Goal: Task Accomplishment & Management: Manage account settings

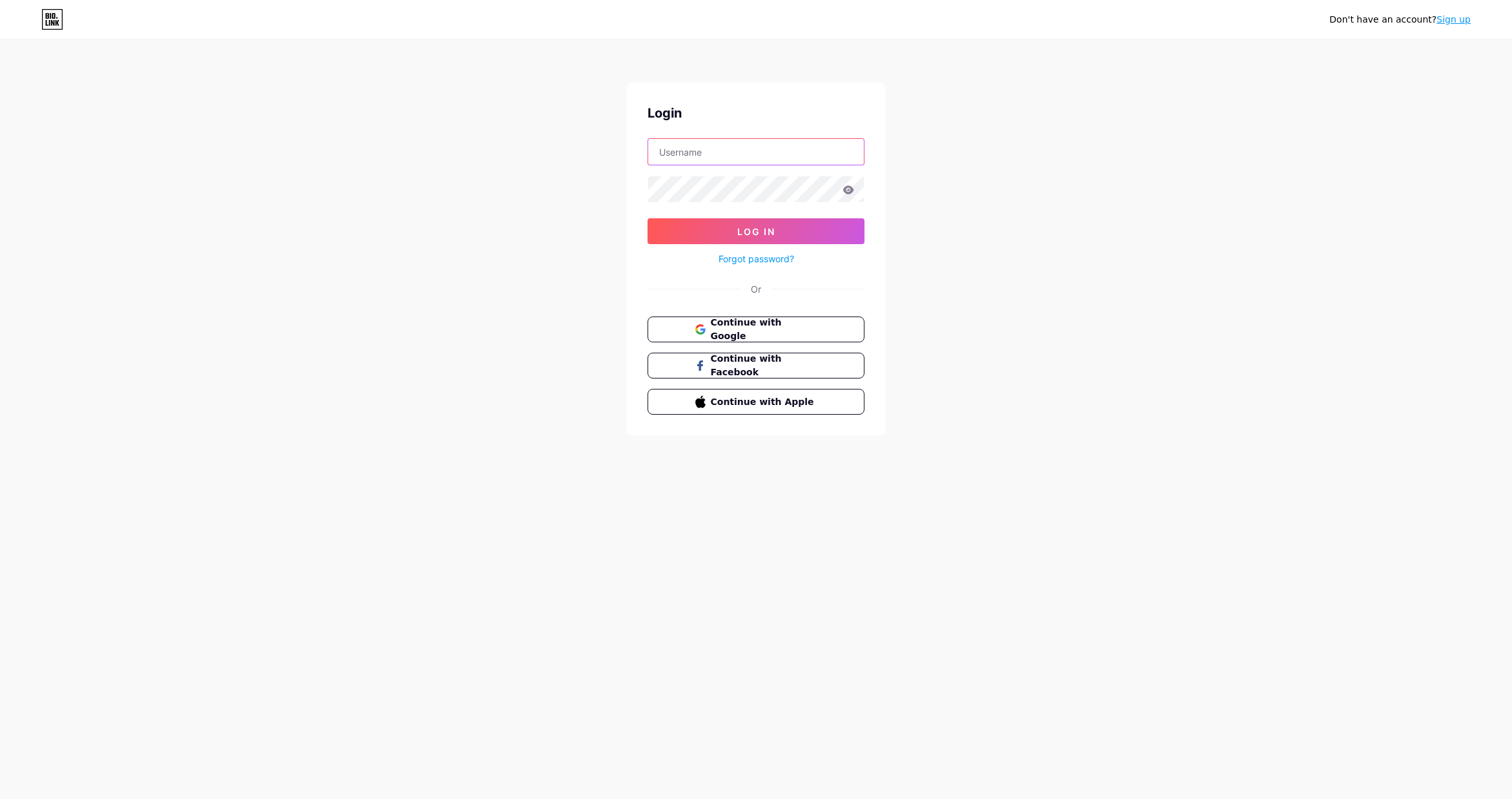
type input "[EMAIL_ADDRESS][DOMAIN_NAME]"
click at [767, 150] on input "[EMAIL_ADDRESS][DOMAIN_NAME]" at bounding box center [756, 152] width 216 height 26
click at [980, 164] on div "Don't have an account? Sign up Login [EMAIL_ADDRESS][DOMAIN_NAME] Log In Forgot…" at bounding box center [756, 238] width 1512 height 477
click at [848, 190] on icon at bounding box center [849, 189] width 11 height 9
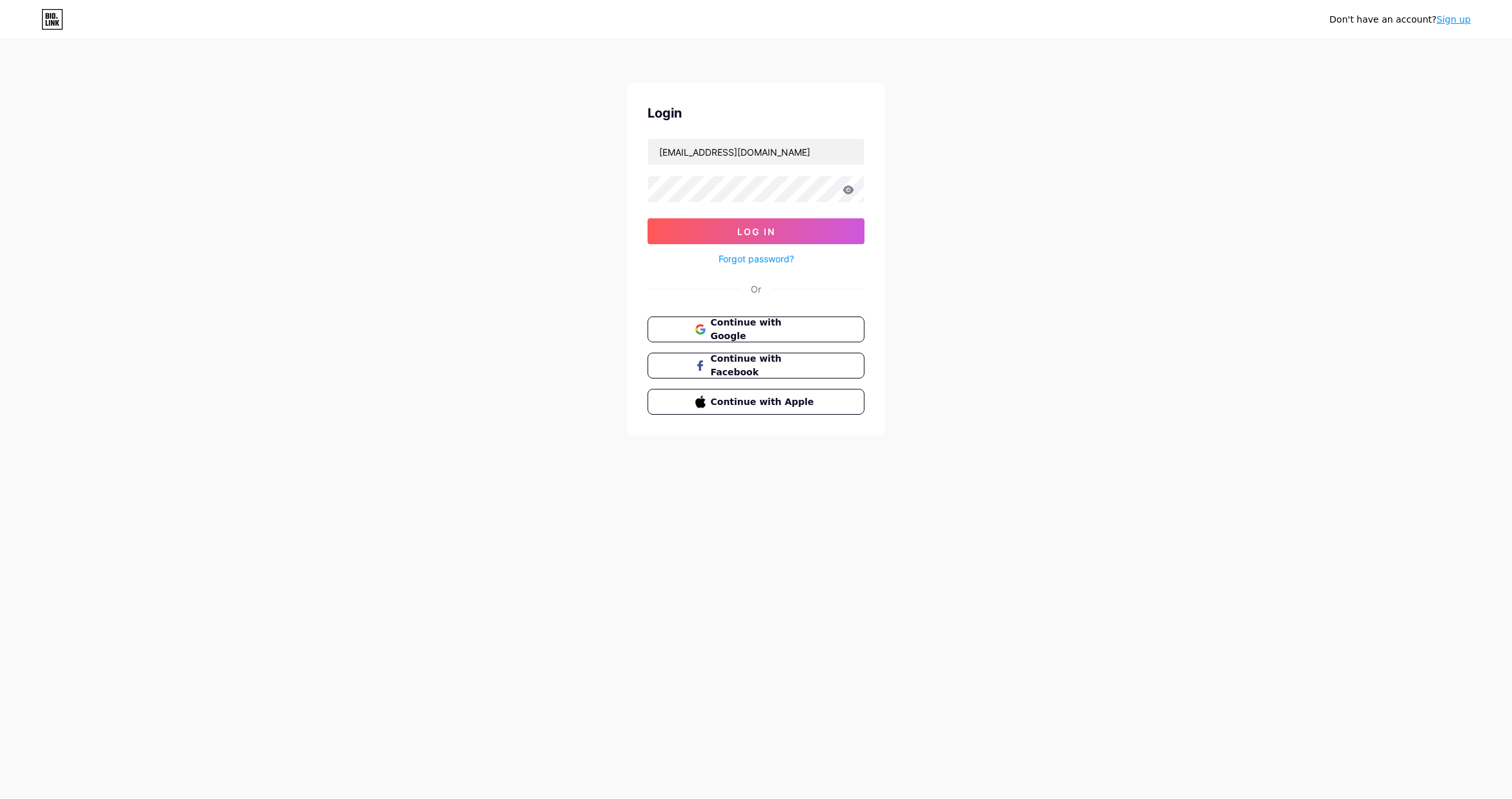
click at [852, 189] on icon at bounding box center [849, 189] width 11 height 9
click at [918, 157] on div "Don't have an account? Sign up Login vanderhallae@gmail.com Log In Forgot passw…" at bounding box center [756, 238] width 1512 height 477
click at [774, 231] on span "Log In" at bounding box center [756, 232] width 38 height 11
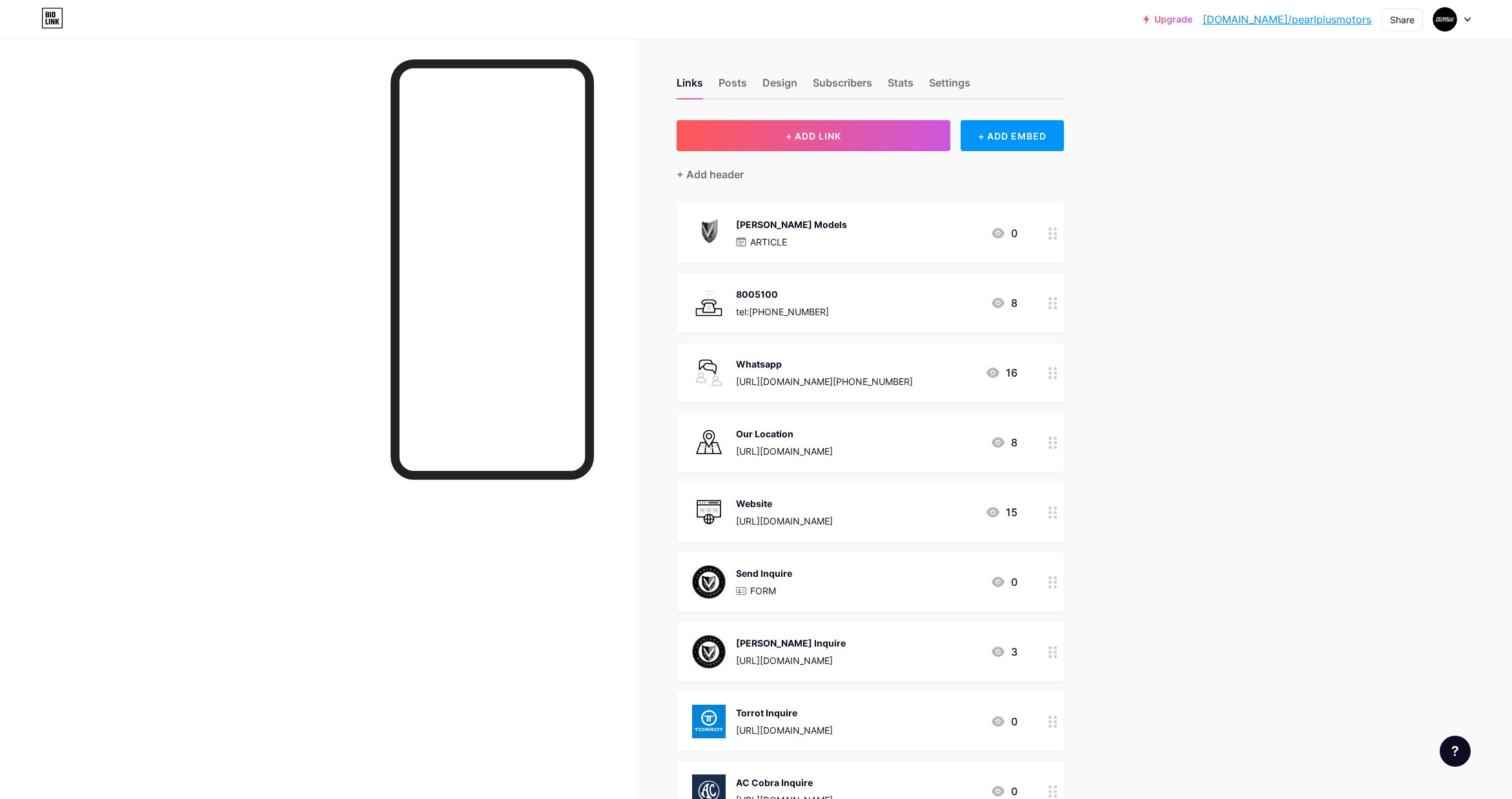
click at [1463, 17] on div at bounding box center [1452, 19] width 37 height 23
click at [1220, 183] on div "Upgrade bio.link/pearlp... bio.link/pearlplusmotors Share Switch accounts Pearl…" at bounding box center [756, 544] width 1512 height 1088
click at [1469, 15] on div at bounding box center [1452, 19] width 37 height 23
click at [1343, 175] on li "Logout" at bounding box center [1390, 181] width 160 height 35
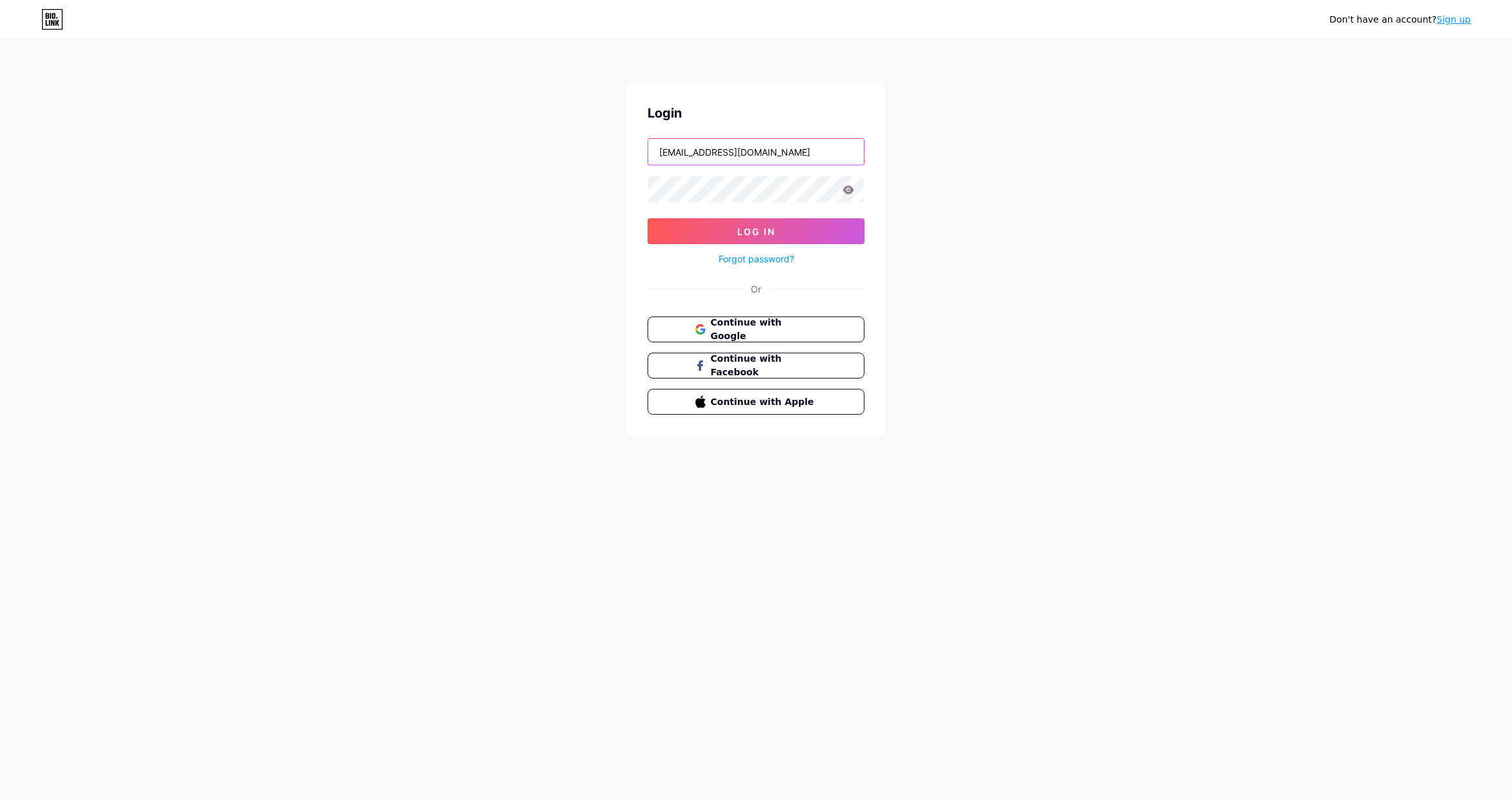
click at [801, 150] on input "[EMAIL_ADDRESS][DOMAIN_NAME]" at bounding box center [756, 152] width 216 height 26
type input "ilpassaggio22@gmail.com"
click at [851, 190] on icon at bounding box center [849, 189] width 11 height 9
click at [783, 227] on button "Log In" at bounding box center [756, 231] width 217 height 26
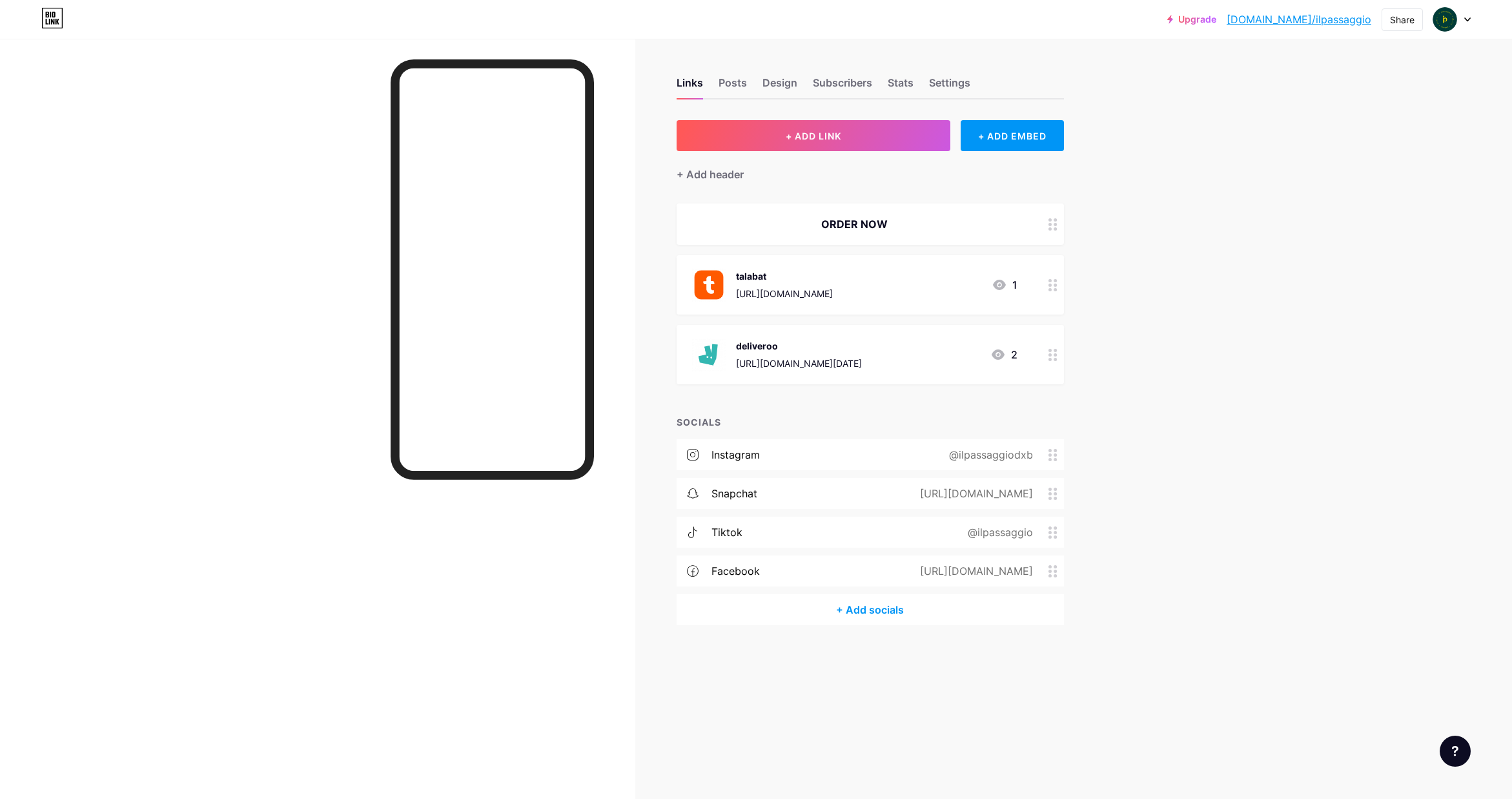
click at [1469, 21] on icon at bounding box center [1467, 19] width 7 height 5
click at [1342, 178] on li "Logout" at bounding box center [1390, 181] width 160 height 35
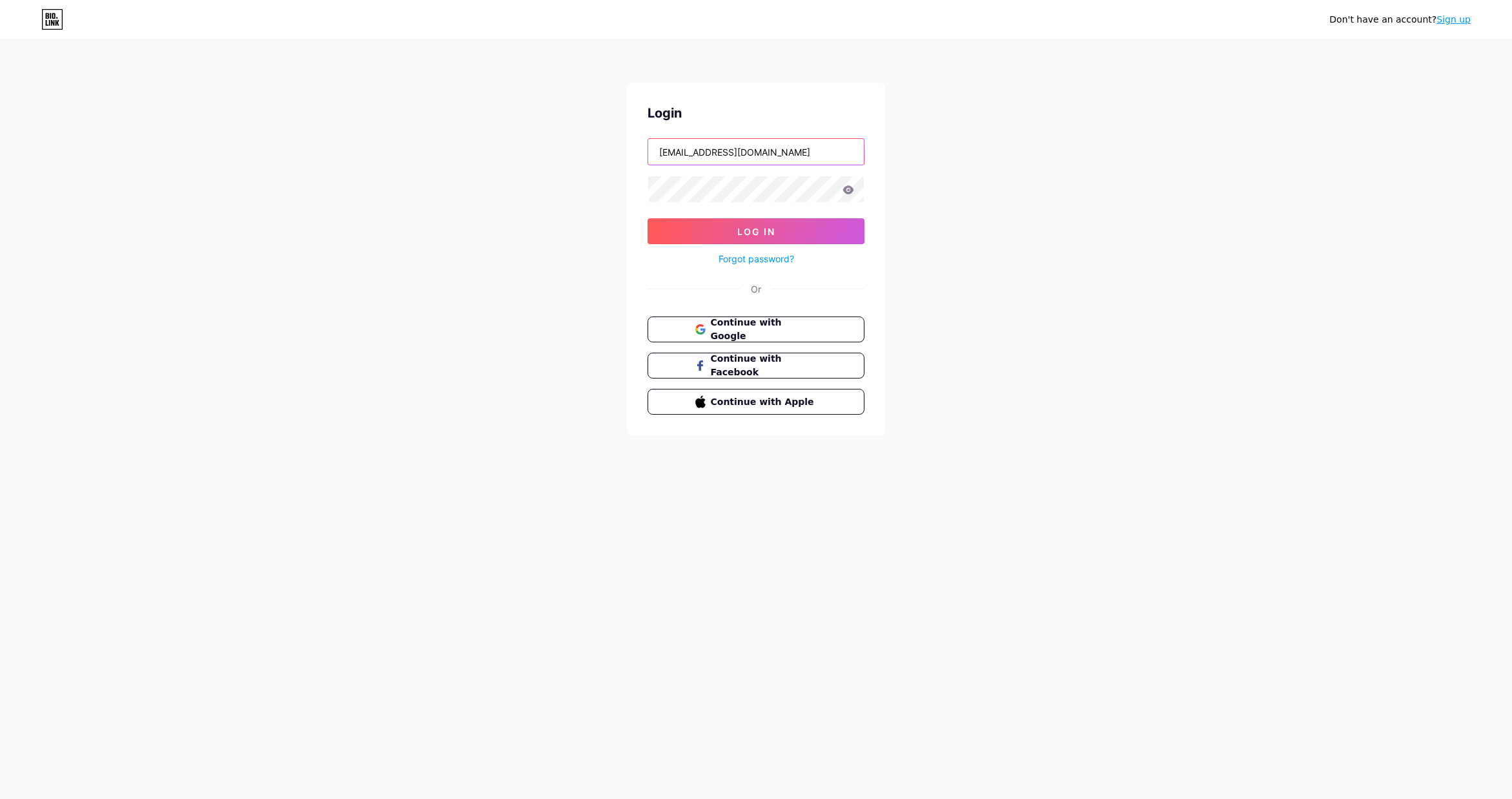
click at [715, 152] on input "ilpassaggio22@gmail.com" at bounding box center [756, 152] width 216 height 26
drag, startPoint x: 894, startPoint y: 208, endPoint x: 825, endPoint y: 204, distance: 69.1
click at [894, 208] on div "Don't have an account? Sign up Login ilpassaggio22@gmail.com Log In Forgot pass…" at bounding box center [756, 238] width 1512 height 477
type input "[EMAIL_ADDRESS][DOMAIN_NAME]"
click at [1158, 160] on div "Don't have an account? Sign up Login vanderhallae@gmail.com Log In Forgot passw…" at bounding box center [756, 238] width 1512 height 477
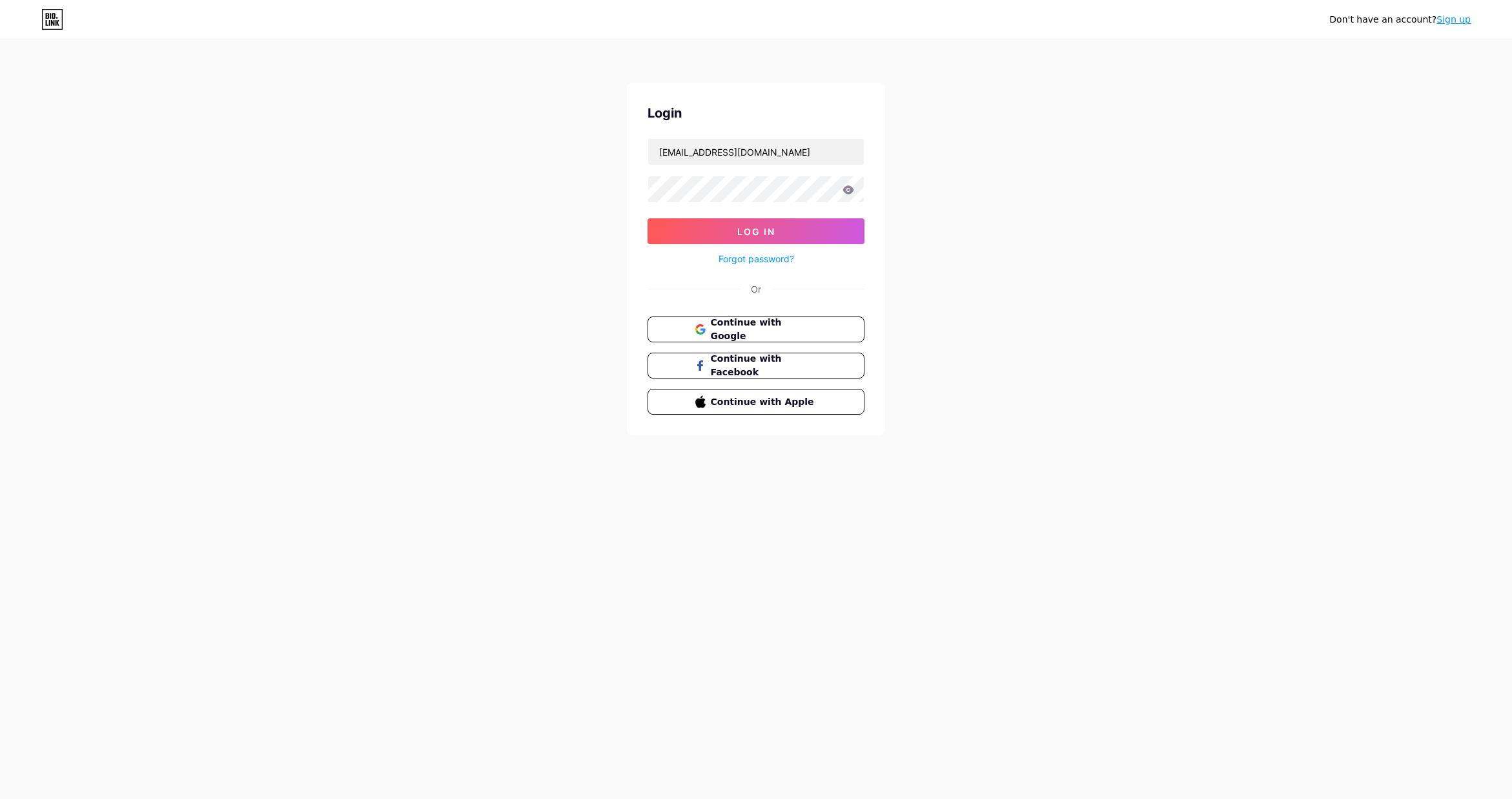
click at [910, 184] on div "Don't have an account? Sign up Login vanderhallae@gmail.com Log In Forgot passw…" at bounding box center [756, 238] width 1512 height 477
click at [723, 571] on div "Don't have an account? Sign up Login vanderhallae@gmail.com Log In Forgot passw…" at bounding box center [756, 400] width 1512 height 799
click at [1055, 334] on div "Don't have an account? Sign up Login vanderhallae@gmail.com Log In Forgot passw…" at bounding box center [756, 238] width 1512 height 477
click at [454, 309] on div "Don't have an account? Sign up Login vanderhallae@gmail.com Log In Forgot passw…" at bounding box center [756, 238] width 1512 height 477
click at [777, 150] on input "ilpassaggio22@gmail.com" at bounding box center [756, 152] width 216 height 26
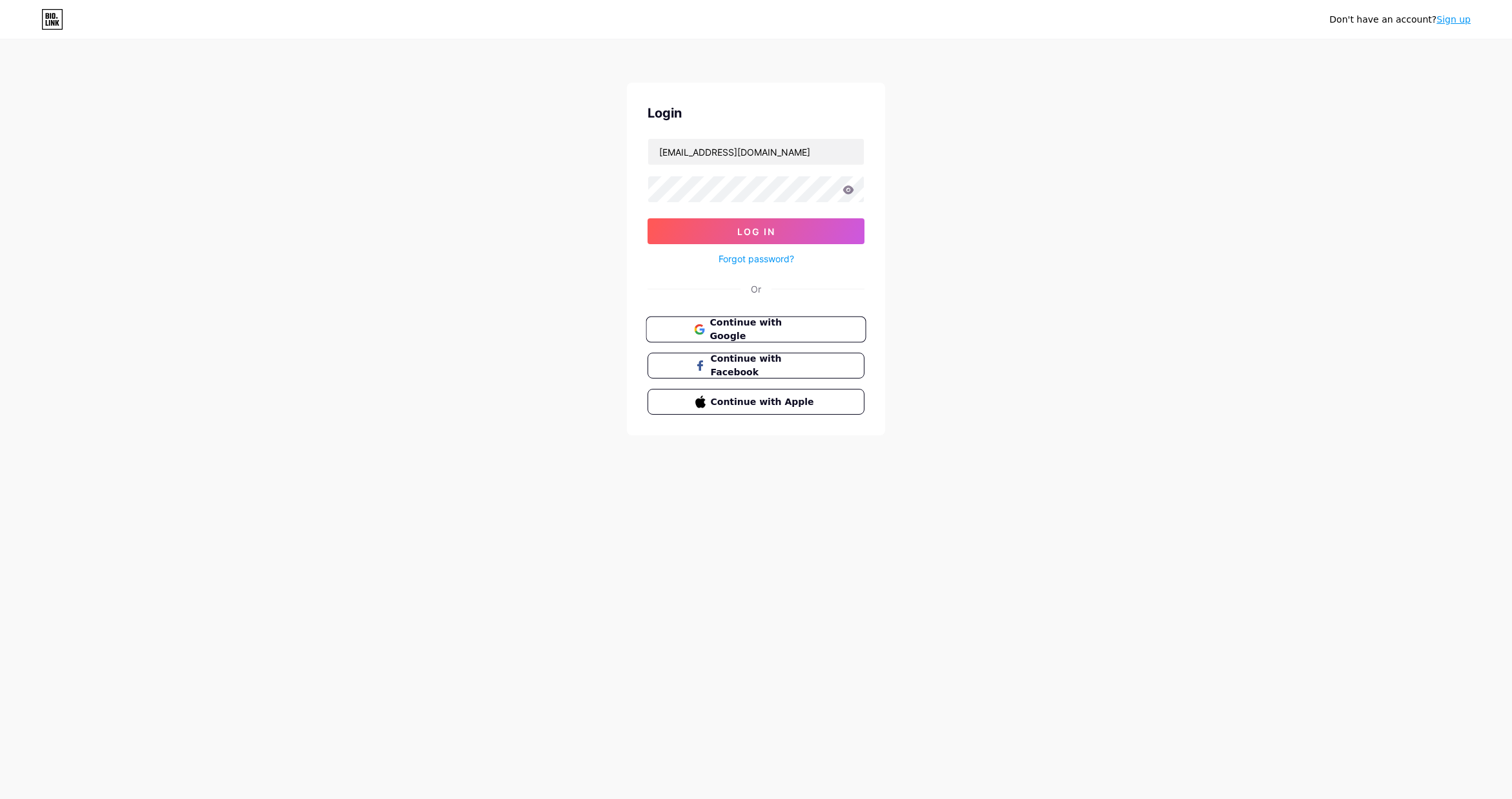
click at [765, 326] on span "Continue with Google" at bounding box center [763, 330] width 108 height 28
click at [788, 144] on input "ilpassaggio22@gmail.com" at bounding box center [756, 152] width 216 height 26
drag, startPoint x: 718, startPoint y: 150, endPoint x: 605, endPoint y: 145, distance: 113.1
click at [605, 145] on div "Don't have an account? Sign up Login ilpassaggio22@gmail.com Log In Forgot pass…" at bounding box center [756, 238] width 1512 height 477
type input "pearlplusgroup@gmail.com"
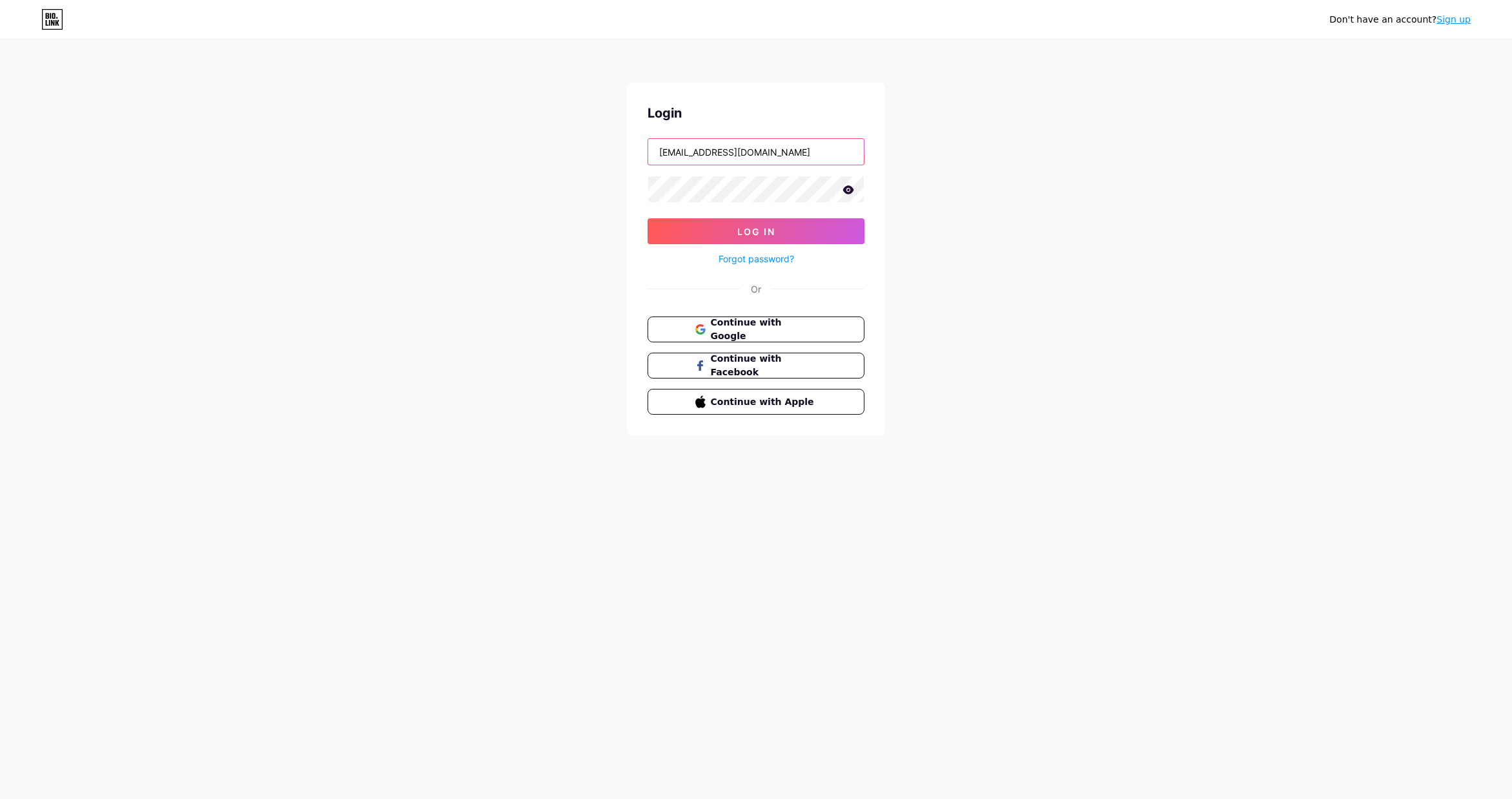
click at [614, 144] on div "Don't have an account? Sign up Login pearlplusgroup@gmail.com Log In Forgot pas…" at bounding box center [756, 238] width 1512 height 477
click at [982, 252] on div "Don't have an account? Sign up Login Log In Forgot password? Or Continue with G…" at bounding box center [756, 238] width 1512 height 477
click at [1145, 352] on div "Don't have an account? Sign up Login Log In Forgot password? Or Continue with G…" at bounding box center [756, 238] width 1512 height 477
click at [721, 159] on input "text" at bounding box center [756, 152] width 216 height 26
paste input "socialmedia@pearlplusgroup.com"
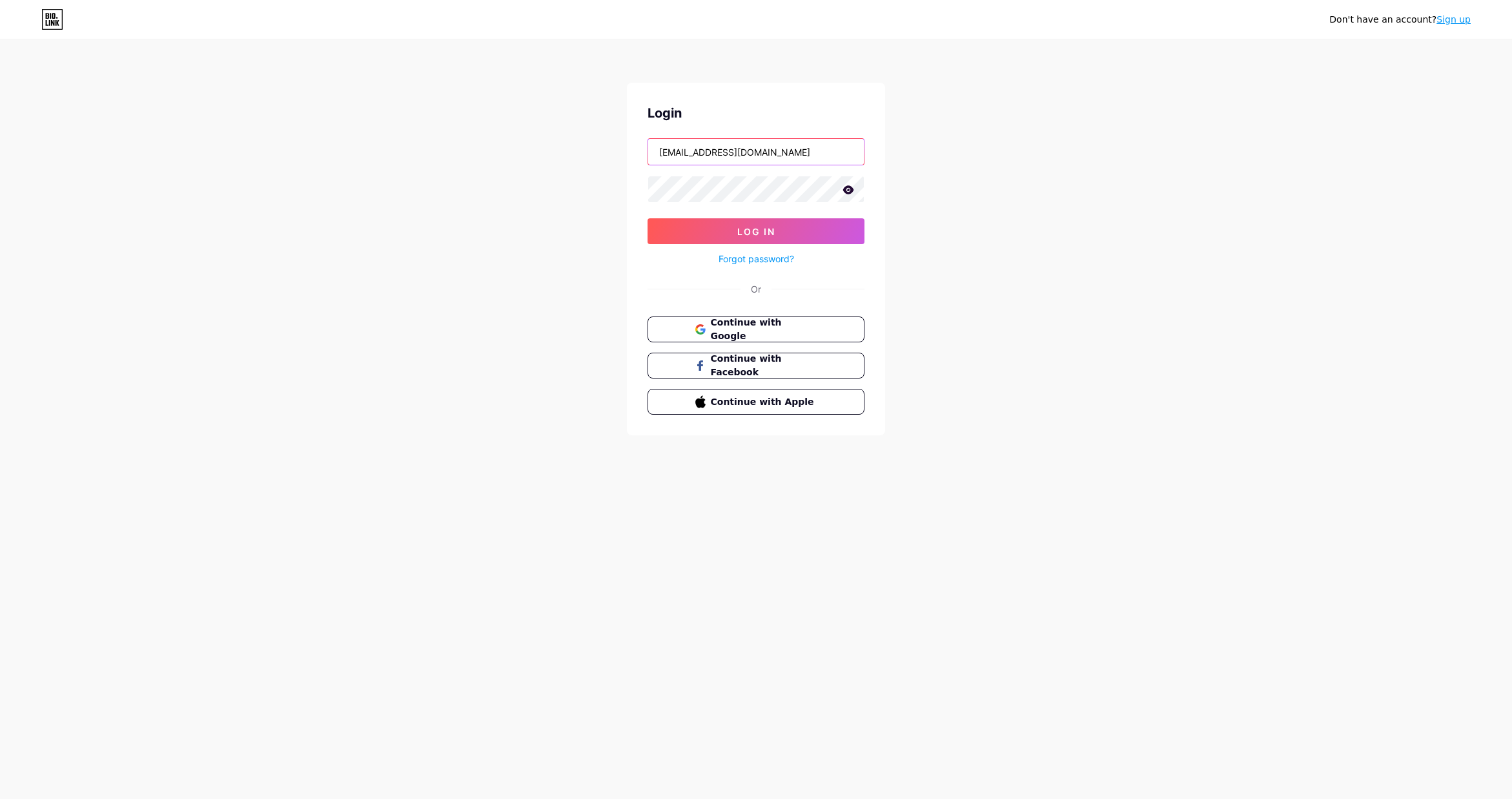
type input "socialmedia@pearlplusgroup.com"
click at [906, 192] on div "Don't have an account? Sign up Login socialmedia@pearlplusgroup.com Log In Forg…" at bounding box center [756, 238] width 1512 height 477
click at [564, 174] on div "Don't have an account? Sign up Login socialmedia@pearlplusgroup.com Log In Forg…" at bounding box center [756, 238] width 1512 height 477
click at [567, 284] on div "Don't have an account? Sign up Login socialmedia@pearlplusgroup.com Log In Forg…" at bounding box center [756, 238] width 1512 height 477
click at [971, 279] on div "Don't have an account? Sign up Login socialmedia@pearlplusgroup.com Log In Forg…" at bounding box center [756, 238] width 1512 height 477
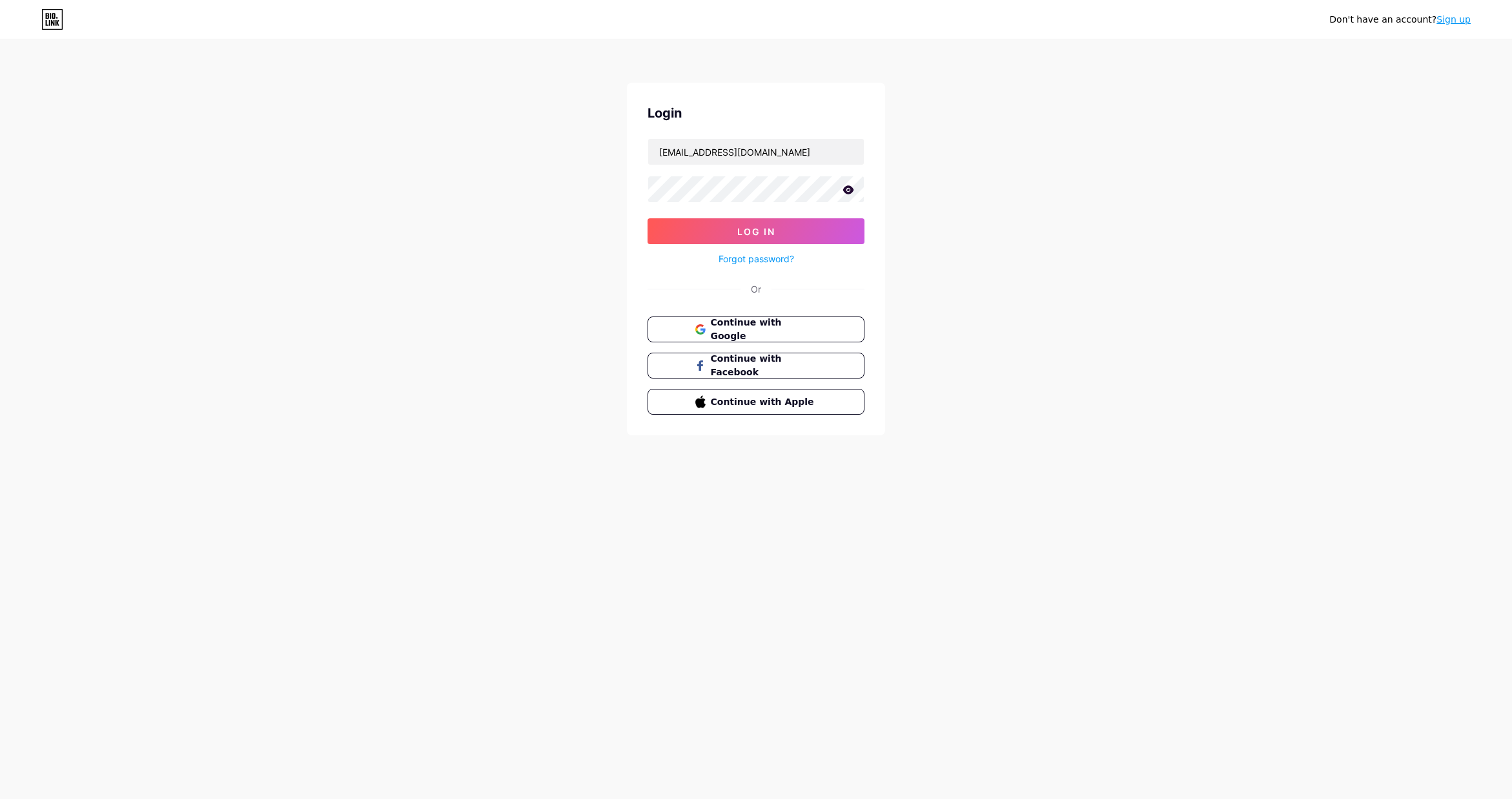
click at [992, 291] on div "Don't have an account? Sign up Login socialmedia@pearlplusgroup.com Log In Forg…" at bounding box center [756, 238] width 1512 height 477
click at [1185, 417] on div "Don't have an account? Sign up Login socialmedia@pearlplusgroup.com Log In Forg…" at bounding box center [756, 238] width 1512 height 477
click at [715, 236] on button "Log In" at bounding box center [756, 231] width 217 height 26
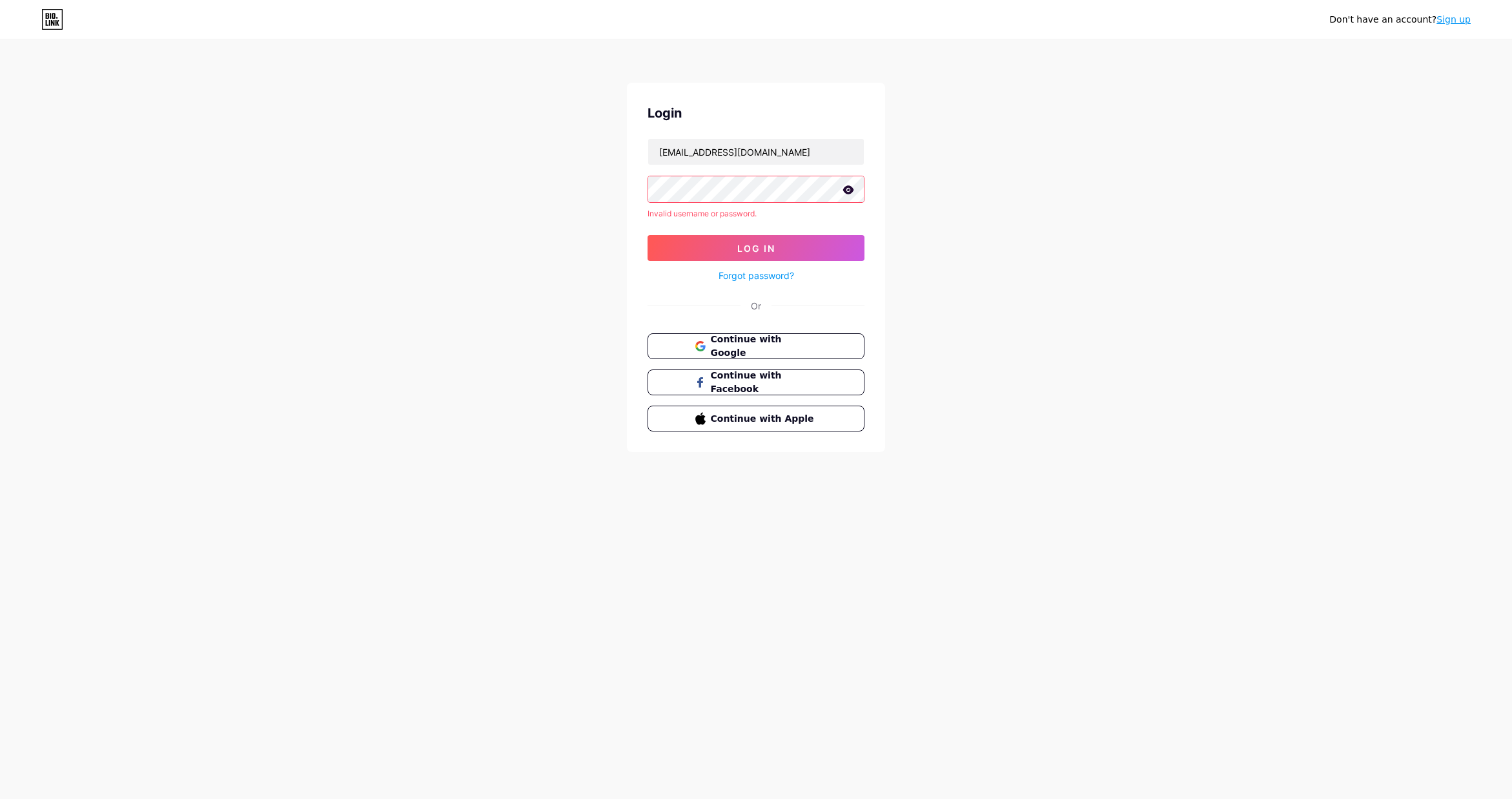
click at [536, 194] on div "Don't have an account? Sign up Login socialmedia@pearlplusgroup.com Invalid use…" at bounding box center [756, 246] width 1512 height 493
drag, startPoint x: 574, startPoint y: 268, endPoint x: 718, endPoint y: 262, distance: 144.1
click at [574, 268] on div "Don't have an account? Sign up Login socialmedia@pearlplusgroup.com Invalid use…" at bounding box center [756, 246] width 1512 height 493
click at [759, 274] on link "Forgot password?" at bounding box center [757, 276] width 76 height 13
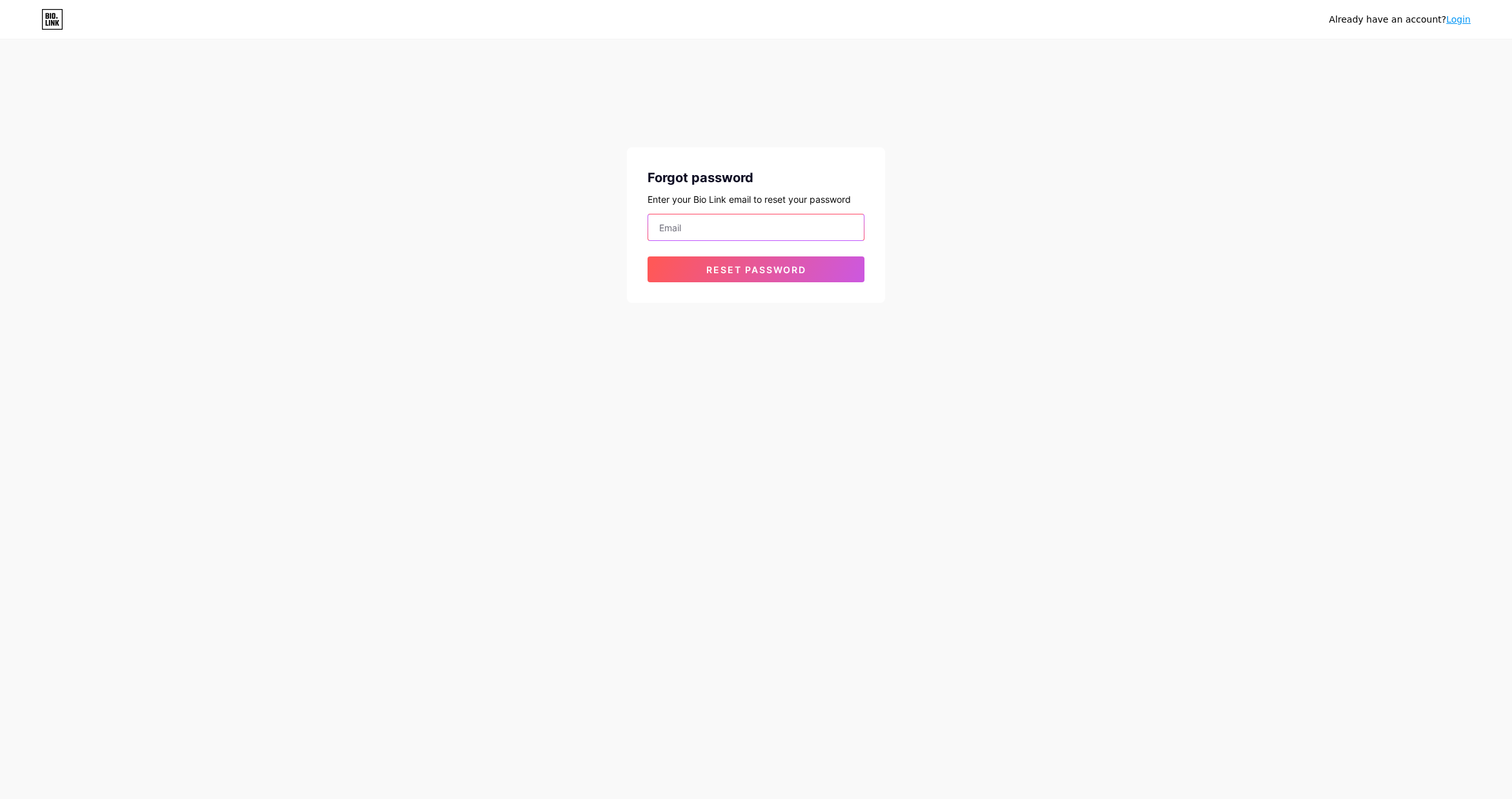
click at [695, 220] on input "email" at bounding box center [756, 227] width 216 height 26
click at [1218, 383] on div "Already have an account? Login Forgot password Enter your Bio Link email to res…" at bounding box center [756, 400] width 1512 height 799
click at [701, 222] on input "email" at bounding box center [756, 227] width 216 height 26
paste input "socialmedia@pearlplusgroup.com"
type input "socialmedia@pearlplusgroup.com"
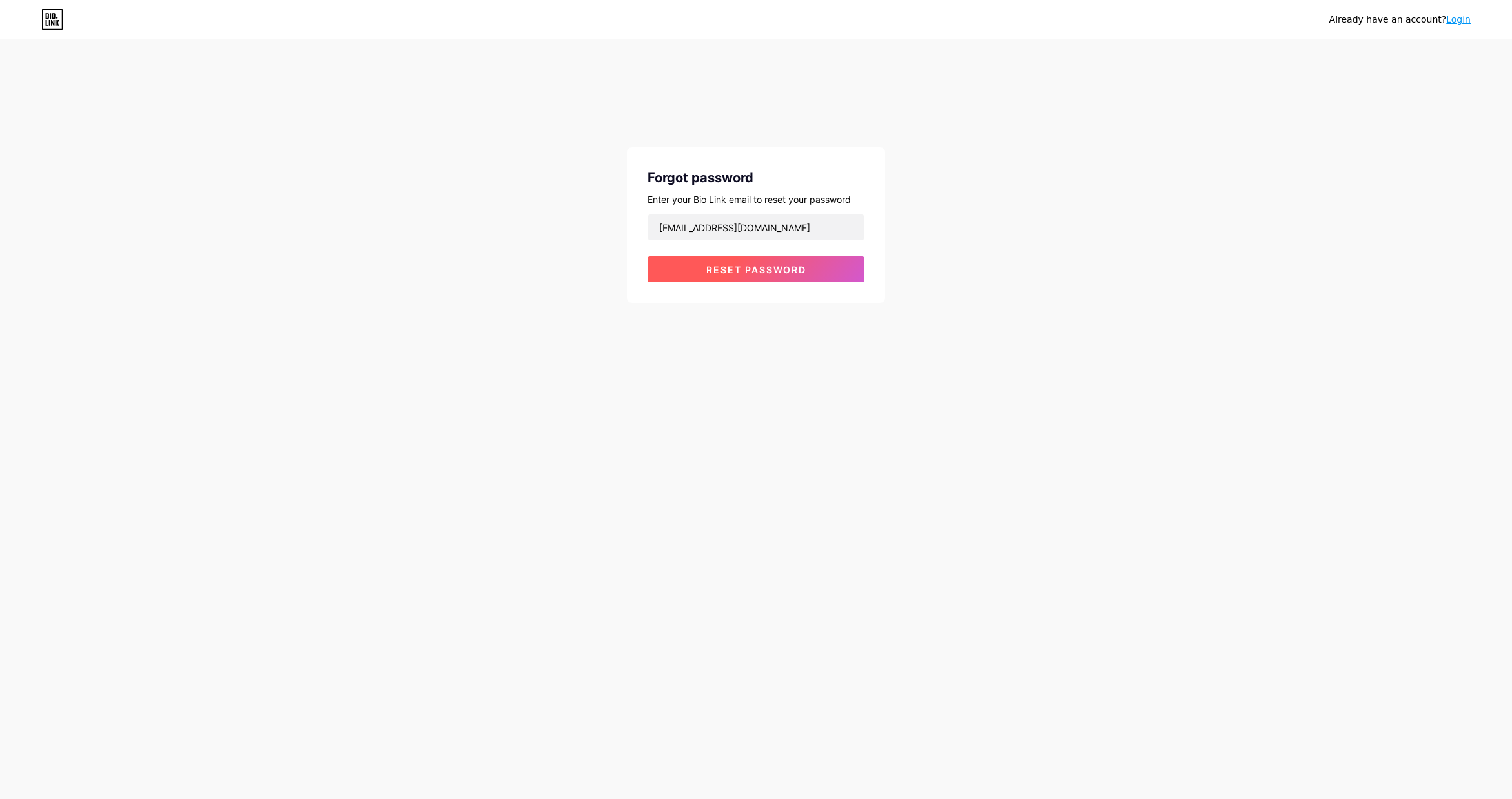
click at [767, 272] on span "Reset password" at bounding box center [756, 270] width 100 height 11
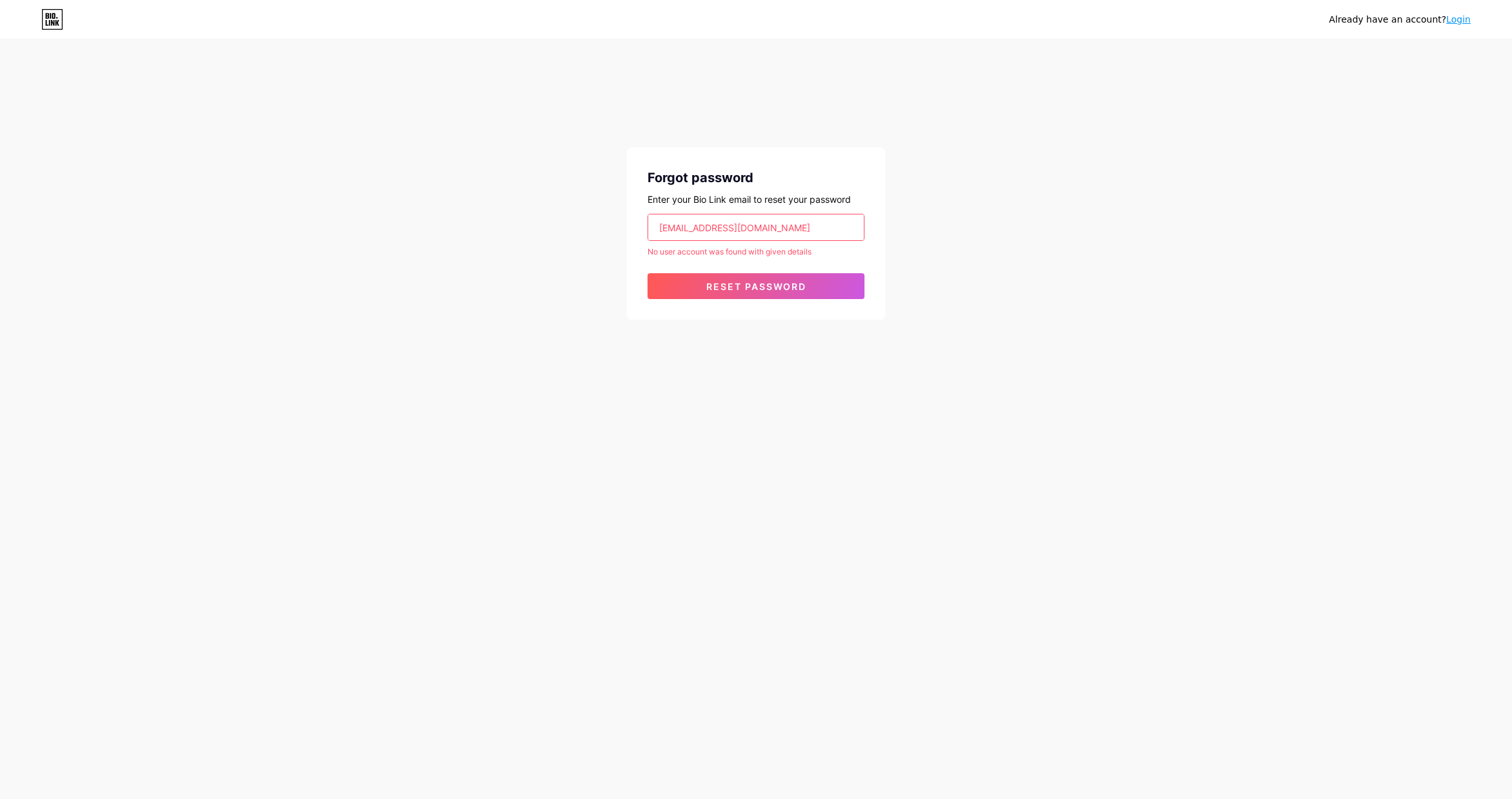
click at [819, 221] on input "socialmedia@pearlplusgroup.com" at bounding box center [756, 227] width 216 height 26
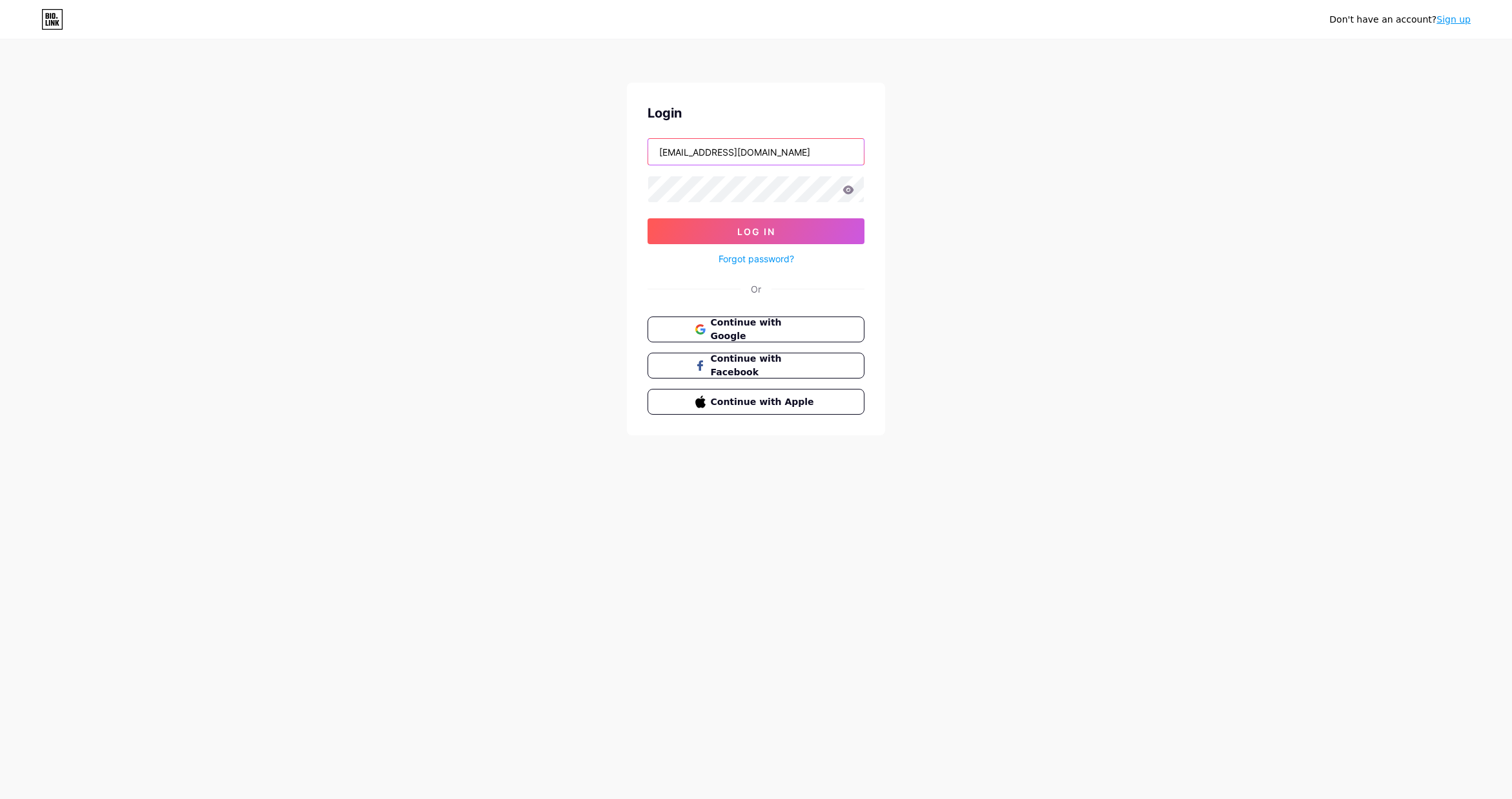
drag, startPoint x: 789, startPoint y: 154, endPoint x: 631, endPoint y: 157, distance: 158.0
click at [608, 163] on div "Don't have an account? Sign up Login ilpassaggio22@gmail.com Log In Forgot pass…" at bounding box center [756, 238] width 1512 height 477
drag, startPoint x: 781, startPoint y: 154, endPoint x: 573, endPoint y: 147, distance: 208.1
click at [573, 147] on div "Don't have an account? Sign up Login ilpassaggio22@gmail.com Log In Forgot pass…" at bounding box center [756, 238] width 1512 height 477
click at [1063, 53] on div "Don't have an account? Sign up Login Log In Forgot password? Or Continue with G…" at bounding box center [756, 238] width 1512 height 477
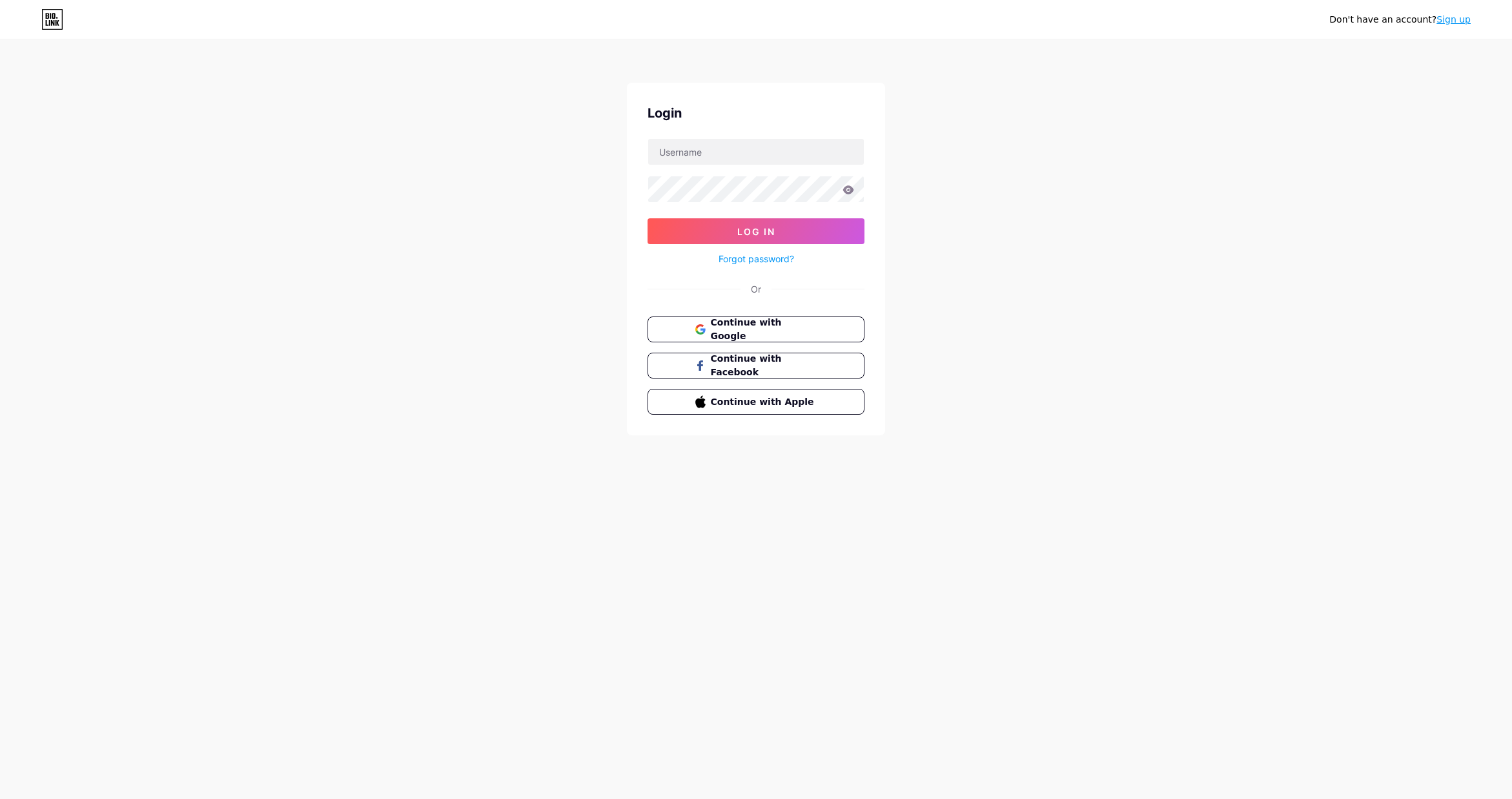
drag, startPoint x: 956, startPoint y: 273, endPoint x: 834, endPoint y: 284, distance: 122.5
click at [954, 273] on div "Don't have an account? Sign up Login Log In Forgot password? Or Continue with G…" at bounding box center [756, 238] width 1512 height 477
click at [791, 158] on input "text" at bounding box center [756, 152] width 216 height 26
click at [771, 162] on input "text" at bounding box center [756, 152] width 216 height 26
click at [988, 188] on div "Don't have an account? Sign up Login Log In Forgot password? Or Continue with G…" at bounding box center [756, 238] width 1512 height 477
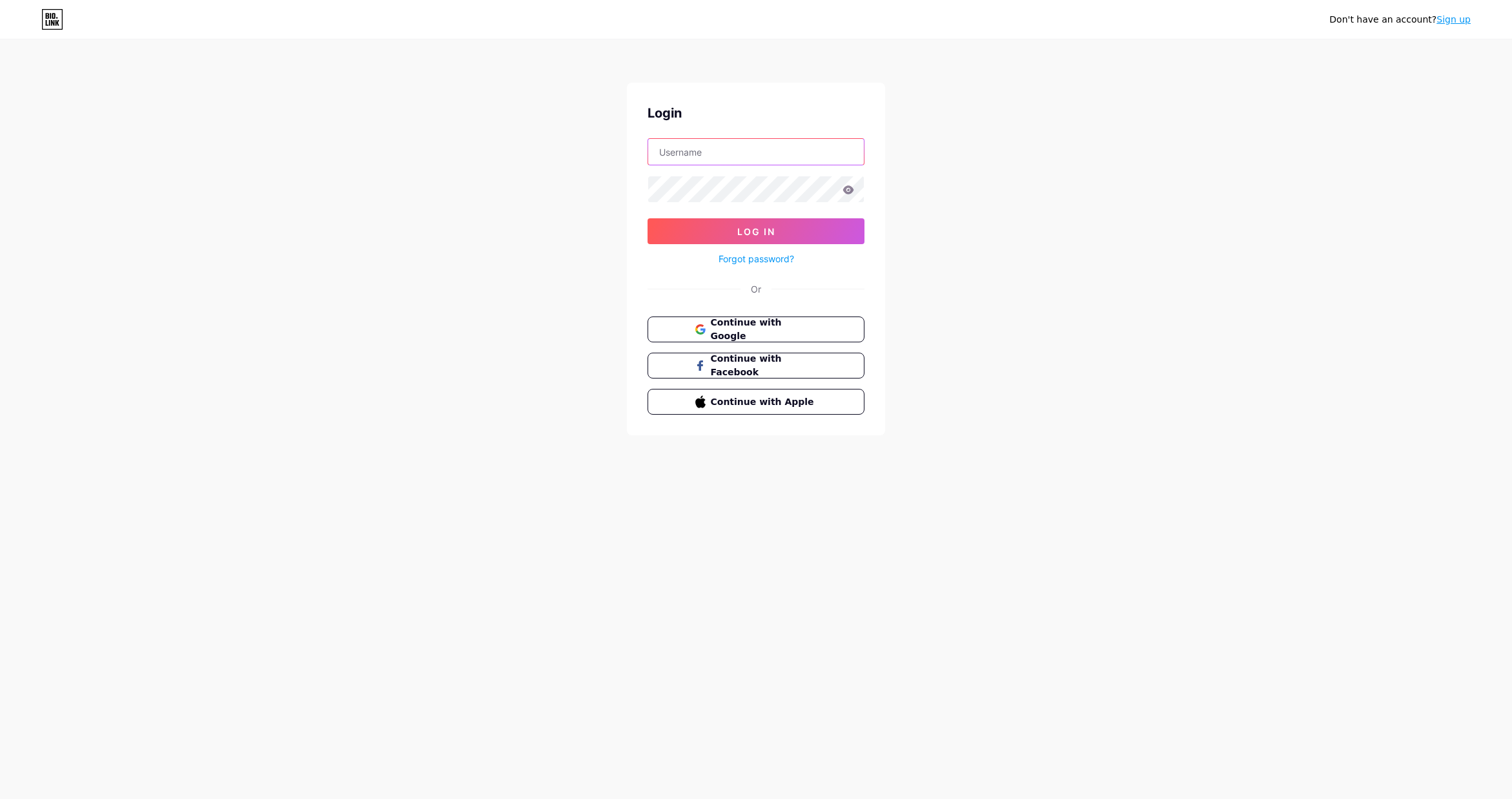
click at [730, 153] on input "text" at bounding box center [756, 152] width 216 height 26
click at [731, 155] on input "text" at bounding box center [756, 152] width 216 height 26
type input "ilpassaggio22@gmail.com"
drag, startPoint x: 765, startPoint y: 150, endPoint x: 775, endPoint y: 149, distance: 10.0
click at [766, 150] on input "ilpassaggio22@gmail.com" at bounding box center [756, 152] width 216 height 26
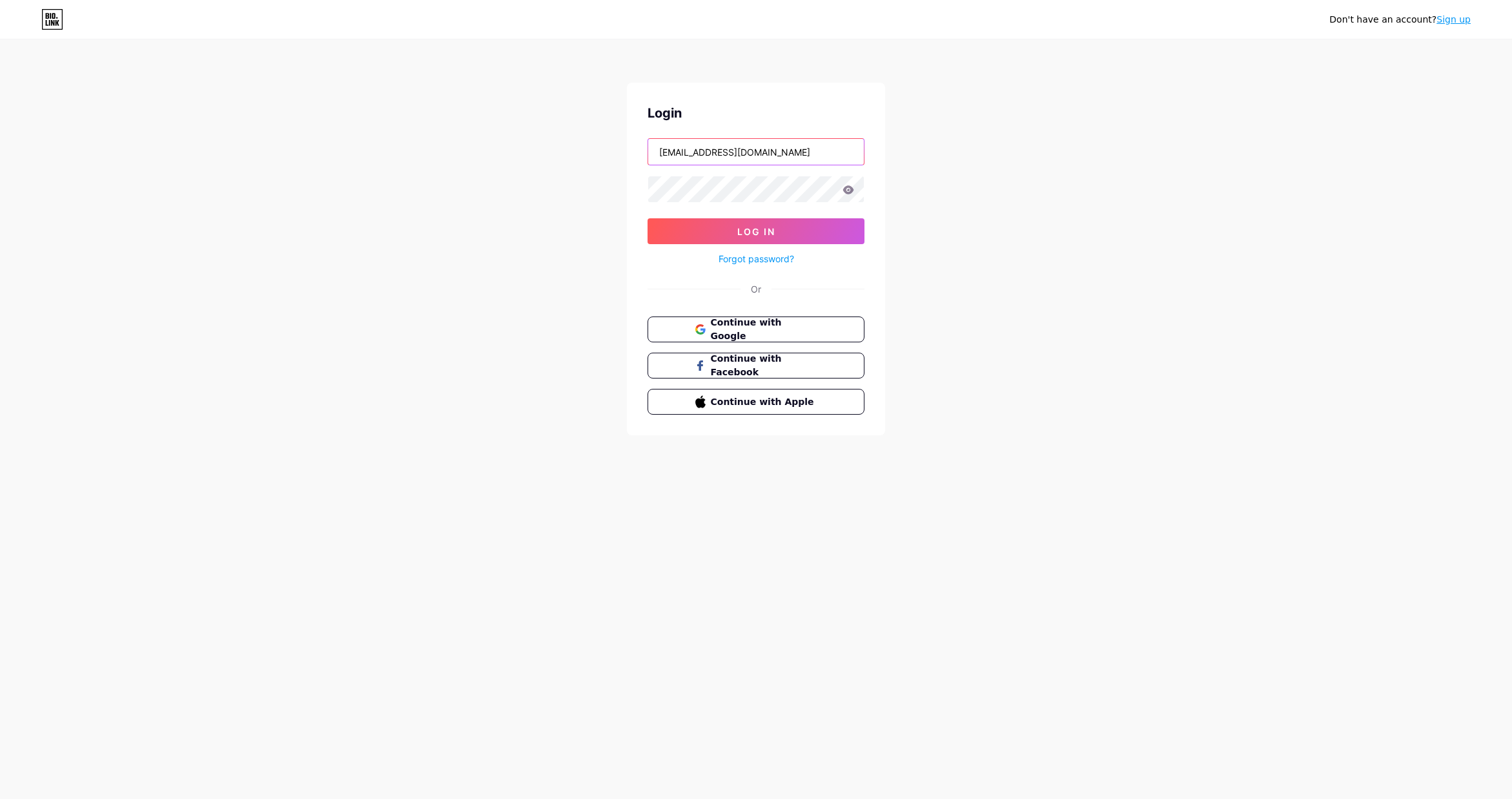
drag, startPoint x: 798, startPoint y: 150, endPoint x: 642, endPoint y: 144, distance: 156.1
click at [642, 144] on div "Login ilpassaggio22@gmail.com Log In Forgot password? Or Continue with Google C…" at bounding box center [756, 259] width 258 height 353
type input "info@pearlplusgroup.com"
click at [848, 189] on icon at bounding box center [849, 189] width 11 height 9
click at [618, 184] on div "Don't have an account? Sign up Login info@pearlplusgroup.com Log In Forgot pass…" at bounding box center [756, 238] width 1512 height 477
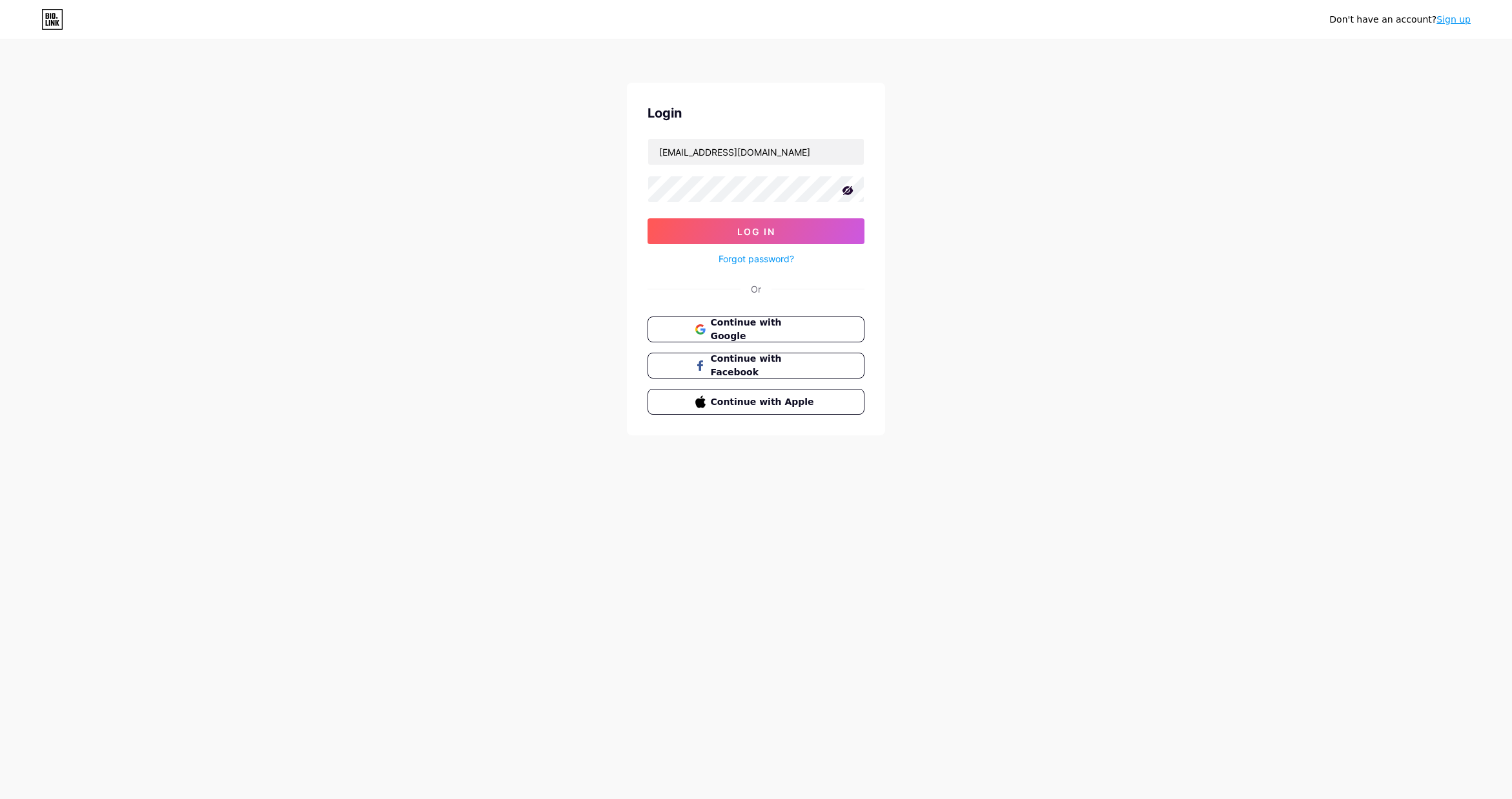
click at [1159, 407] on div "Don't have an account? Sign up Login info@pearlplusgroup.com Log In Forgot pass…" at bounding box center [756, 238] width 1512 height 477
click at [970, 220] on div "Don't have an account? Sign up Login info@pearlplusgroup.com Log In Forgot pass…" at bounding box center [756, 238] width 1512 height 477
click at [784, 231] on button "Log In" at bounding box center [756, 231] width 217 height 26
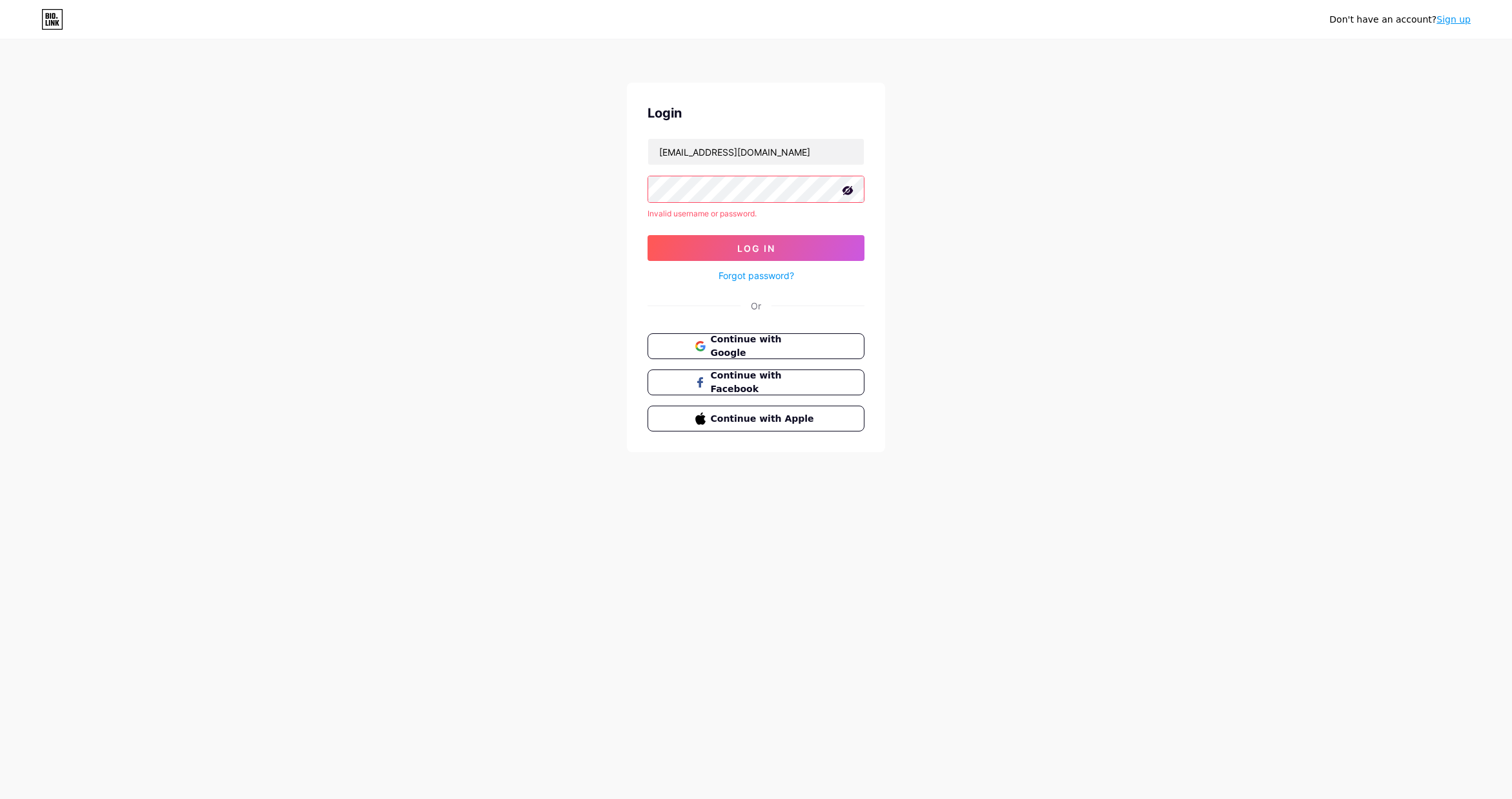
click at [761, 278] on link "Forgot password?" at bounding box center [757, 276] width 76 height 13
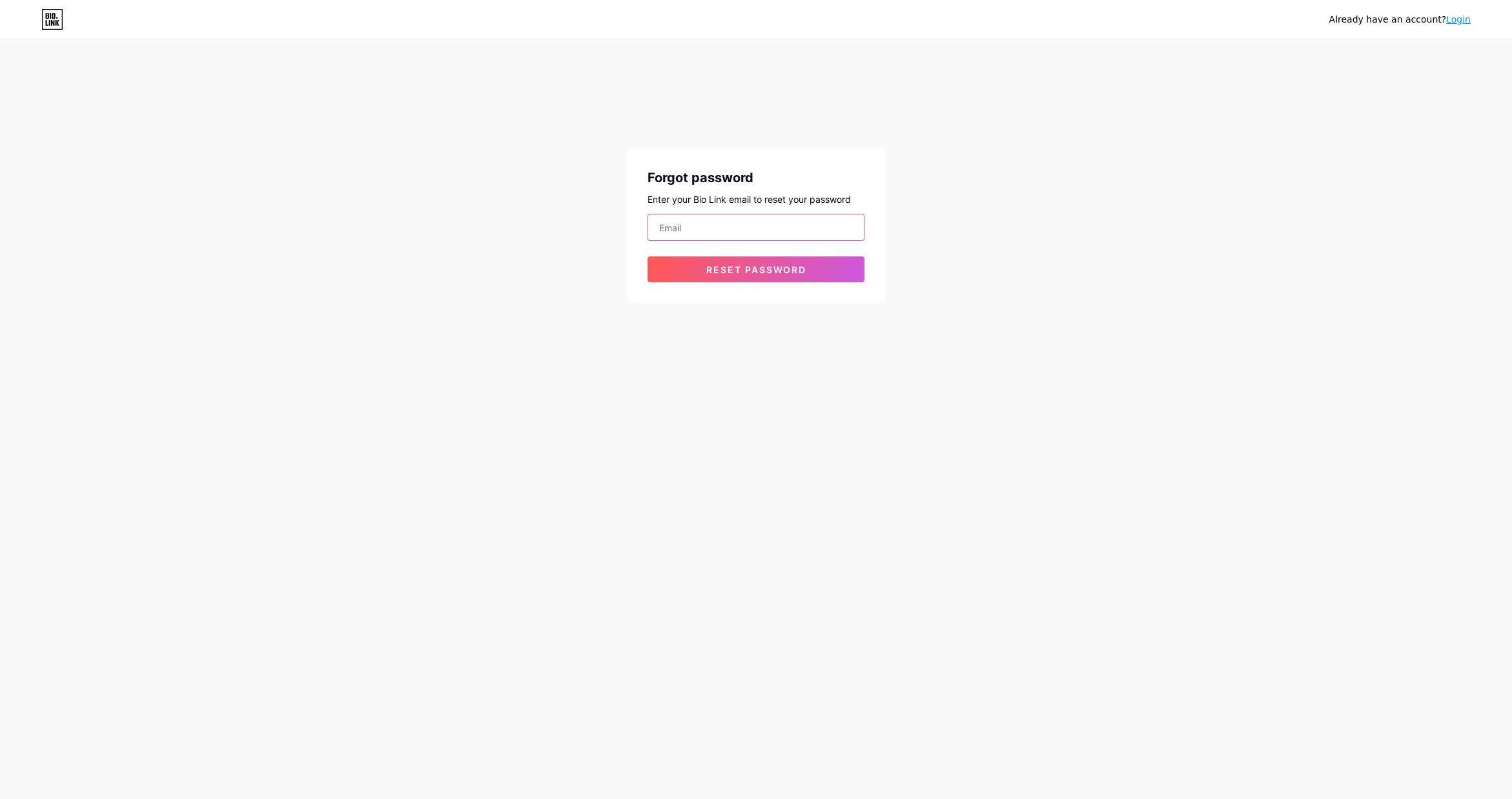
click at [721, 223] on input "email" at bounding box center [756, 227] width 216 height 26
click at [769, 270] on span "Reset password" at bounding box center [756, 270] width 100 height 11
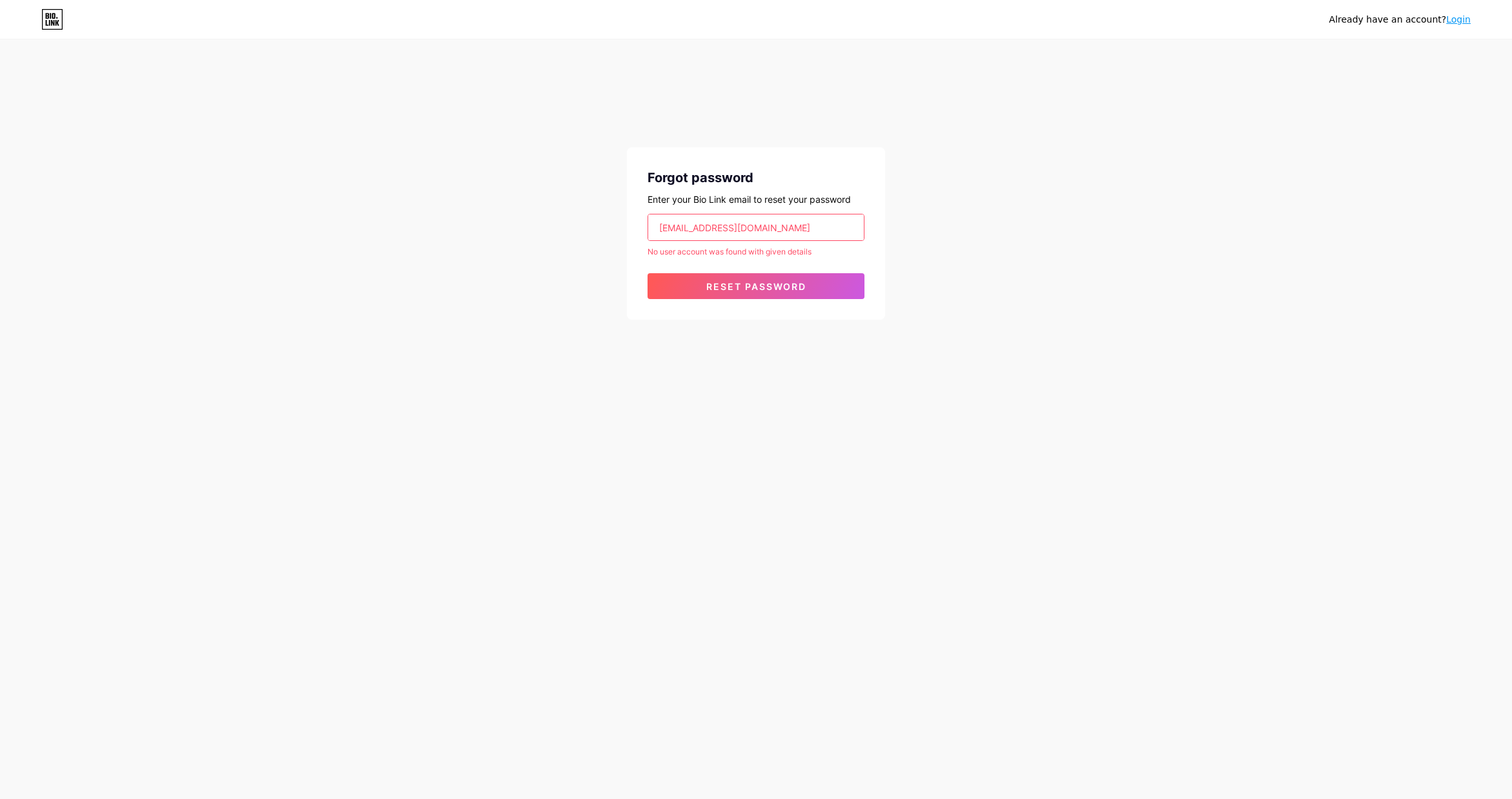
click at [801, 225] on input "info@pearlplusgroup.com" at bounding box center [756, 227] width 216 height 26
drag, startPoint x: 594, startPoint y: 222, endPoint x: 572, endPoint y: 218, distance: 22.4
click at [572, 218] on div "Already have an account? Login Forgot password Enter your Bio Link email to res…" at bounding box center [756, 180] width 1512 height 361
click at [713, 228] on input "info@pearlplusgroup.com" at bounding box center [756, 227] width 216 height 26
click at [674, 228] on input "info@pearlplusgroup.com" at bounding box center [756, 227] width 216 height 26
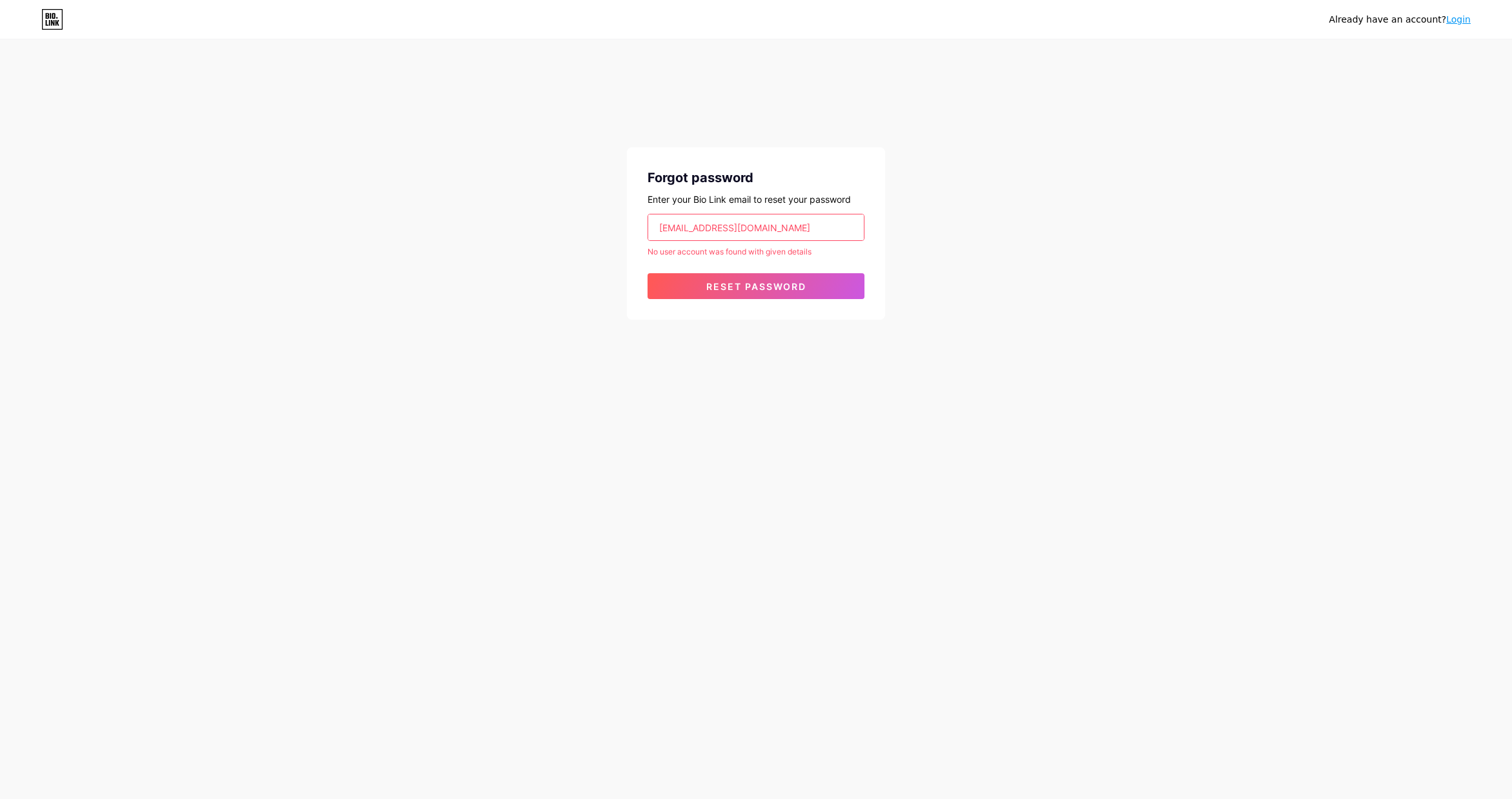
drag, startPoint x: 781, startPoint y: 226, endPoint x: 591, endPoint y: 218, distance: 190.2
click at [591, 218] on div "Already have an account? Login Forgot password Enter your Bio Link email to res…" at bounding box center [756, 180] width 1512 height 361
drag, startPoint x: 996, startPoint y: 240, endPoint x: 1286, endPoint y: 63, distance: 339.7
click at [997, 240] on div "Already have an account? Login Forgot password Enter your Bio Link email to res…" at bounding box center [756, 180] width 1512 height 361
click at [794, 226] on input "info@pearlplusgroup.com" at bounding box center [756, 227] width 216 height 26
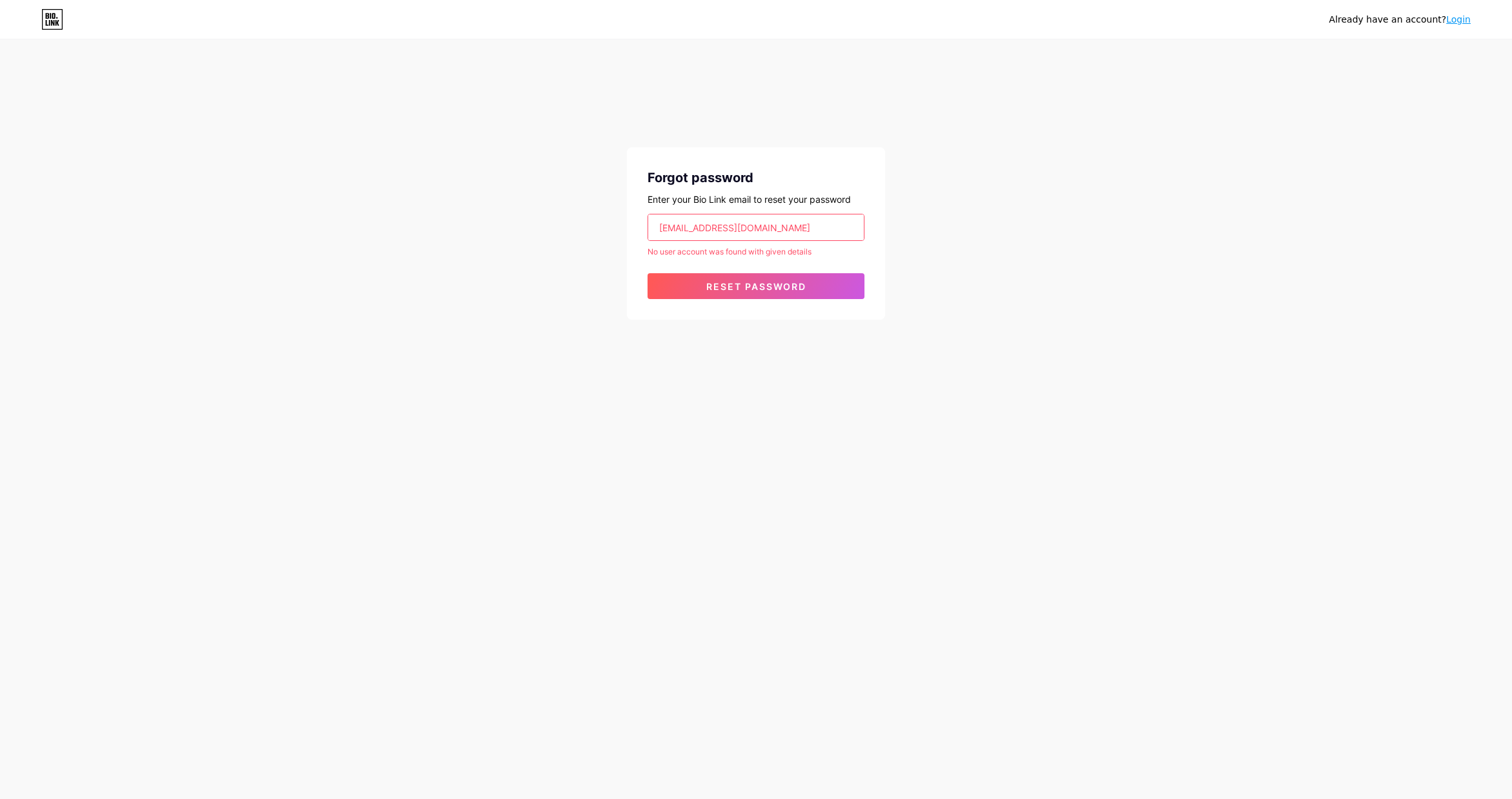
drag, startPoint x: 746, startPoint y: 224, endPoint x: 681, endPoint y: 226, distance: 65.0
click at [681, 226] on input "info@pearlplusgroup.com" at bounding box center [756, 227] width 216 height 26
drag, startPoint x: 1263, startPoint y: 69, endPoint x: 996, endPoint y: 115, distance: 270.9
click at [1263, 69] on div "Already have an account? Login Forgot password Enter your Bio Link email to res…" at bounding box center [756, 180] width 1512 height 361
click at [781, 218] on input "info@pearlplusgroup.com" at bounding box center [756, 227] width 216 height 26
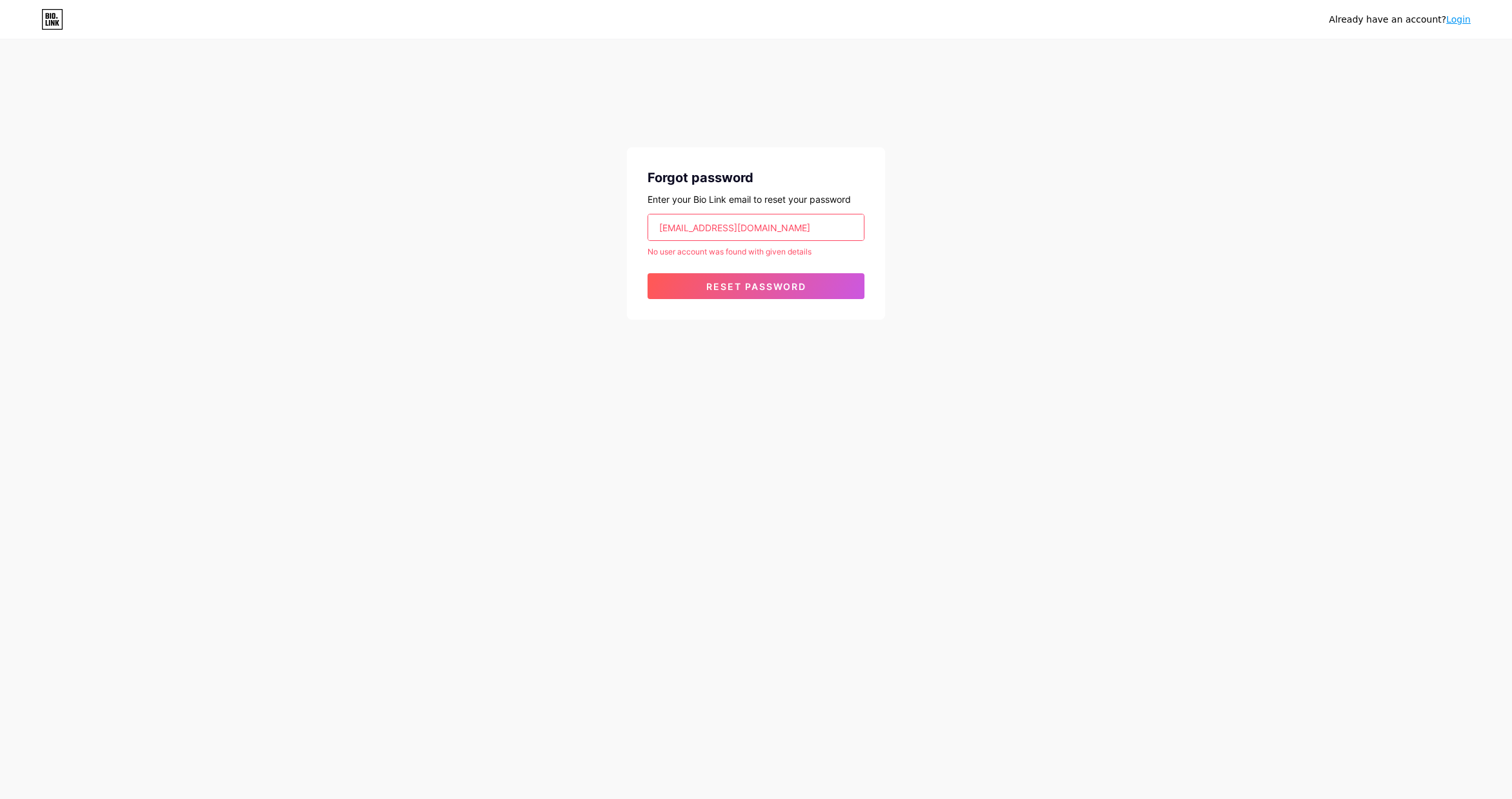
drag, startPoint x: 800, startPoint y: 224, endPoint x: 640, endPoint y: 227, distance: 160.0
click at [640, 227] on div "Forgot password Enter your Bio Link email to reset your password info@pearlplus…" at bounding box center [756, 233] width 258 height 172
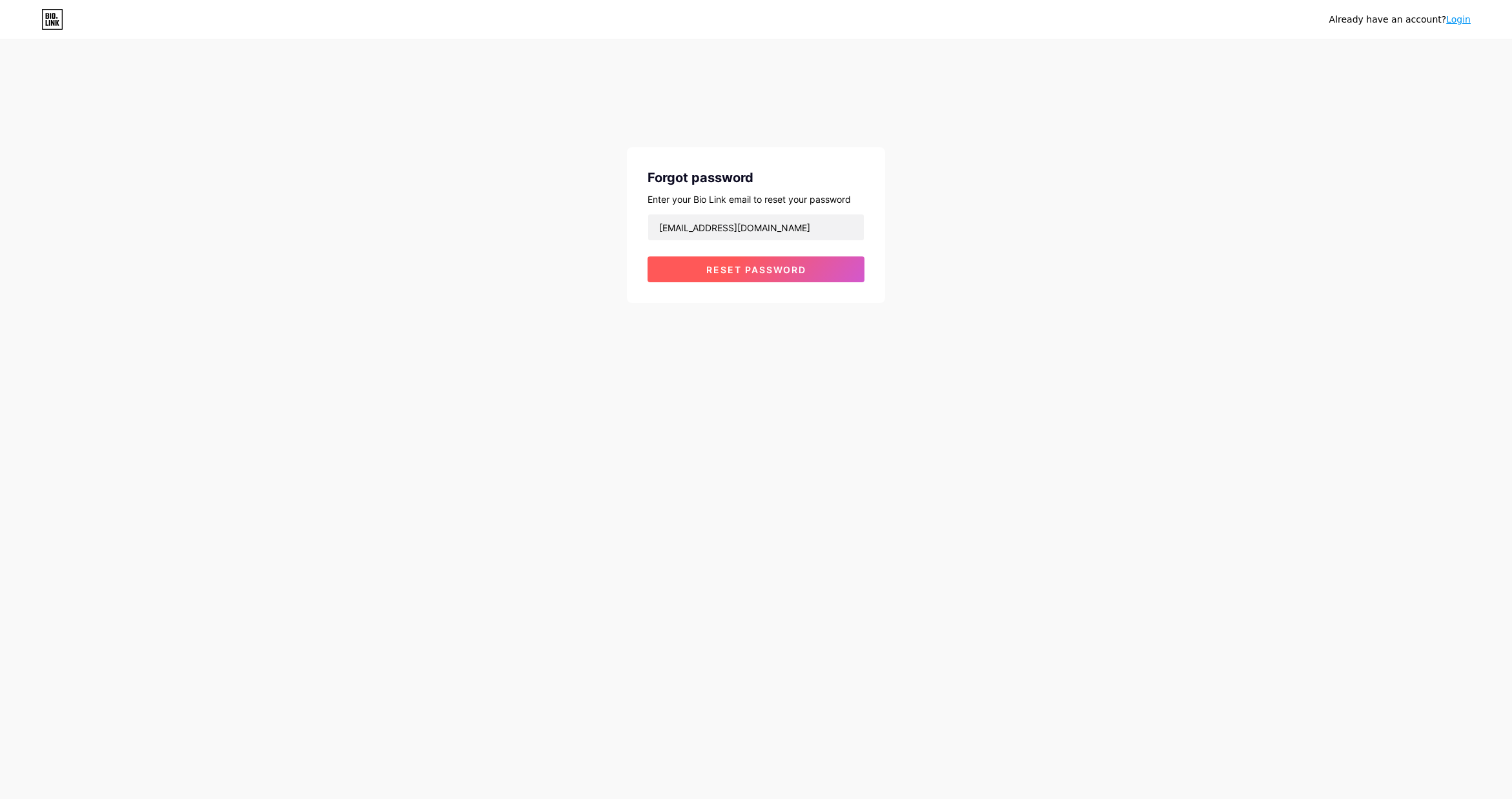
click at [812, 270] on button "Reset password" at bounding box center [756, 269] width 217 height 26
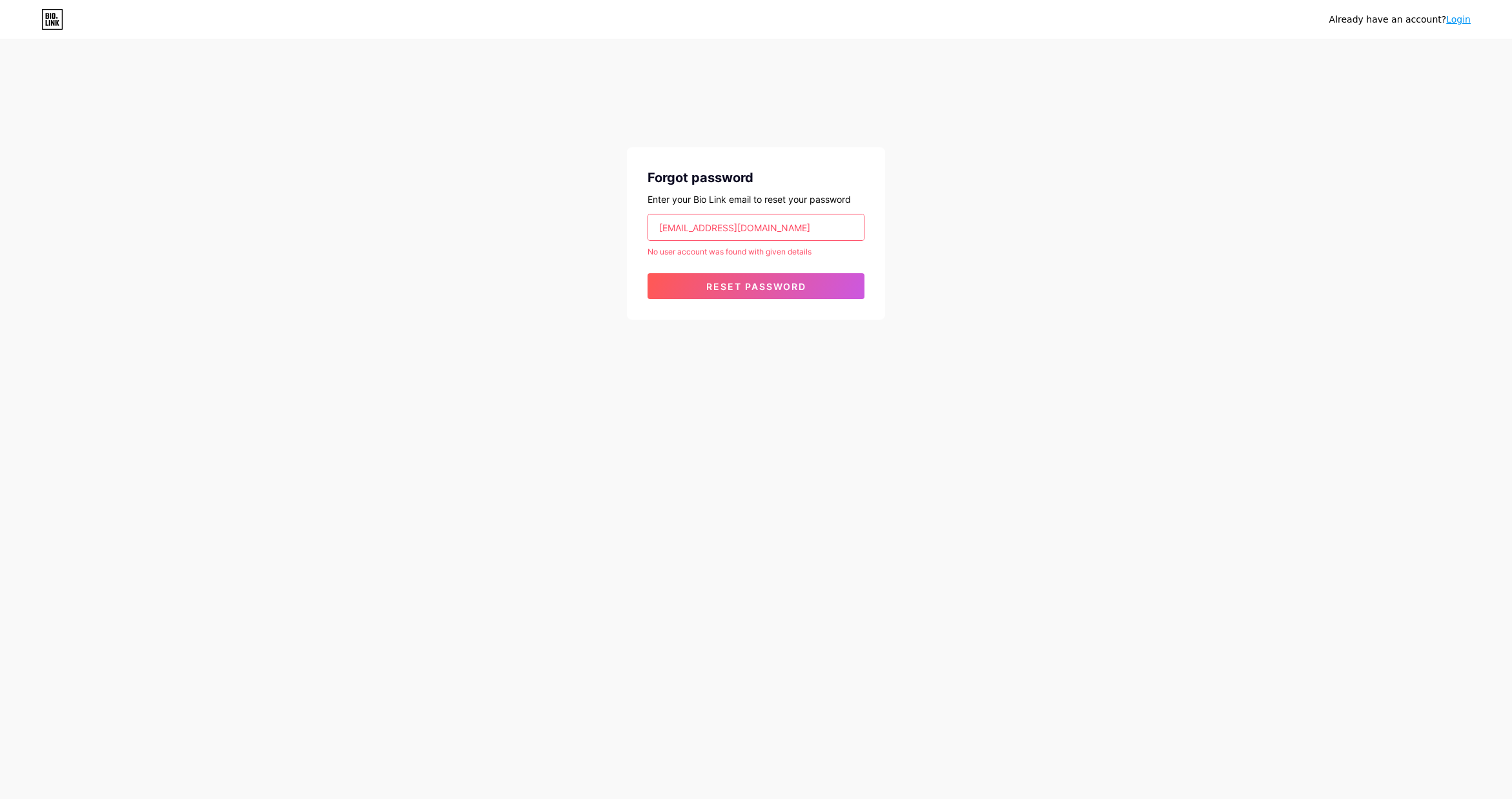
drag, startPoint x: 661, startPoint y: 226, endPoint x: 582, endPoint y: 220, distance: 79.2
click at [582, 220] on div "Already have an account? Login Forgot password Enter your Bio Link email to res…" at bounding box center [756, 180] width 1512 height 361
paste input "socialmedia"
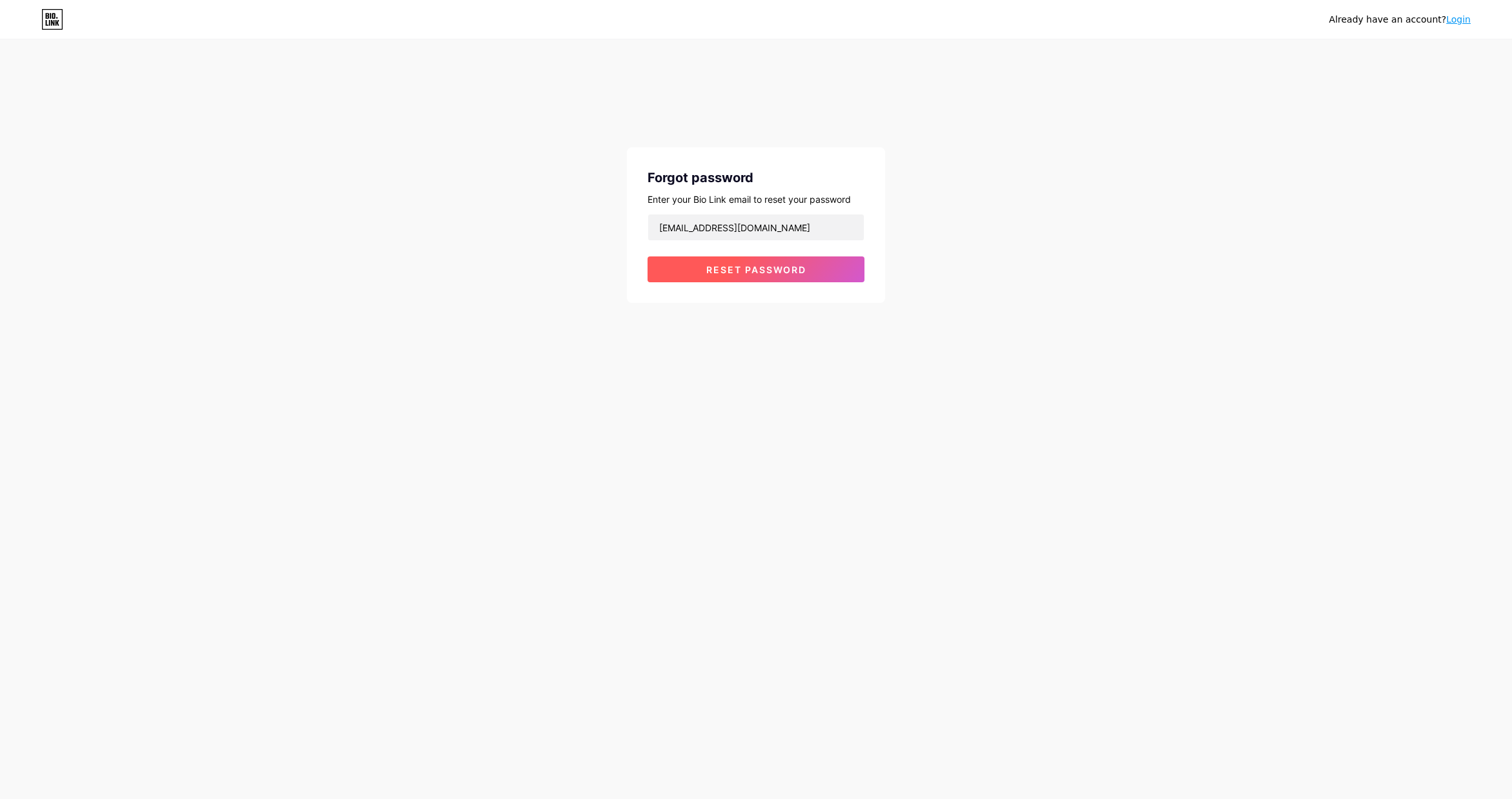
click at [742, 265] on span "Reset password" at bounding box center [756, 270] width 100 height 11
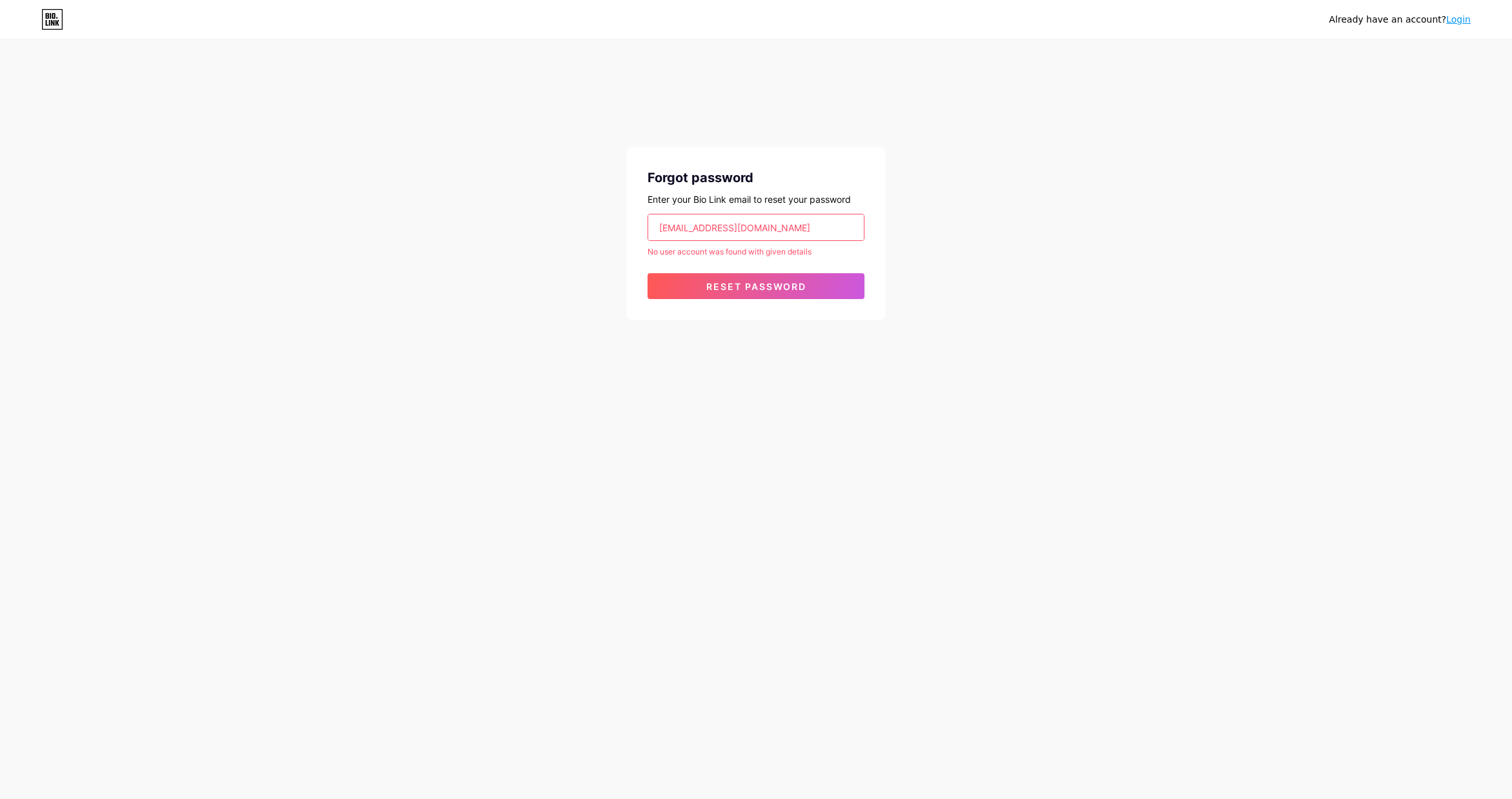
drag, startPoint x: 170, startPoint y: 184, endPoint x: 202, endPoint y: 174, distance: 33.5
click at [177, 182] on div "Already have an account? Login Forgot password Enter your Bio Link email to res…" at bounding box center [756, 180] width 1512 height 361
click at [809, 222] on input "socialmedia@pearlplusgroup.com" at bounding box center [756, 227] width 216 height 26
drag, startPoint x: 616, startPoint y: 218, endPoint x: 602, endPoint y: 219, distance: 14.0
click at [602, 219] on div "Already have an account? Login Forgot password Enter your Bio Link email to res…" at bounding box center [756, 180] width 1512 height 361
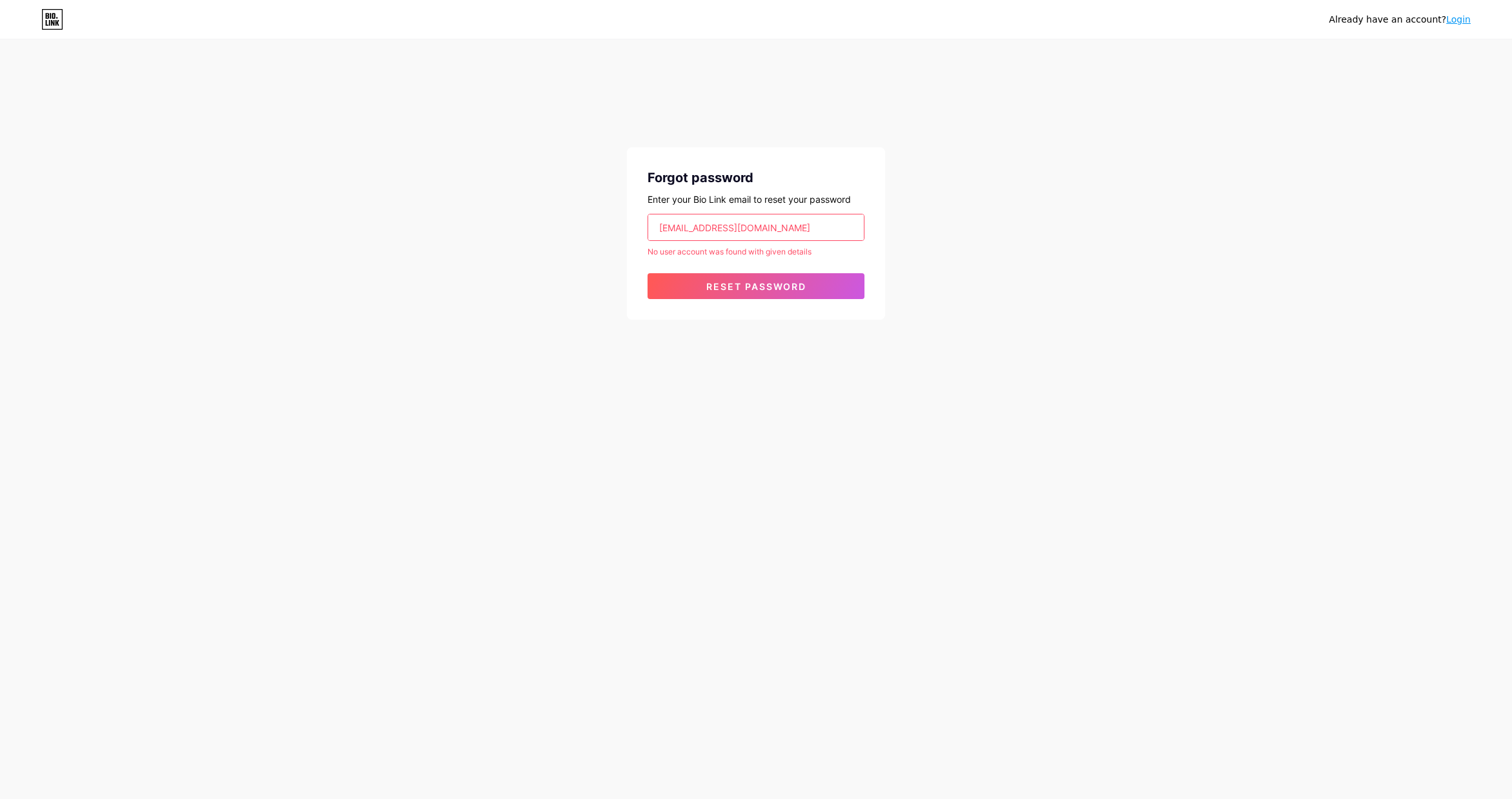
paste input "torrot.uae"
click at [741, 281] on span "Reset password" at bounding box center [756, 286] width 100 height 11
click at [739, 290] on span "Reset password" at bounding box center [756, 286] width 100 height 11
click at [223, 188] on div "Already have an account? Login Forgot password Enter your Bio Link email to res…" at bounding box center [756, 180] width 1512 height 361
click at [710, 236] on input "torrot.uae" at bounding box center [756, 227] width 216 height 26
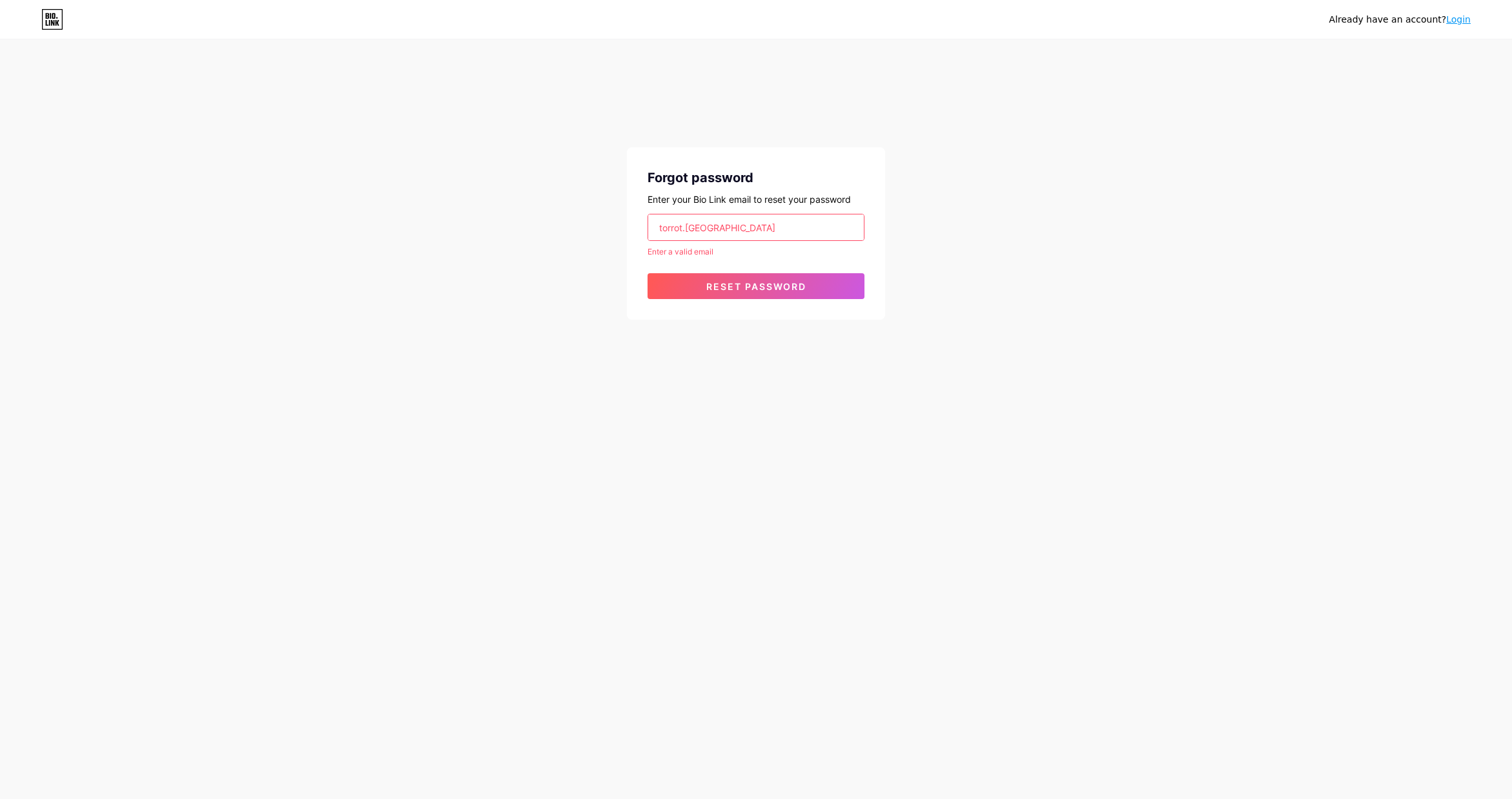
drag, startPoint x: 602, startPoint y: 222, endPoint x: 594, endPoint y: 222, distance: 8.0
click at [594, 222] on div "Already have an account? Login Forgot password Enter your Bio Link email to res…" at bounding box center [756, 180] width 1512 height 361
paste input "pearlplusmotors@icloud.com"
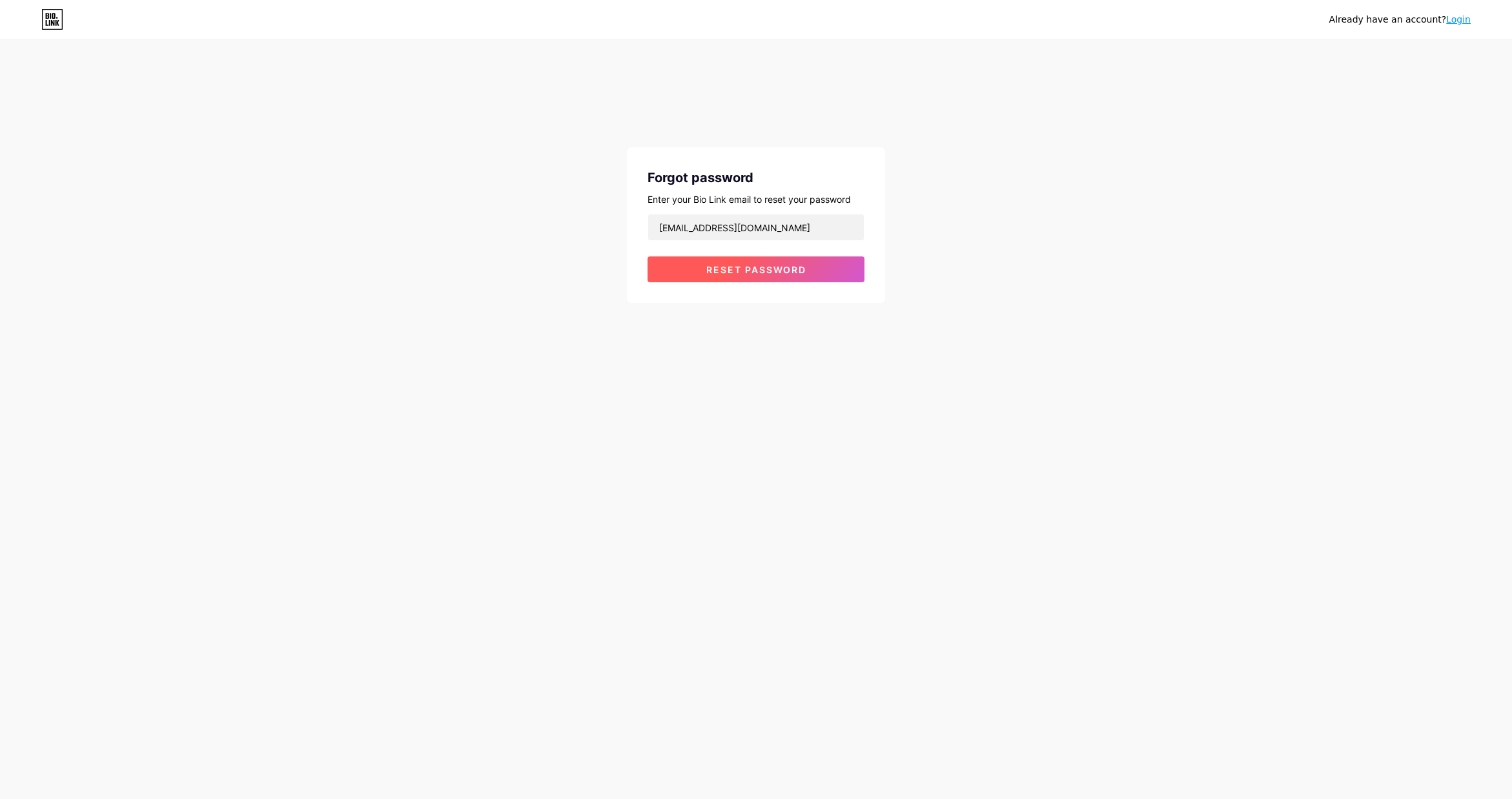
click at [721, 265] on span "Reset password" at bounding box center [756, 270] width 100 height 11
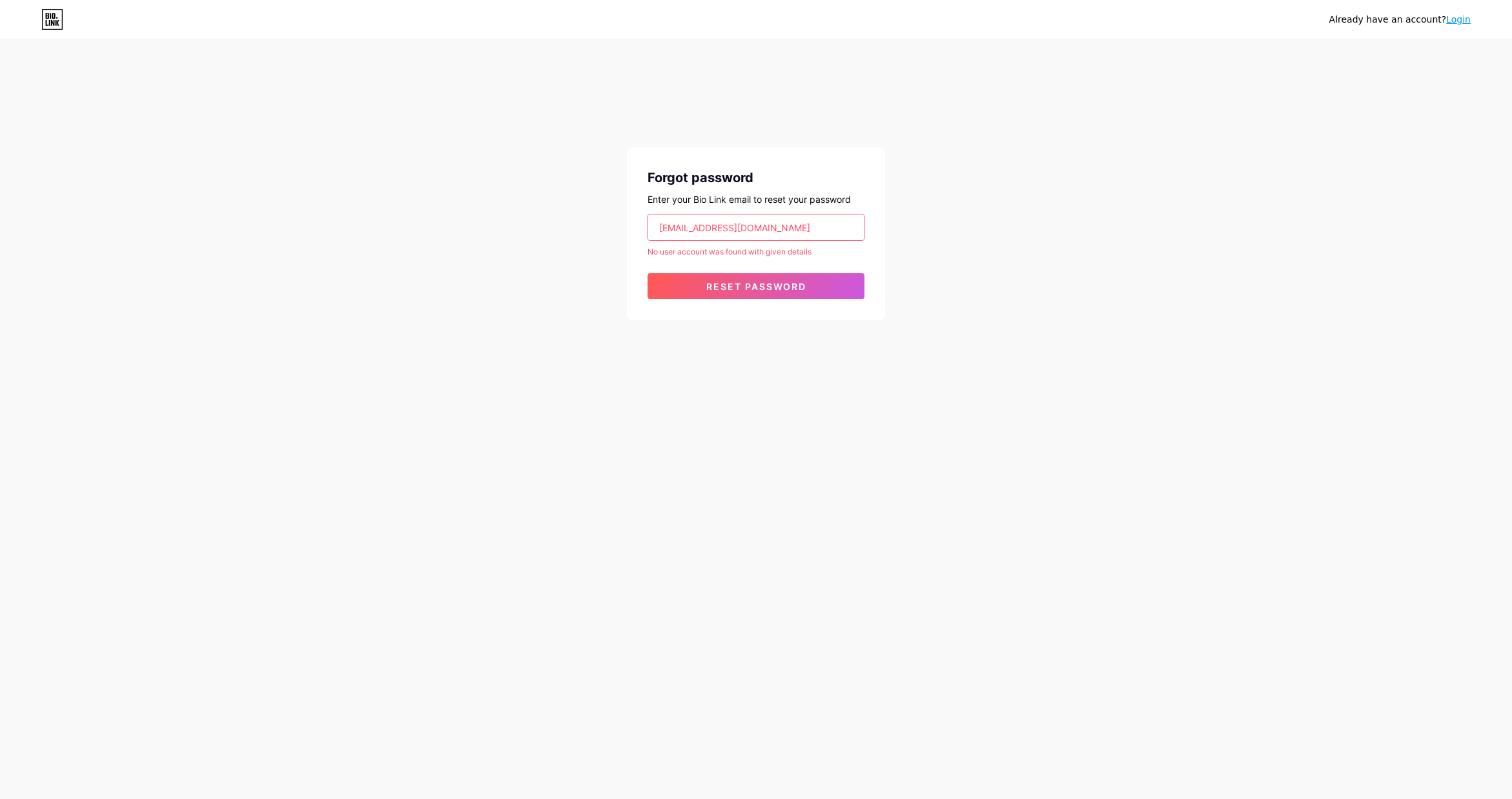
click at [272, 242] on div "Already have an account? Login Forgot password Enter your Bio Link email to res…" at bounding box center [756, 180] width 1512 height 361
drag, startPoint x: 665, startPoint y: 234, endPoint x: 602, endPoint y: 231, distance: 63.1
click at [602, 231] on div "Already have an account? Login Forgot password Enter your Bio Link email to res…" at bounding box center [756, 180] width 1512 height 361
paste input "email"
click at [729, 292] on button "Reset password" at bounding box center [756, 286] width 217 height 26
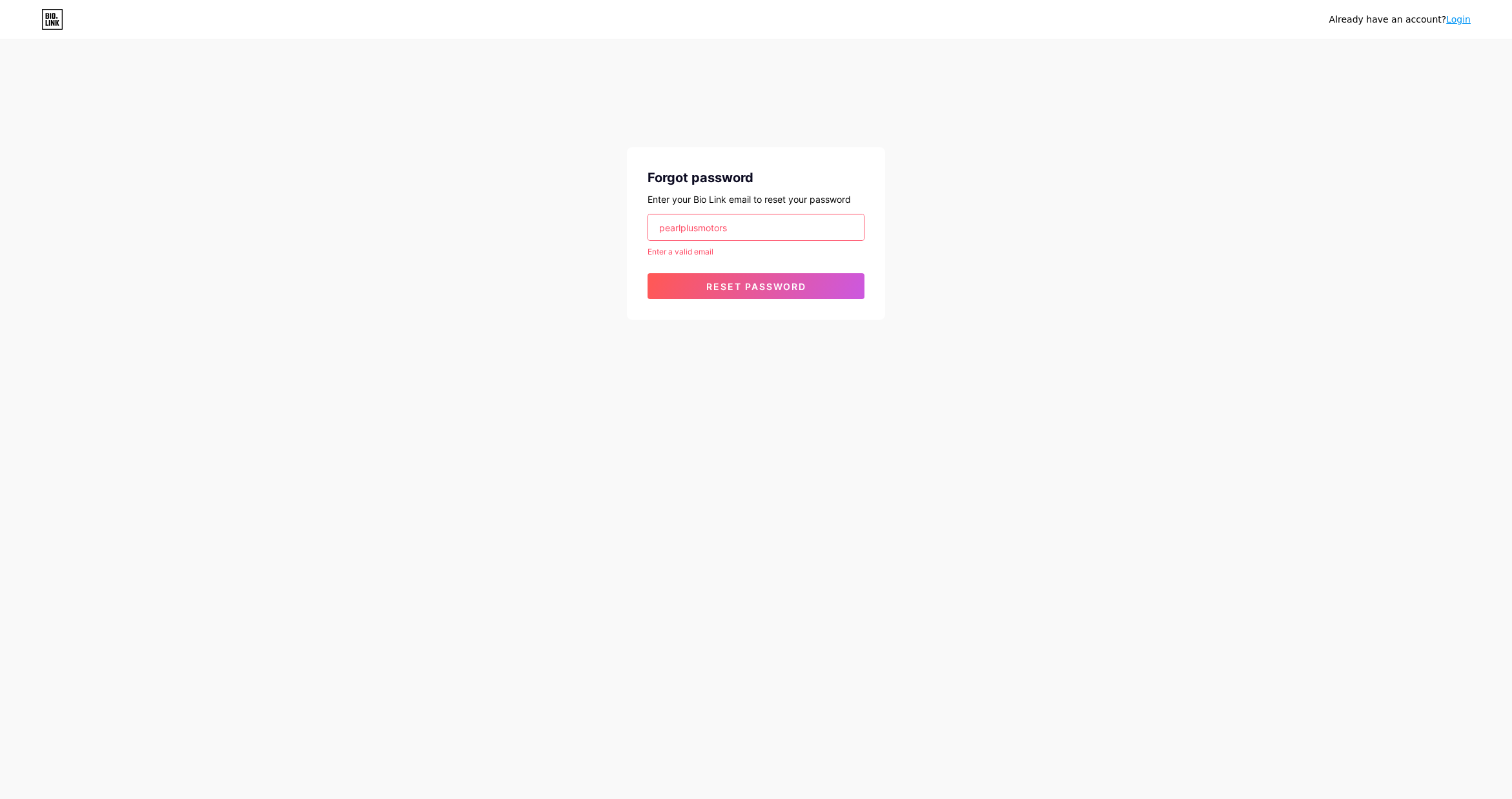
click at [1276, 87] on div "Already have an account? Login Forgot password Enter your Bio Link email to res…" at bounding box center [756, 180] width 1512 height 361
drag, startPoint x: 755, startPoint y: 228, endPoint x: 619, endPoint y: 222, distance: 136.1
click at [618, 222] on div "Already have an account? Login Forgot password Enter your Bio Link email to res…" at bounding box center [756, 180] width 1512 height 361
paste input "socialmedia@pearlplusgroup.com"
type input "socialmedia@pearlplusgroup.com"
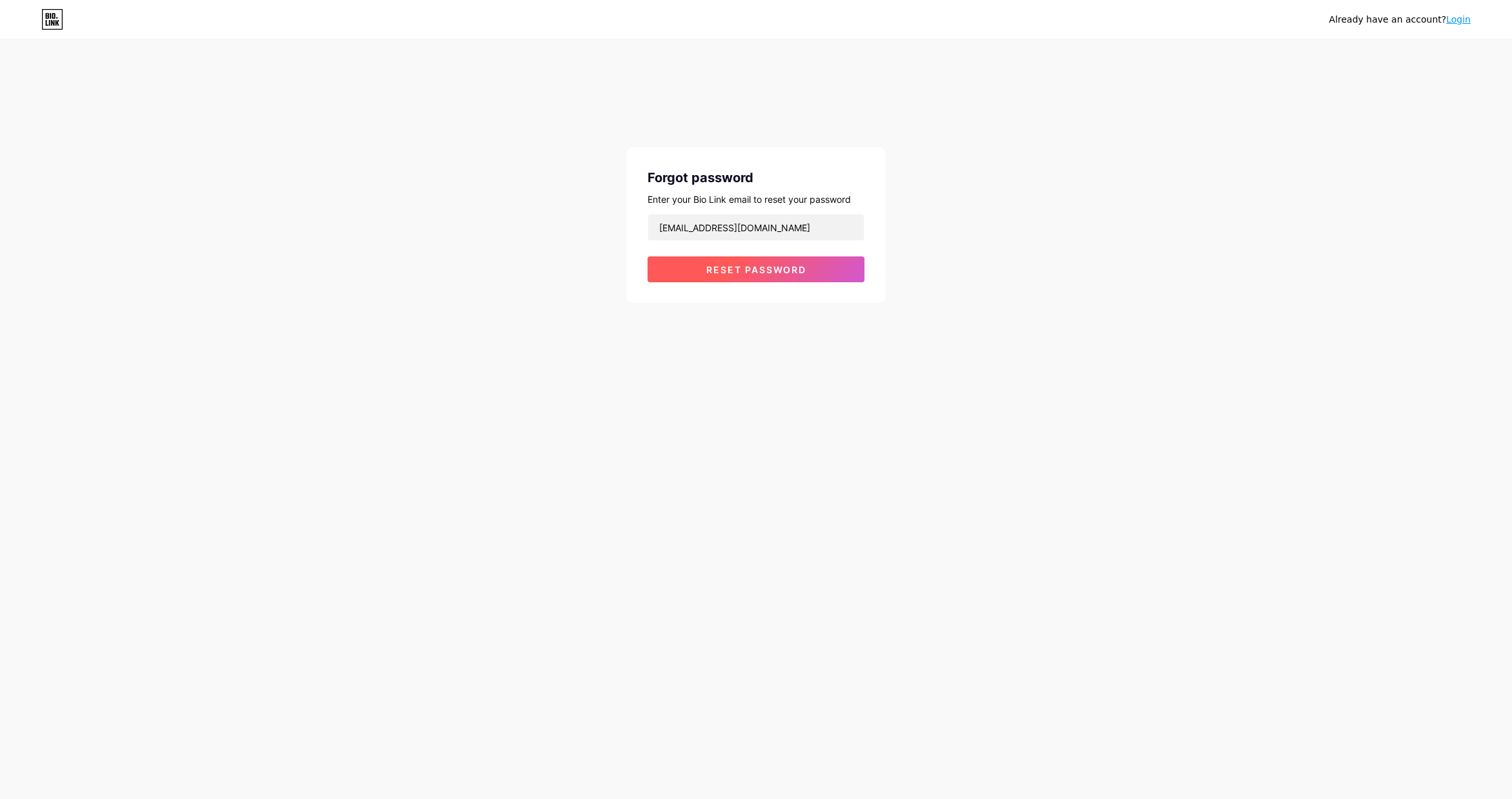
click at [786, 267] on span "Reset password" at bounding box center [756, 270] width 100 height 11
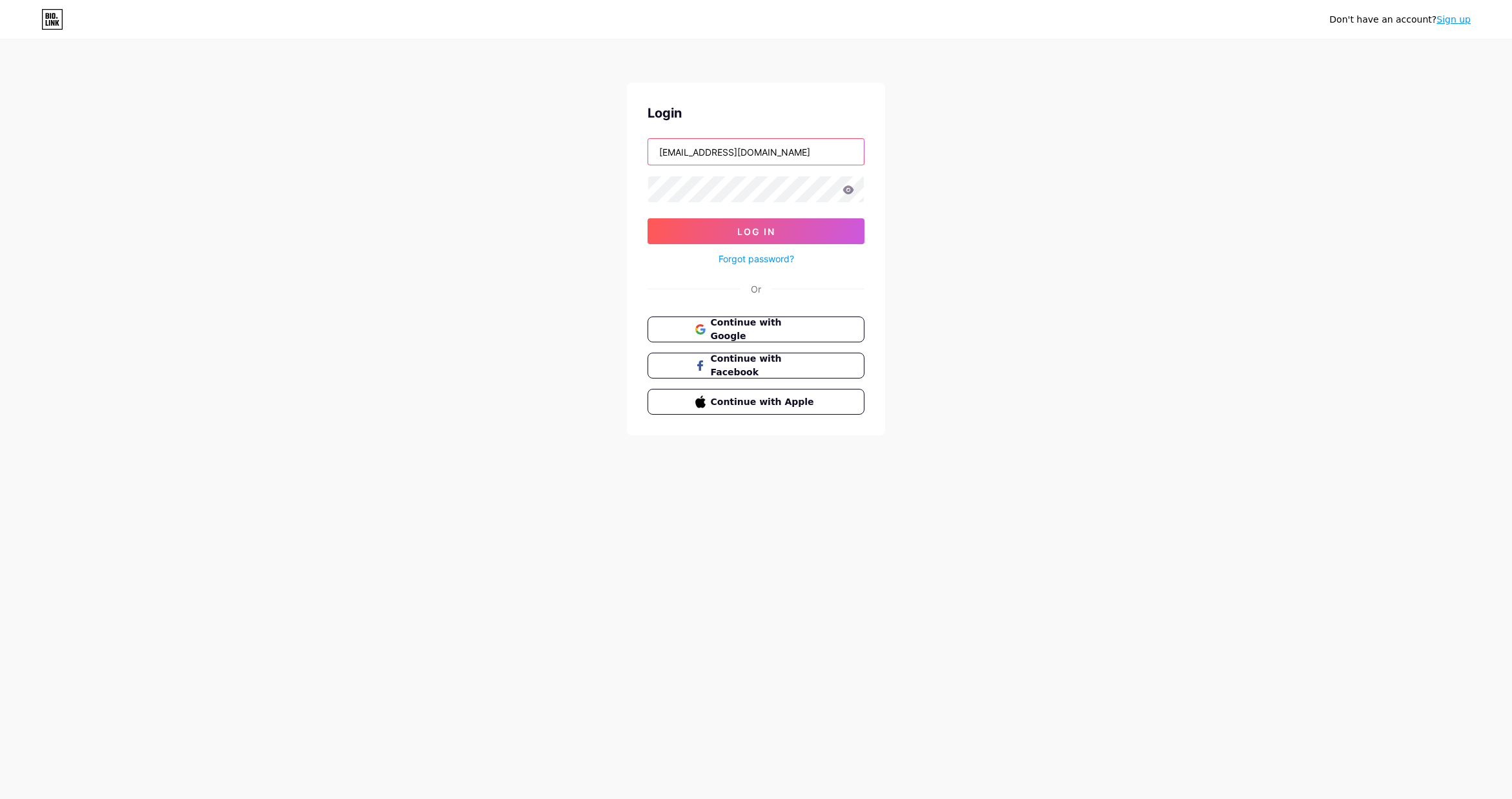
click at [784, 148] on input "ilpassaggio22@gmail.com" at bounding box center [756, 152] width 216 height 26
type input "[EMAIL_ADDRESS][DOMAIN_NAME]"
click at [740, 233] on span "Log In" at bounding box center [756, 232] width 38 height 11
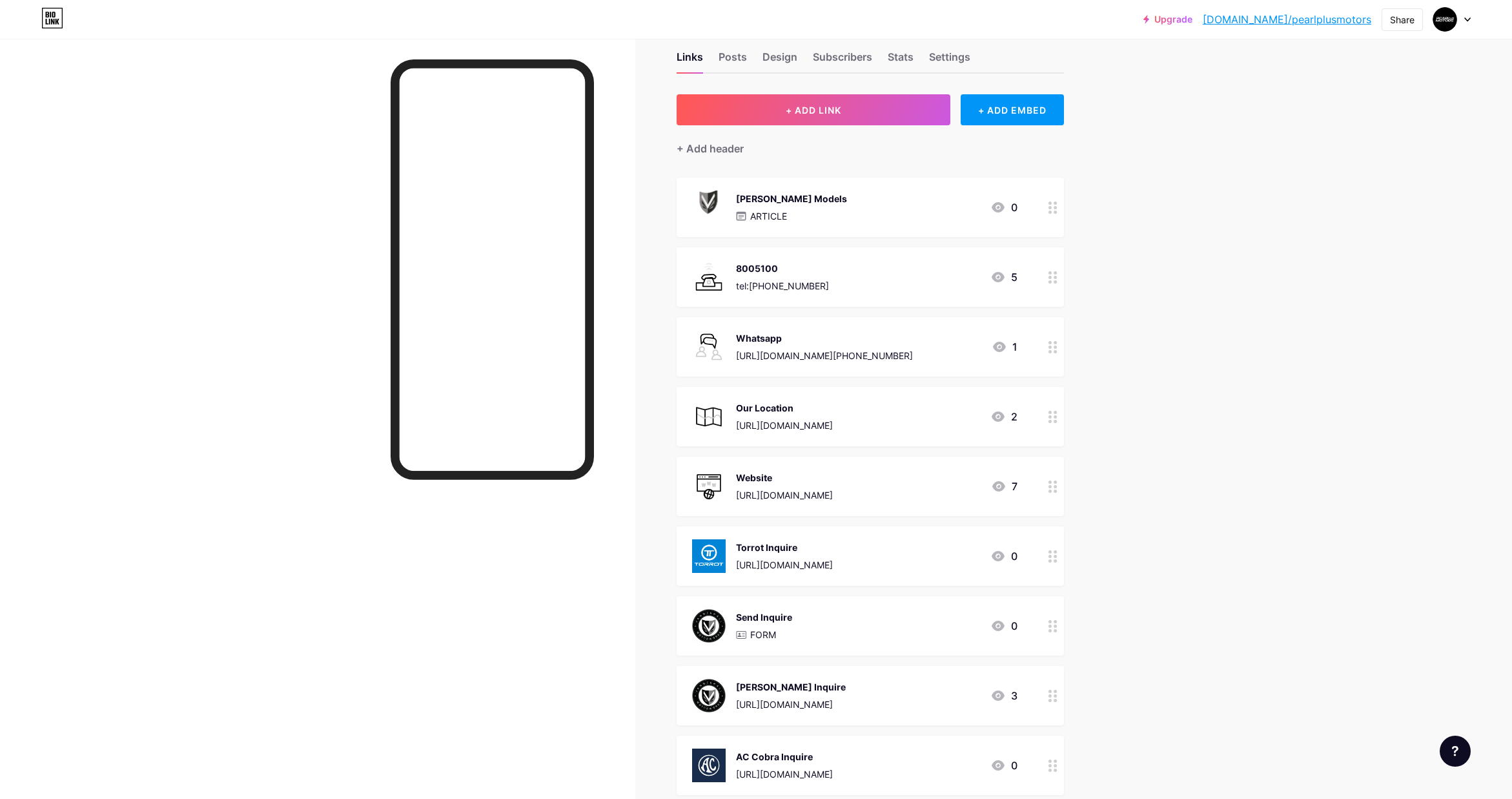
scroll to position [27, 0]
click at [1232, 230] on div "Upgrade bio.link/pearlp... bio.link/pearlplusmotors Share Switch accounts Pearl…" at bounding box center [756, 517] width 1512 height 1088
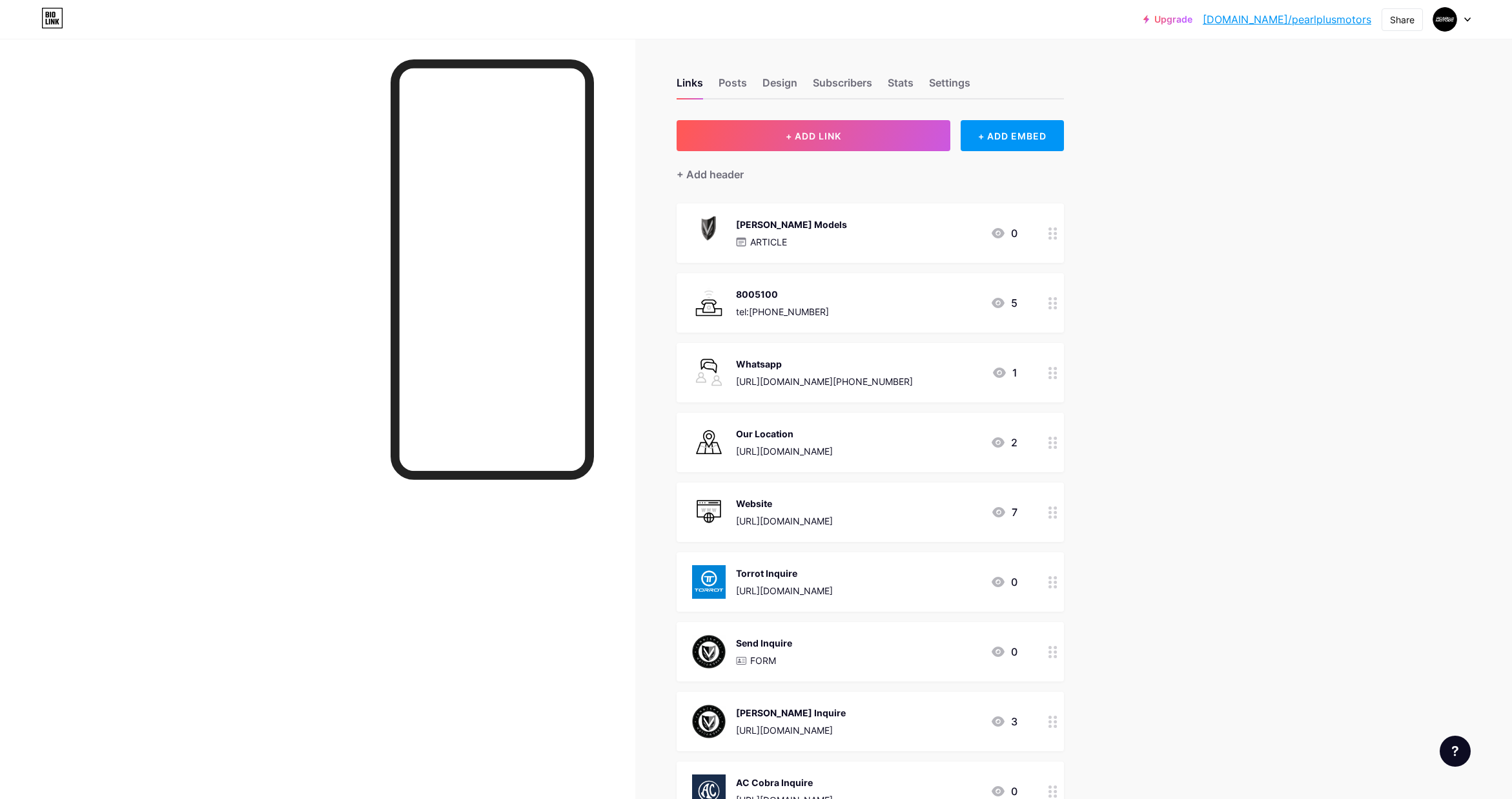
click at [1469, 21] on div at bounding box center [1452, 19] width 37 height 23
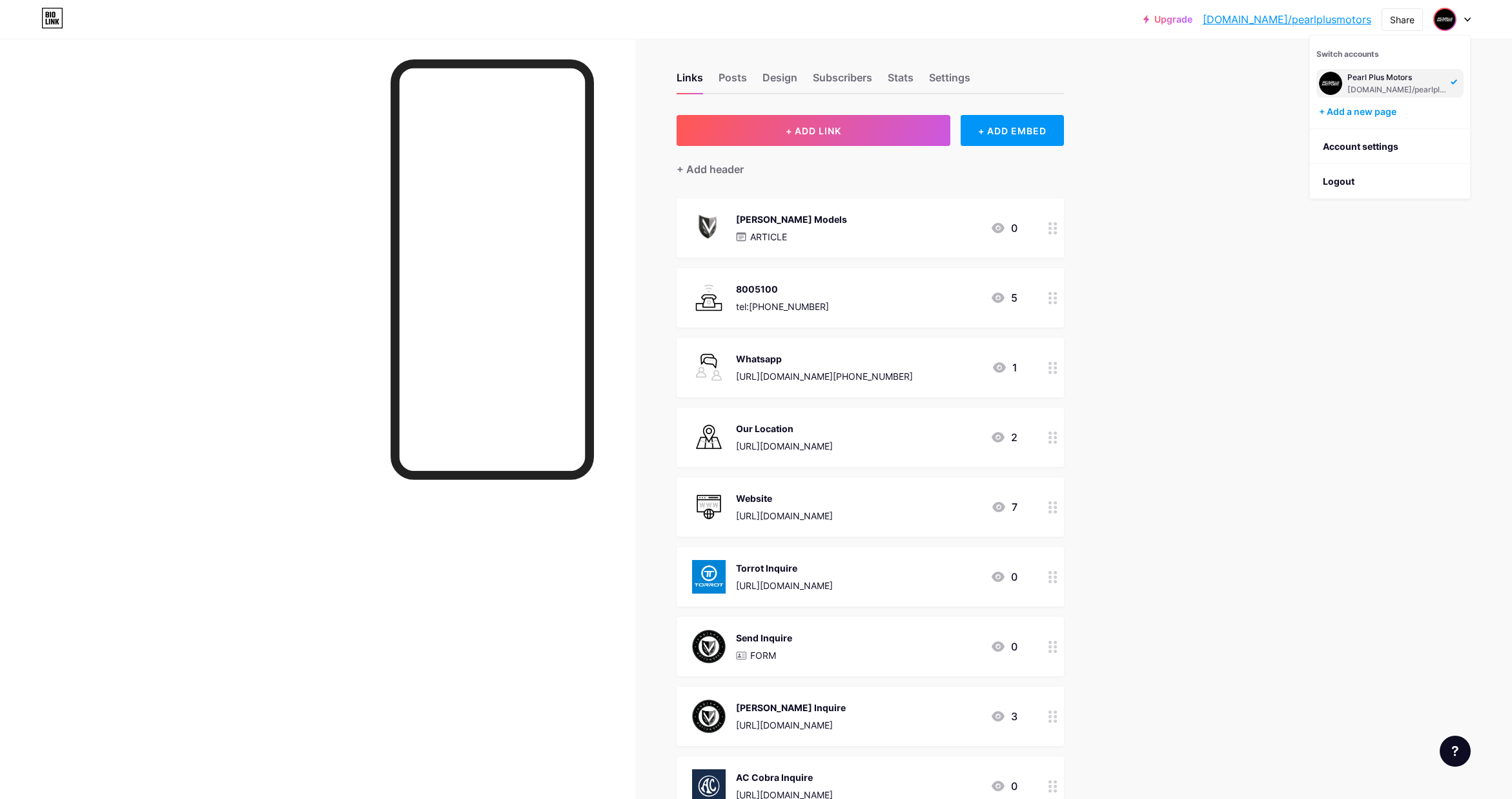
scroll to position [7, 0]
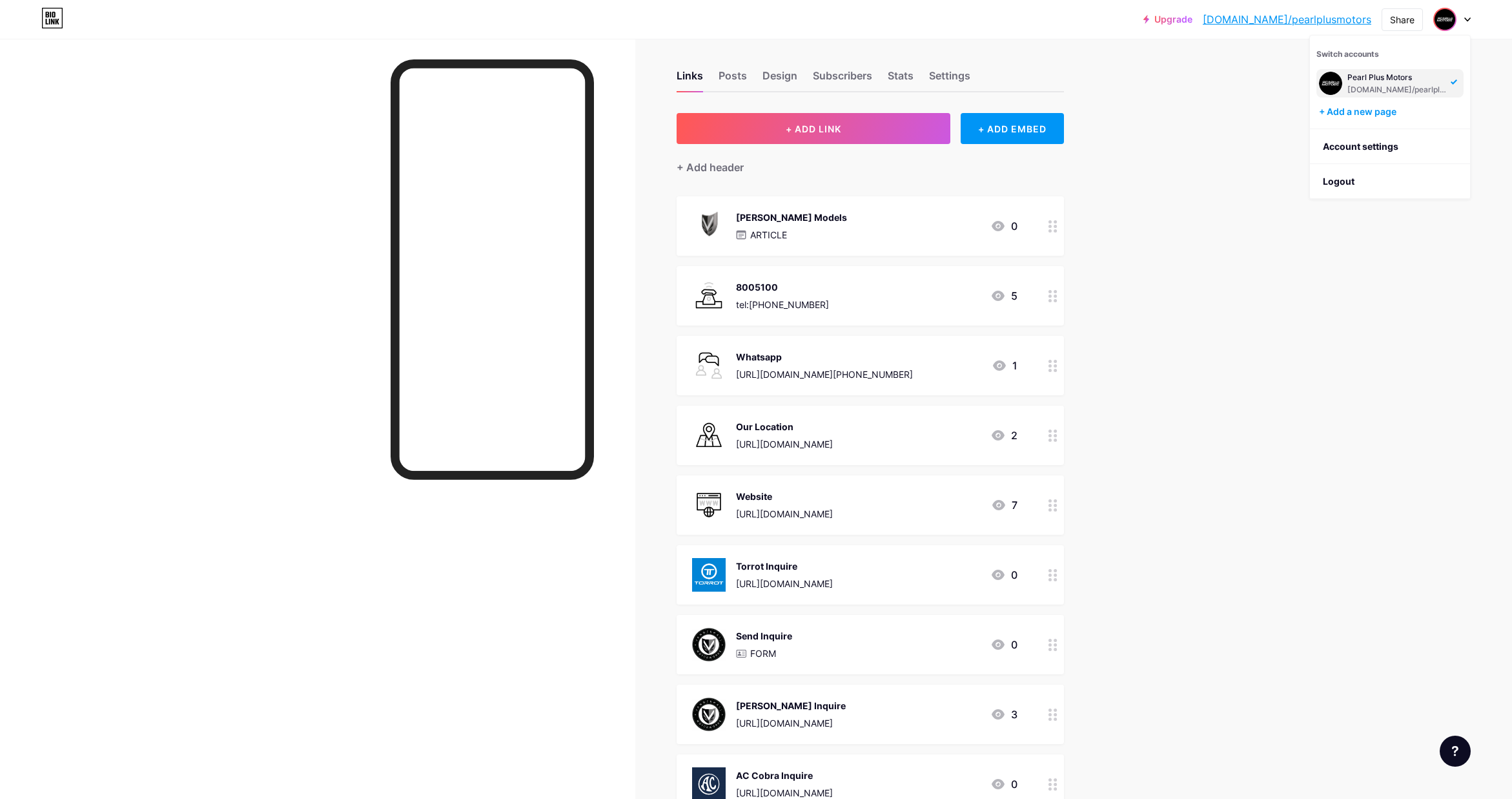
click at [1097, 742] on div "Links Posts Design Subscribers Stats Settings + ADD LINK + ADD EMBED + Add head…" at bounding box center [559, 556] width 1118 height 1049
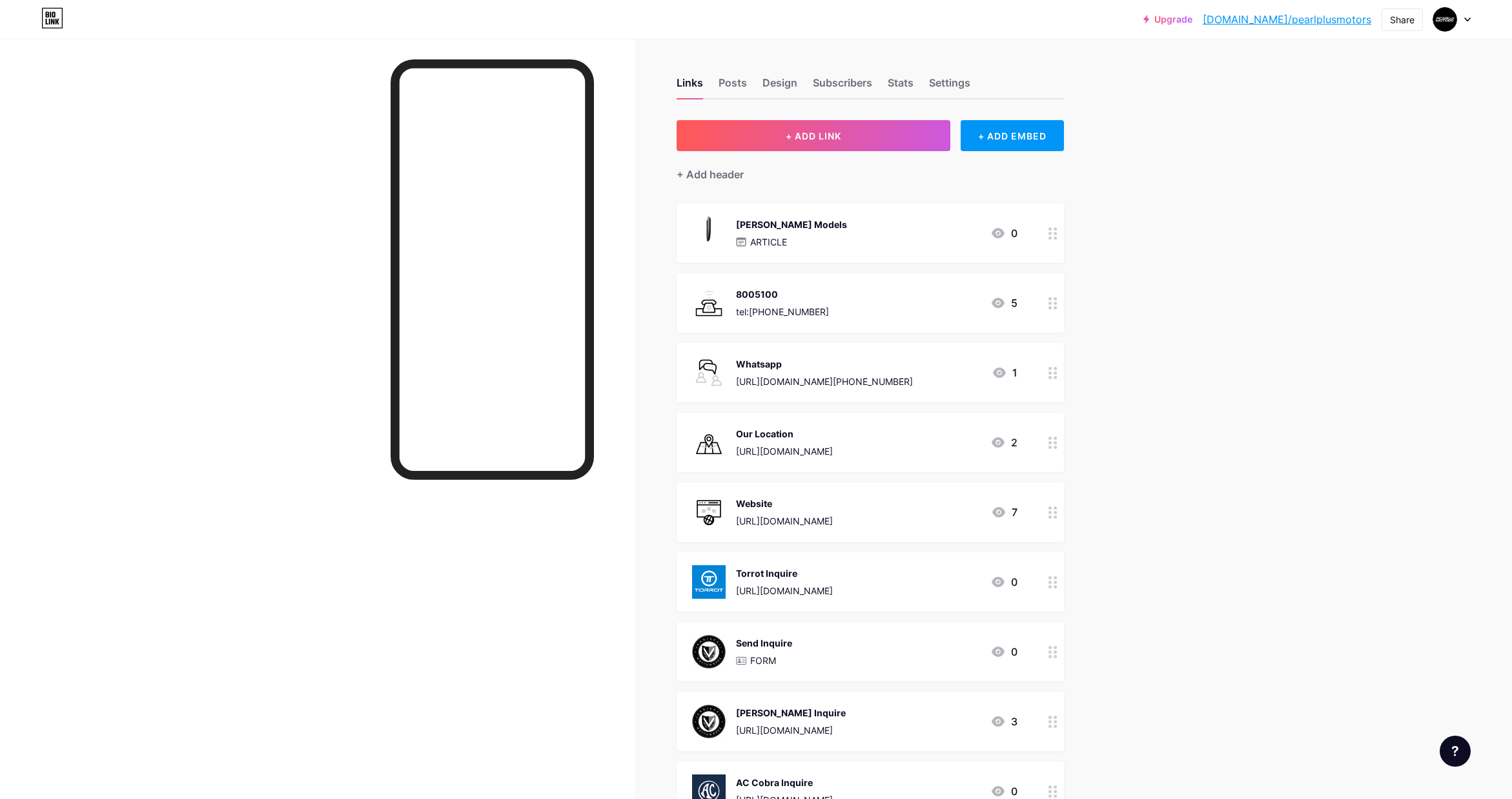
click at [1465, 17] on icon at bounding box center [1467, 19] width 7 height 5
click at [1348, 180] on li "Logout" at bounding box center [1390, 181] width 160 height 35
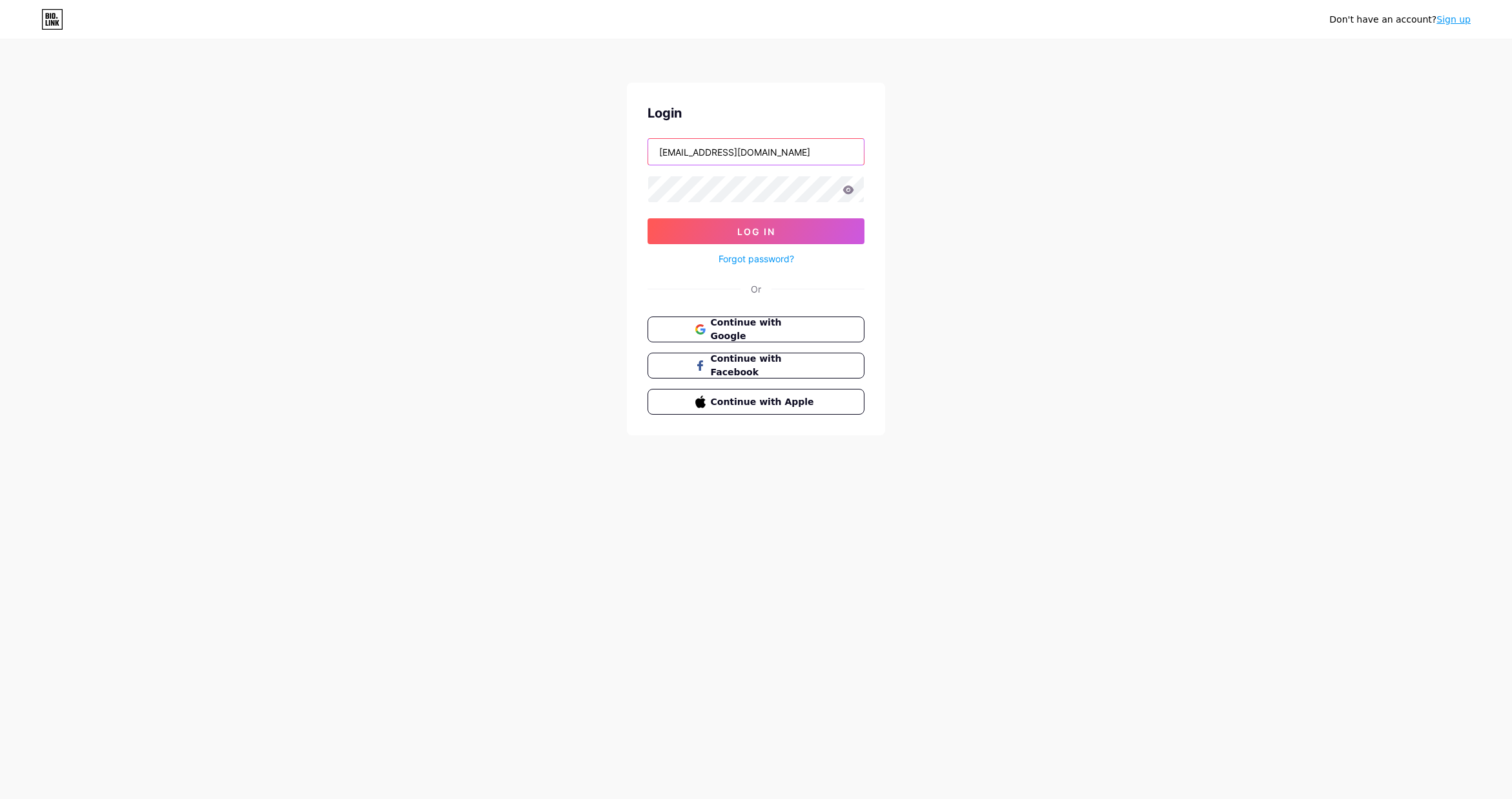
drag, startPoint x: 781, startPoint y: 150, endPoint x: 636, endPoint y: 142, distance: 145.2
click at [636, 142] on div "Login vanderhallae@gmail.com Log In Forgot password? Or Continue with Google Co…" at bounding box center [756, 259] width 258 height 353
paste input "pearlplusmotors"
type input "pearlplusmotors@gmail.com"
click at [763, 256] on link "Forgot password?" at bounding box center [757, 258] width 76 height 13
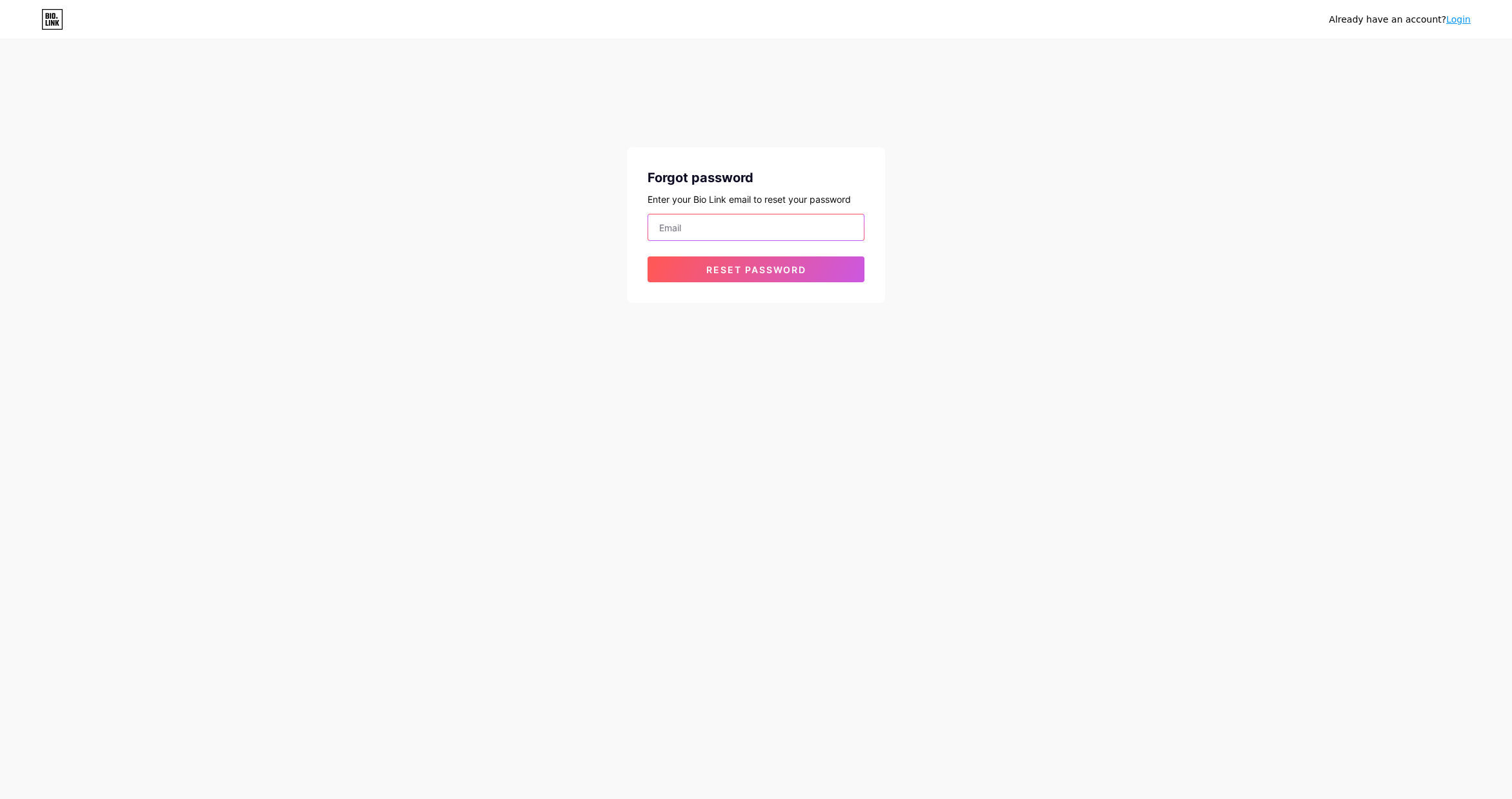
click at [729, 229] on input "email" at bounding box center [756, 227] width 216 height 26
paste input "pearlplusmotors"
click at [763, 274] on span "Reset password" at bounding box center [756, 270] width 100 height 11
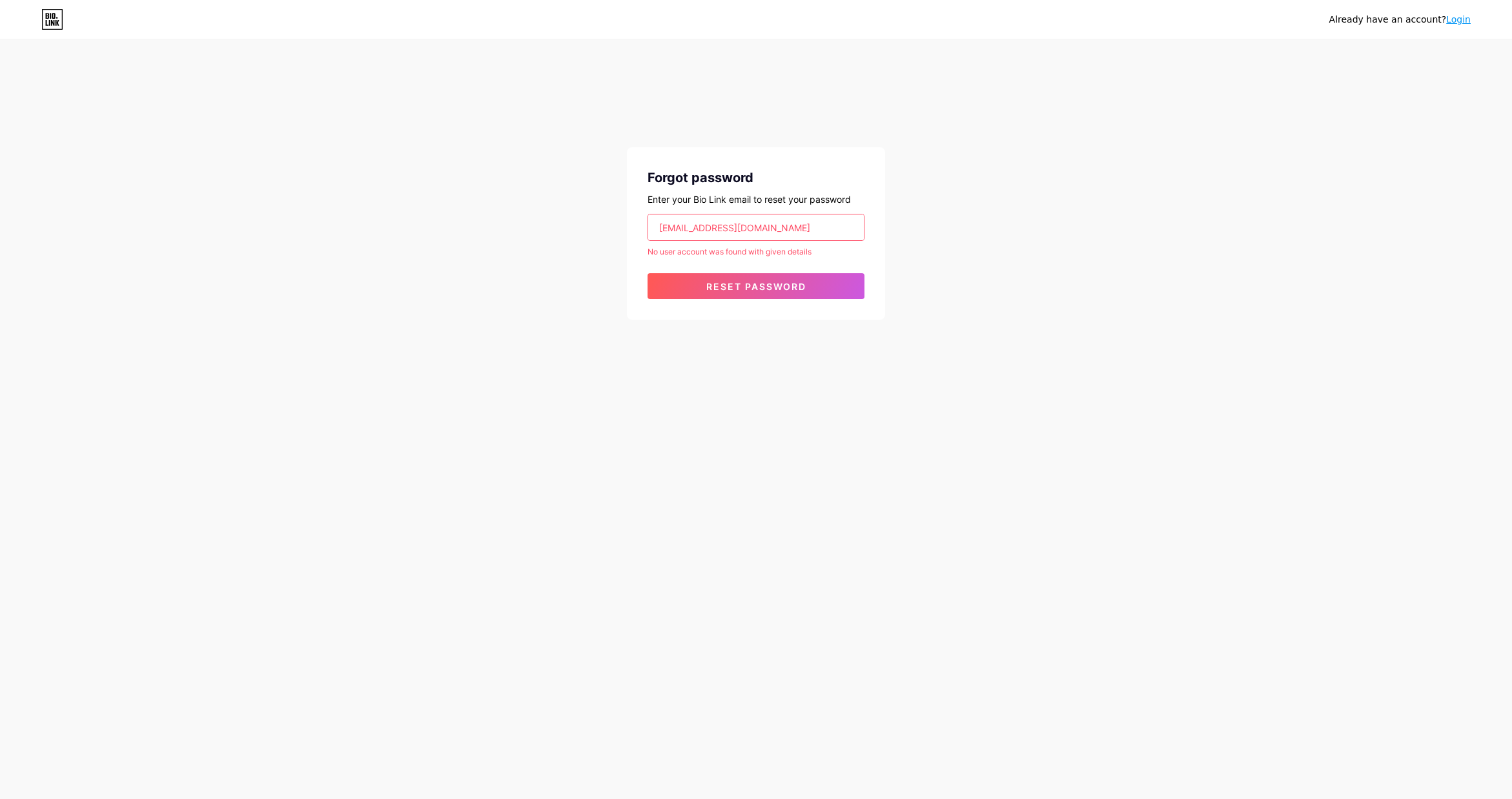
click at [726, 227] on input "pearlplusmotors@gmail.com" at bounding box center [756, 227] width 216 height 26
drag, startPoint x: 734, startPoint y: 234, endPoint x: 628, endPoint y: 220, distance: 106.9
click at [628, 220] on div "Forgot password Enter your Bio Link email to reset your password pearlplusmotor…" at bounding box center [756, 233] width 258 height 172
paste input "info@pearlplusgroup"
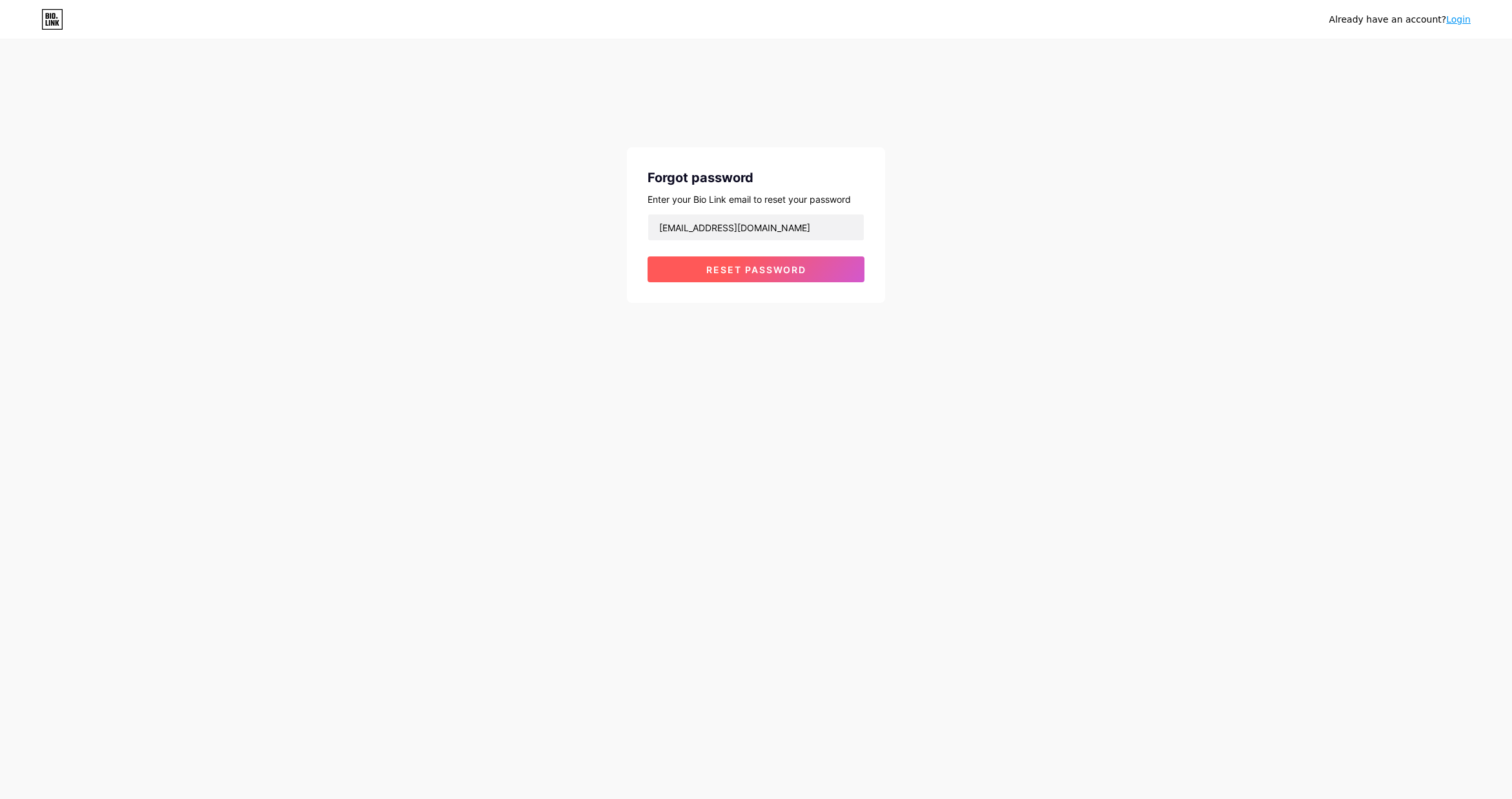
click at [713, 265] on span "Reset password" at bounding box center [756, 270] width 100 height 11
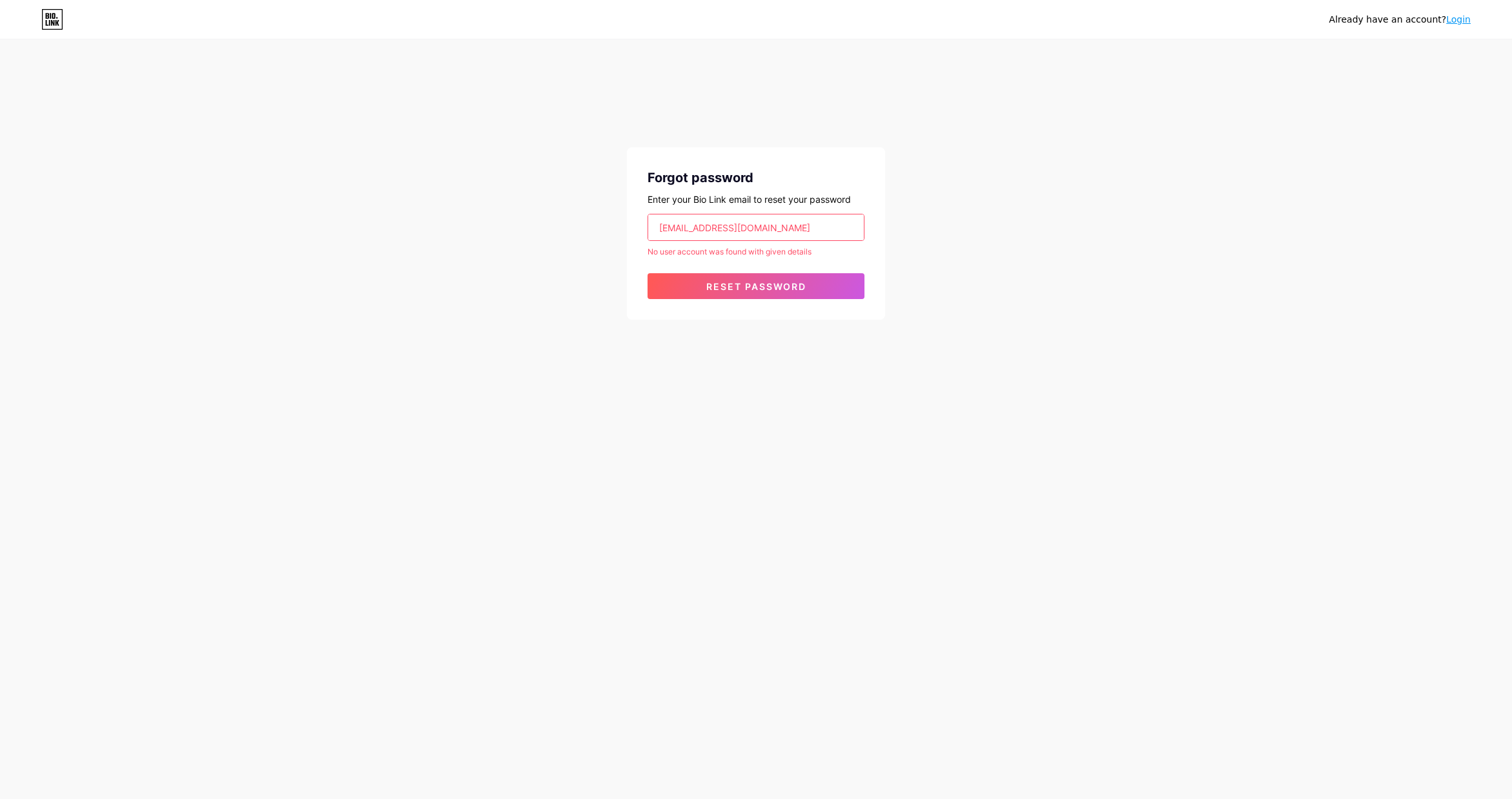
click at [789, 226] on input "info@pearlplusgroup.com" at bounding box center [756, 227] width 216 height 26
drag, startPoint x: 803, startPoint y: 226, endPoint x: 602, endPoint y: 216, distance: 201.2
click at [602, 216] on div "Already have an account? Login Forgot password Enter your Bio Link email to res…" at bounding box center [756, 180] width 1512 height 361
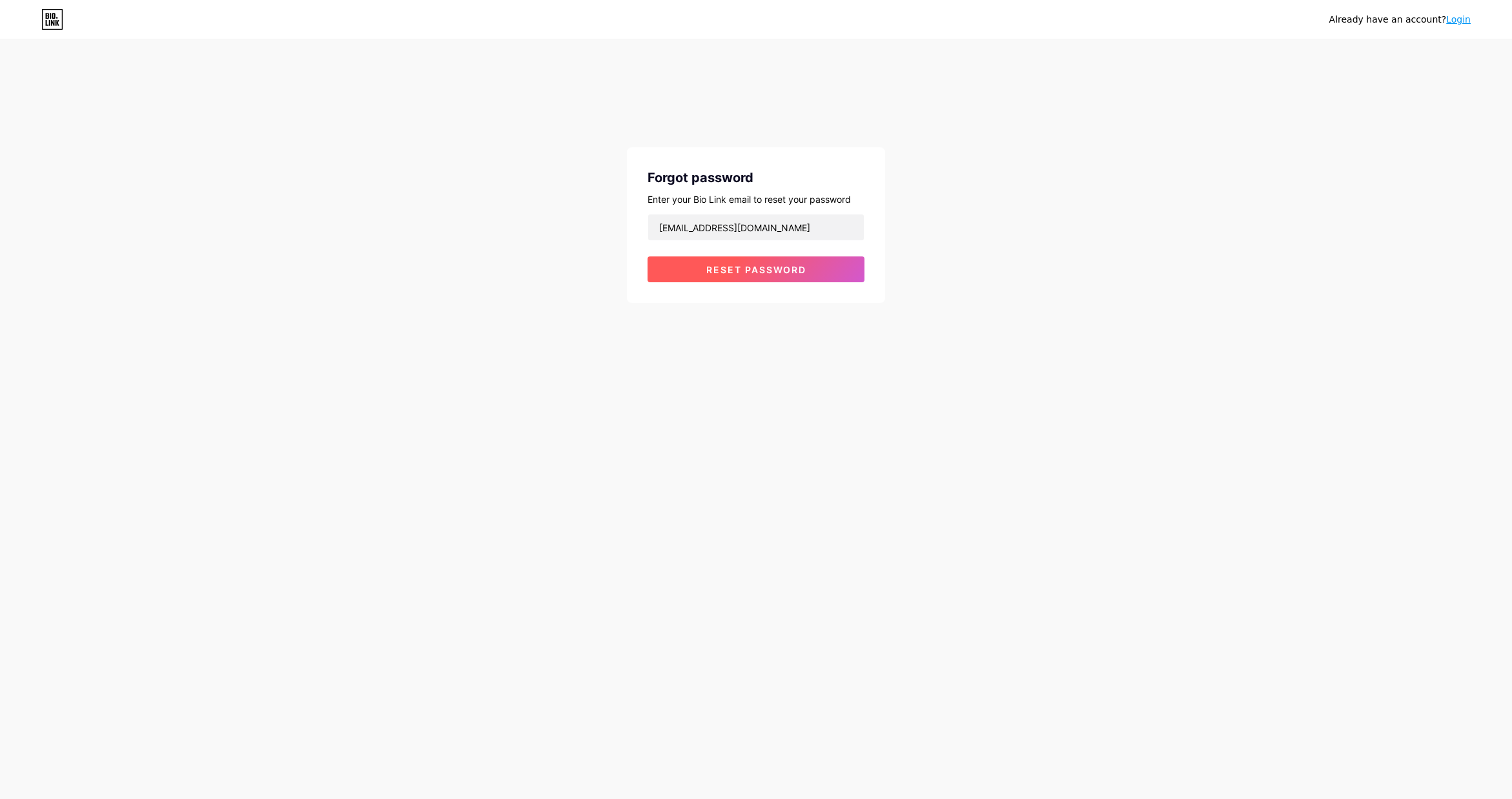
click at [716, 270] on span "Reset password" at bounding box center [756, 270] width 100 height 11
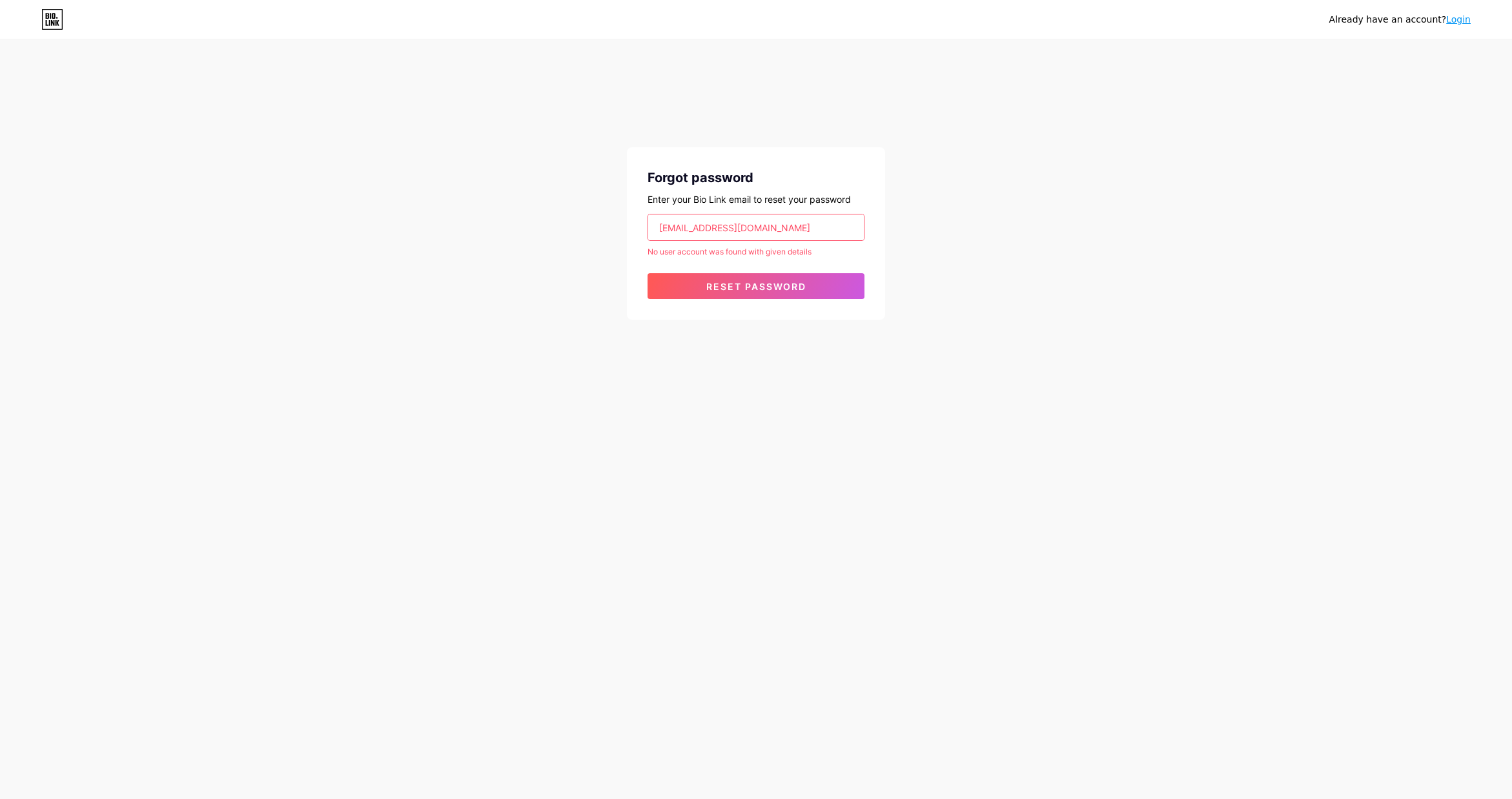
drag, startPoint x: 771, startPoint y: 226, endPoint x: 793, endPoint y: 226, distance: 22.0
click at [775, 225] on input "info@pearlplusgroup.com" at bounding box center [756, 227] width 216 height 26
drag, startPoint x: 783, startPoint y: 226, endPoint x: 626, endPoint y: 226, distance: 157.0
click at [626, 226] on div "Already have an account? Login Forgot password Enter your Bio Link email to res…" at bounding box center [756, 180] width 1512 height 361
paste input "rabieedesigner@gmail"
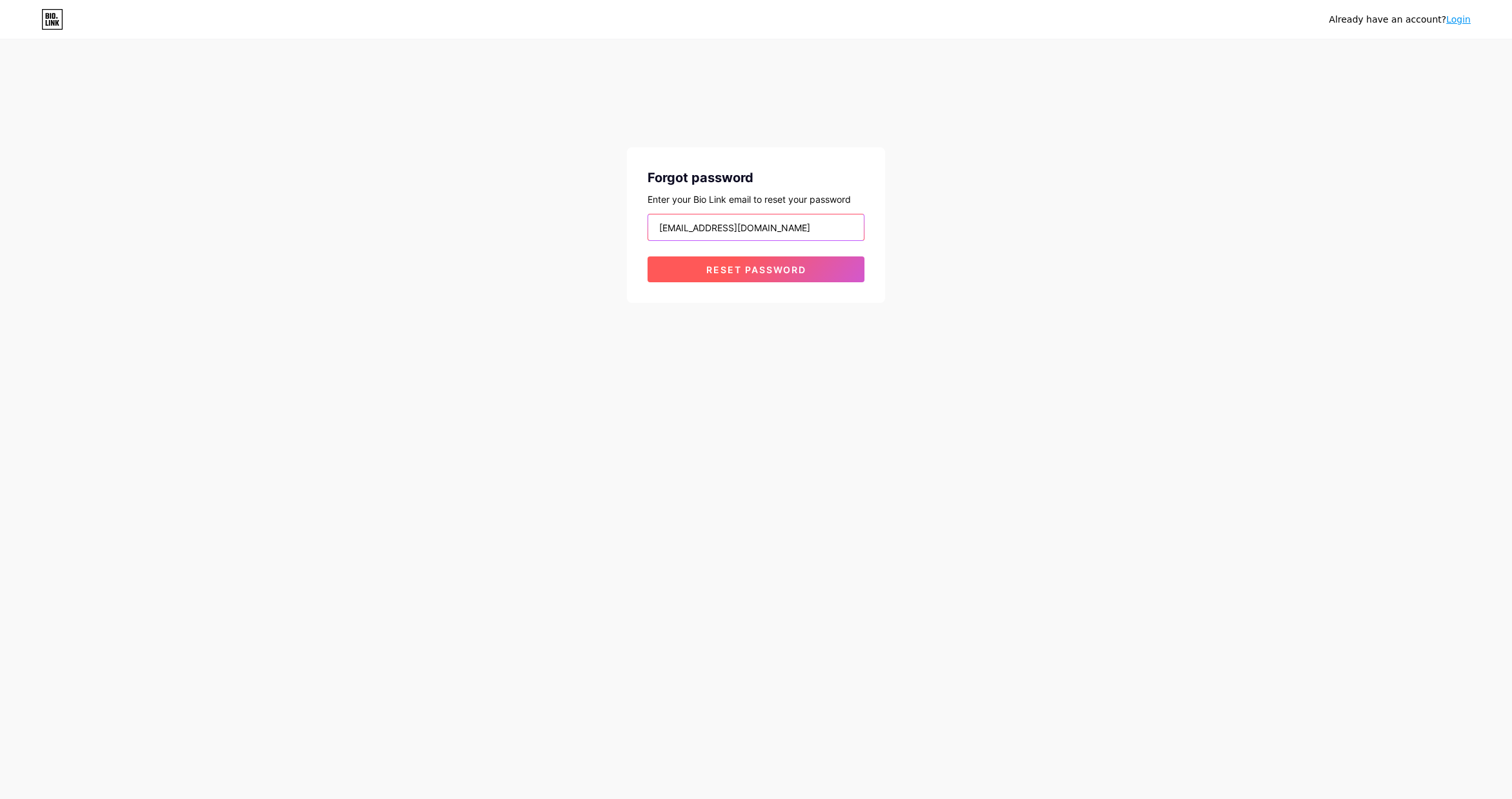
type input "rabieedesigner@gmail.com"
click at [759, 264] on span "Reset password" at bounding box center [756, 270] width 100 height 11
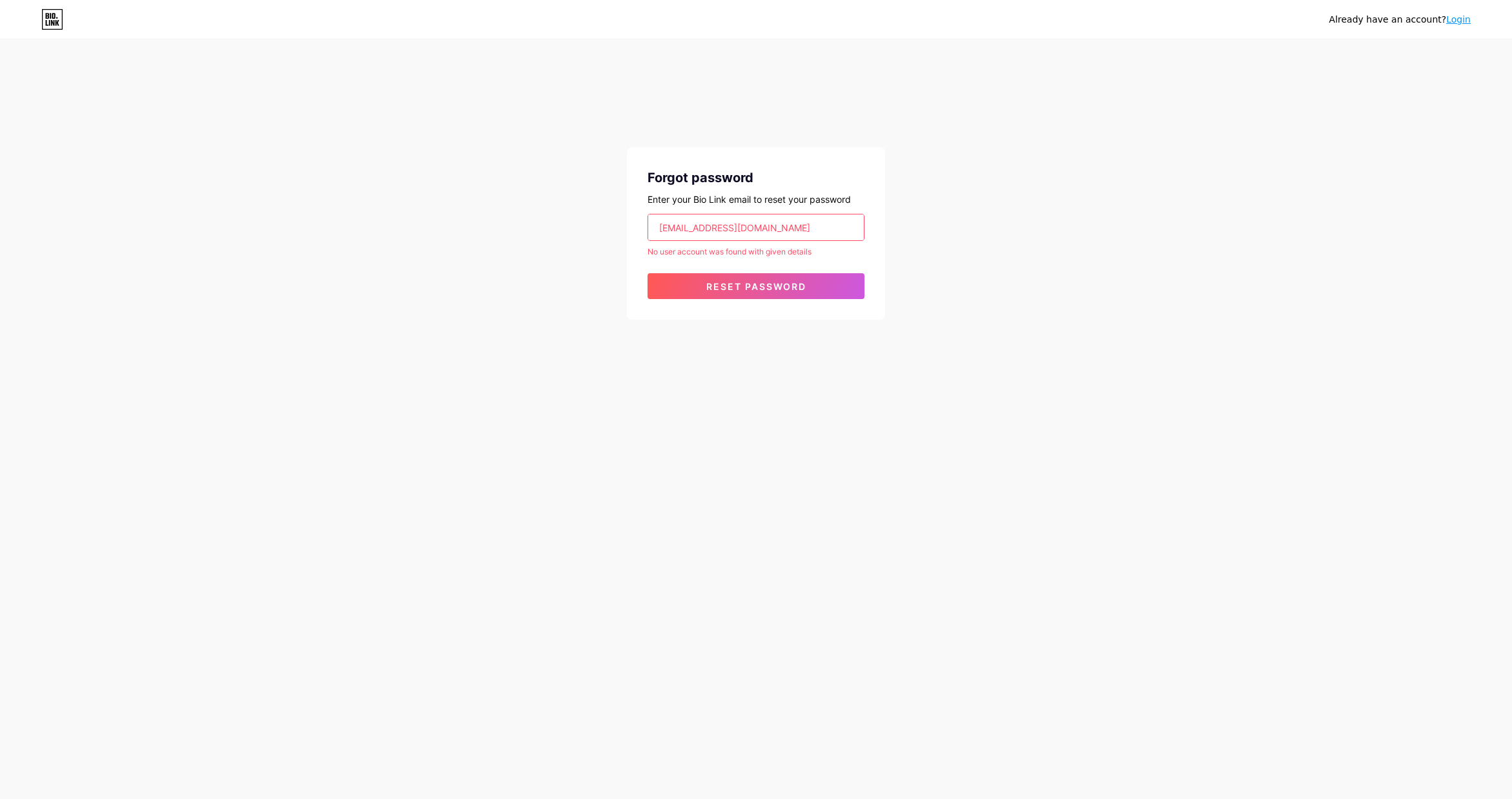
click at [815, 220] on input "rabieedesigner@gmail.com" at bounding box center [756, 227] width 216 height 26
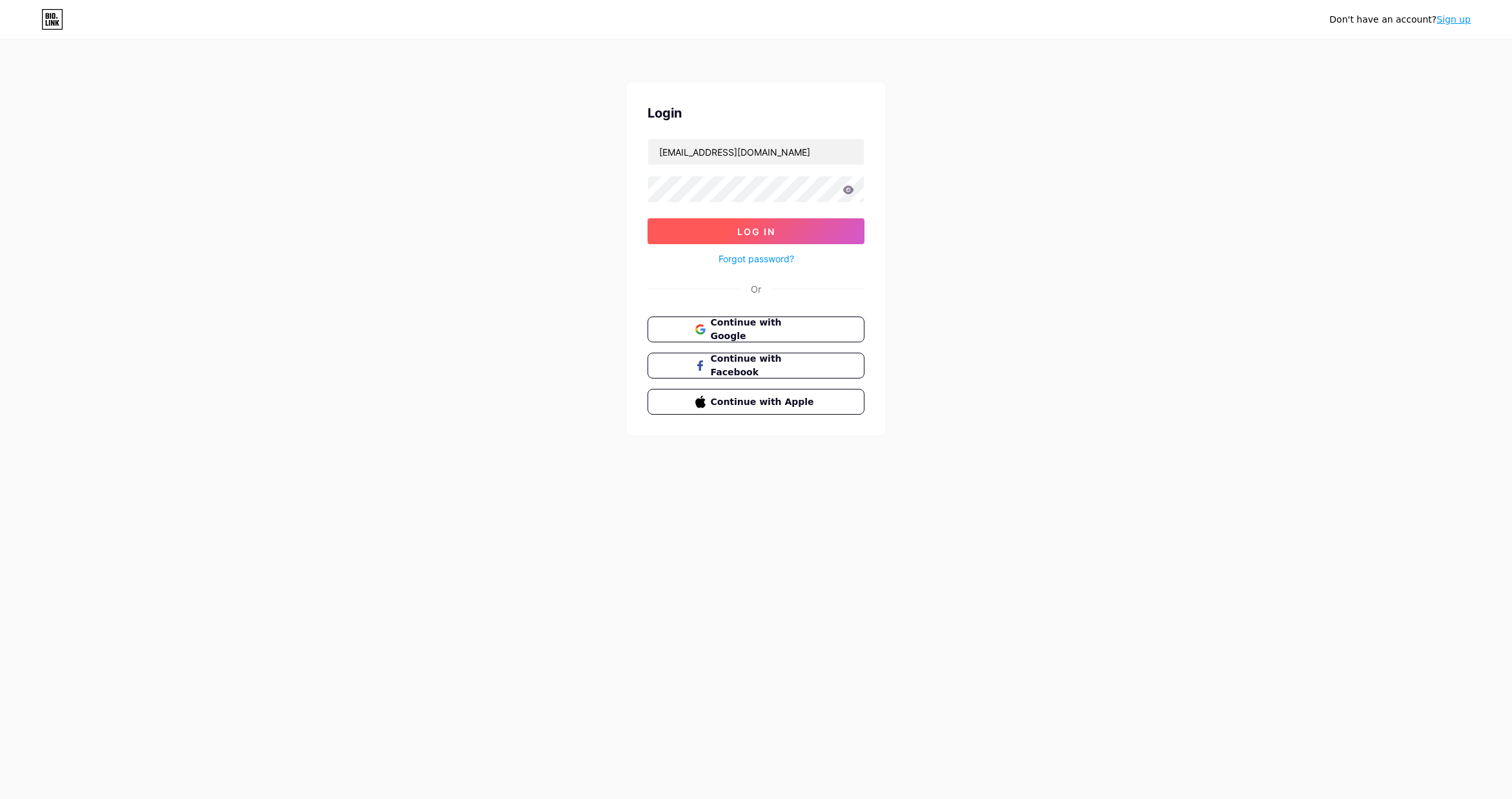
click at [794, 236] on button "Log In" at bounding box center [756, 231] width 217 height 26
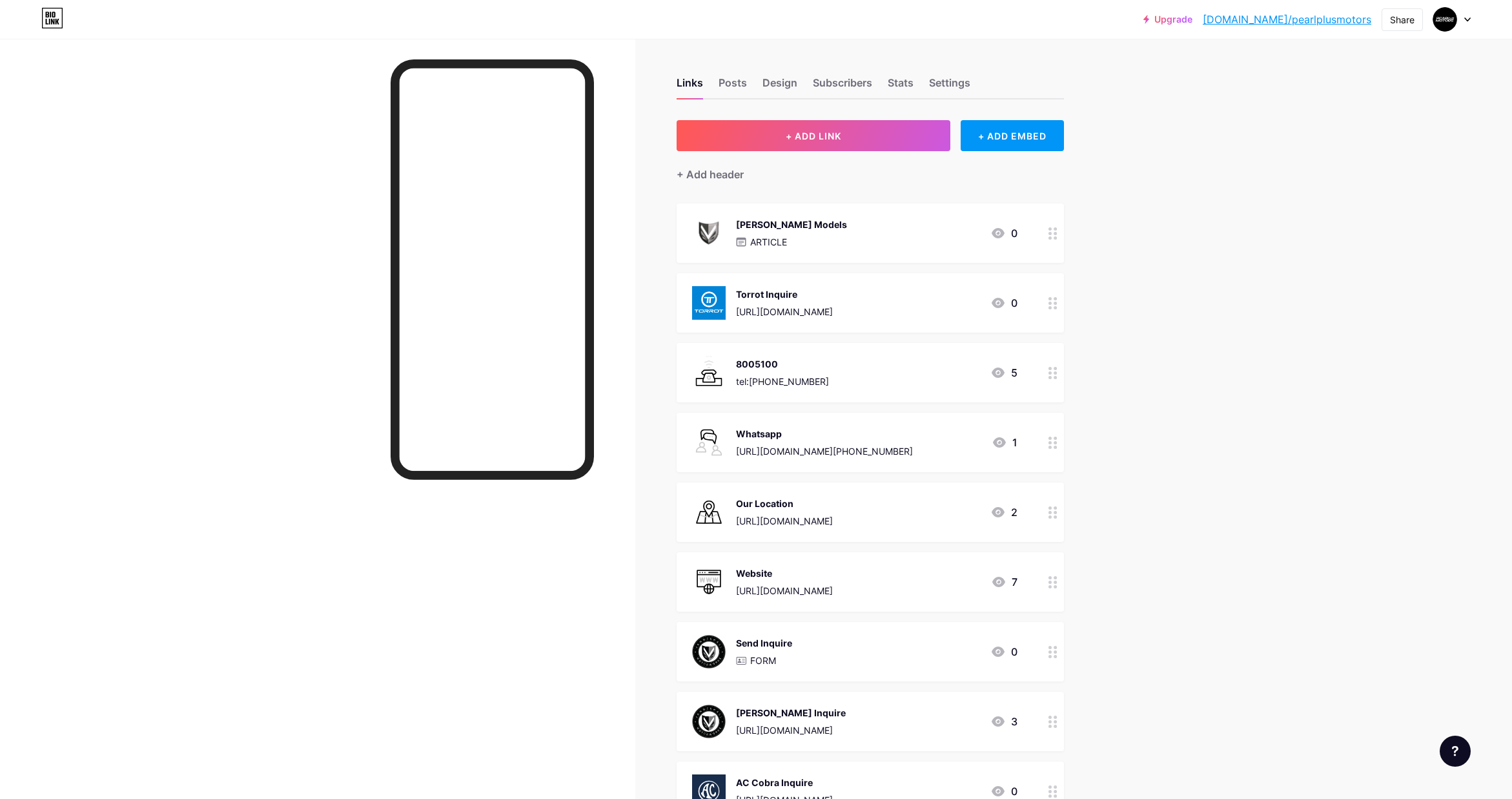
drag, startPoint x: 1051, startPoint y: 587, endPoint x: 1153, endPoint y: 27, distance: 569.2
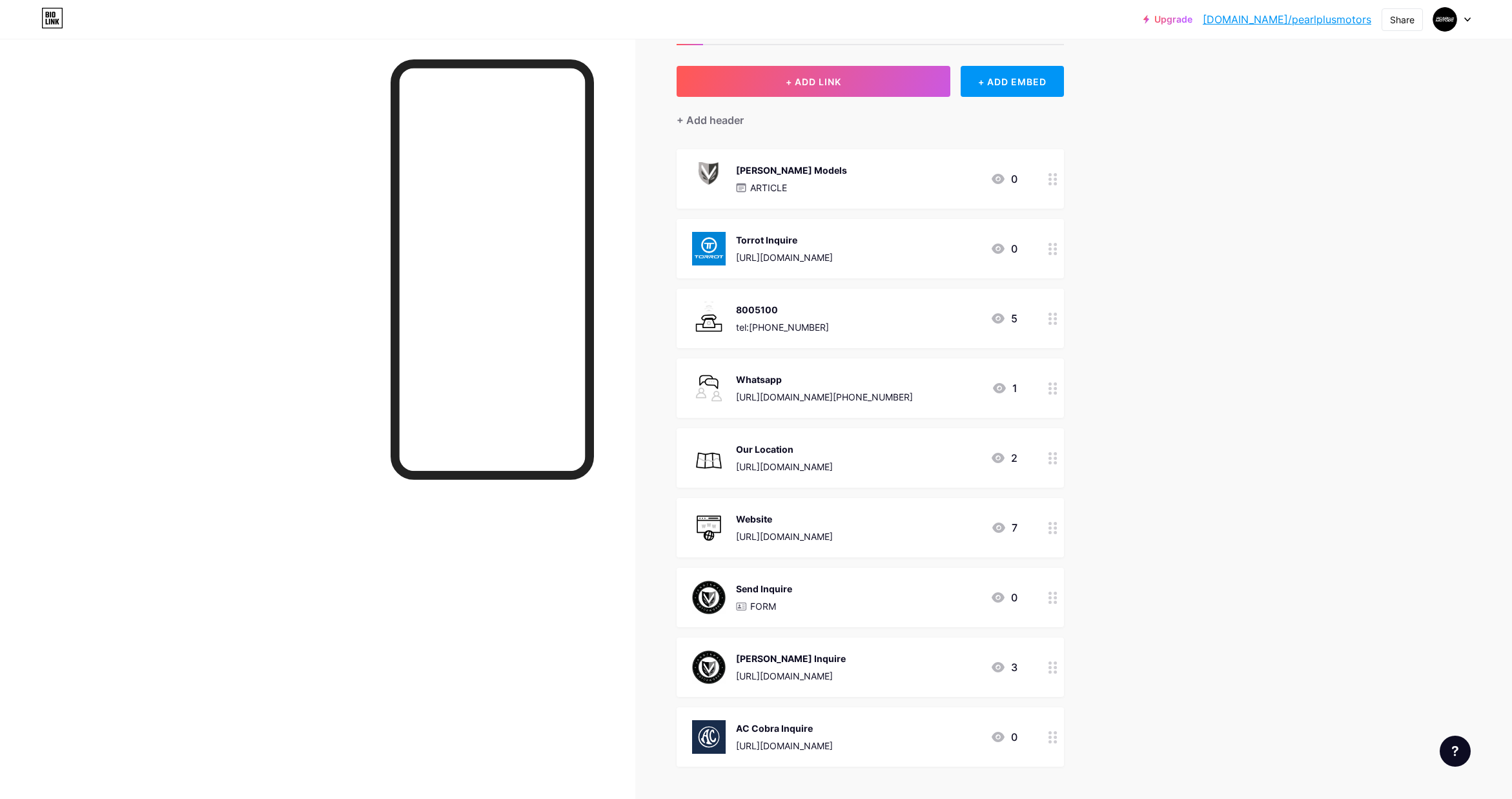
scroll to position [44, 0]
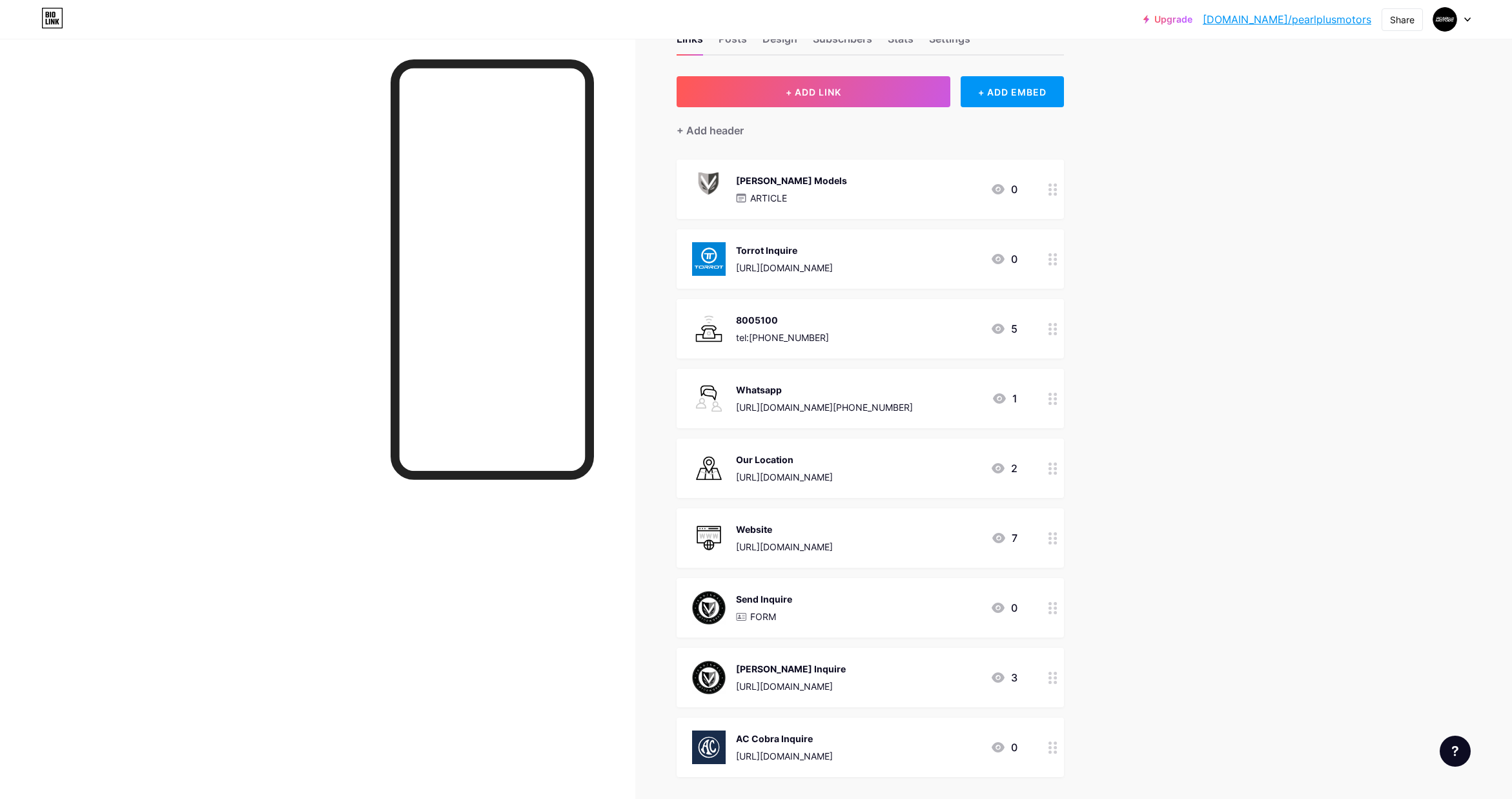
click at [1052, 264] on icon at bounding box center [1053, 259] width 9 height 12
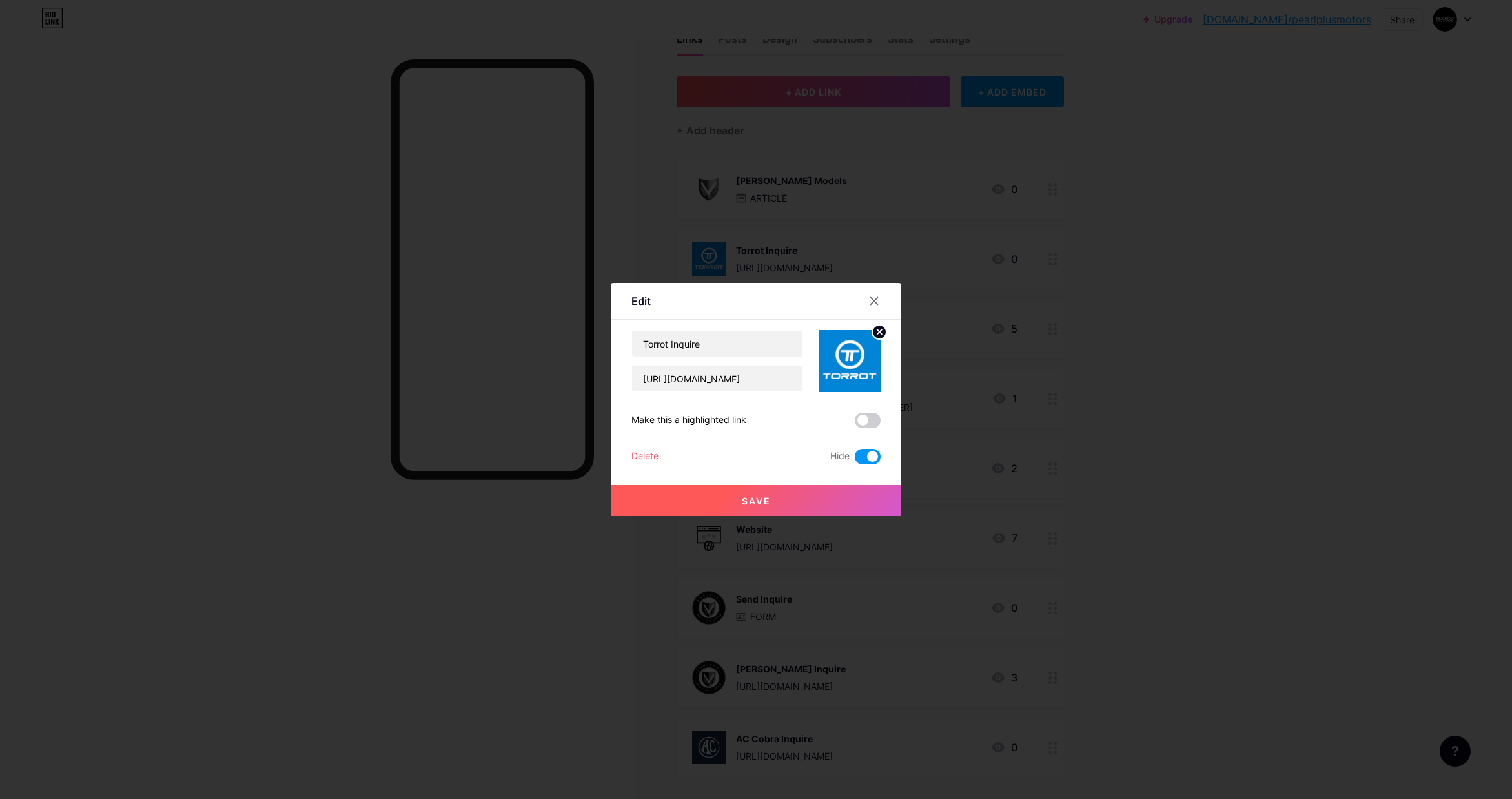
click at [870, 459] on span at bounding box center [867, 456] width 26 height 15
click at [854, 460] on input "checkbox" at bounding box center [854, 460] width 0 height 0
click at [755, 497] on span "Save" at bounding box center [757, 501] width 29 height 11
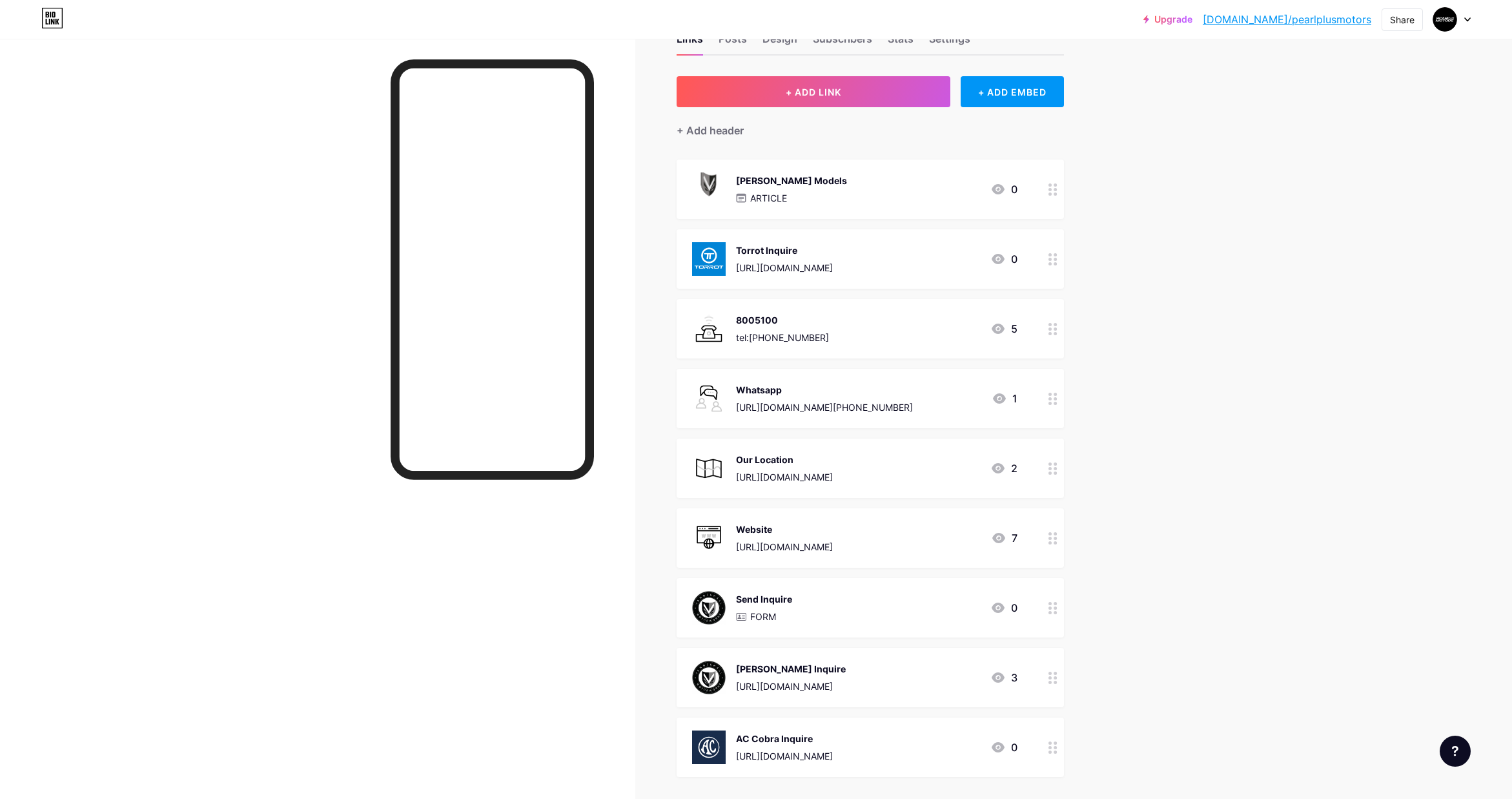
click at [699, 256] on img at bounding box center [709, 259] width 33 height 33
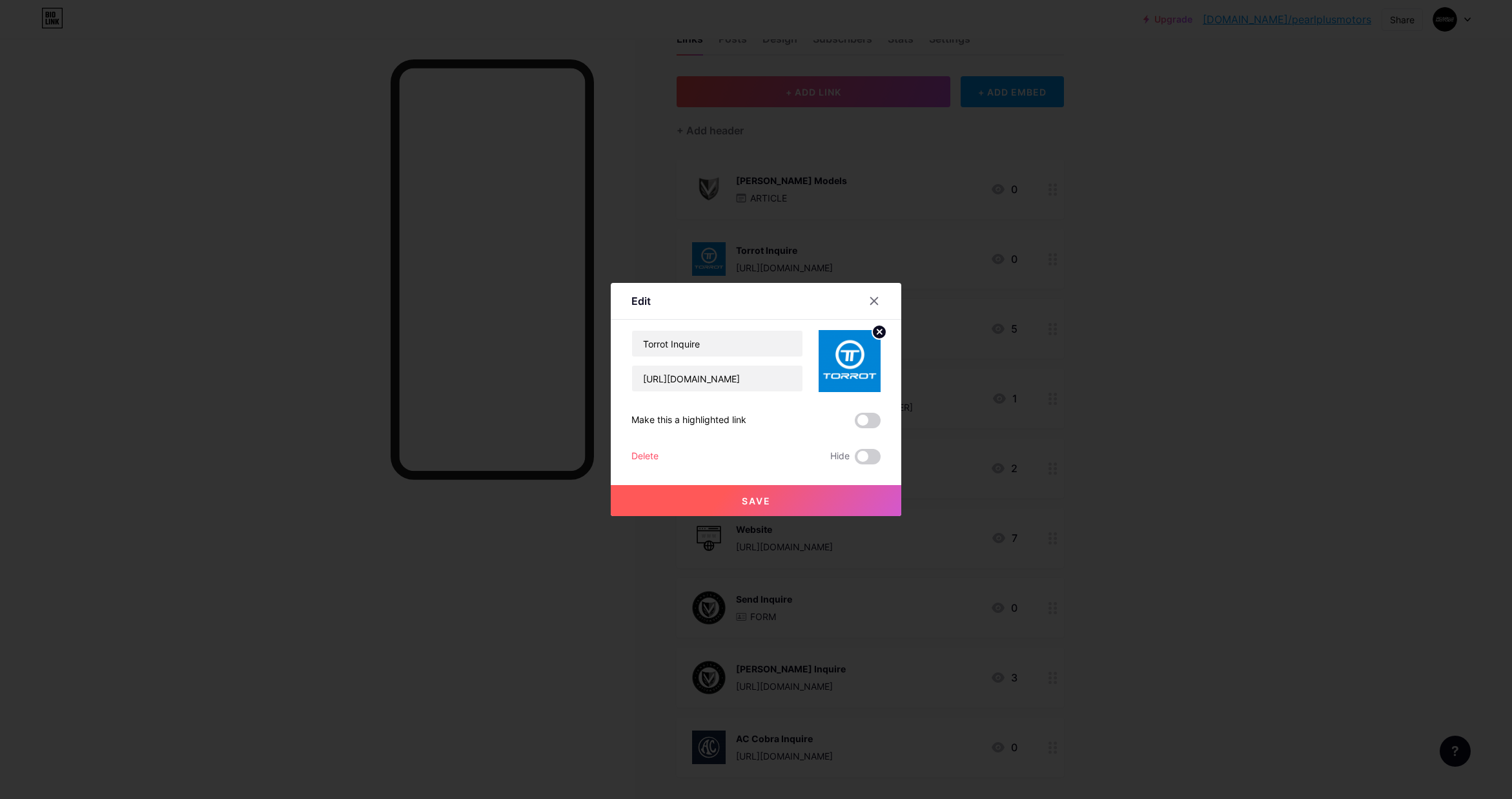
click at [850, 359] on img at bounding box center [849, 361] width 62 height 62
click at [874, 300] on icon at bounding box center [874, 301] width 7 height 7
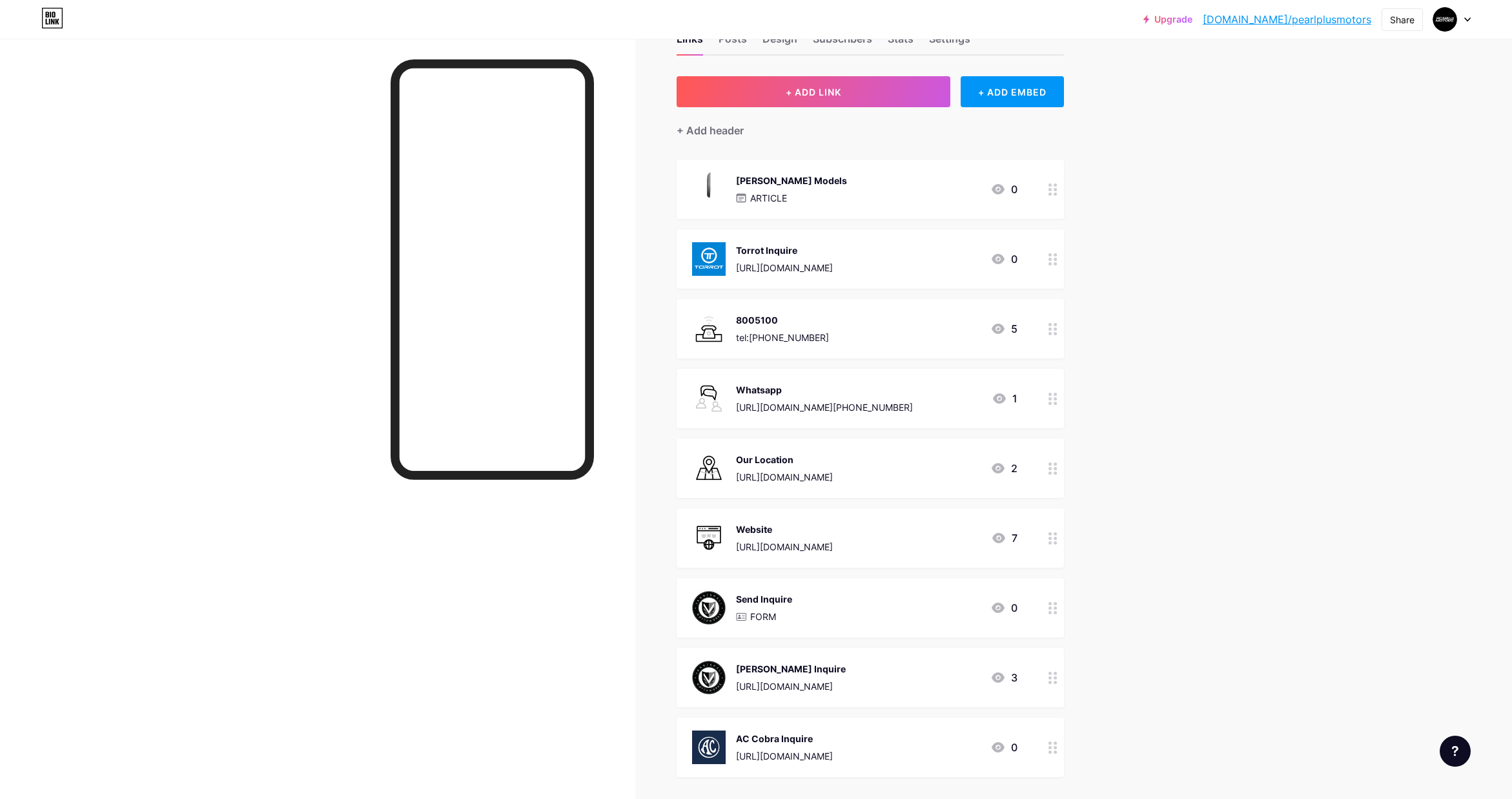
click at [709, 182] on img at bounding box center [709, 189] width 33 height 33
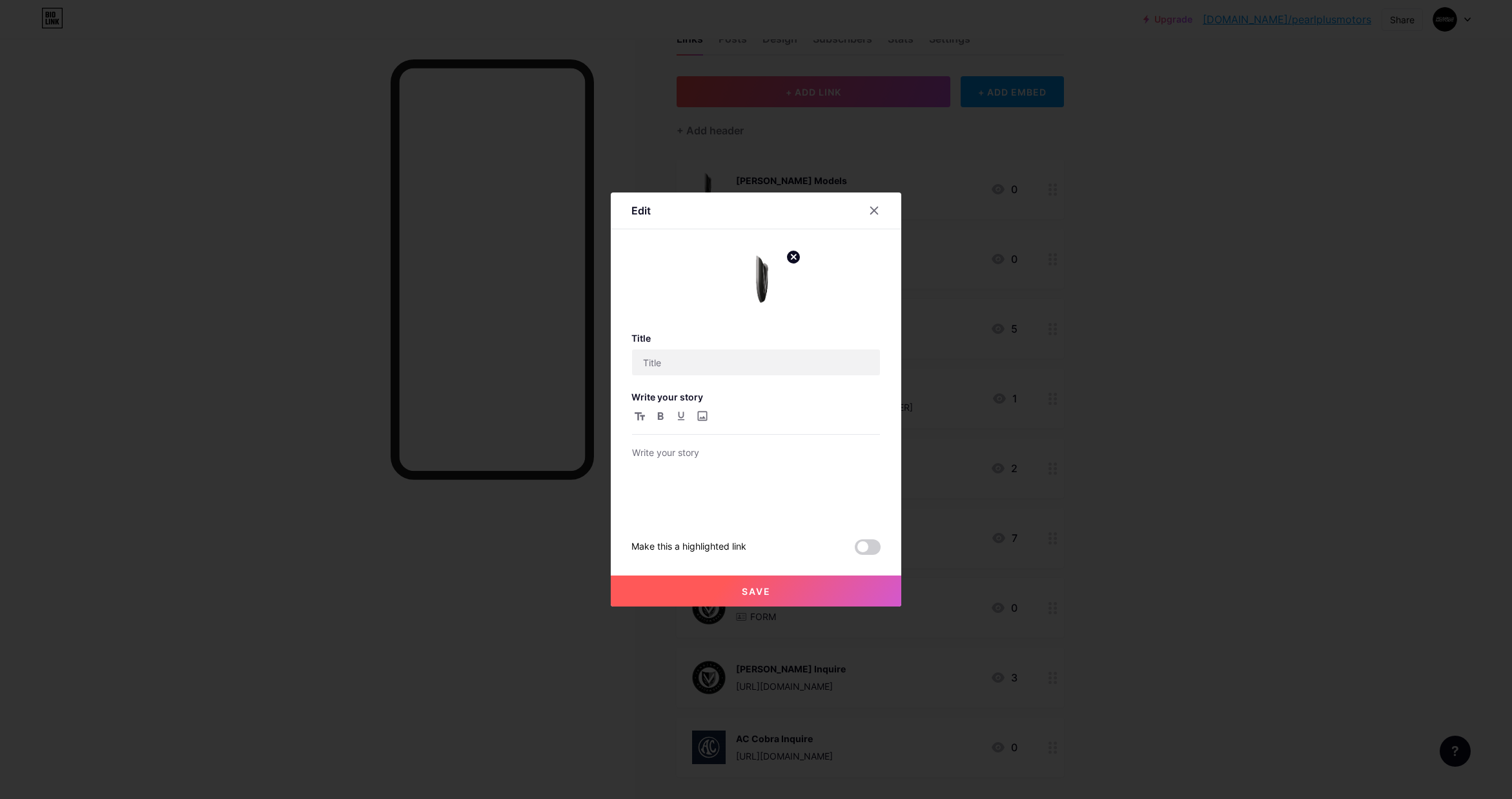
type input "[PERSON_NAME] Models"
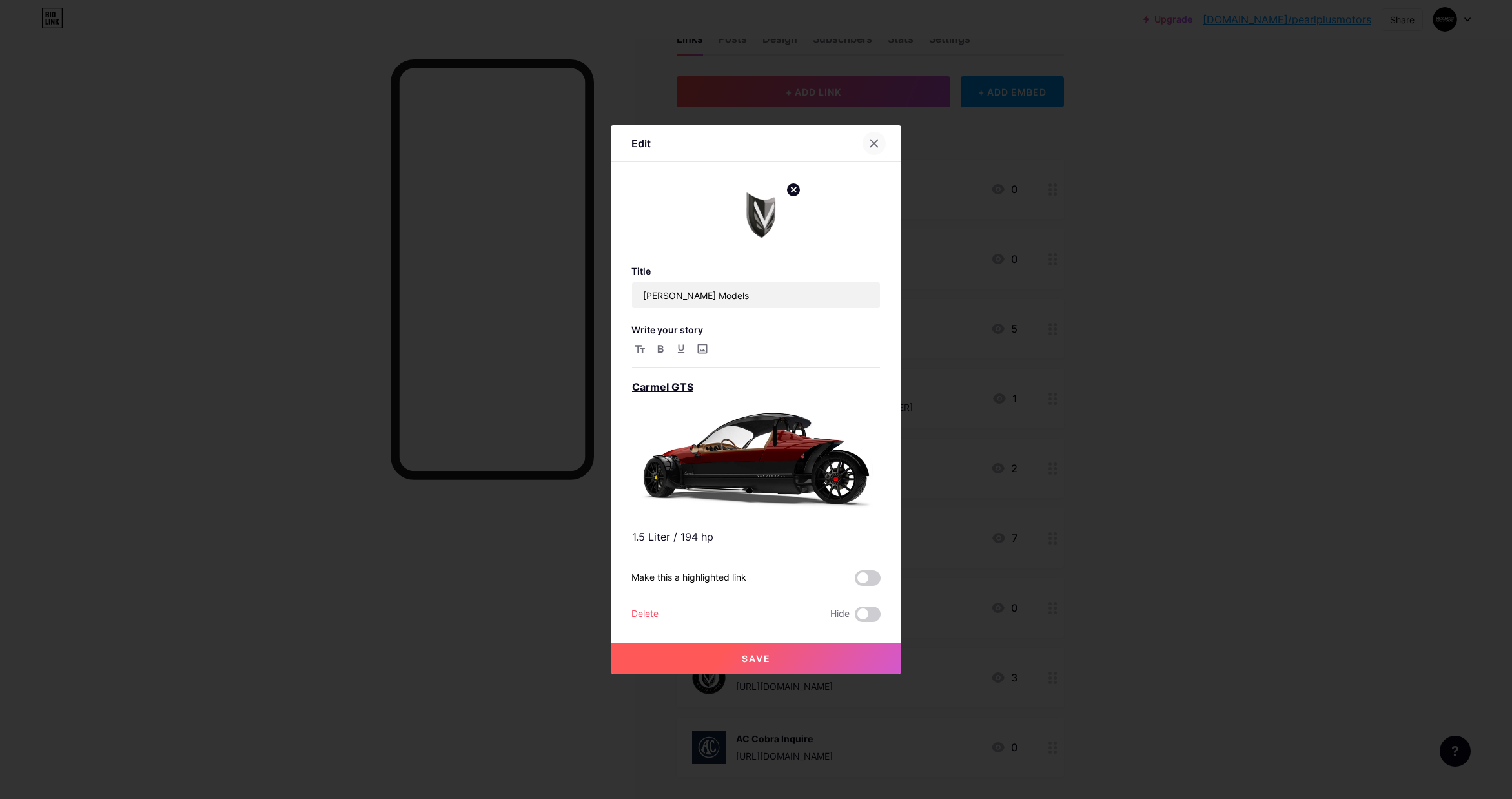
click at [871, 143] on icon at bounding box center [874, 144] width 11 height 11
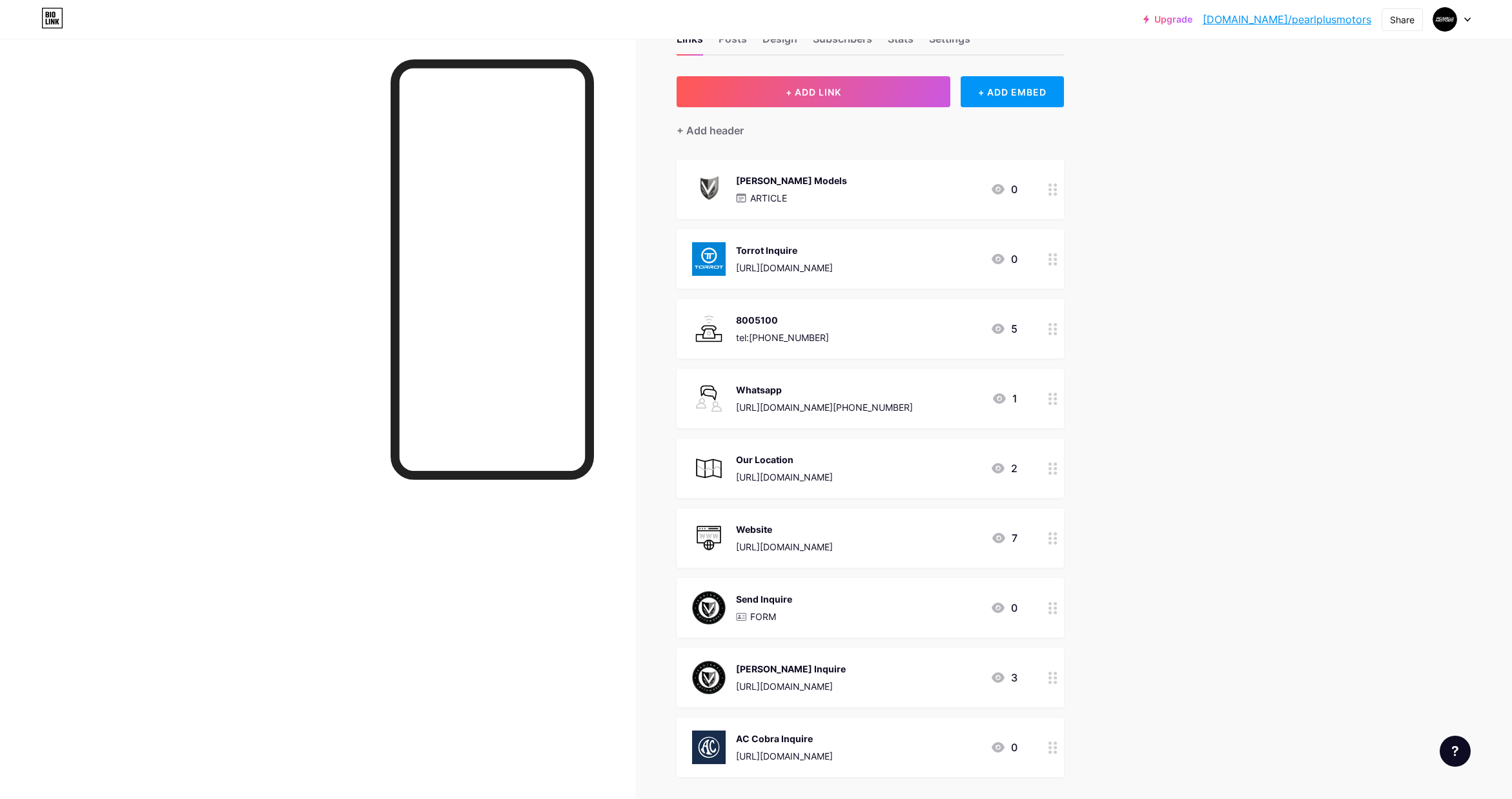
click at [703, 252] on img at bounding box center [709, 259] width 33 height 33
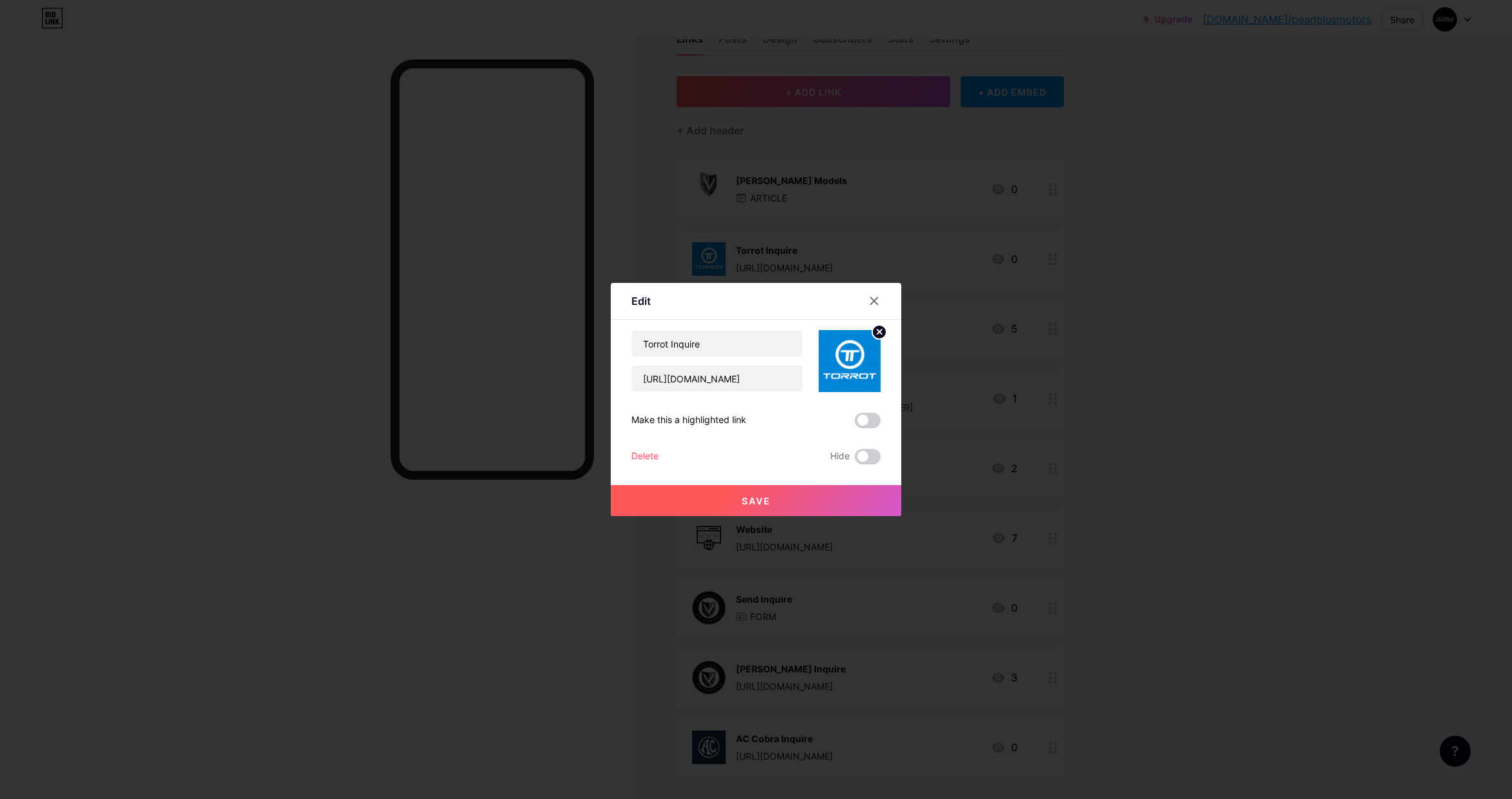
click at [642, 302] on div "Edit" at bounding box center [641, 300] width 19 height 15
click at [719, 352] on input "Torrot Inquire" at bounding box center [717, 344] width 170 height 26
click at [643, 306] on div "Edit" at bounding box center [641, 300] width 19 height 15
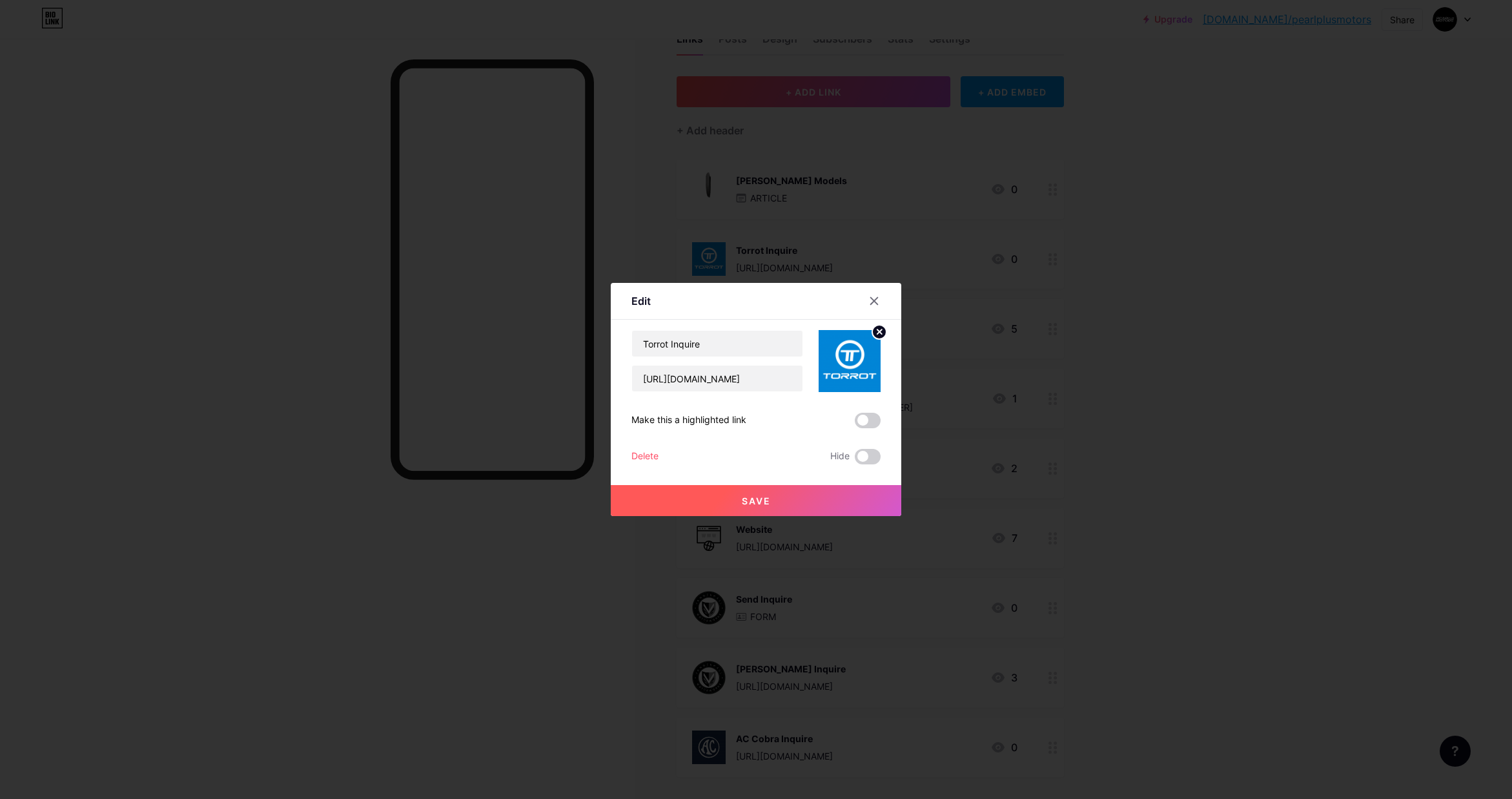
click at [743, 357] on div "Torrot Inquire https://wa.me/message/MJ4JEZ2JOLDRL1" at bounding box center [717, 361] width 172 height 62
click at [717, 374] on input "[URL][DOMAIN_NAME]" at bounding box center [717, 378] width 170 height 26
click at [701, 337] on input "Torrot Inquire" at bounding box center [717, 344] width 170 height 26
click at [617, 390] on div "Edit Content YouTube Play YouTube video without leaving your page. ADD Vimeo Pl…" at bounding box center [756, 400] width 291 height 233
drag, startPoint x: 624, startPoint y: 352, endPoint x: 667, endPoint y: 417, distance: 77.9
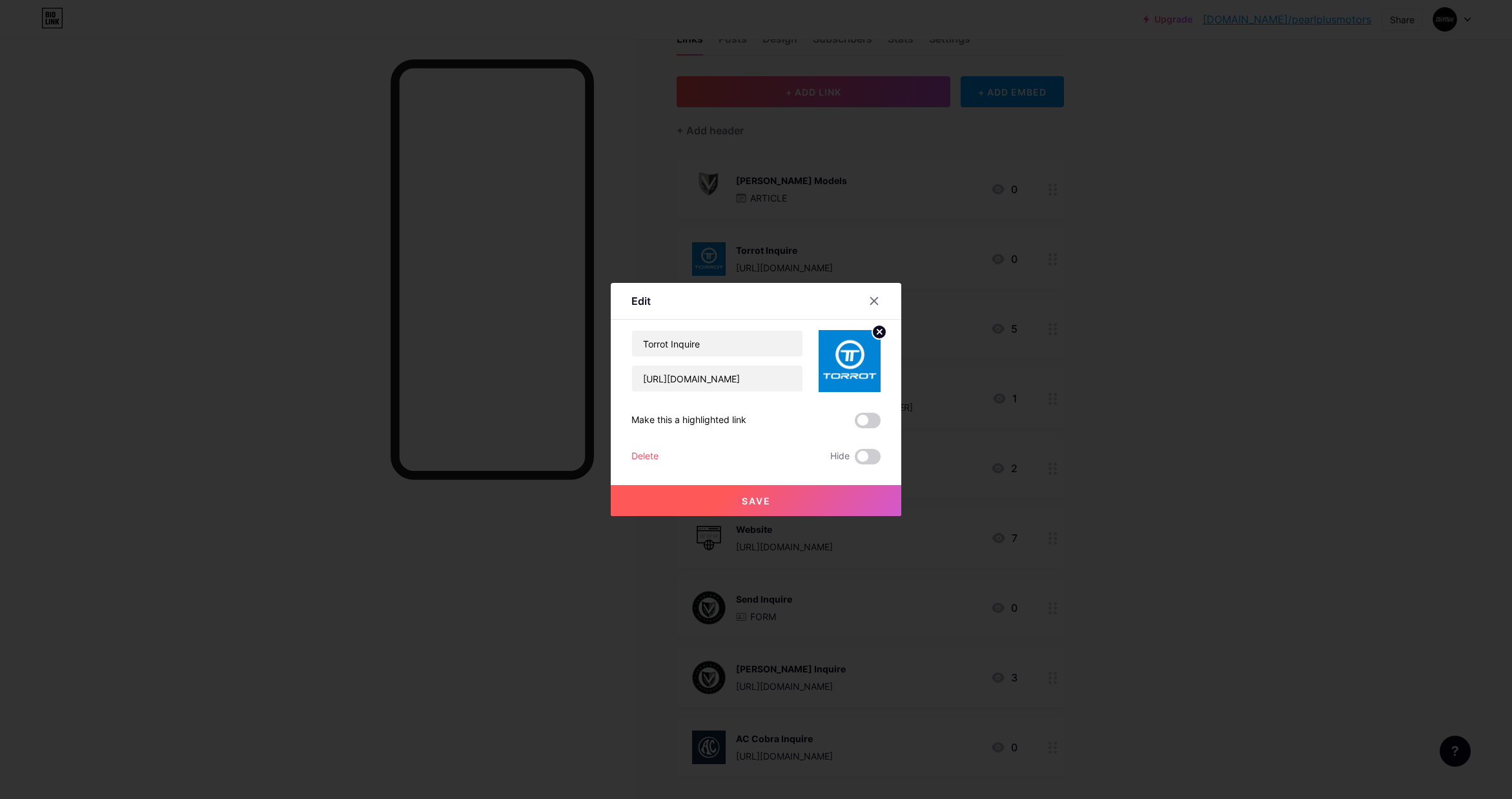
click at [624, 352] on div "Edit Content YouTube Play YouTube video without leaving your page. ADD Vimeo Pl…" at bounding box center [756, 400] width 291 height 233
click at [704, 419] on div "Make this a highlighted link" at bounding box center [689, 420] width 115 height 15
click at [874, 302] on icon at bounding box center [874, 301] width 11 height 11
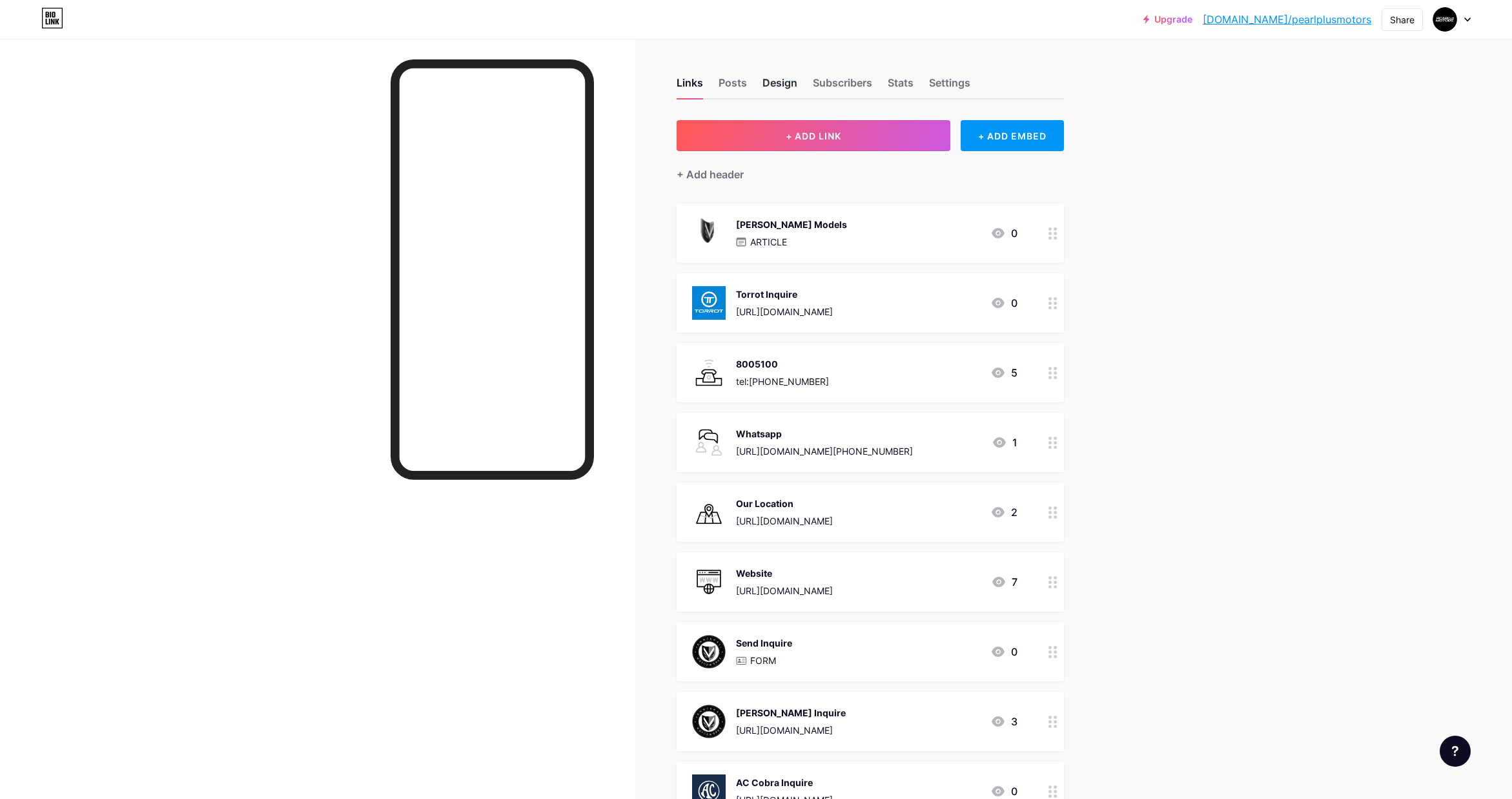
click at [777, 83] on div "Design" at bounding box center [780, 87] width 35 height 23
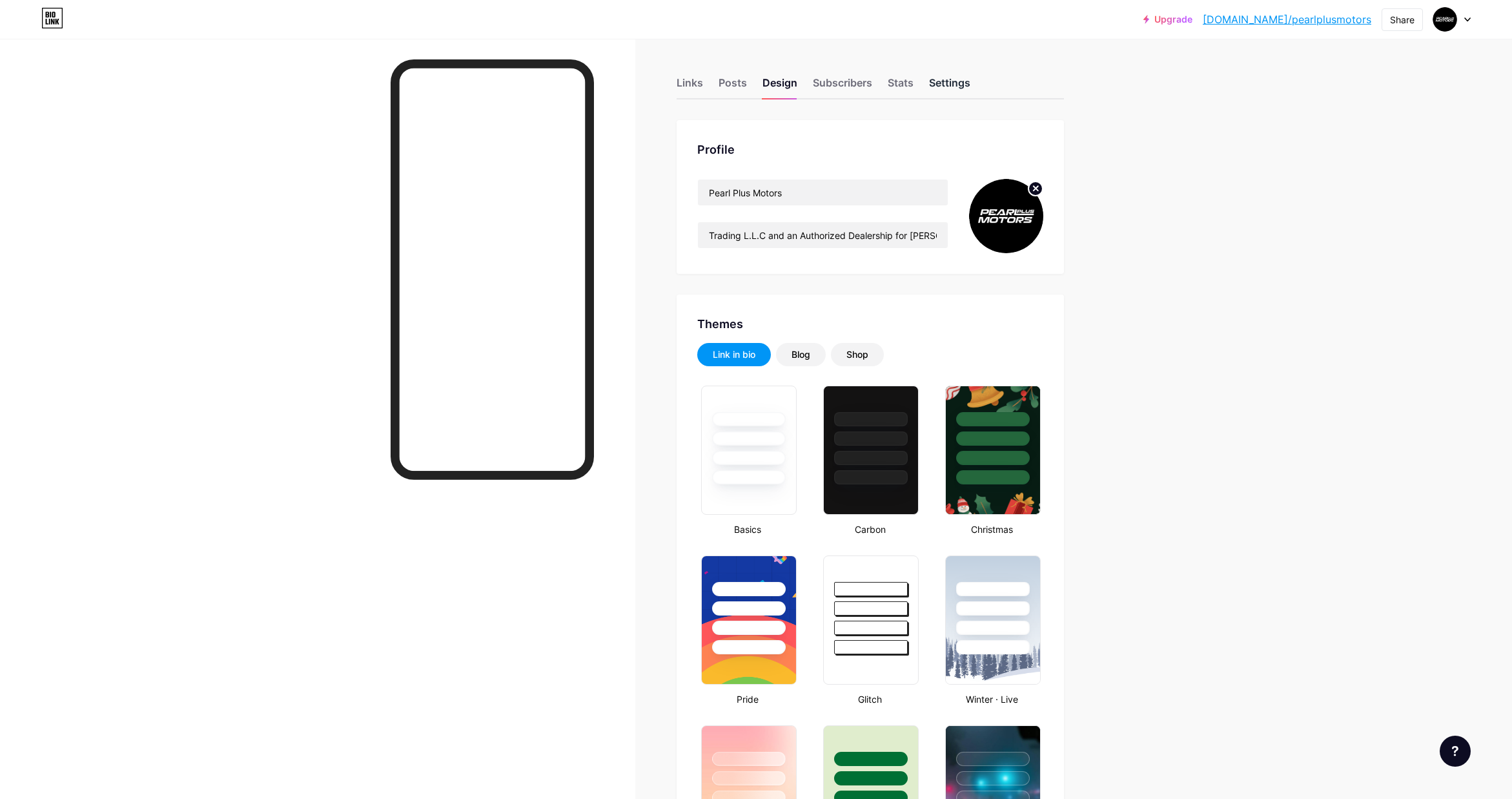
click at [939, 79] on div "Settings" at bounding box center [950, 87] width 41 height 23
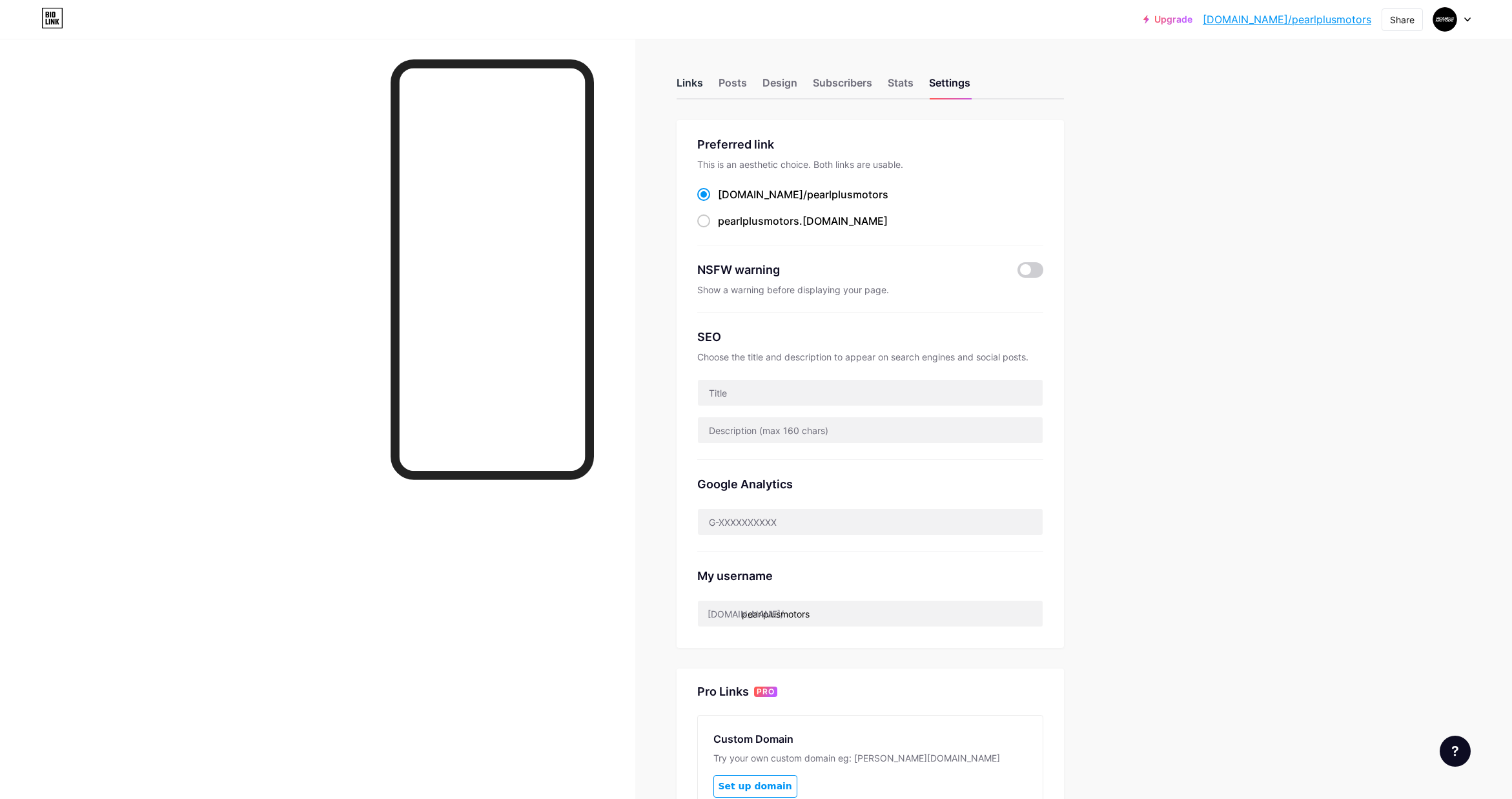
click at [694, 83] on div "Links" at bounding box center [690, 87] width 27 height 23
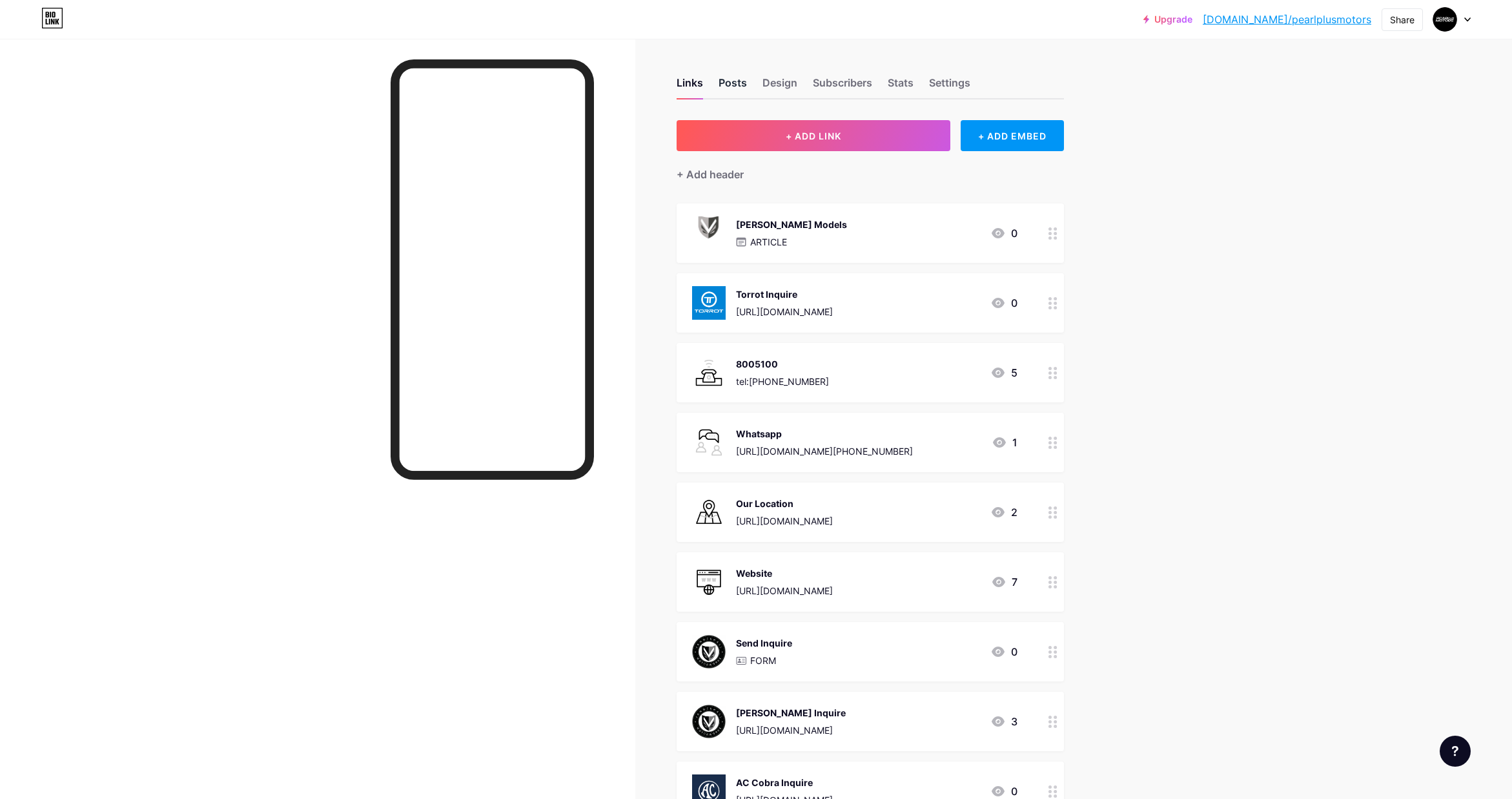
click at [725, 81] on div "Posts" at bounding box center [733, 87] width 29 height 23
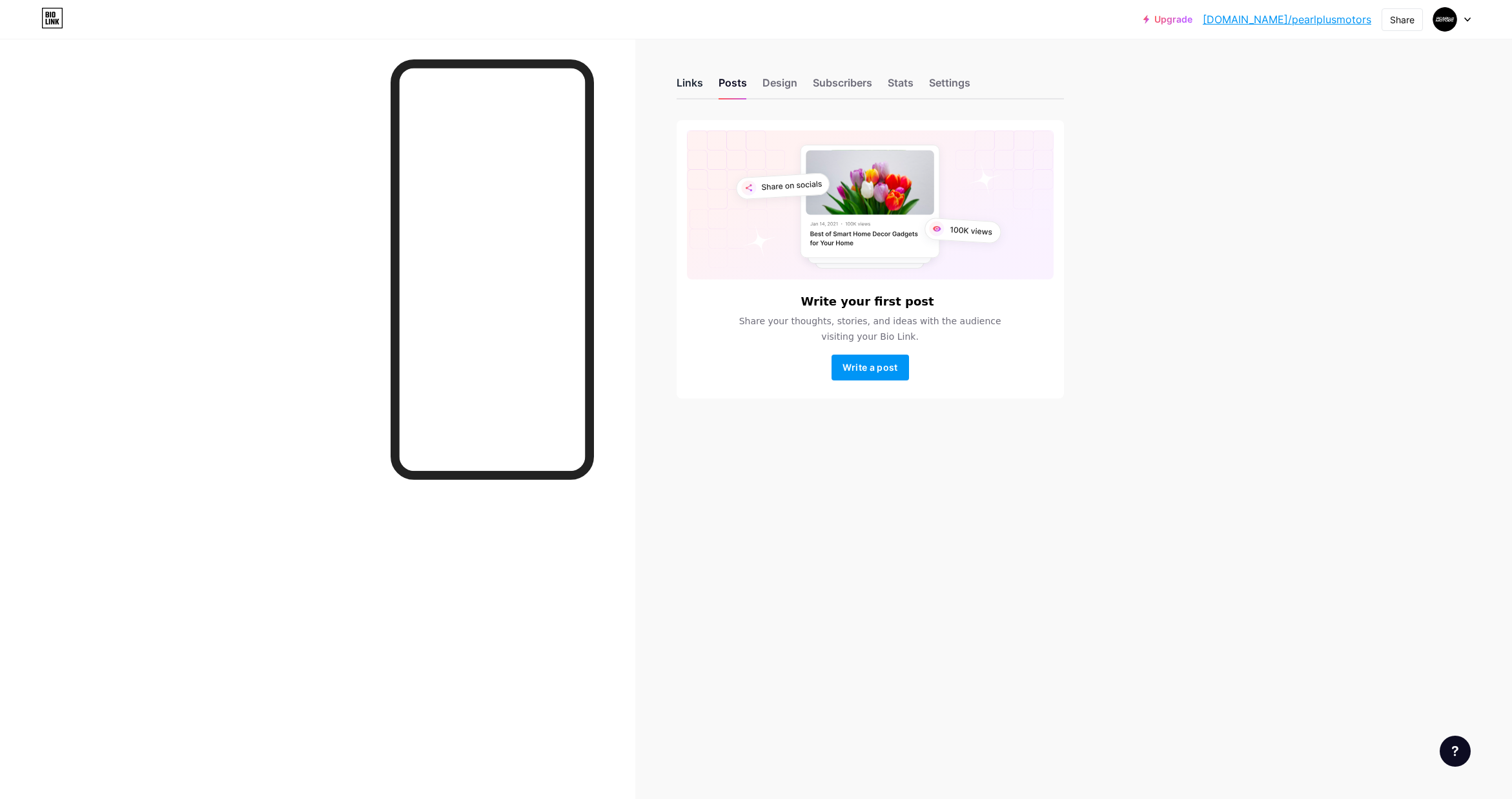
click at [690, 85] on div "Links" at bounding box center [690, 87] width 27 height 23
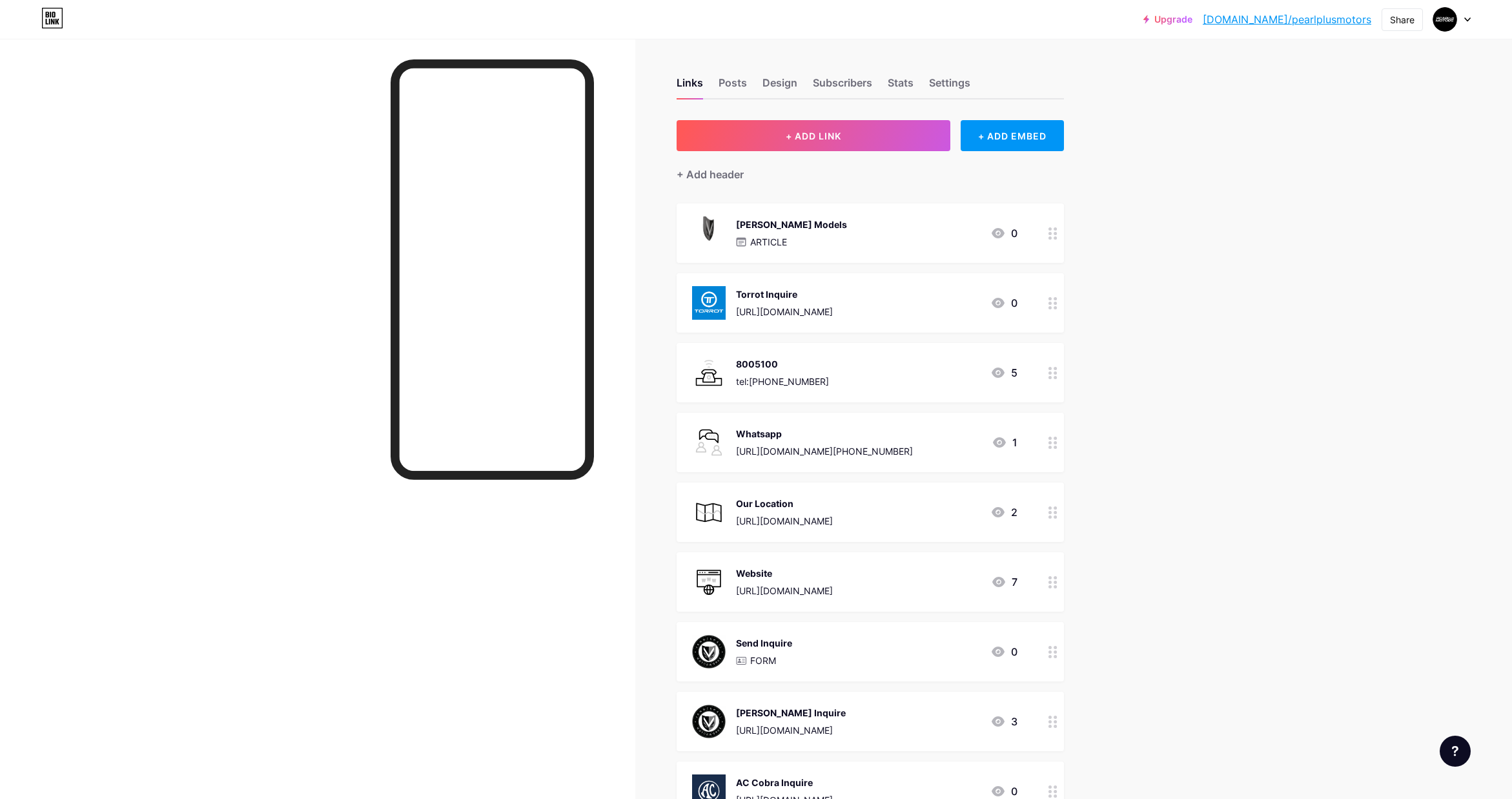
click at [1052, 304] on icon at bounding box center [1053, 303] width 9 height 12
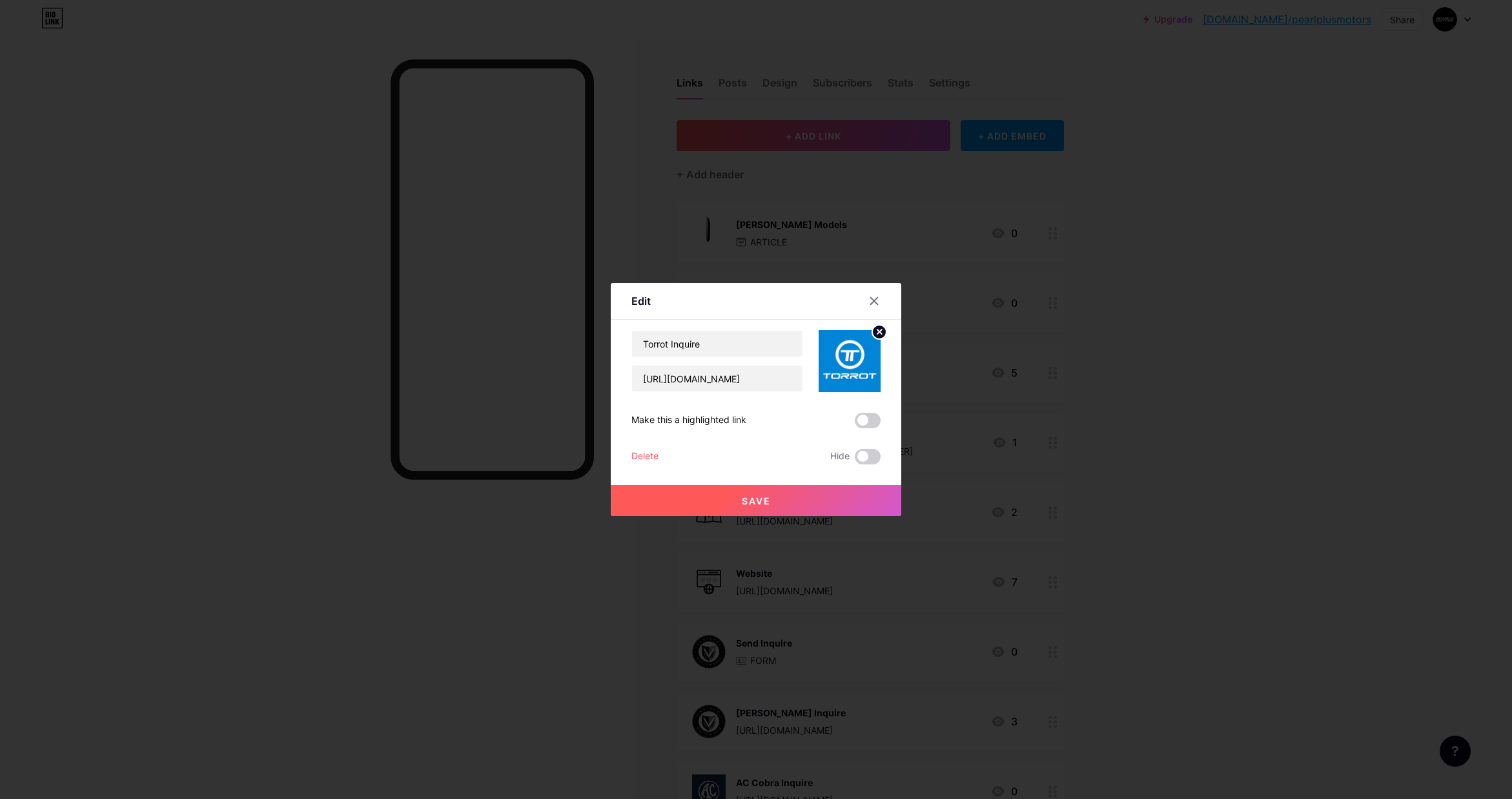
drag, startPoint x: 878, startPoint y: 298, endPoint x: 933, endPoint y: 277, distance: 58.9
click at [879, 298] on div at bounding box center [874, 301] width 23 height 23
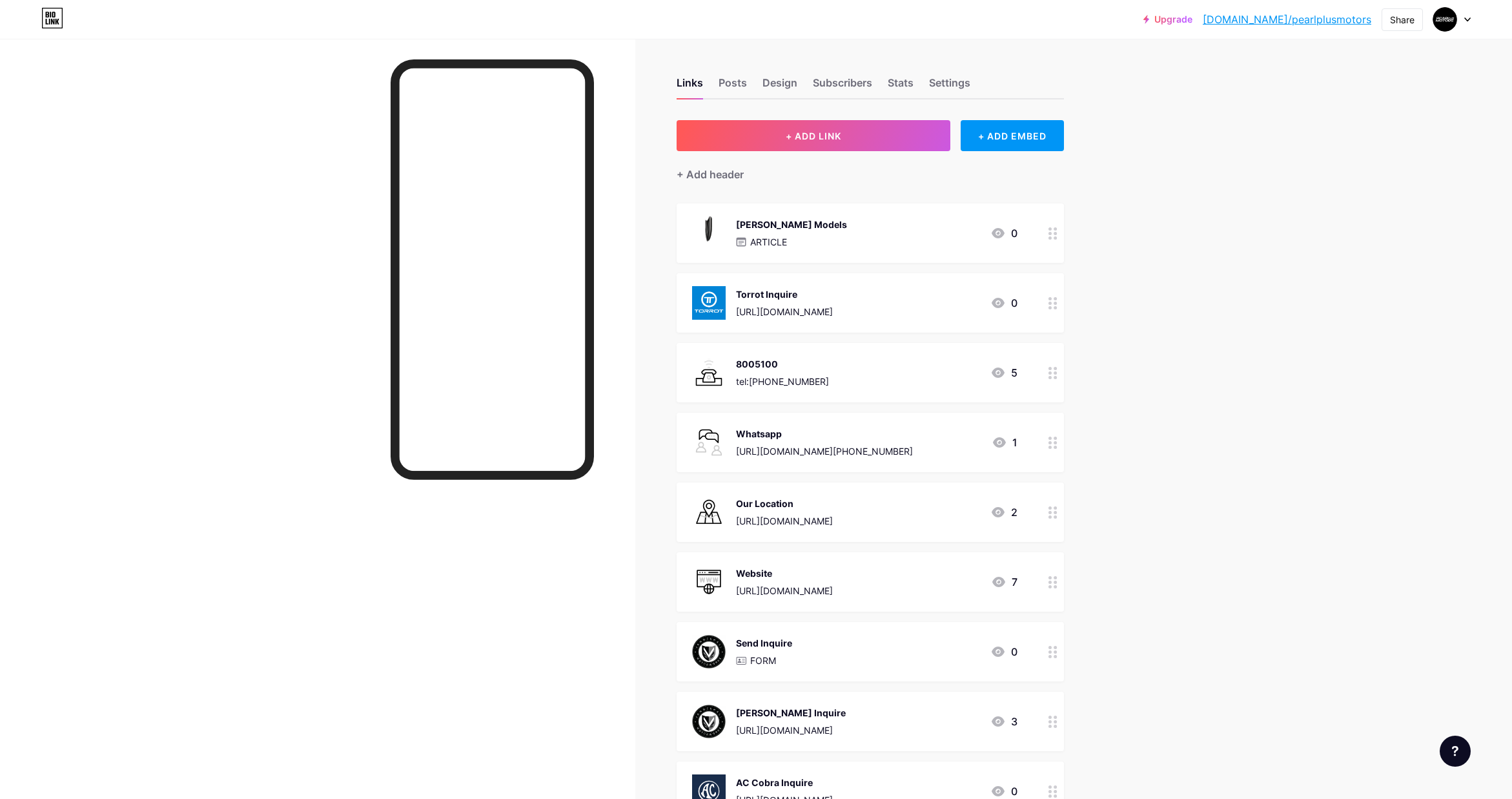
click at [958, 237] on div "[PERSON_NAME] Models ARTICLE 0" at bounding box center [854, 233] width 325 height 33
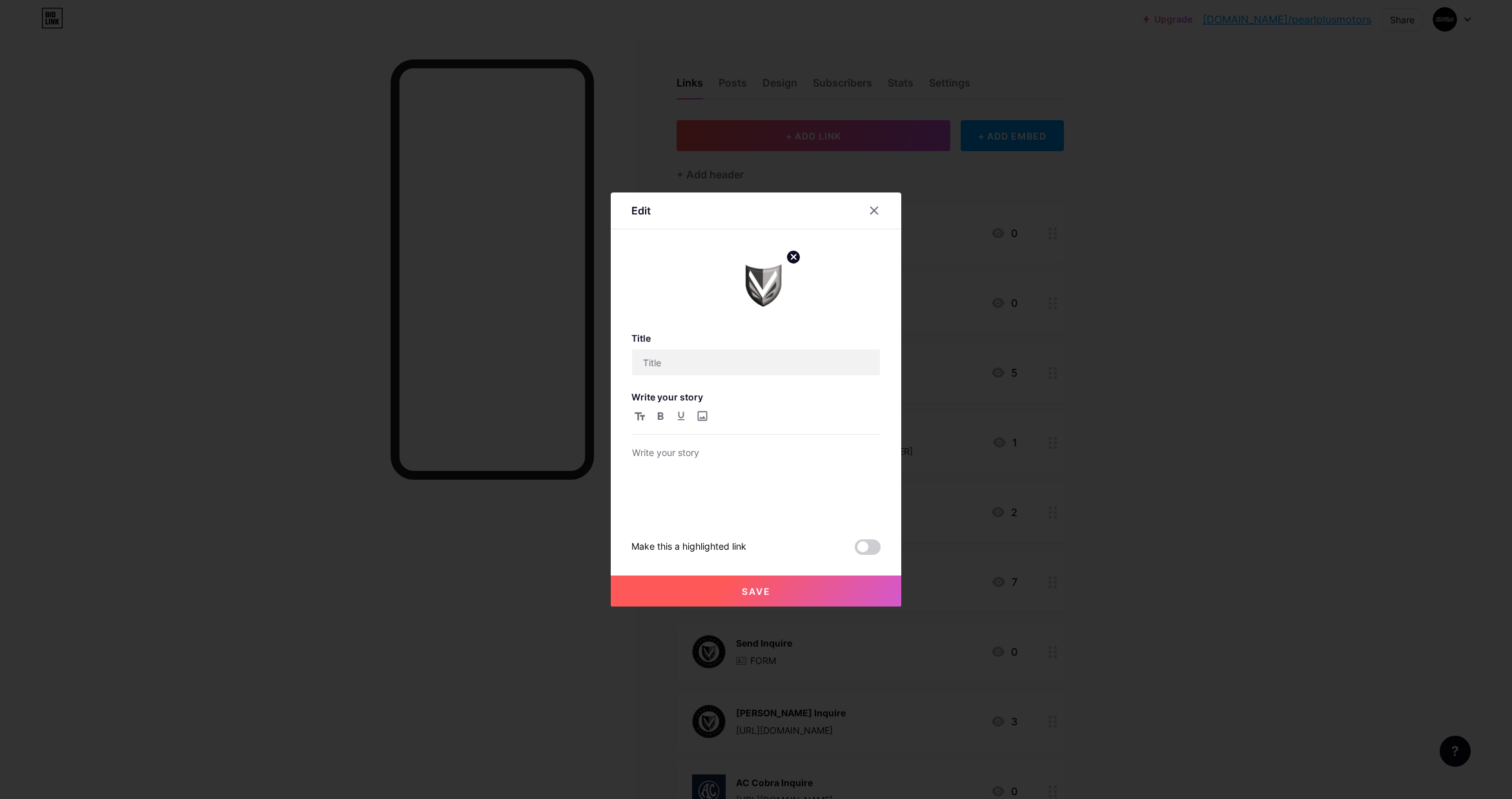
type input "[PERSON_NAME] Models"
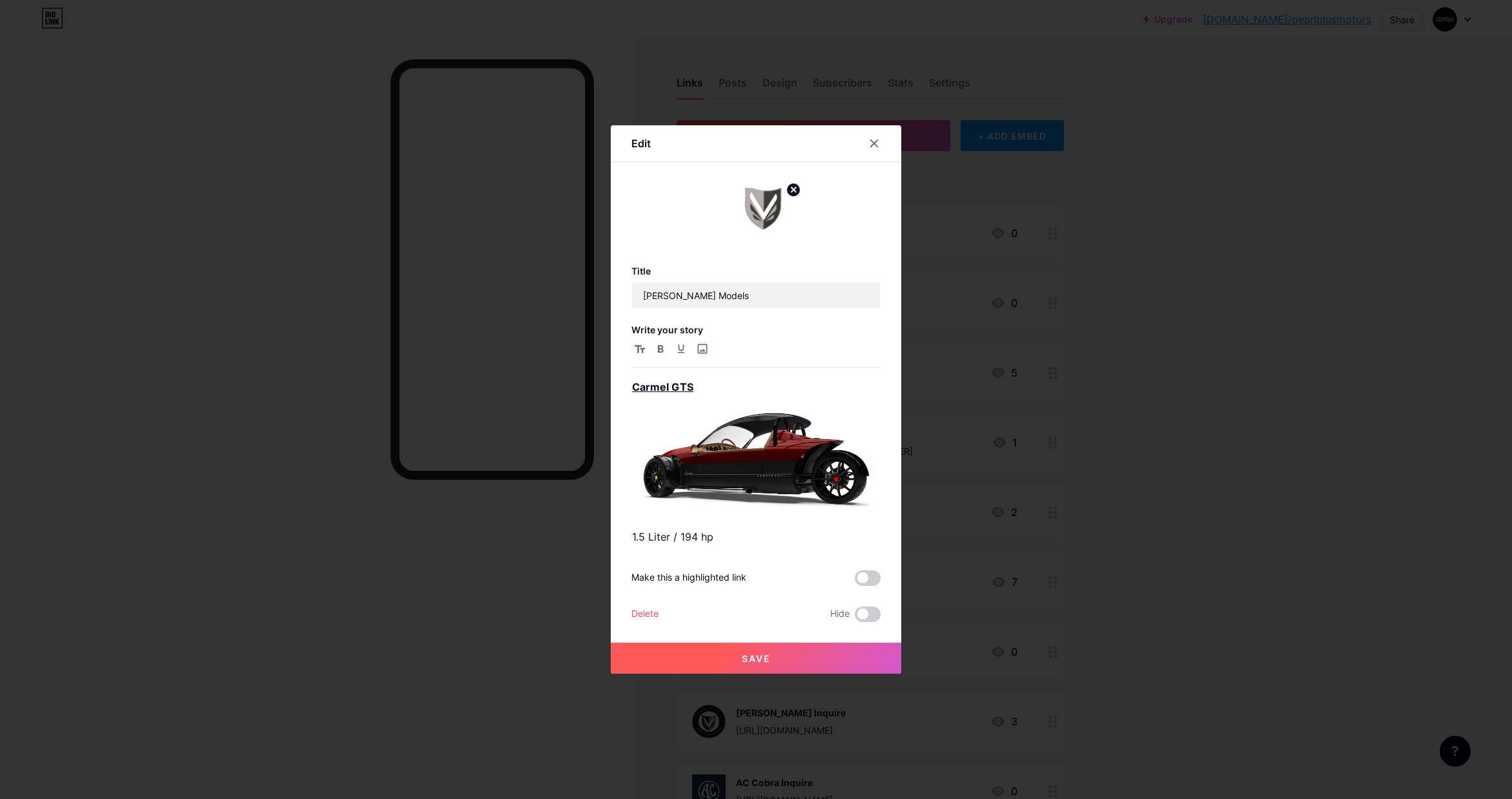
drag, startPoint x: 875, startPoint y: 140, endPoint x: 918, endPoint y: 137, distance: 43.1
click at [875, 140] on icon at bounding box center [874, 144] width 11 height 11
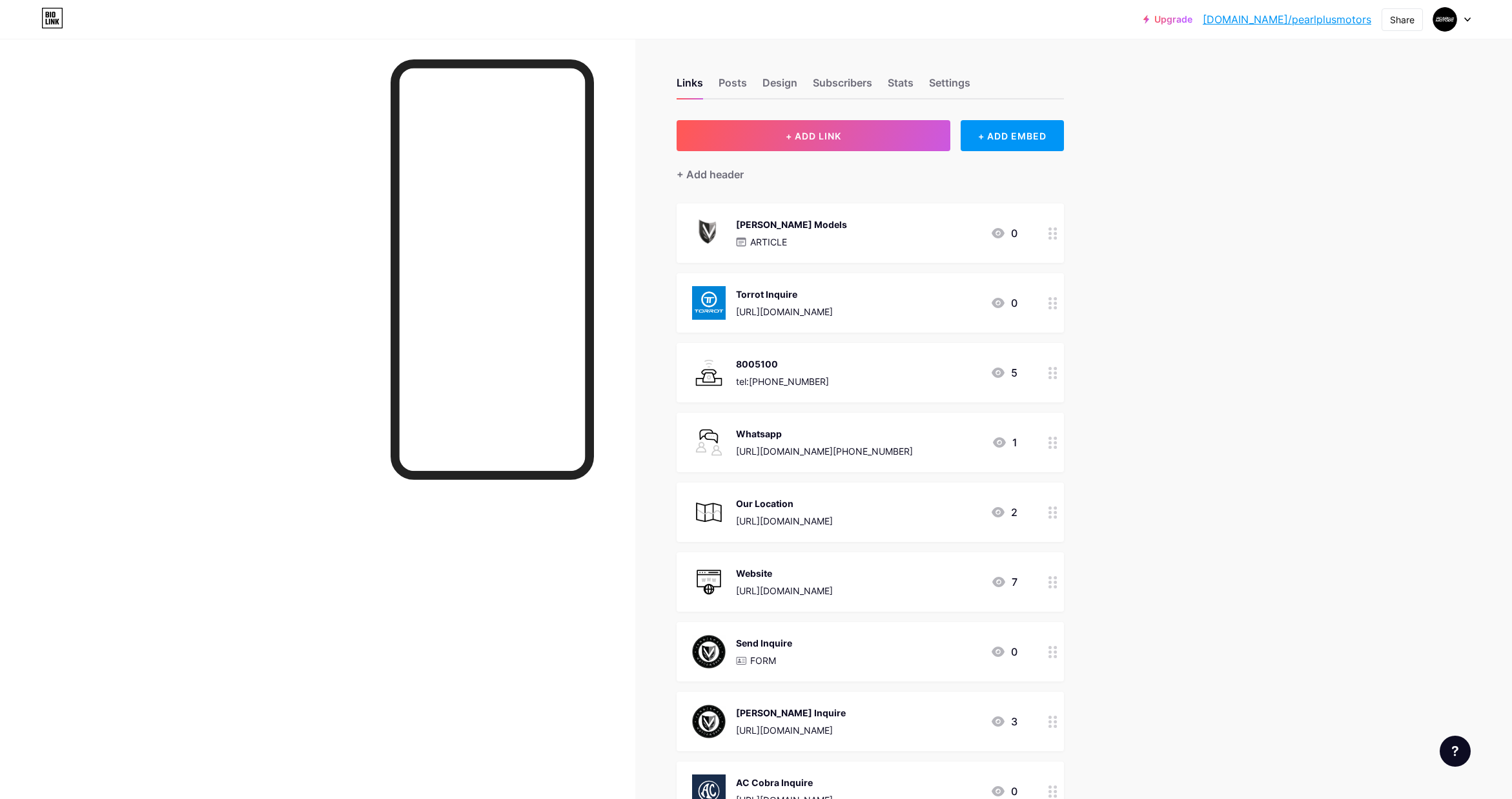
click at [1163, 166] on div "Upgrade bio.link/pearlp... bio.link/pearlplusmotors Share Switch accounts Pearl…" at bounding box center [756, 544] width 1512 height 1088
click at [842, 131] on button "+ ADD LINK" at bounding box center [814, 135] width 274 height 31
click at [876, 311] on icon at bounding box center [874, 314] width 7 height 7
click at [713, 225] on img at bounding box center [709, 233] width 33 height 33
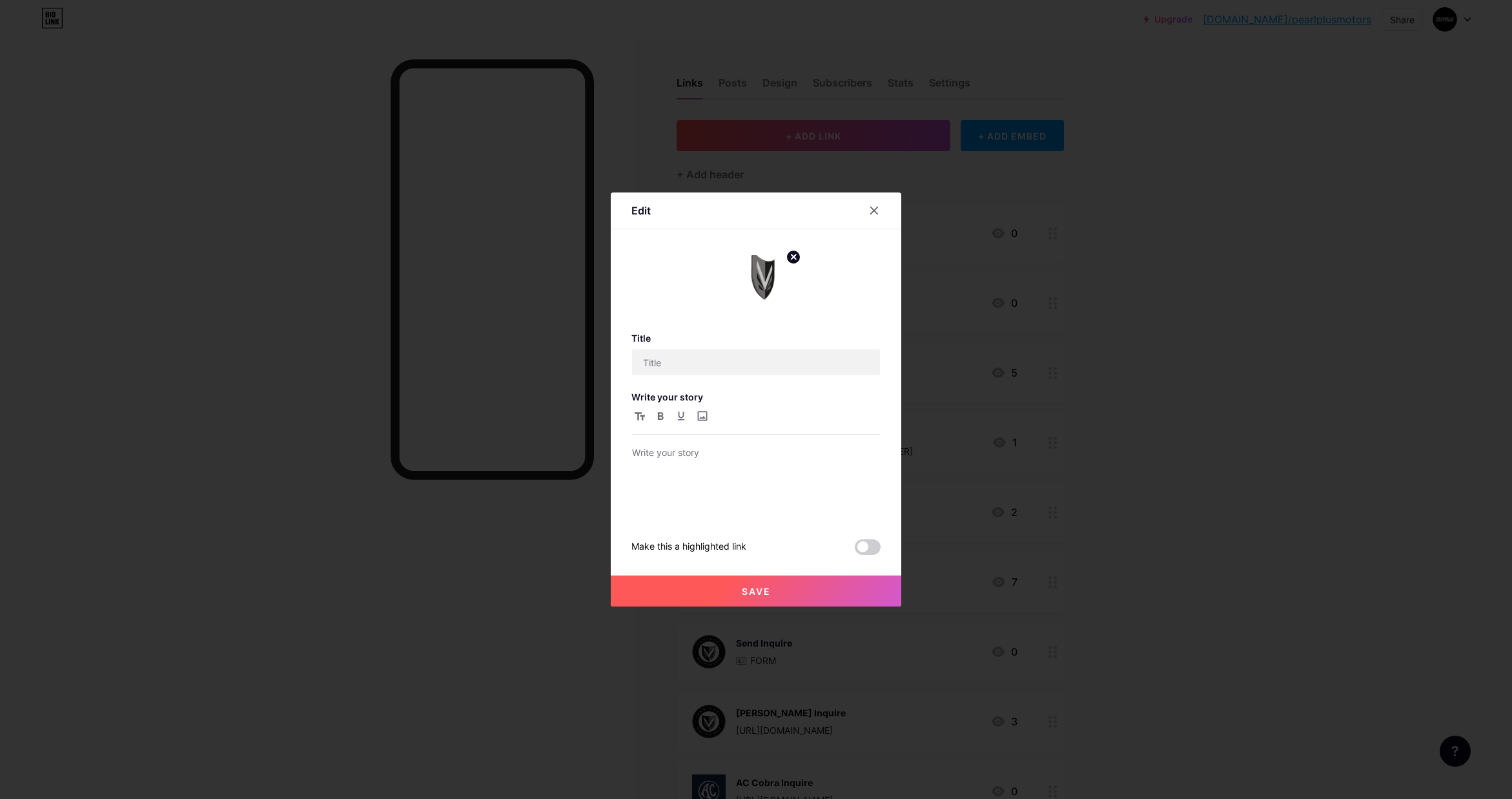
type input "[PERSON_NAME] Models"
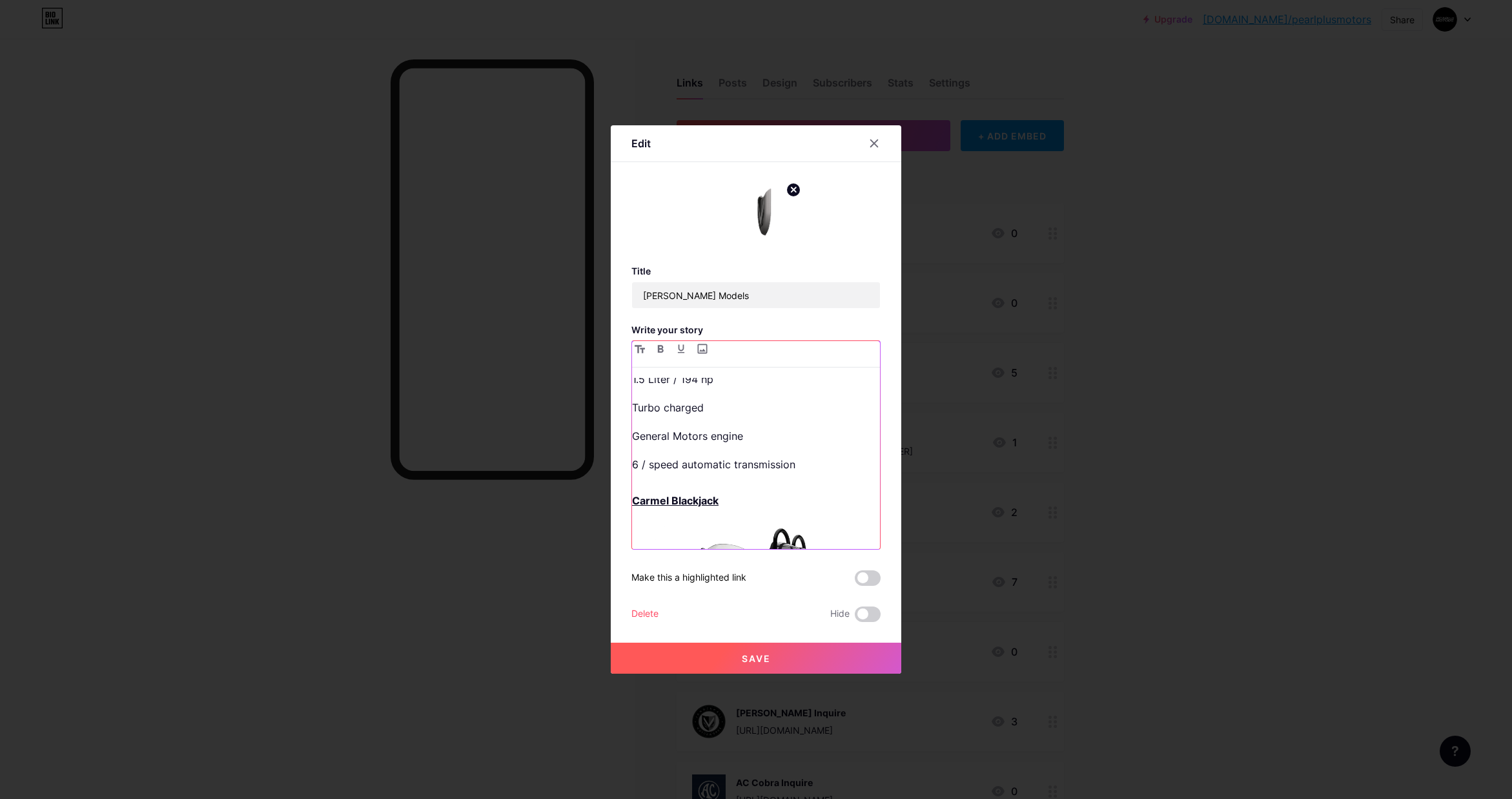
click at [707, 449] on div "Carmel GTS 1.5 Liter / 194 hp Turbo charged General Motors engine 6 / speed aut…" at bounding box center [756, 463] width 248 height 171
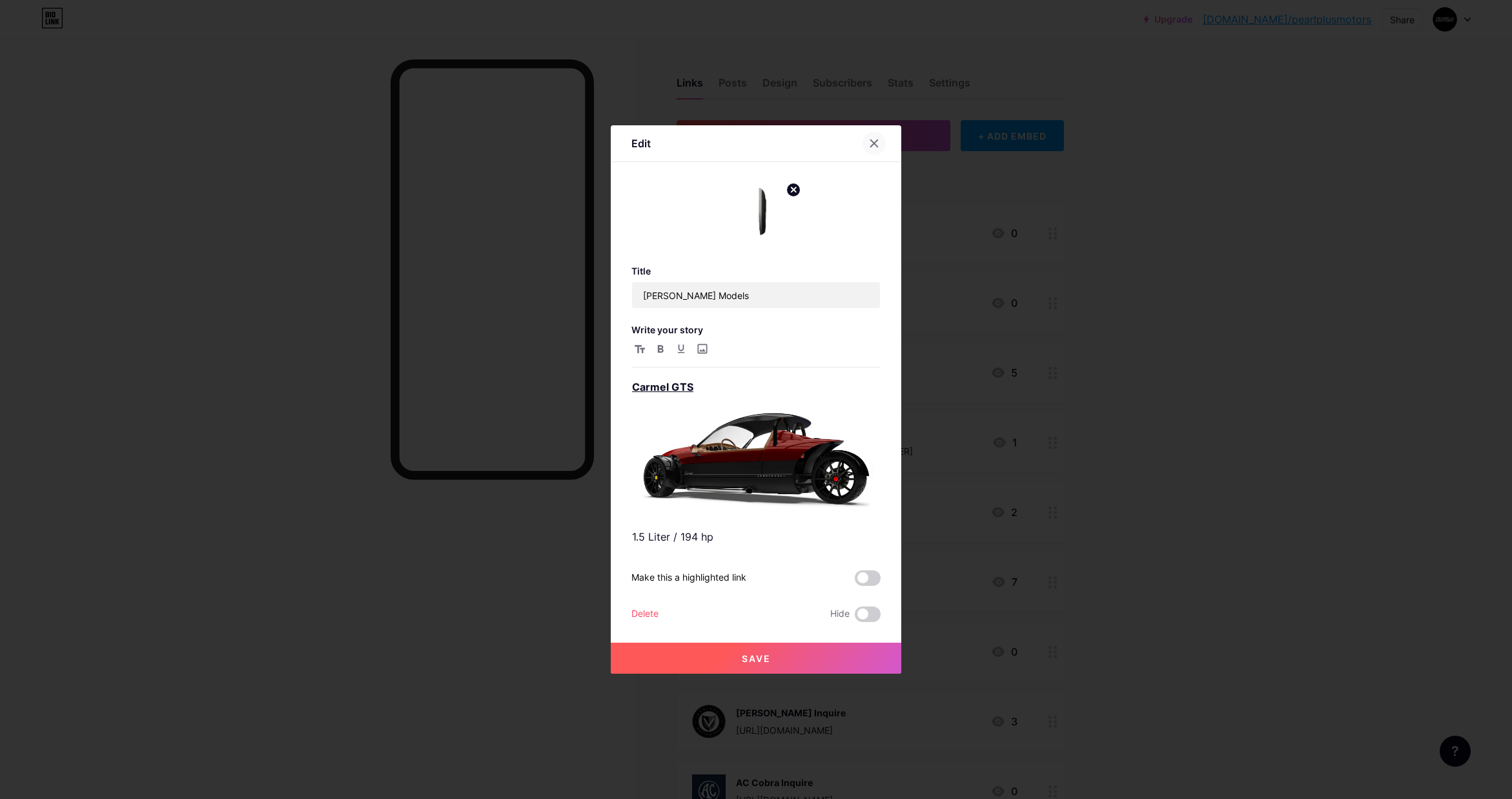
click at [873, 140] on icon at bounding box center [874, 144] width 11 height 11
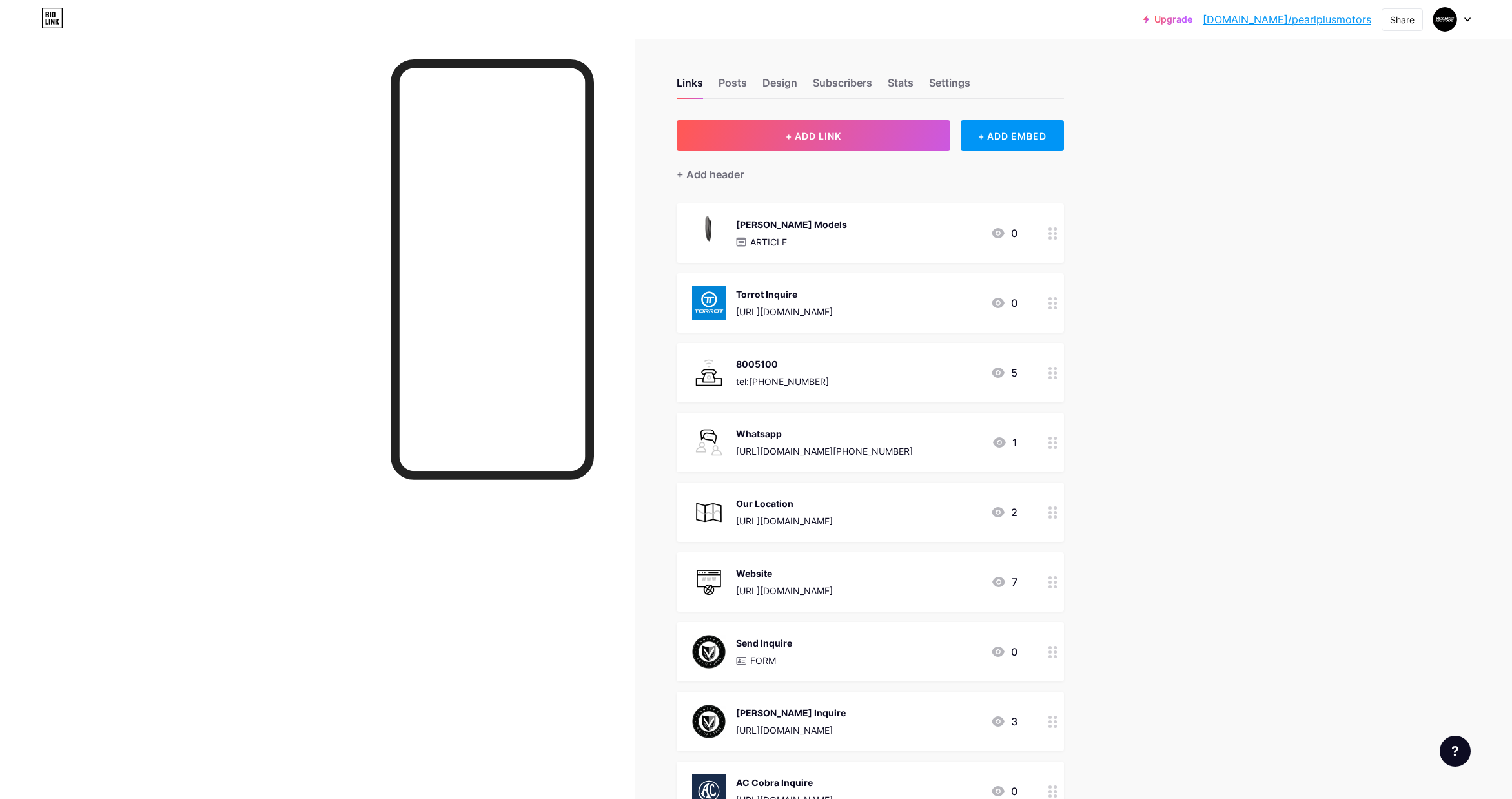
click at [779, 295] on div "Torrot Inquire" at bounding box center [785, 294] width 97 height 13
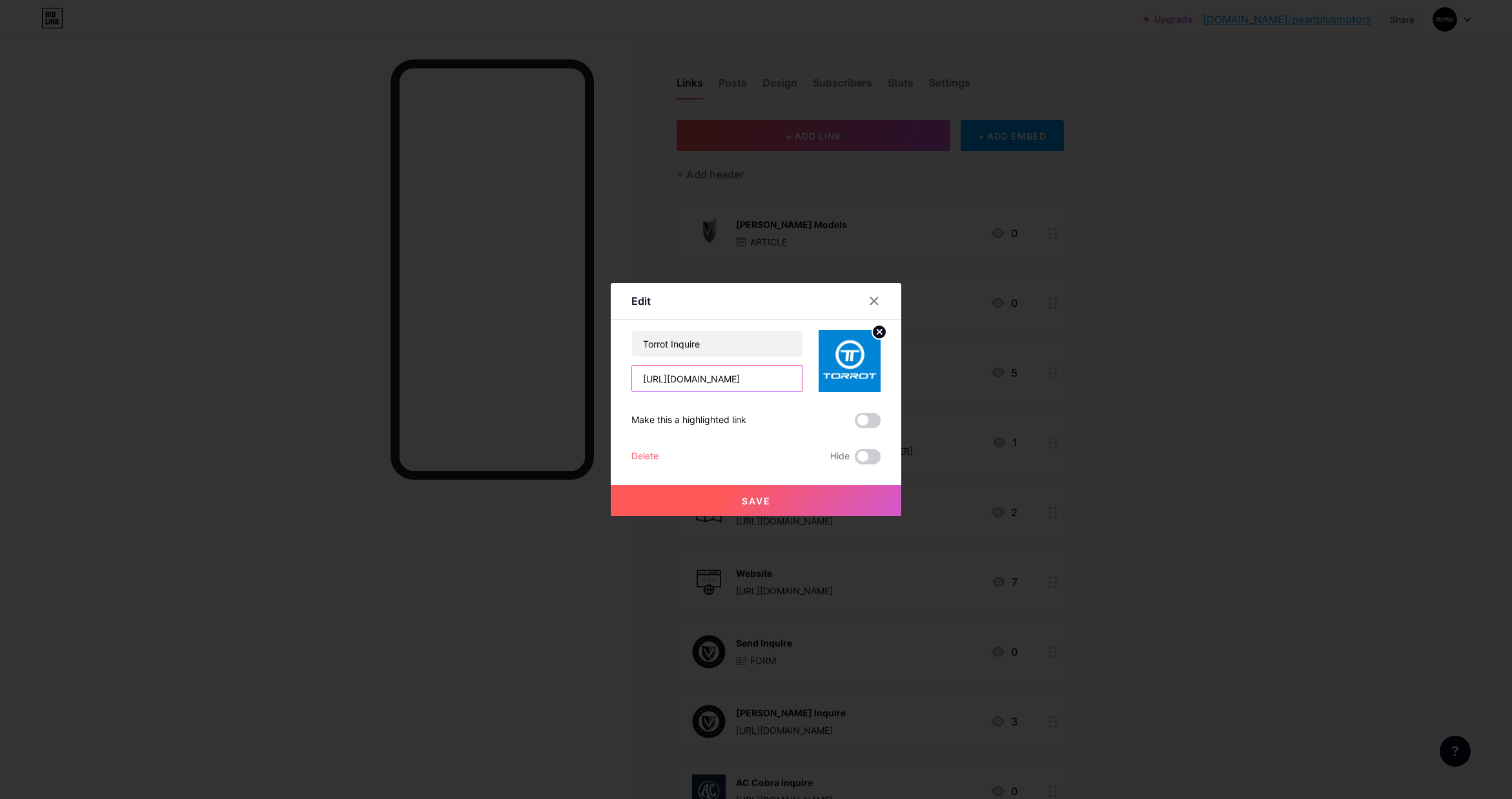
click at [689, 381] on input "[URL][DOMAIN_NAME]" at bounding box center [717, 378] width 170 height 26
click at [692, 348] on input "Torrot Inquire" at bounding box center [717, 344] width 170 height 26
click at [679, 417] on div "Make this a highlighted link" at bounding box center [689, 420] width 115 height 15
click at [871, 299] on icon at bounding box center [874, 301] width 11 height 11
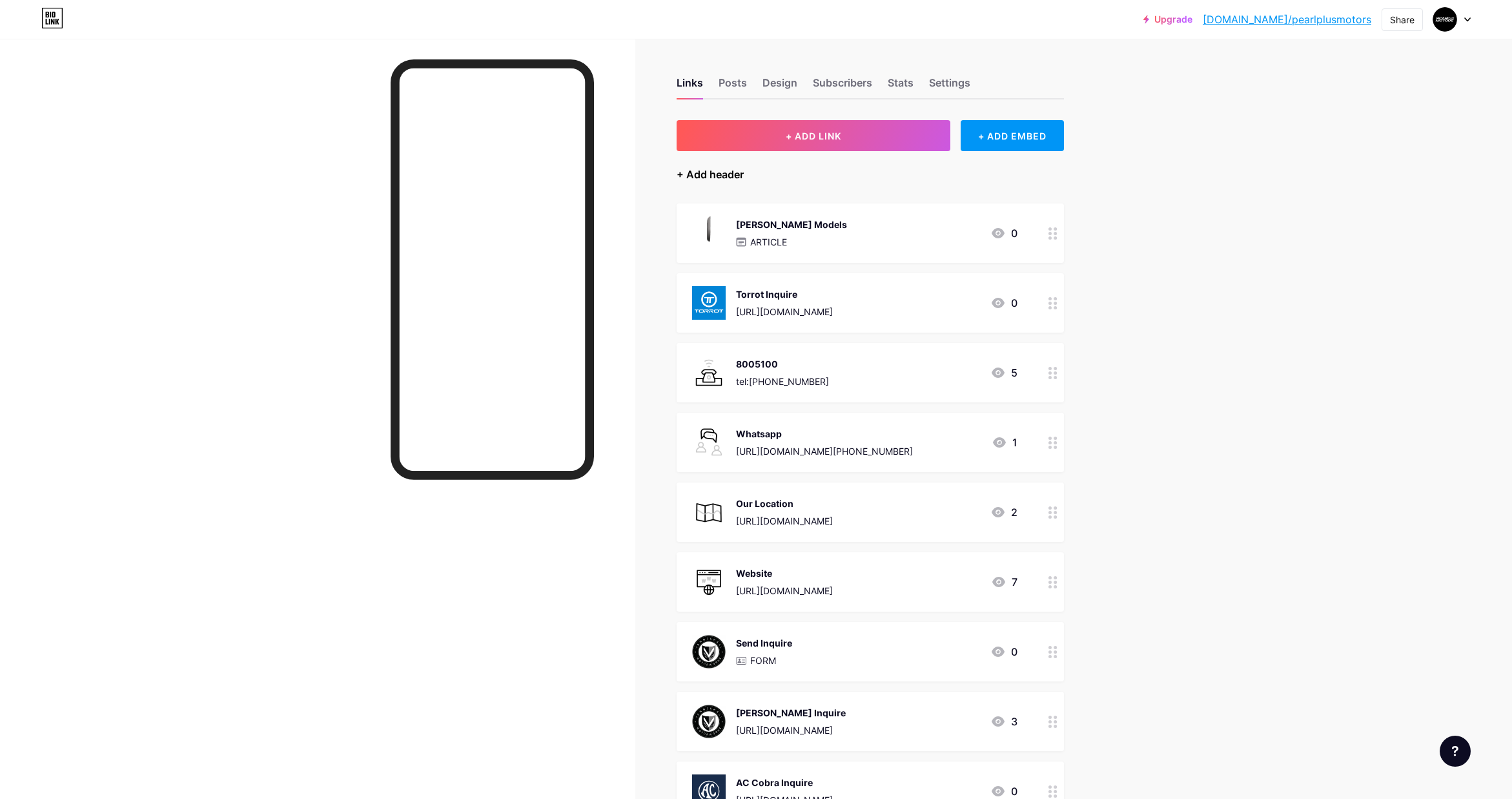
click at [719, 175] on div "+ Add header" at bounding box center [710, 174] width 67 height 15
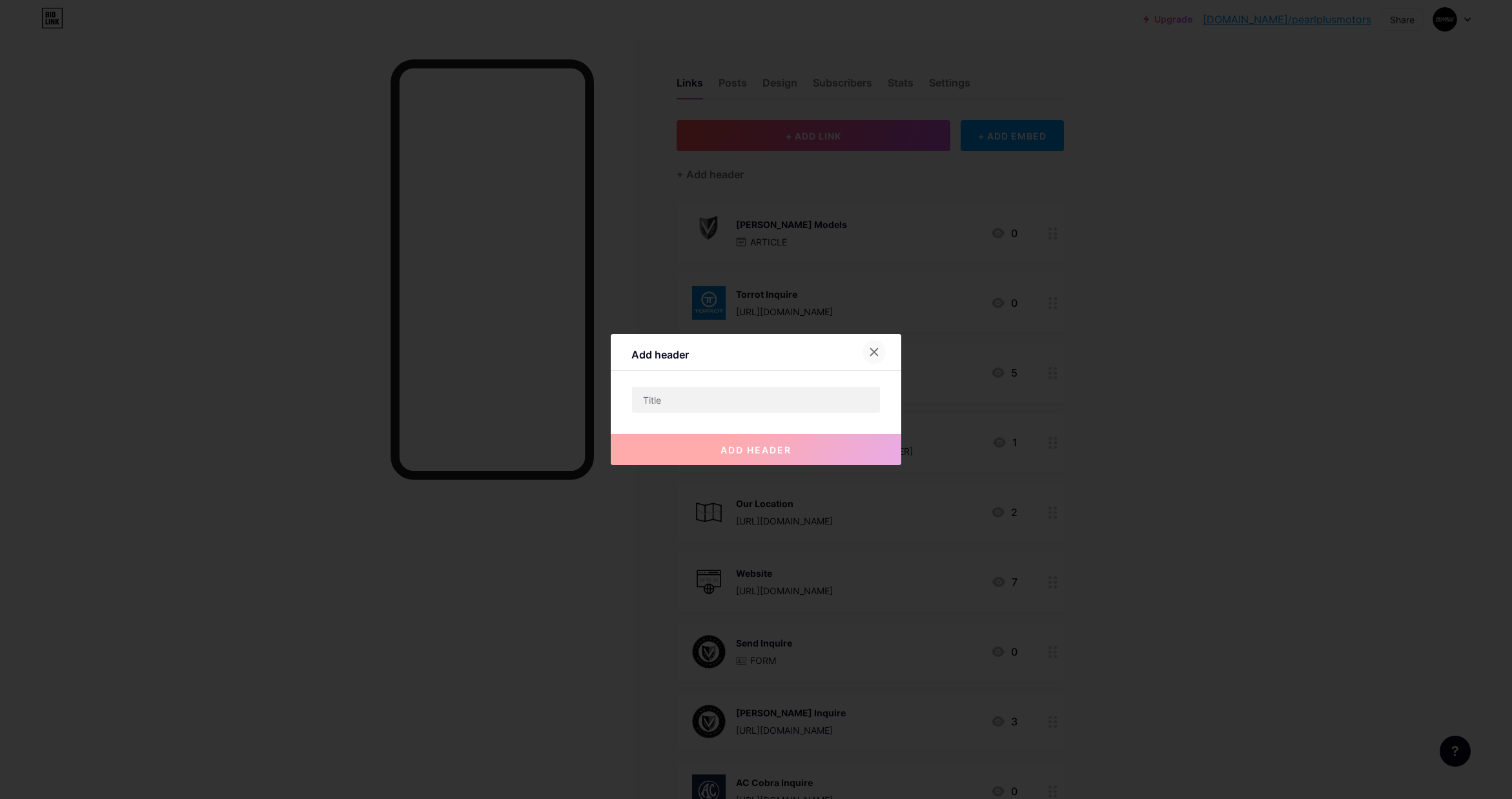
click at [873, 352] on icon at bounding box center [874, 352] width 7 height 7
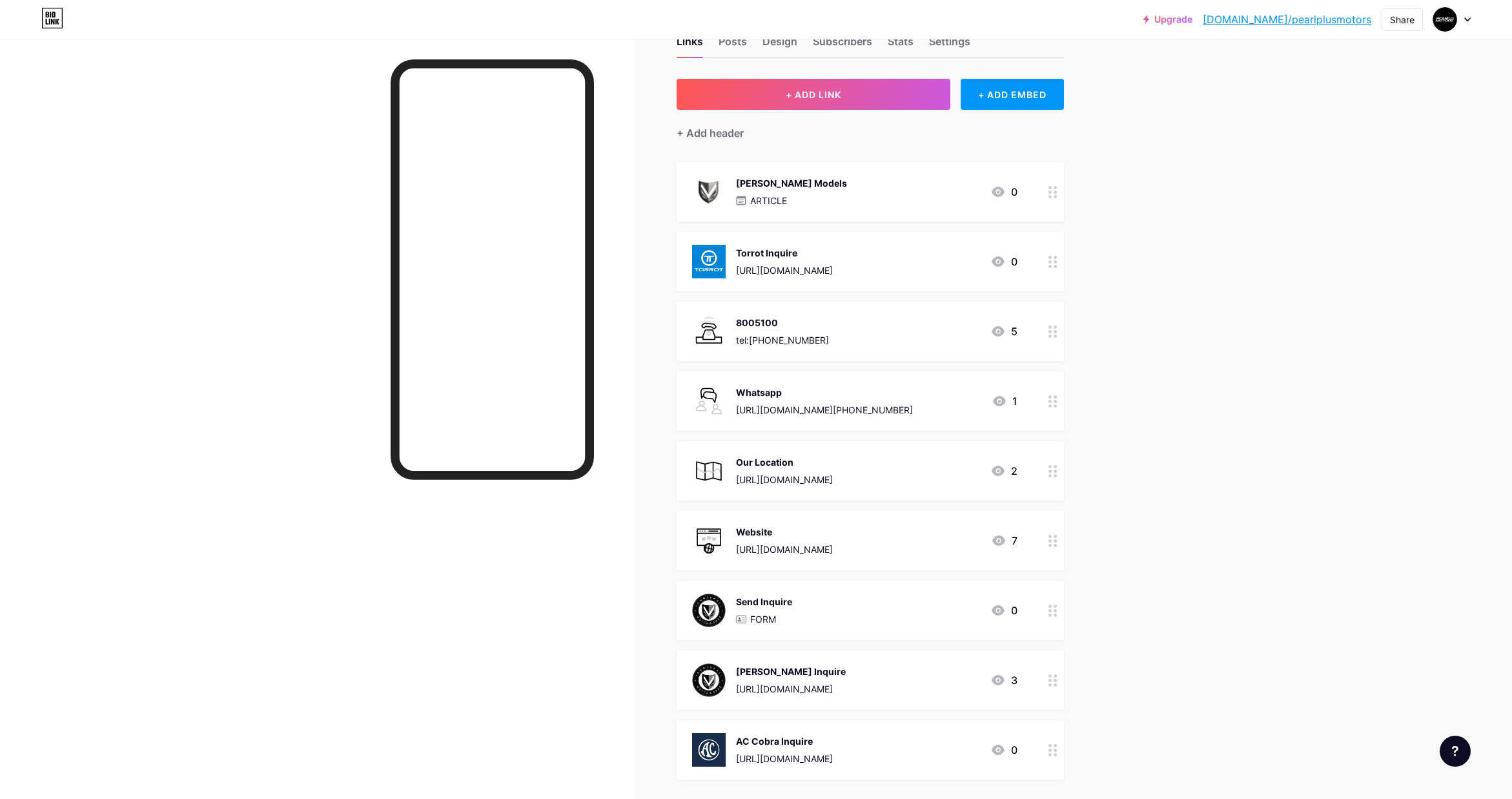
scroll to position [60, 0]
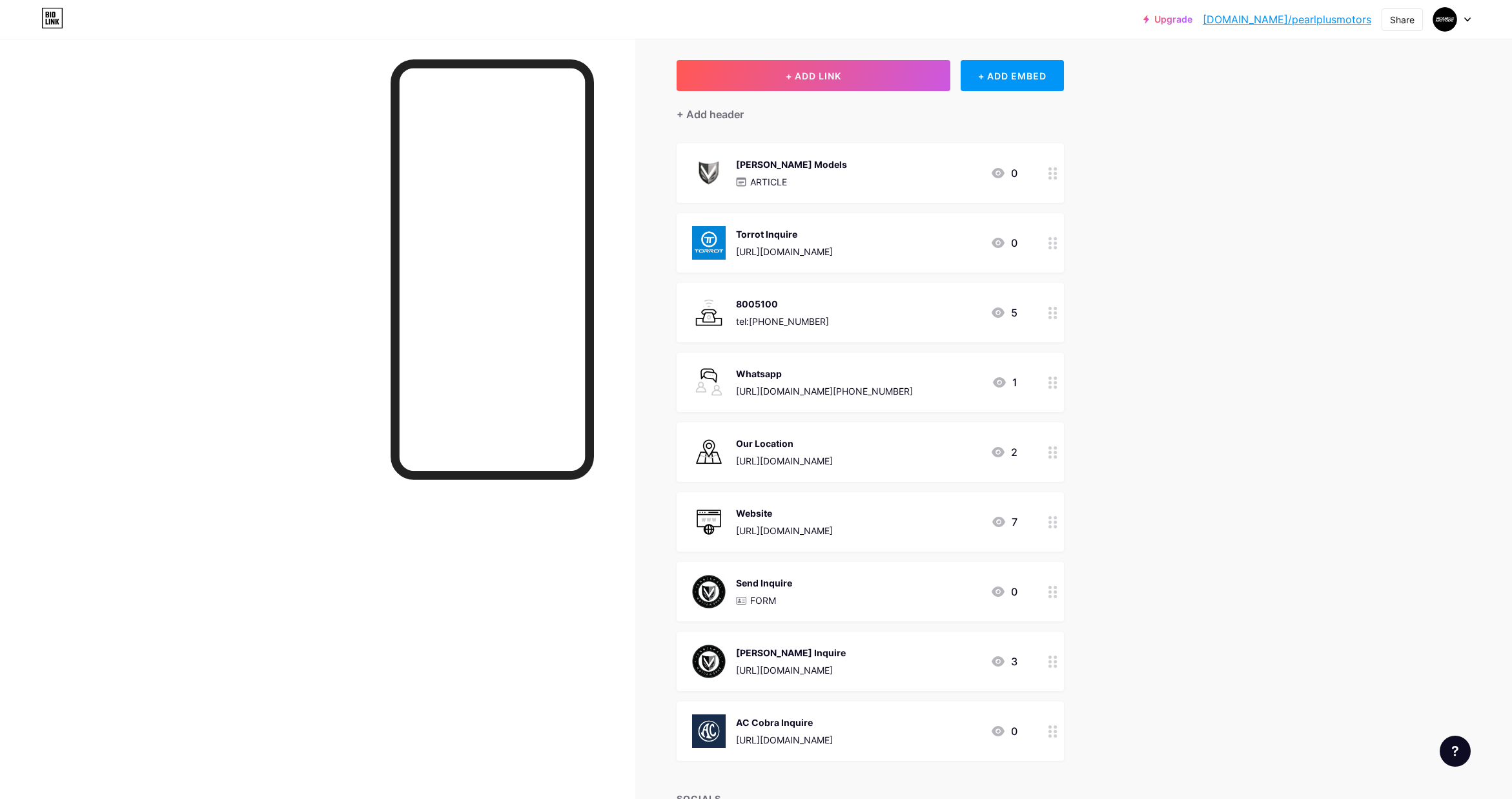
click at [841, 370] on div "Whatsapp" at bounding box center [825, 374] width 177 height 13
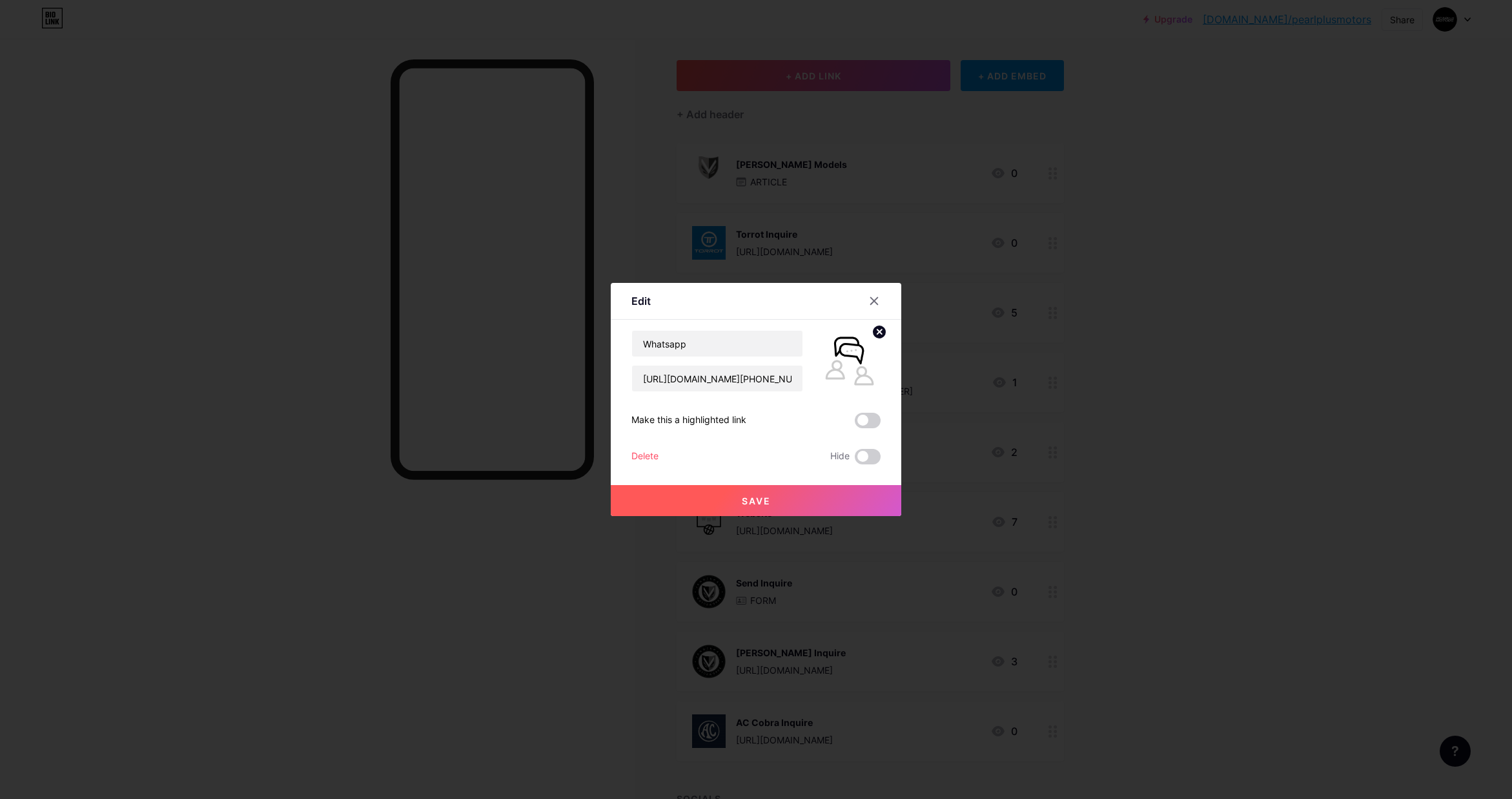
click at [873, 294] on div at bounding box center [874, 301] width 23 height 23
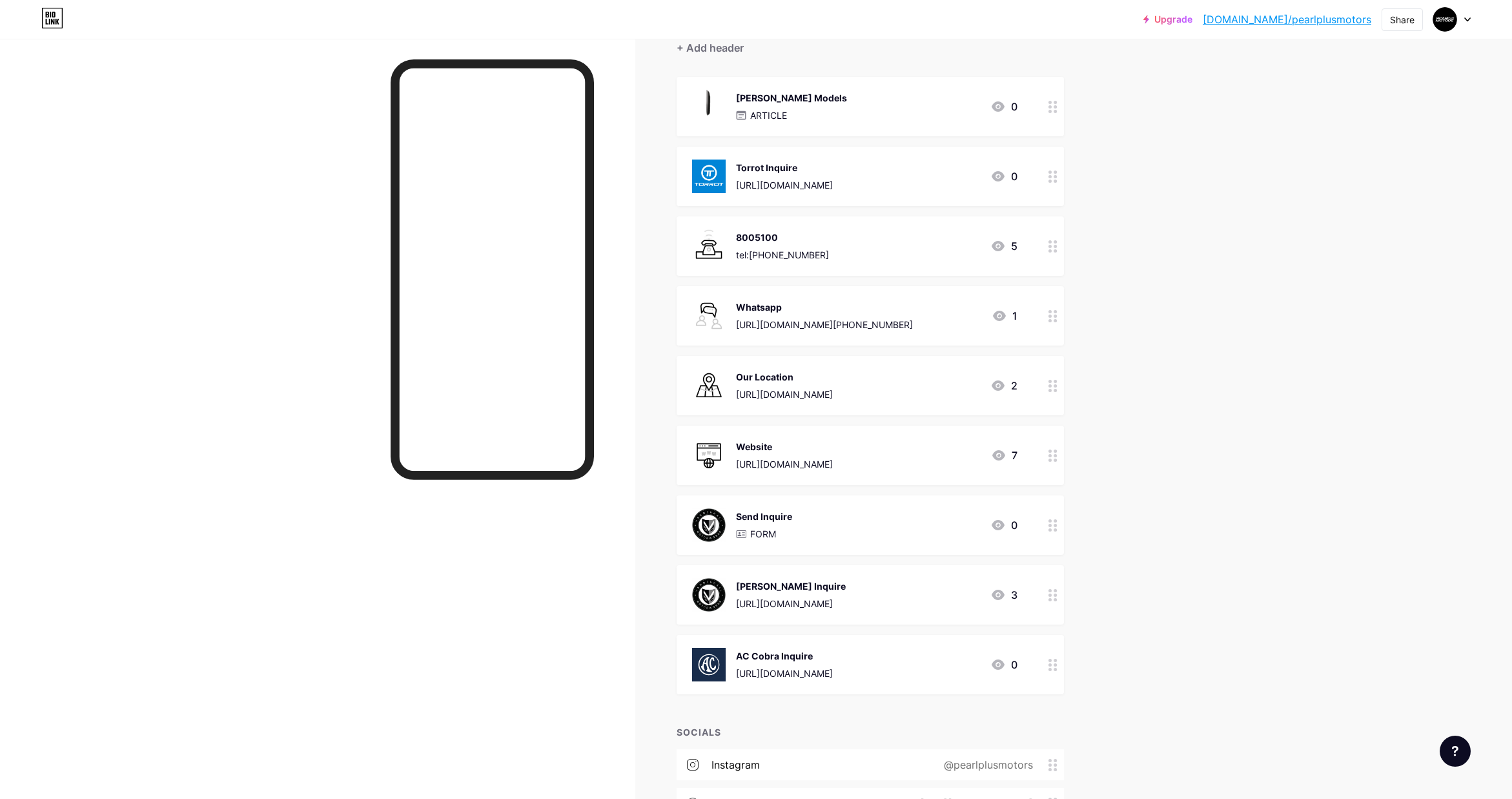
scroll to position [143, 0]
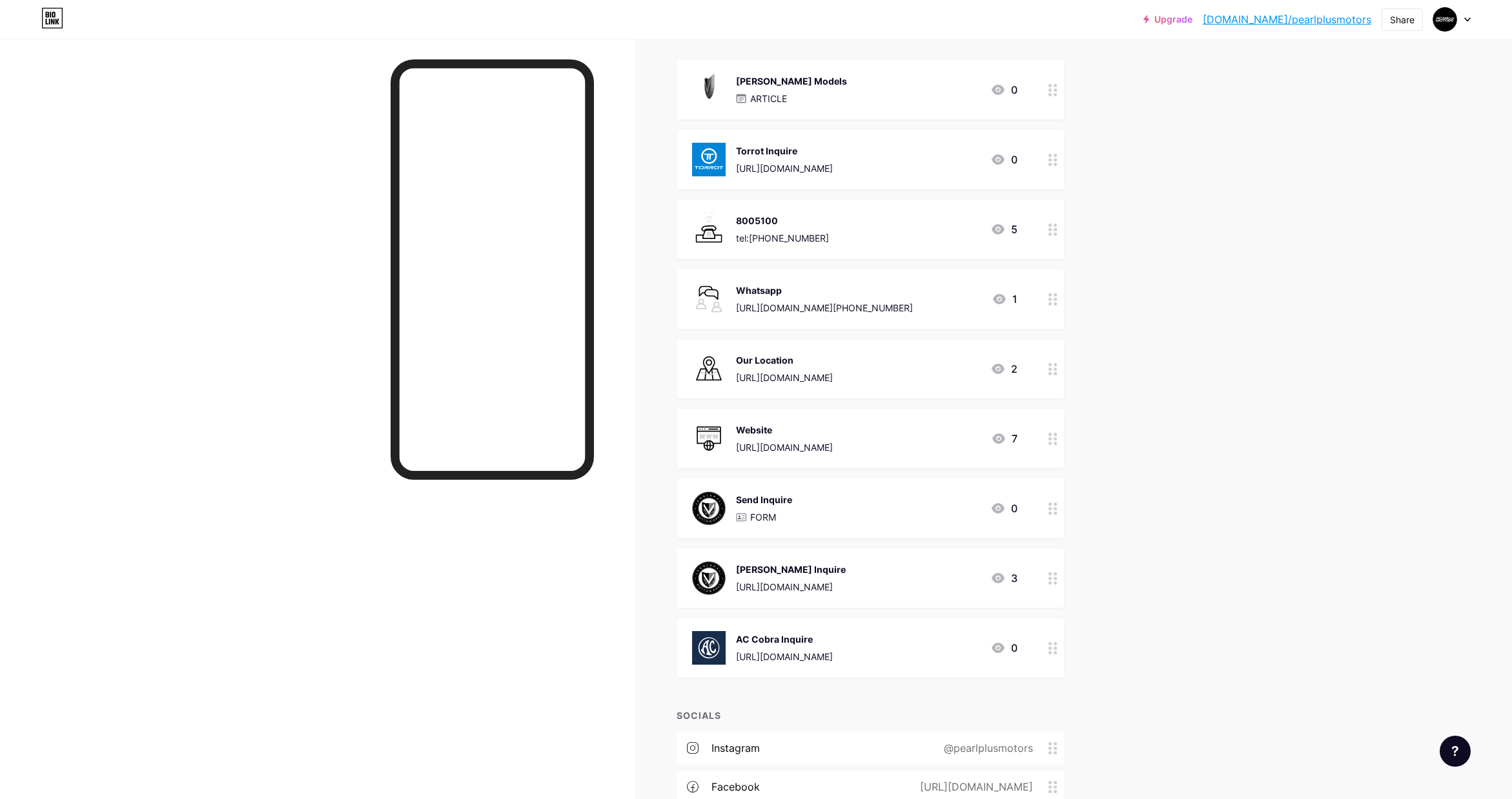
click at [846, 565] on div "[PERSON_NAME] Inquire" at bounding box center [791, 569] width 110 height 13
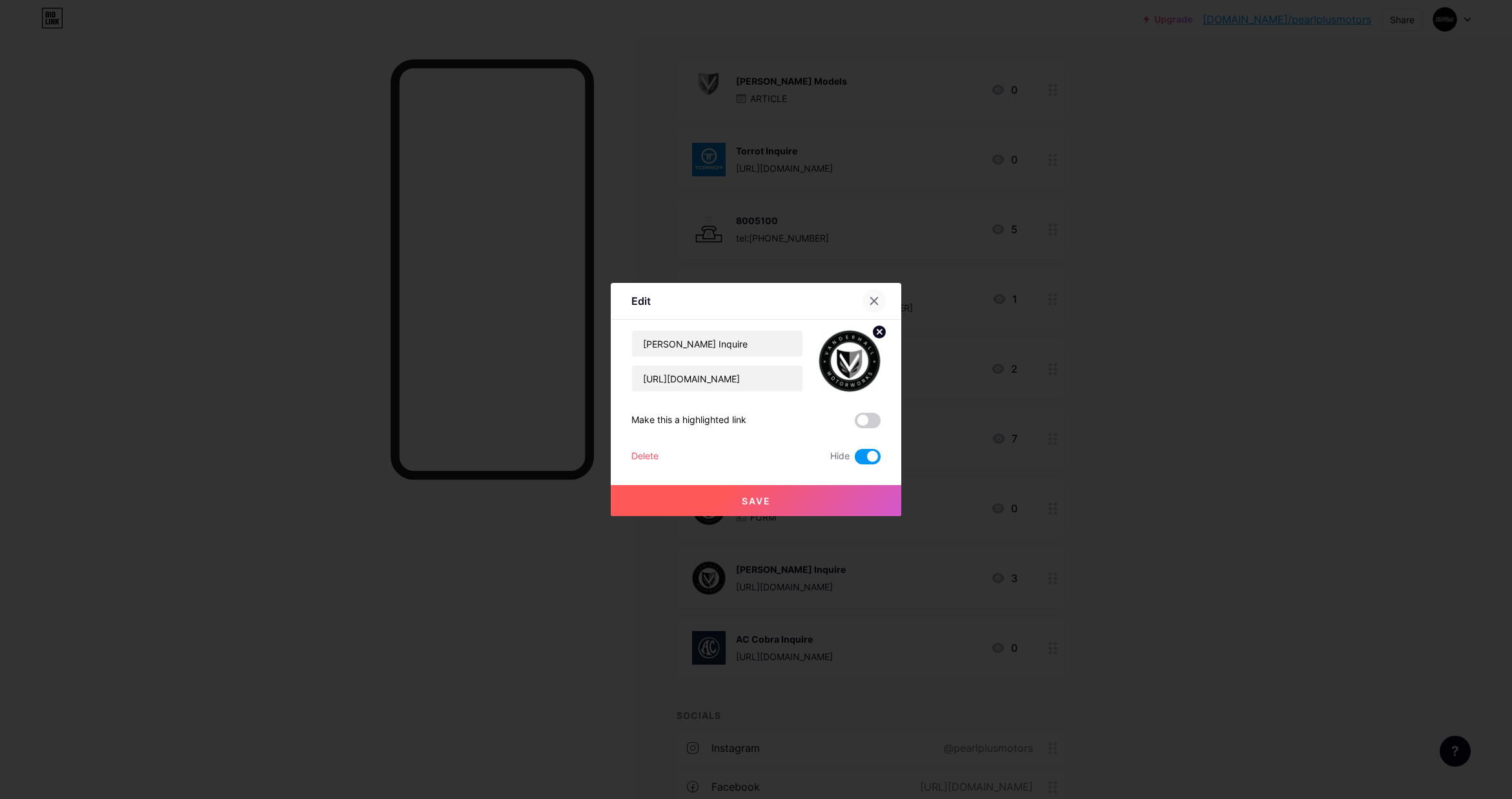
click at [878, 298] on div at bounding box center [874, 301] width 23 height 23
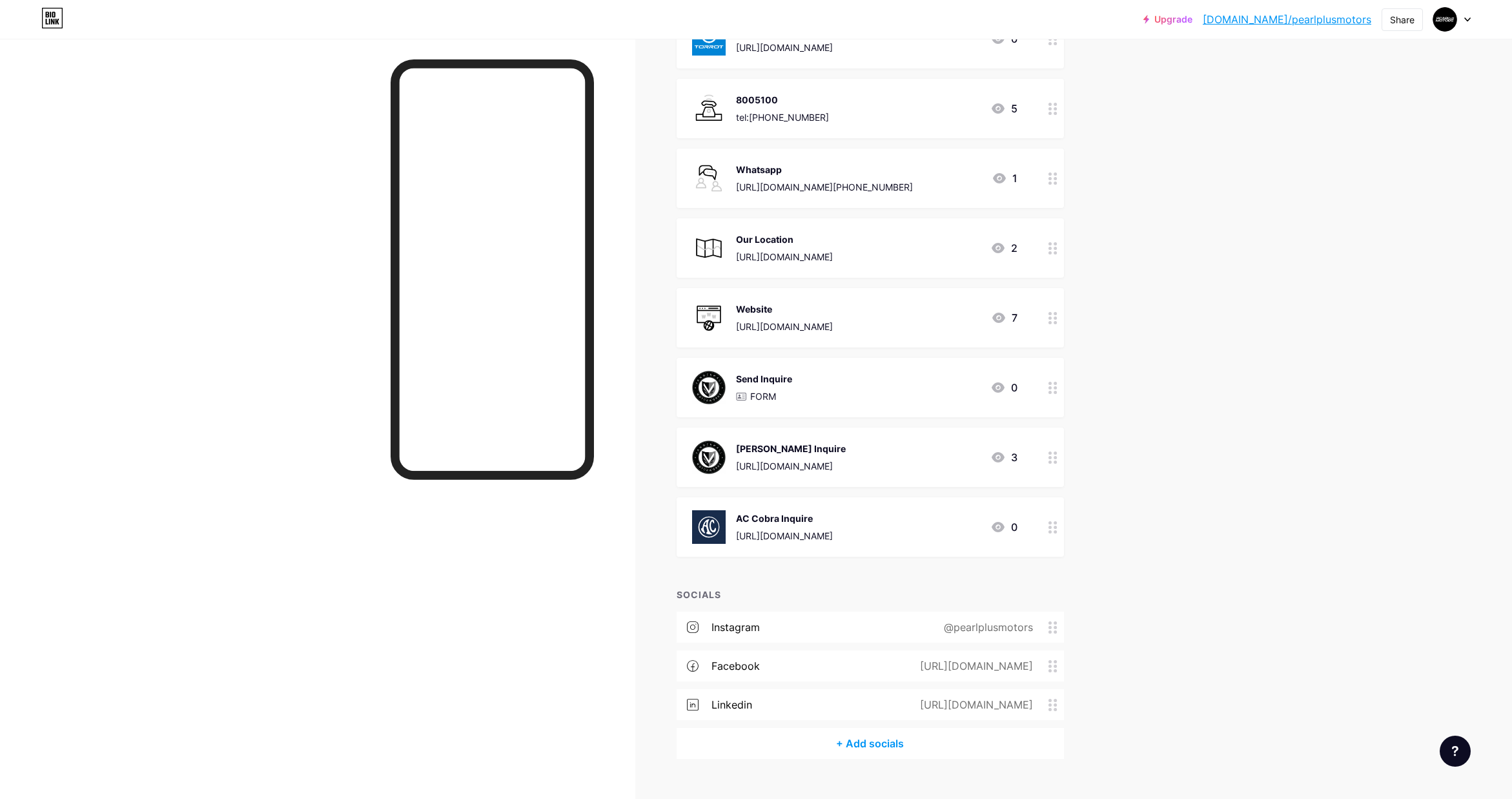
scroll to position [265, 0]
click at [833, 524] on div "AC Cobra Inquire https://wa.me/message/MJ4JEZ2JOLDRL1" at bounding box center [785, 526] width 97 height 33
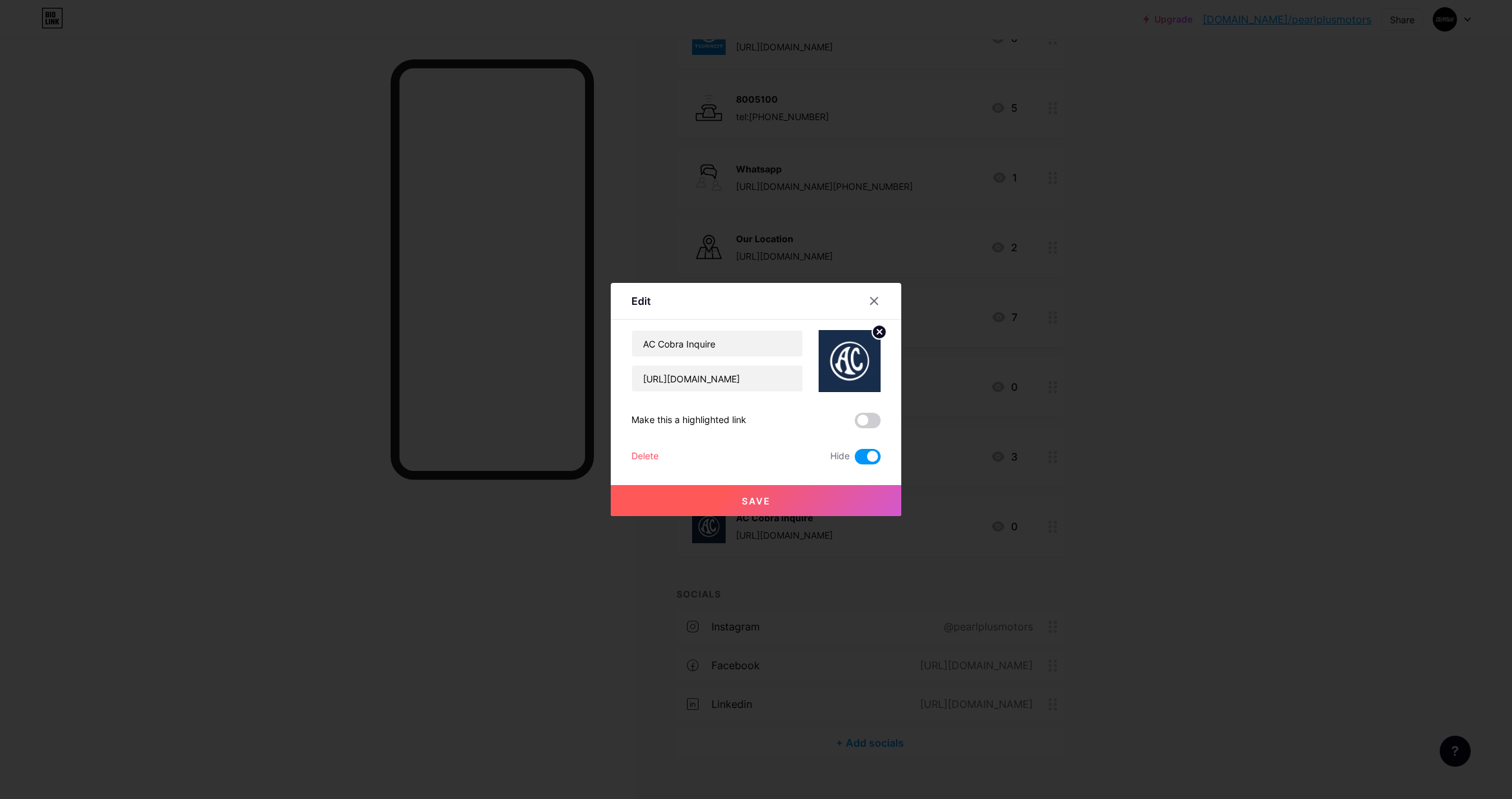
click at [876, 303] on icon at bounding box center [874, 301] width 7 height 7
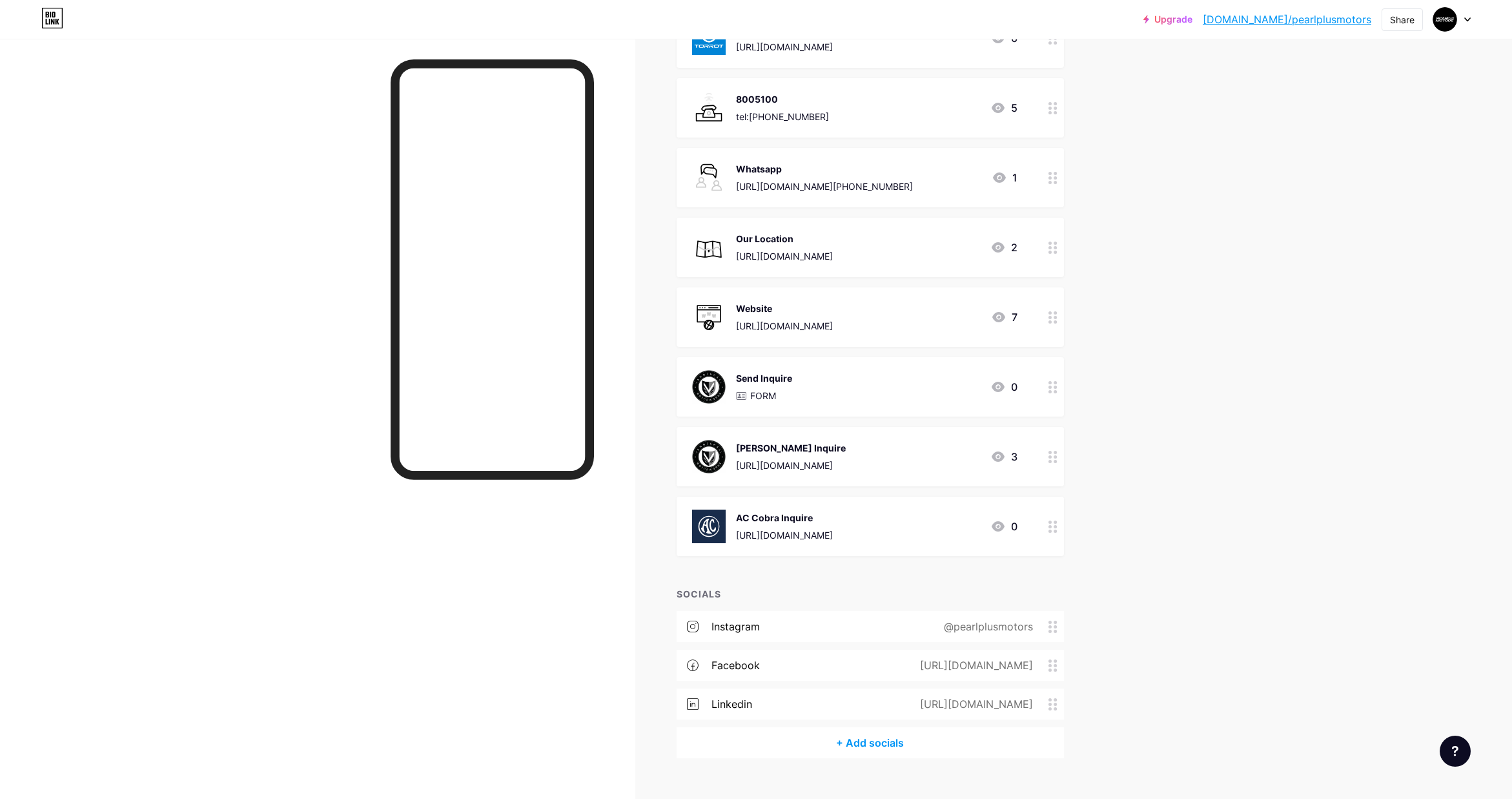
scroll to position [0, 0]
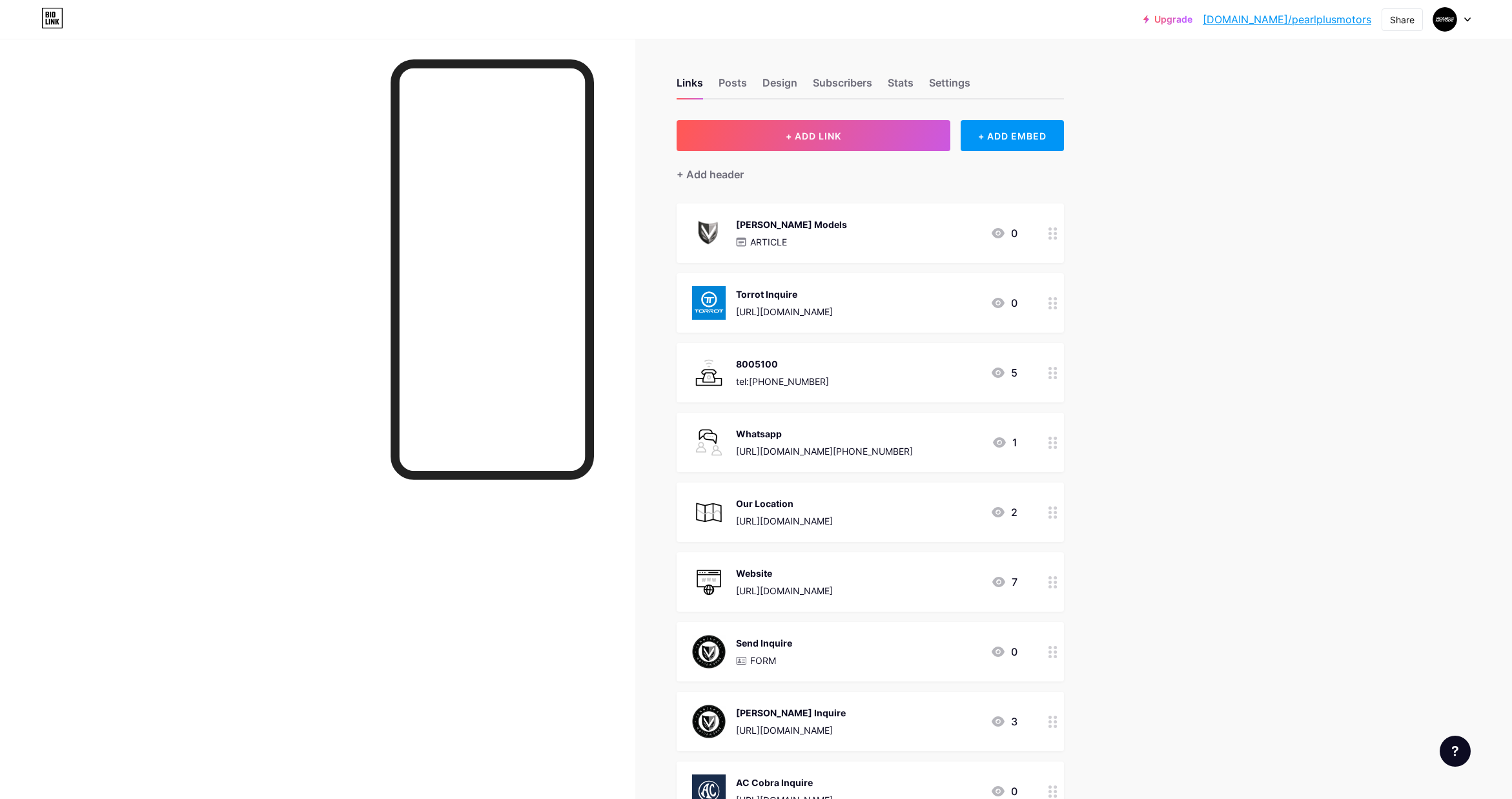
click at [1004, 298] on icon at bounding box center [998, 302] width 15 height 15
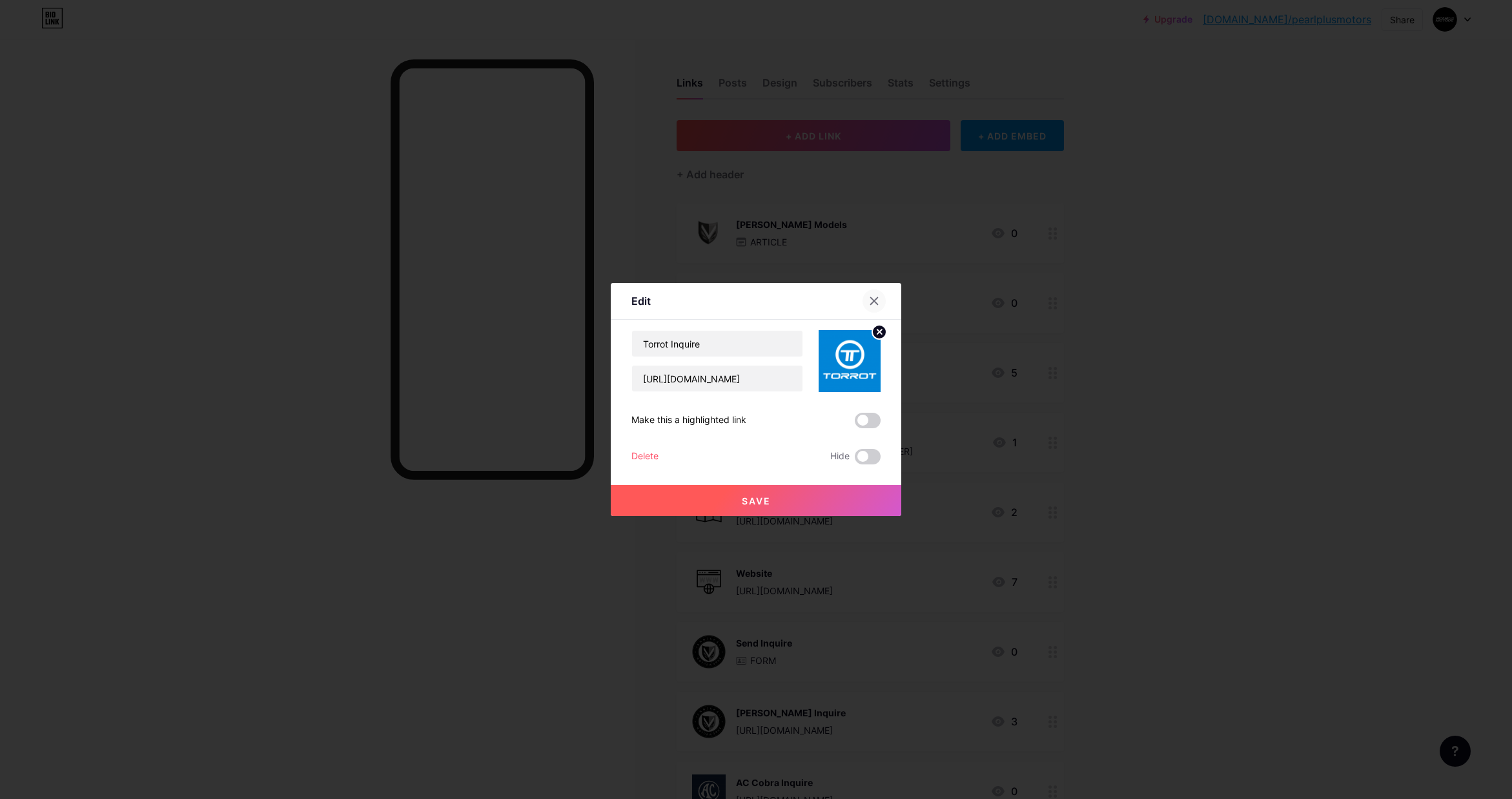
click at [876, 303] on icon at bounding box center [874, 301] width 7 height 7
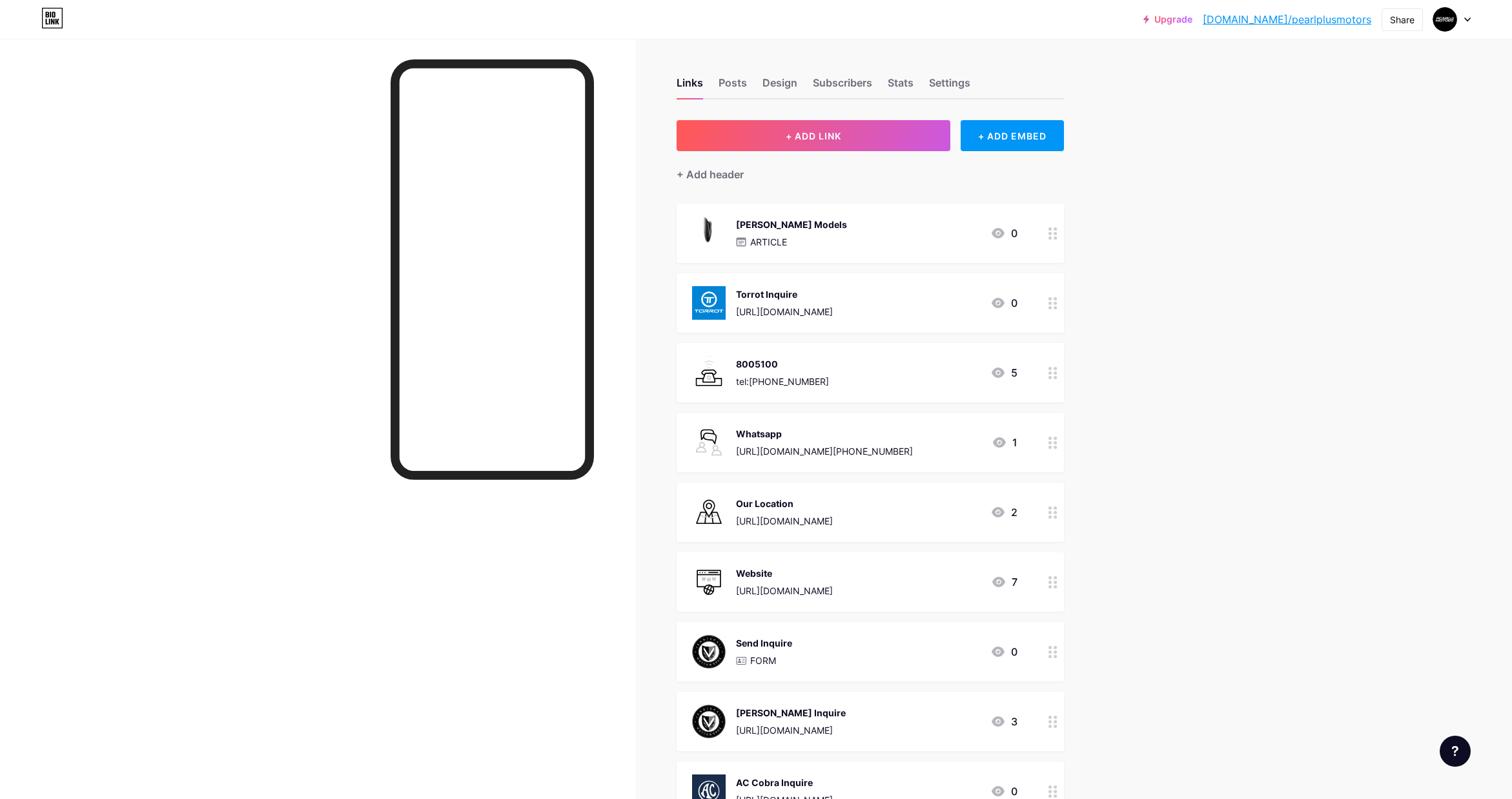
click at [1129, 314] on div "Upgrade bio.link/pearlp... bio.link/pearlplusmotors Share Switch accounts Pearl…" at bounding box center [756, 544] width 1512 height 1088
click at [1472, 17] on div "Upgrade bio.link/pearlp... bio.link/pearlplusmotors Share Switch accounts Pearl…" at bounding box center [756, 19] width 1512 height 23
click at [1469, 19] on icon at bounding box center [1467, 19] width 5 height 3
click at [1356, 51] on span "Switch accounts" at bounding box center [1348, 54] width 63 height 10
click at [1372, 145] on link "Account settings" at bounding box center [1390, 146] width 160 height 35
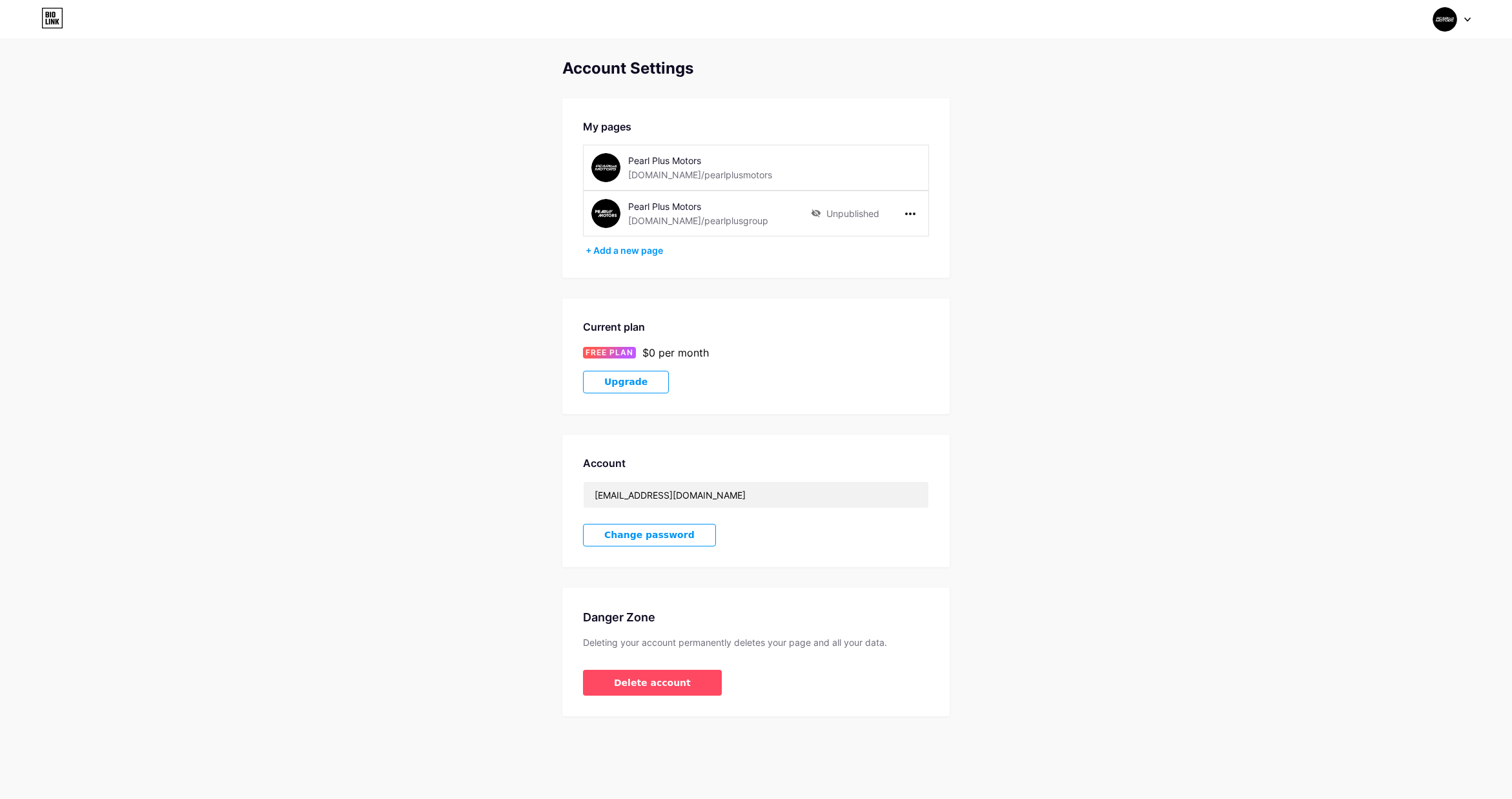
click at [741, 167] on div "Pearl Plus Motors bio.link/pearlplusmotors" at bounding box center [719, 168] width 183 height 29
click at [724, 218] on div "[DOMAIN_NAME]/pearlplusgroup" at bounding box center [698, 220] width 140 height 13
click at [910, 212] on icon at bounding box center [910, 214] width 11 height 3
click at [926, 240] on li "Publish" at bounding box center [950, 240] width 98 height 24
click at [927, 239] on li "Publish" at bounding box center [950, 240] width 98 height 24
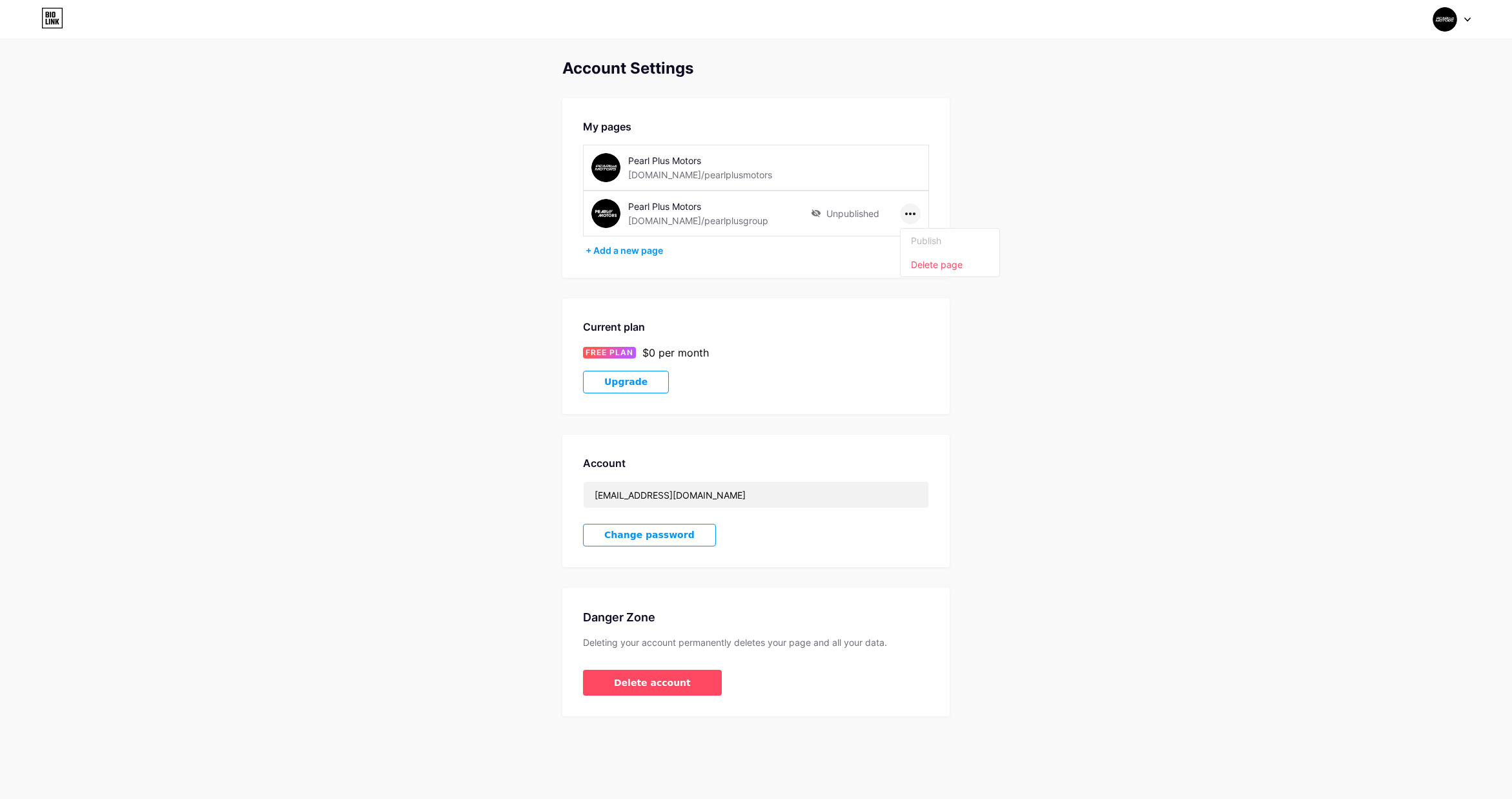
click at [815, 213] on icon at bounding box center [816, 213] width 9 height 8
click at [817, 212] on icon at bounding box center [816, 213] width 11 height 9
click at [800, 211] on div "Pearl Plus Motors bio.link/pearlplusgroup" at bounding box center [701, 214] width 220 height 29
click at [813, 210] on icon at bounding box center [816, 213] width 11 height 9
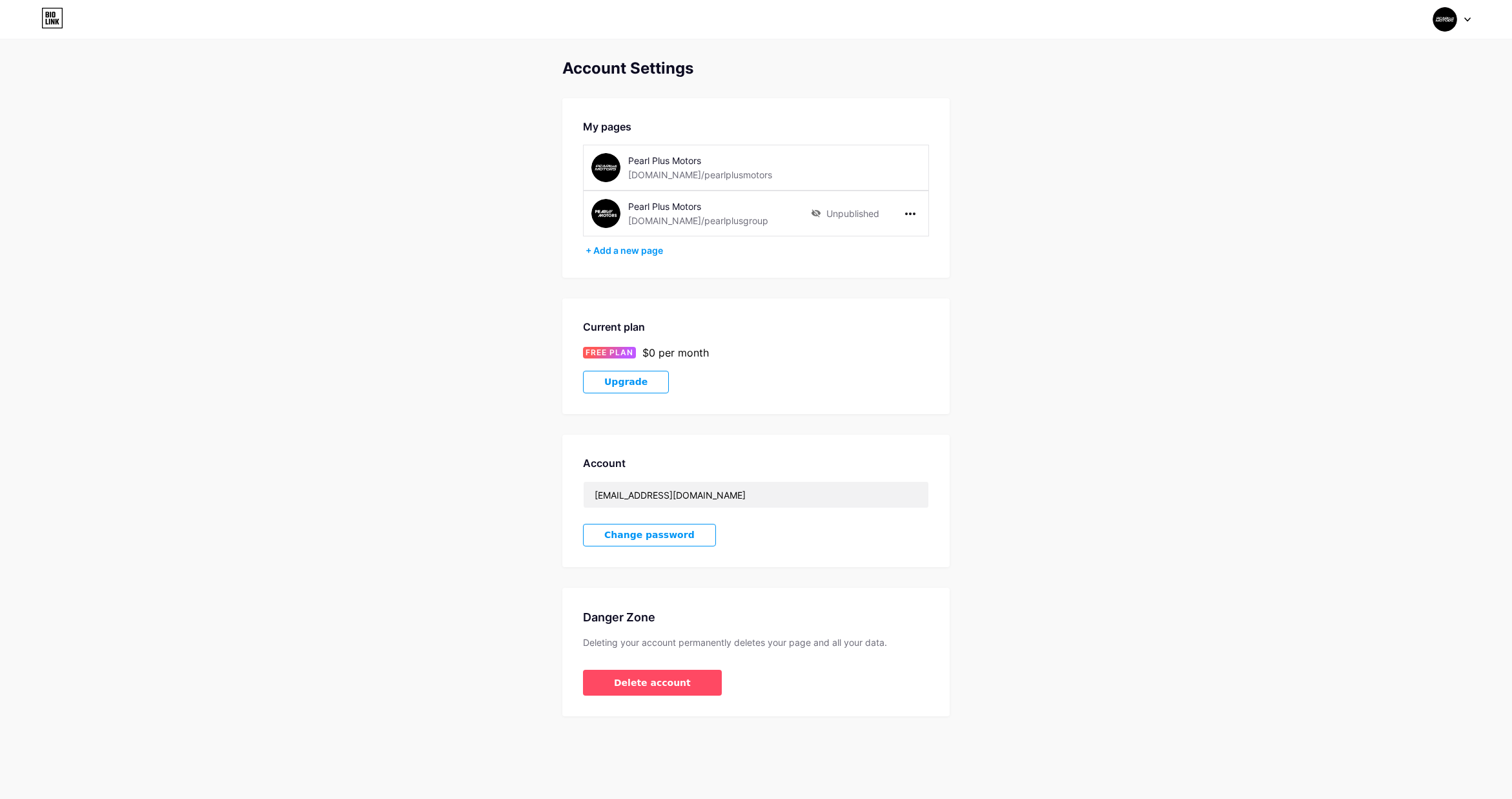
click at [816, 212] on icon at bounding box center [816, 213] width 11 height 9
click at [816, 214] on icon at bounding box center [816, 213] width 9 height 8
click at [816, 209] on icon at bounding box center [816, 213] width 11 height 9
click at [816, 211] on icon at bounding box center [816, 213] width 9 height 8
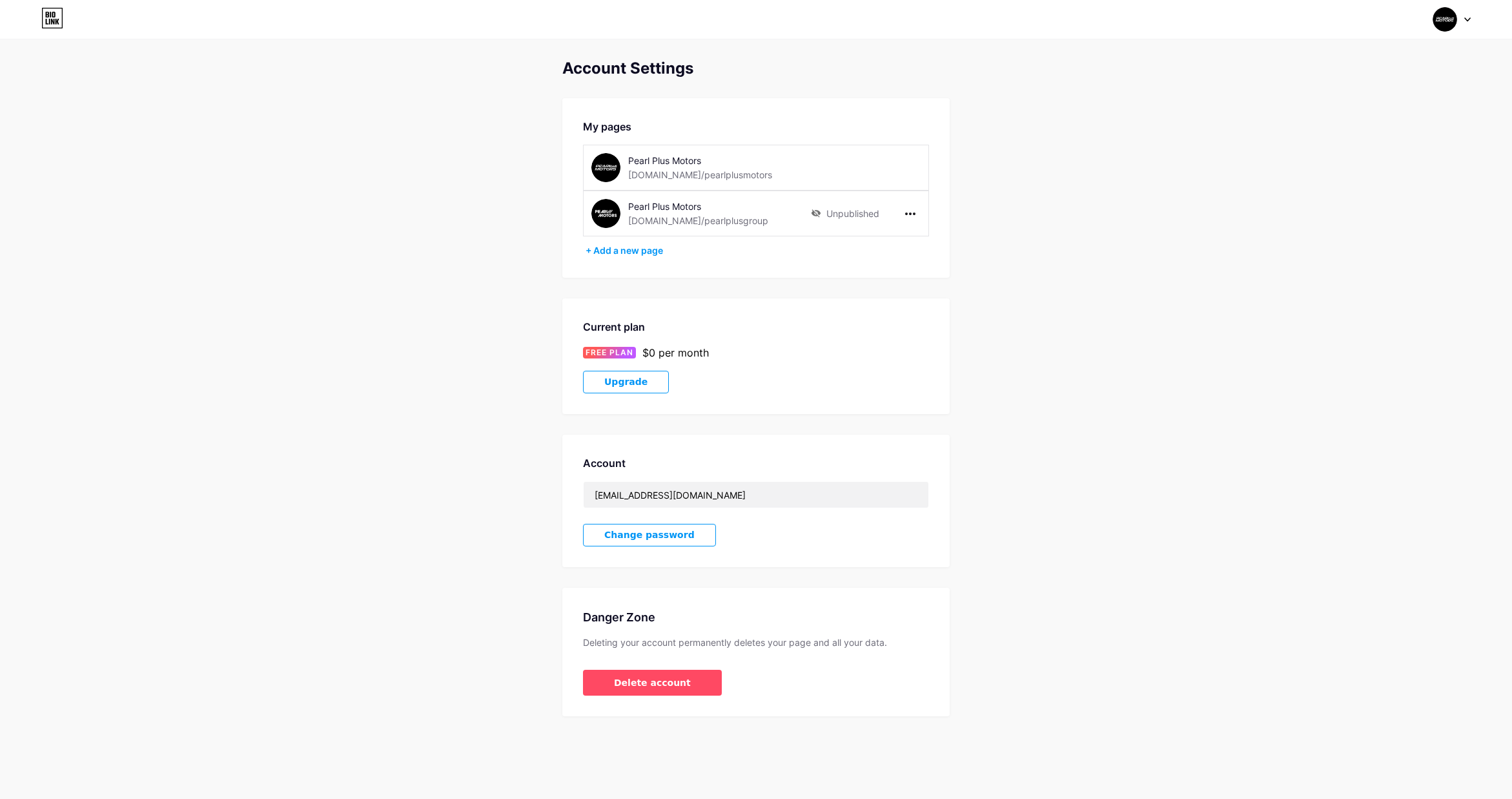
click at [811, 214] on icon at bounding box center [816, 213] width 11 height 9
click at [908, 214] on icon at bounding box center [910, 214] width 11 height 3
click at [1017, 196] on div "Account Settings My pages Pearl Plus Motors bio.link/pearlplusmotors Pearl Plus…" at bounding box center [756, 388] width 1512 height 657
click at [690, 493] on input "[EMAIL_ADDRESS][DOMAIN_NAME]" at bounding box center [756, 495] width 345 height 26
click at [817, 212] on icon at bounding box center [816, 213] width 11 height 9
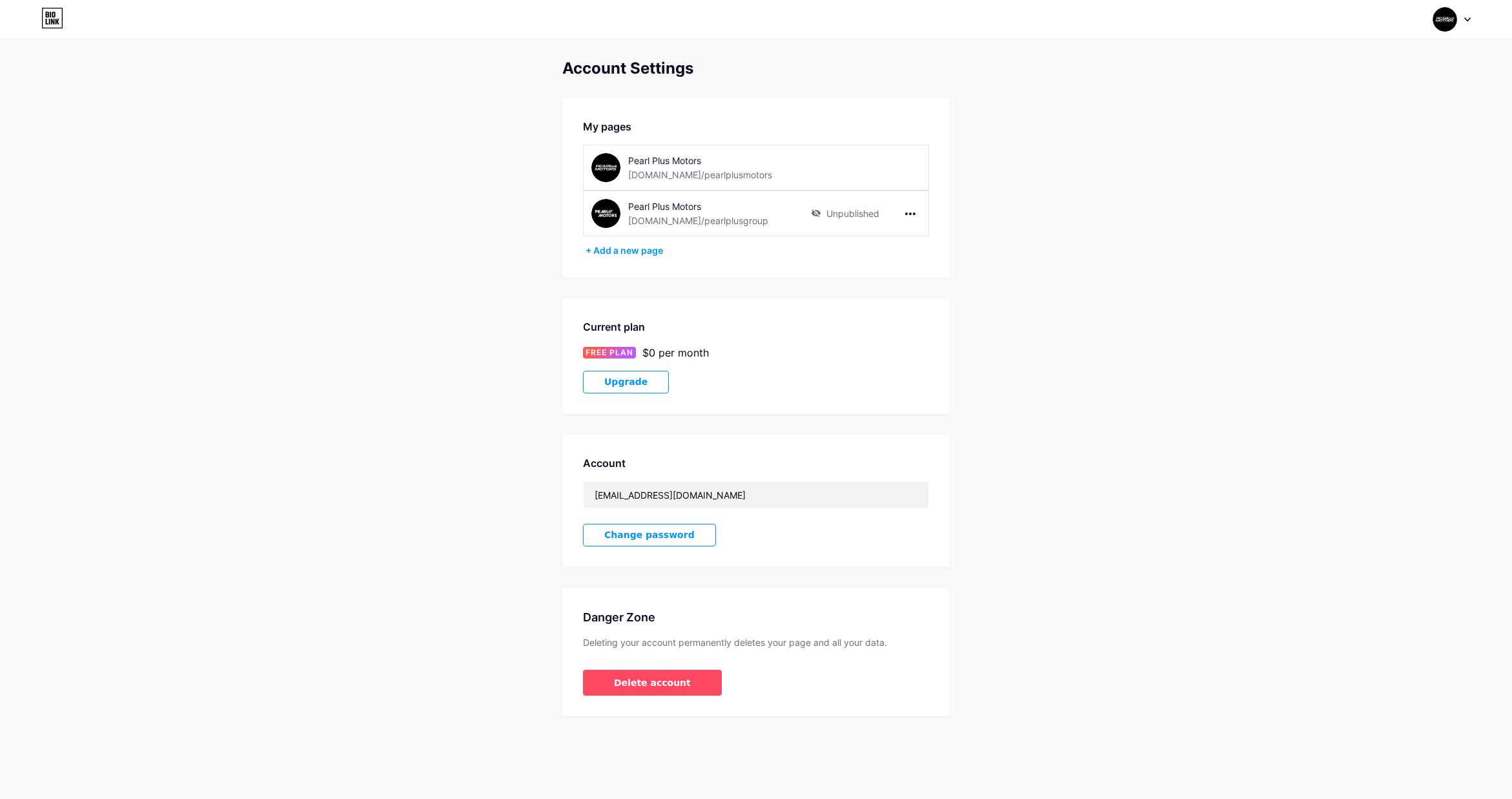
click at [817, 212] on icon at bounding box center [816, 213] width 11 height 9
click at [805, 212] on div "Pearl Plus Motors bio.link/pearlplusgroup" at bounding box center [701, 214] width 220 height 29
click at [852, 214] on div "Unpublished" at bounding box center [845, 214] width 69 height 29
click at [853, 214] on div "Unpublished" at bounding box center [845, 214] width 69 height 29
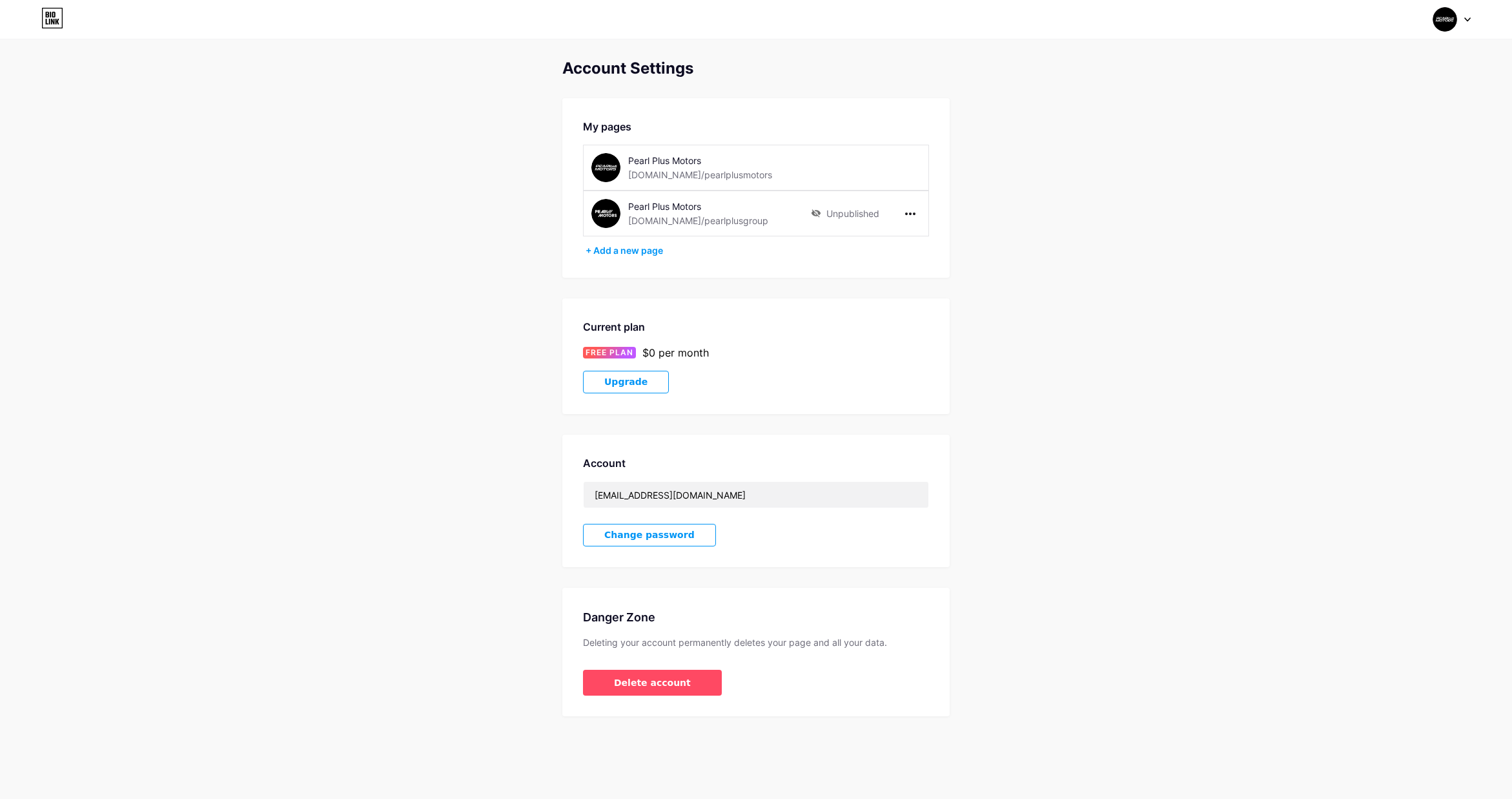
click at [853, 214] on div "Unpublished" at bounding box center [845, 214] width 69 height 29
drag, startPoint x: 1057, startPoint y: 216, endPoint x: 978, endPoint y: 227, distance: 79.8
click at [1057, 216] on div "Account Settings My pages Pearl Plus Motors bio.link/pearlplusmotors Pearl Plus…" at bounding box center [756, 388] width 1512 height 657
click at [912, 214] on icon at bounding box center [910, 214] width 11 height 3
click at [930, 240] on li "Publish" at bounding box center [950, 240] width 98 height 24
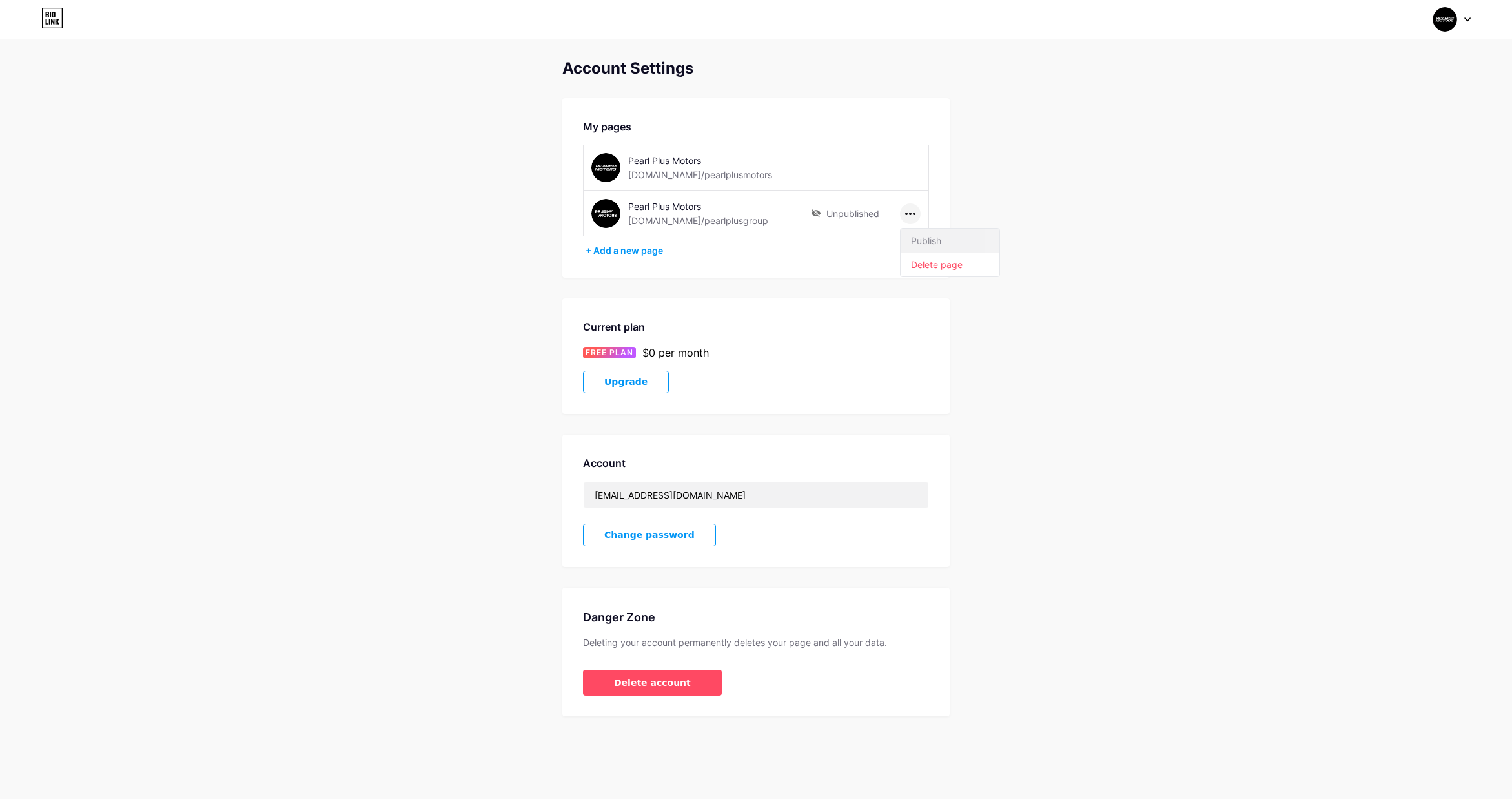
click at [930, 240] on li "Publish" at bounding box center [950, 240] width 98 height 24
click at [930, 240] on li "Publish" at bounding box center [950, 240] width 98 height 24
click at [1081, 268] on div "Account Settings My pages Pearl Plus Motors bio.link/pearlplusmotors Pearl Plus…" at bounding box center [756, 388] width 1512 height 657
click at [1079, 268] on div "Account Settings My pages Pearl Plus Motors bio.link/pearlplusmotors Pearl Plus…" at bounding box center [756, 388] width 1512 height 657
click at [688, 208] on div "Pearl Plus Motors" at bounding box center [719, 206] width 183 height 13
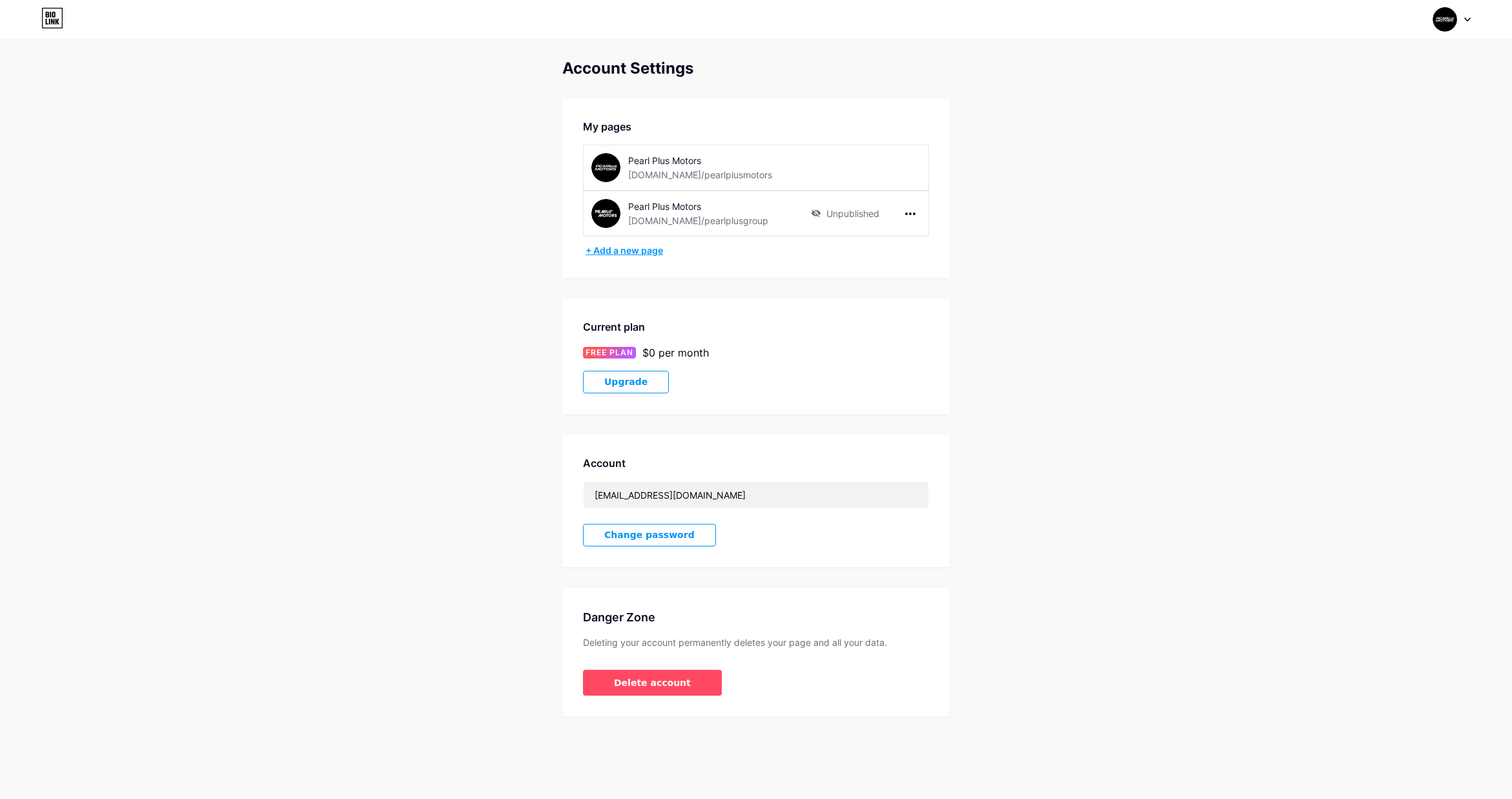
click at [619, 252] on div "+ Add a new page" at bounding box center [757, 250] width 343 height 13
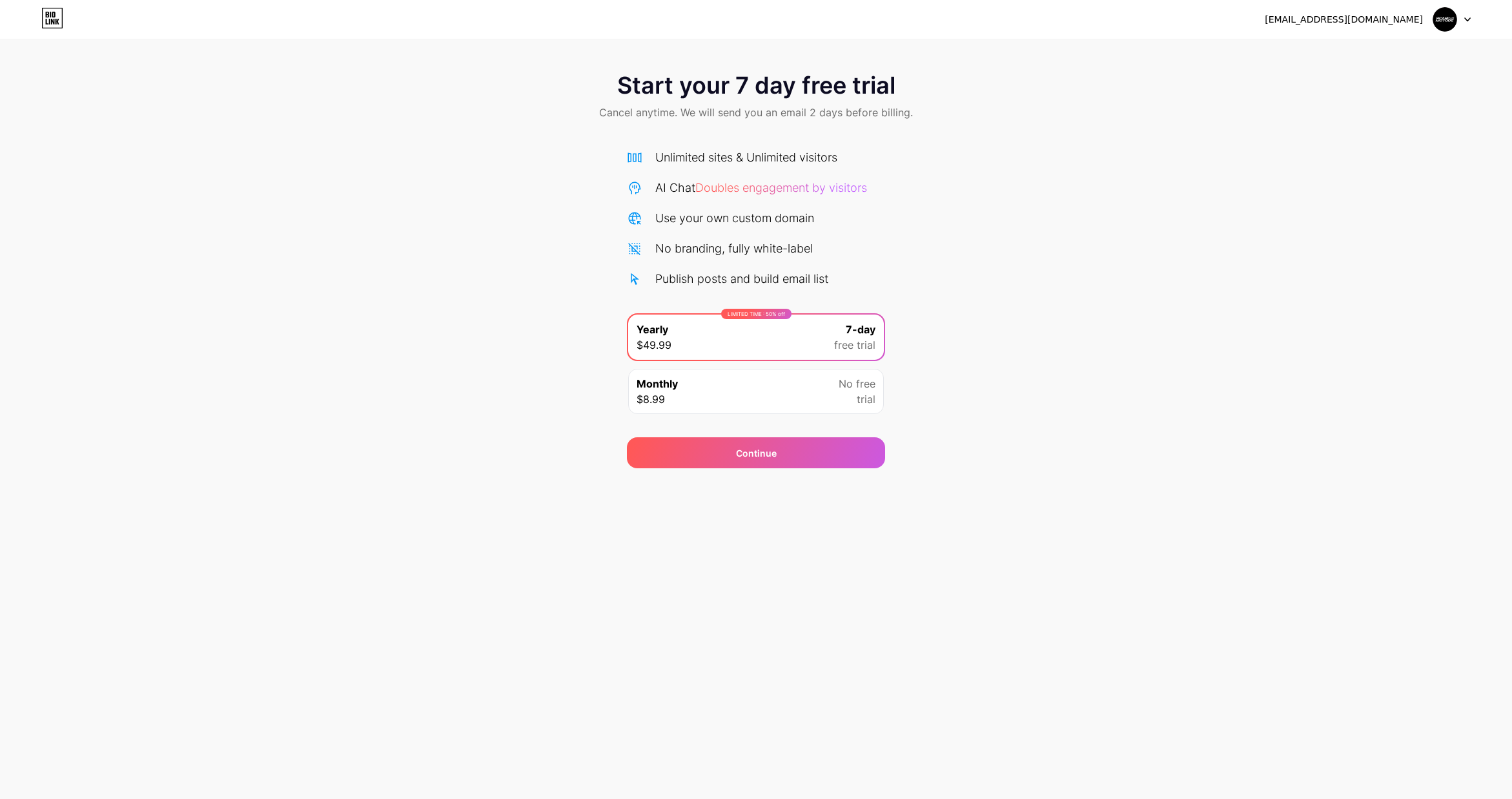
click at [1466, 17] on icon at bounding box center [1467, 19] width 7 height 5
click at [1442, 148] on div "Start your 7 day free trial Cancel anytime. We will send you an email 2 days be…" at bounding box center [756, 264] width 1512 height 409
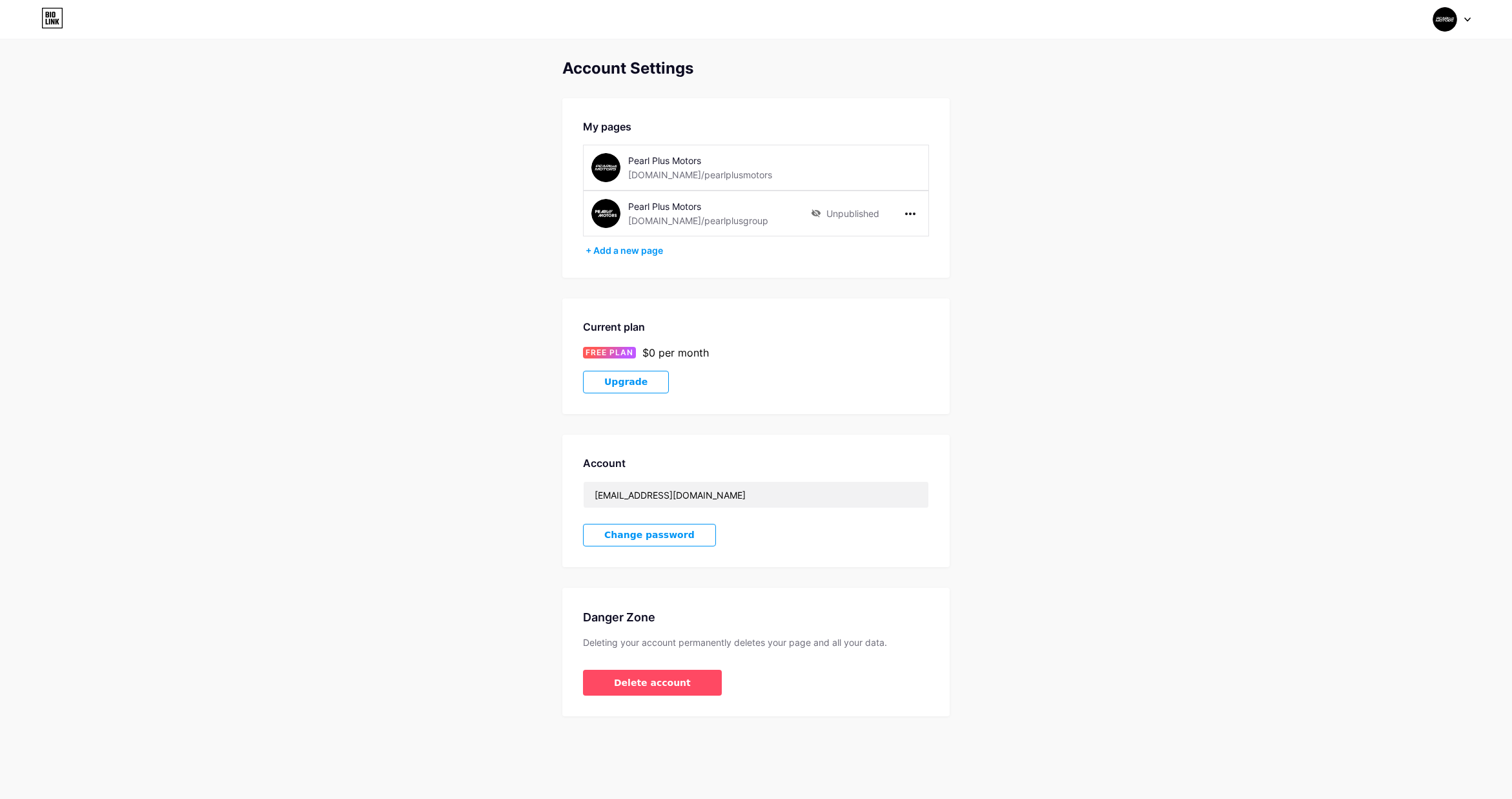
drag, startPoint x: 816, startPoint y: 156, endPoint x: 916, endPoint y: 150, distance: 100.2
click at [816, 156] on div "Pearl Plus Motors bio.link/pearlplusmotors" at bounding box center [756, 167] width 346 height 46
click at [920, 160] on div "Pearl Plus Motors bio.link/pearlplusmotors" at bounding box center [756, 167] width 346 height 46
drag, startPoint x: 914, startPoint y: 164, endPoint x: 844, endPoint y: 161, distance: 70.1
click at [914, 165] on div "Pearl Plus Motors bio.link/pearlplusmotors" at bounding box center [756, 167] width 346 height 46
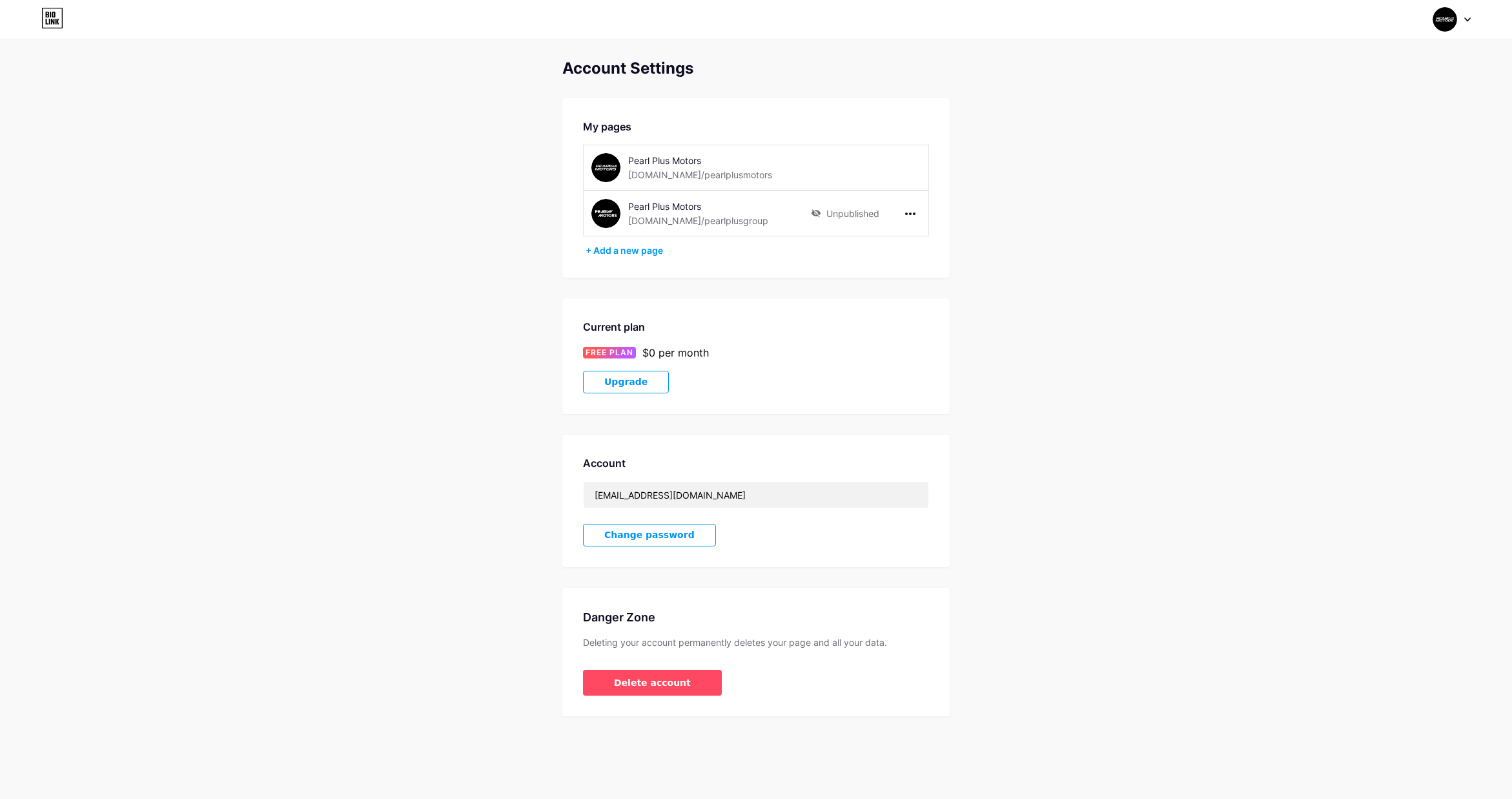
drag, startPoint x: 801, startPoint y: 162, endPoint x: 896, endPoint y: 158, distance: 95.1
click at [863, 162] on div "Pearl Plus Motors bio.link/pearlplusmotors" at bounding box center [756, 167] width 346 height 46
drag, startPoint x: 896, startPoint y: 158, endPoint x: 905, endPoint y: 168, distance: 13.5
click at [896, 158] on div "Pearl Plus Motors bio.link/pearlplusmotors" at bounding box center [756, 167] width 346 height 46
click at [911, 167] on div "Pearl Plus Motors bio.link/pearlplusmotors" at bounding box center [756, 167] width 346 height 46
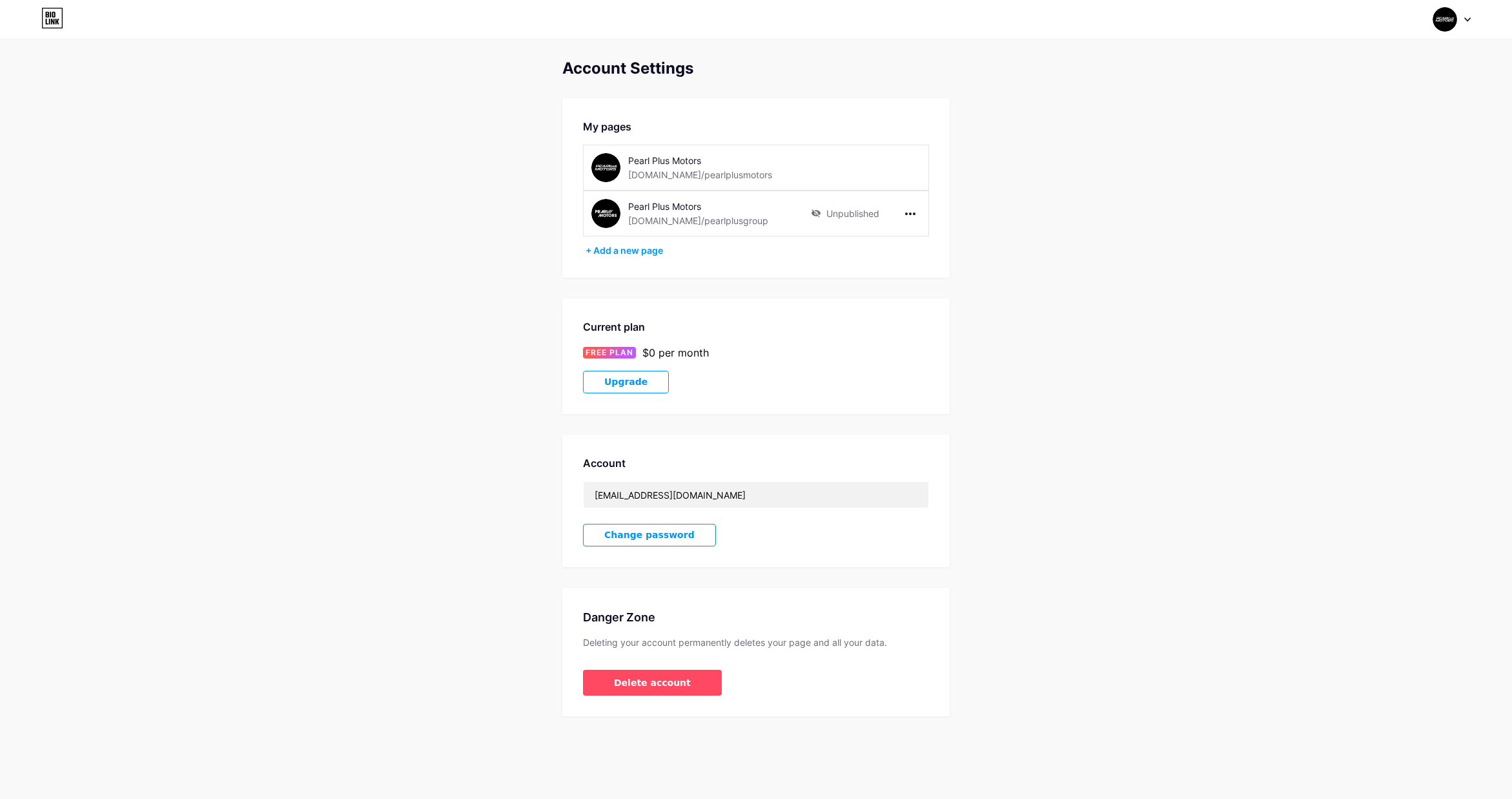
click at [774, 162] on div "Pearl Plus Motors" at bounding box center [719, 160] width 183 height 13
drag, startPoint x: 731, startPoint y: 220, endPoint x: 721, endPoint y: 222, distance: 10.2
click at [721, 222] on div "Pearl Plus Motors bio.link/pearlplusgroup" at bounding box center [719, 214] width 183 height 29
click at [738, 212] on div "Pearl Plus Motors" at bounding box center [719, 206] width 183 height 13
drag, startPoint x: 815, startPoint y: 211, endPoint x: 837, endPoint y: 211, distance: 22.0
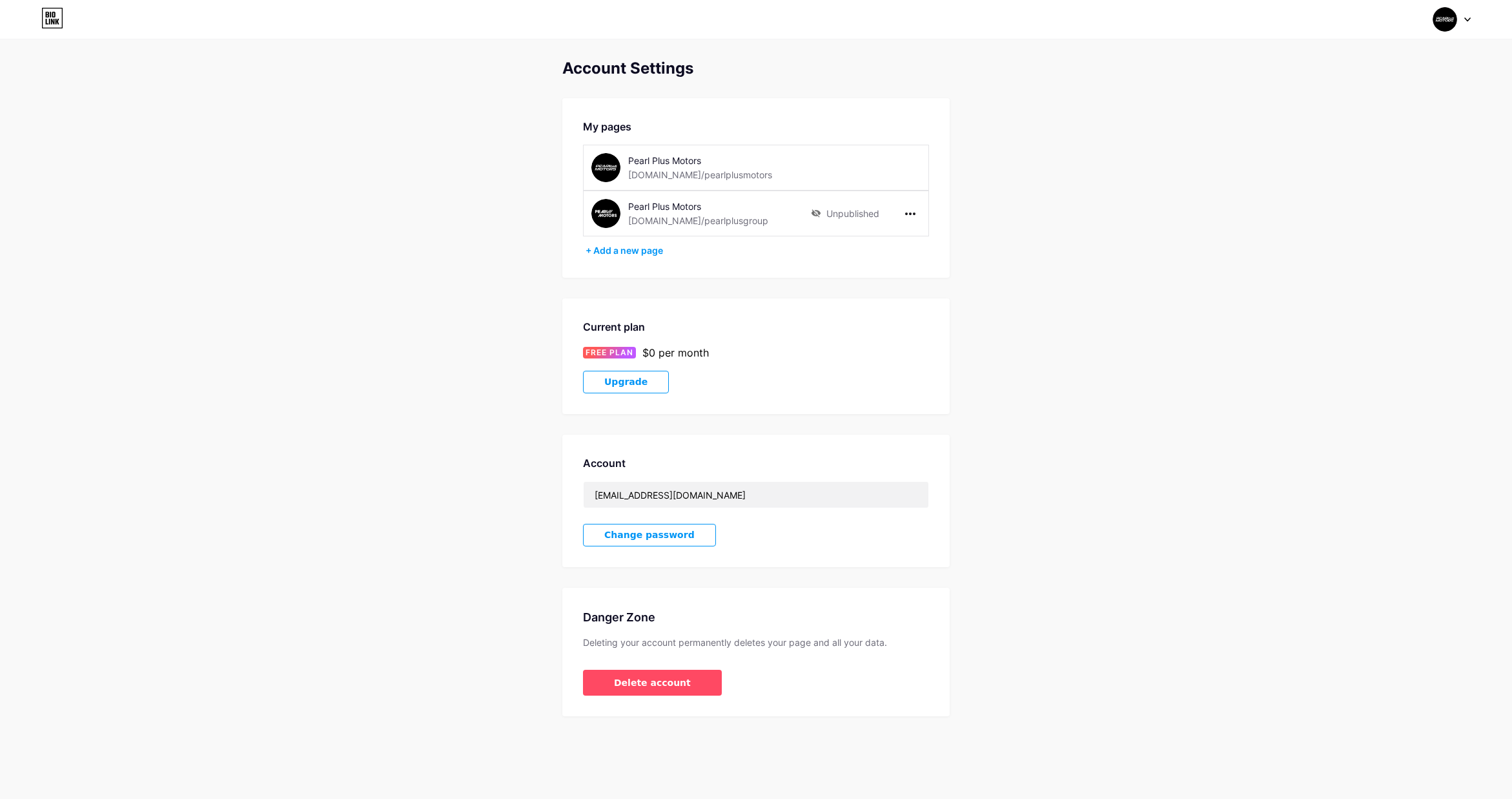
click at [815, 211] on icon at bounding box center [816, 213] width 11 height 9
click at [860, 211] on div "Unpublished" at bounding box center [845, 214] width 69 height 29
click at [980, 233] on div "Account Settings My pages Pearl Plus Motors bio.link/pearlplusmotors Pearl Plus…" at bounding box center [756, 388] width 1512 height 657
click at [598, 344] on div "Current plan FREE PLAN $0 per month Upgrade" at bounding box center [756, 356] width 387 height 116
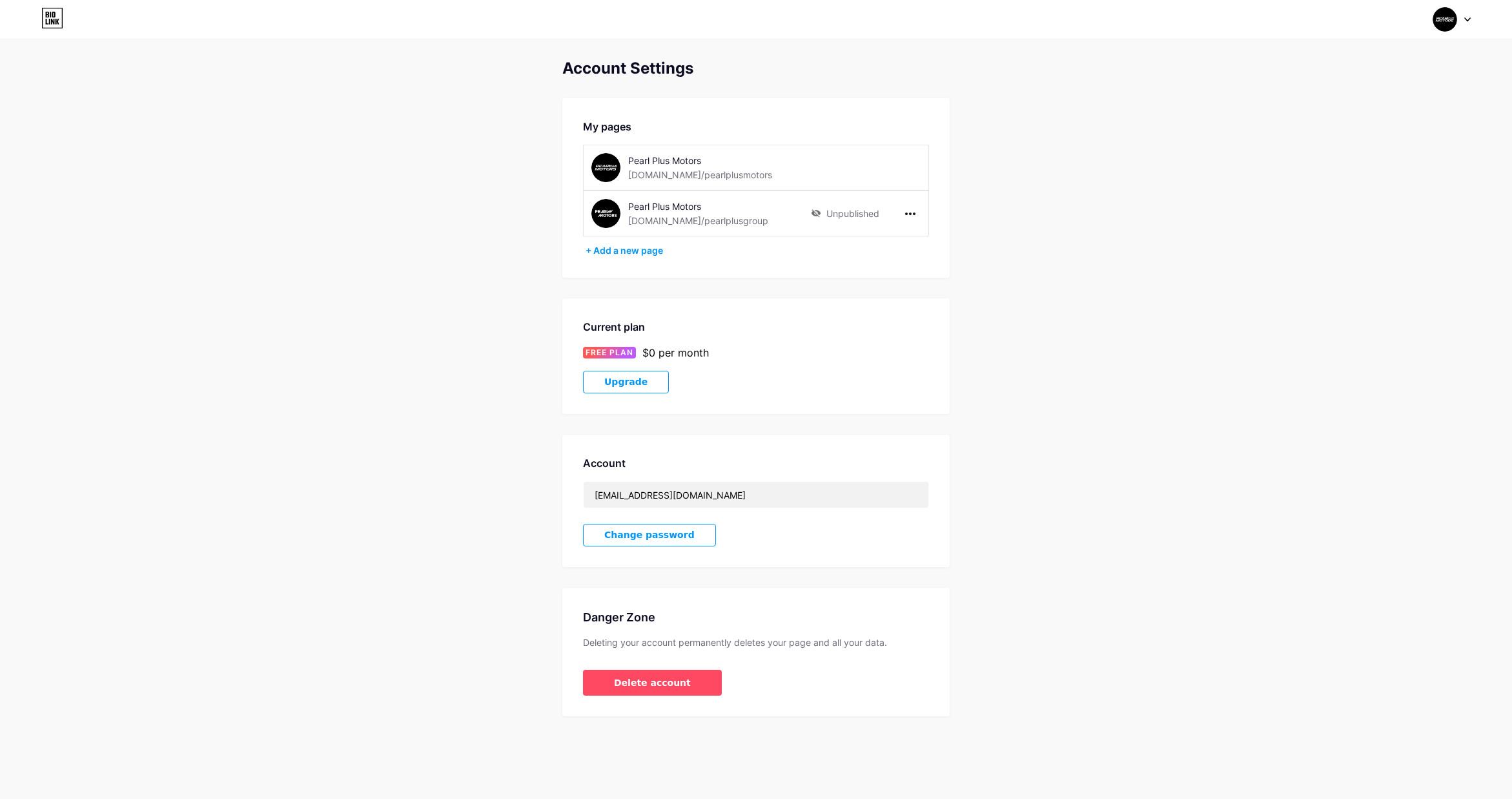
click at [625, 381] on span "Upgrade" at bounding box center [626, 382] width 43 height 11
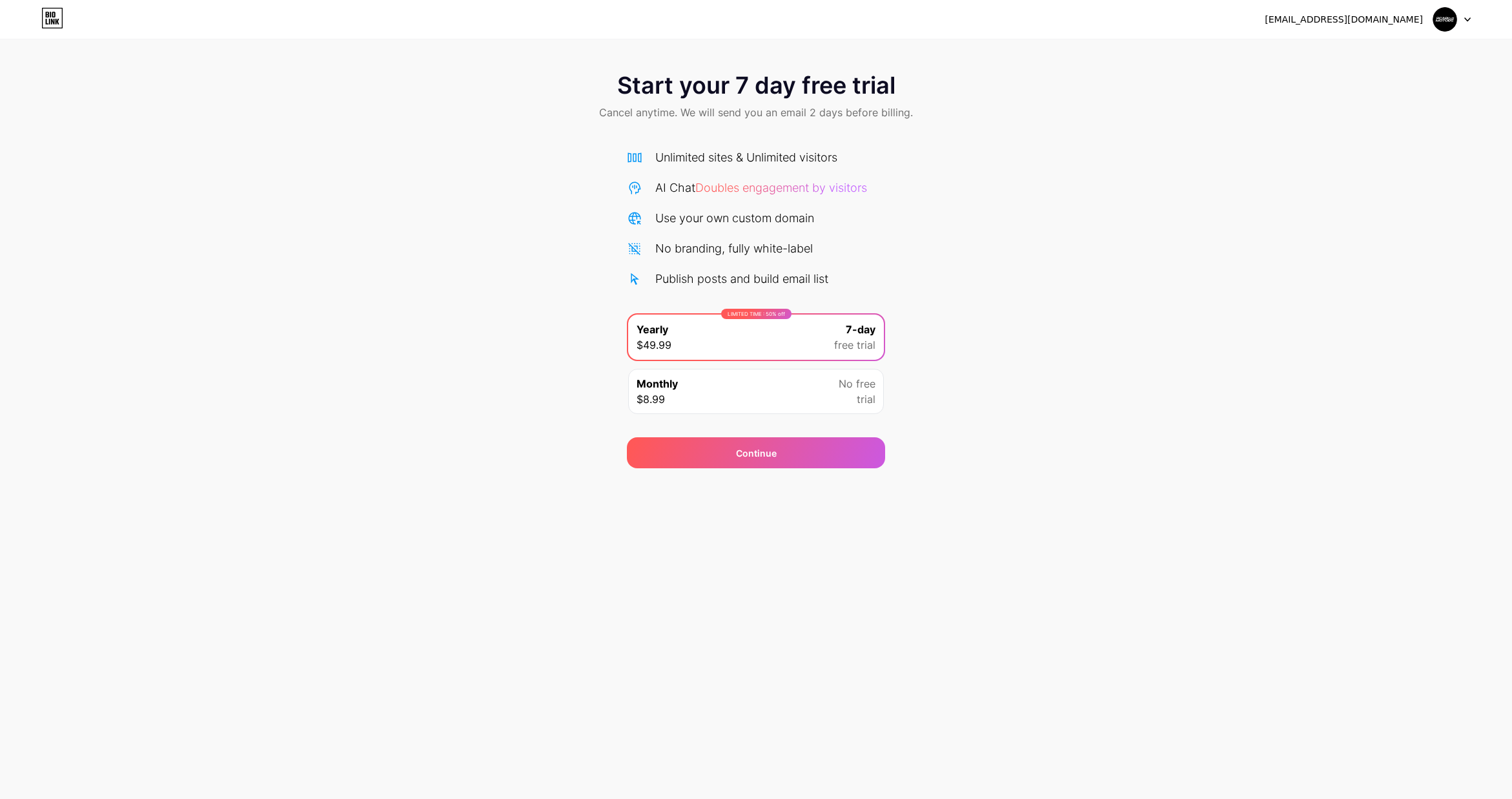
click at [747, 390] on div "Monthly $8.99 No free trial" at bounding box center [756, 392] width 256 height 45
click at [717, 342] on div "LIMITED TIME : 50% off Yearly $49.99 7-day free trial" at bounding box center [756, 337] width 256 height 45
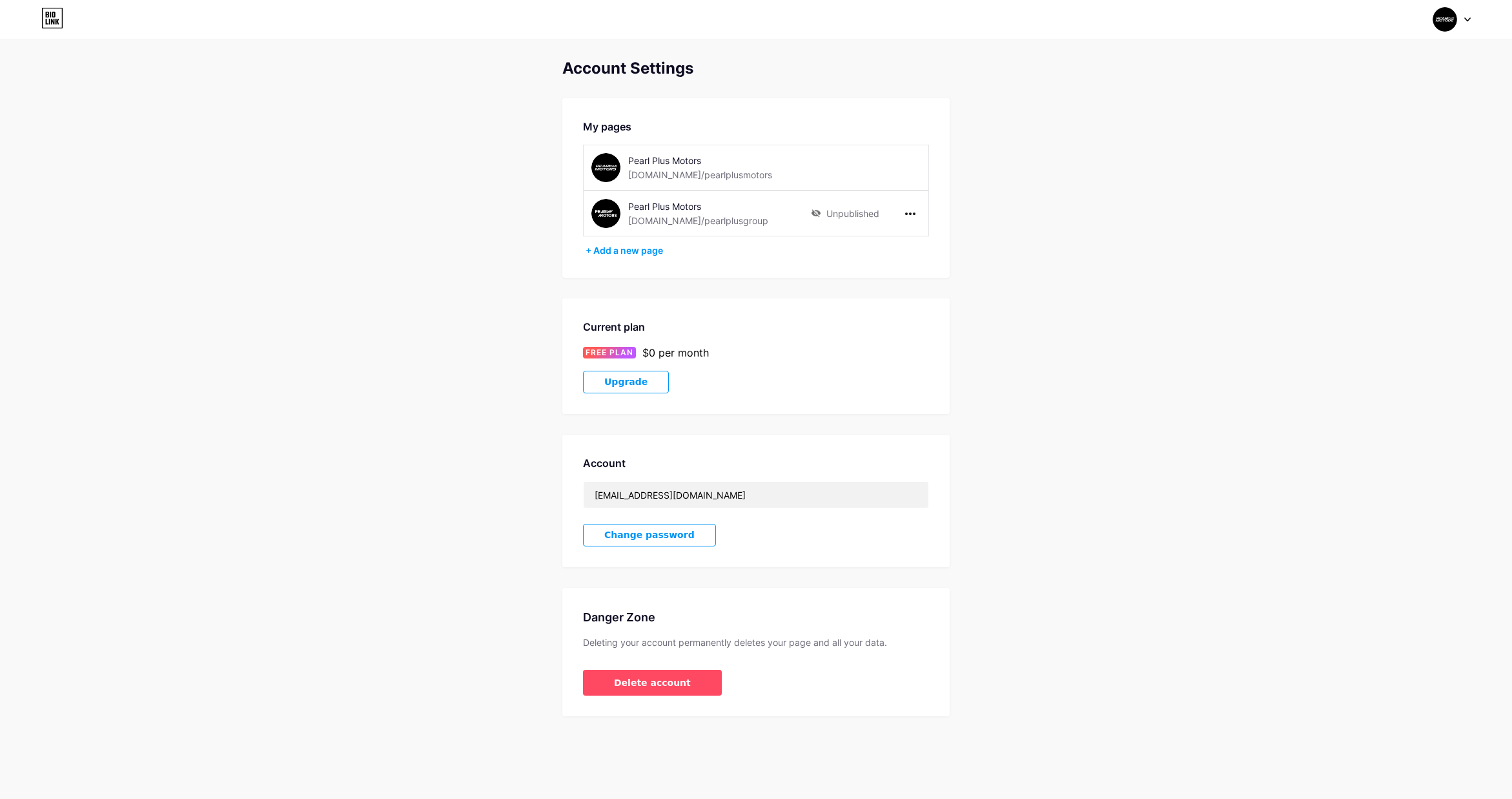
drag, startPoint x: 817, startPoint y: 215, endPoint x: 841, endPoint y: 217, distance: 24.1
click at [818, 215] on icon at bounding box center [816, 213] width 9 height 8
click at [1177, 247] on div "Account Settings My pages Pearl Plus Motors bio.link/pearlplusmotors Pearl Plus…" at bounding box center [756, 388] width 1512 height 657
click at [1020, 601] on div "Account Settings My pages Pearl Plus Motors bio.link/pearlplusmotors Pearl Plus…" at bounding box center [756, 388] width 1512 height 657
click at [917, 213] on div at bounding box center [910, 214] width 21 height 21
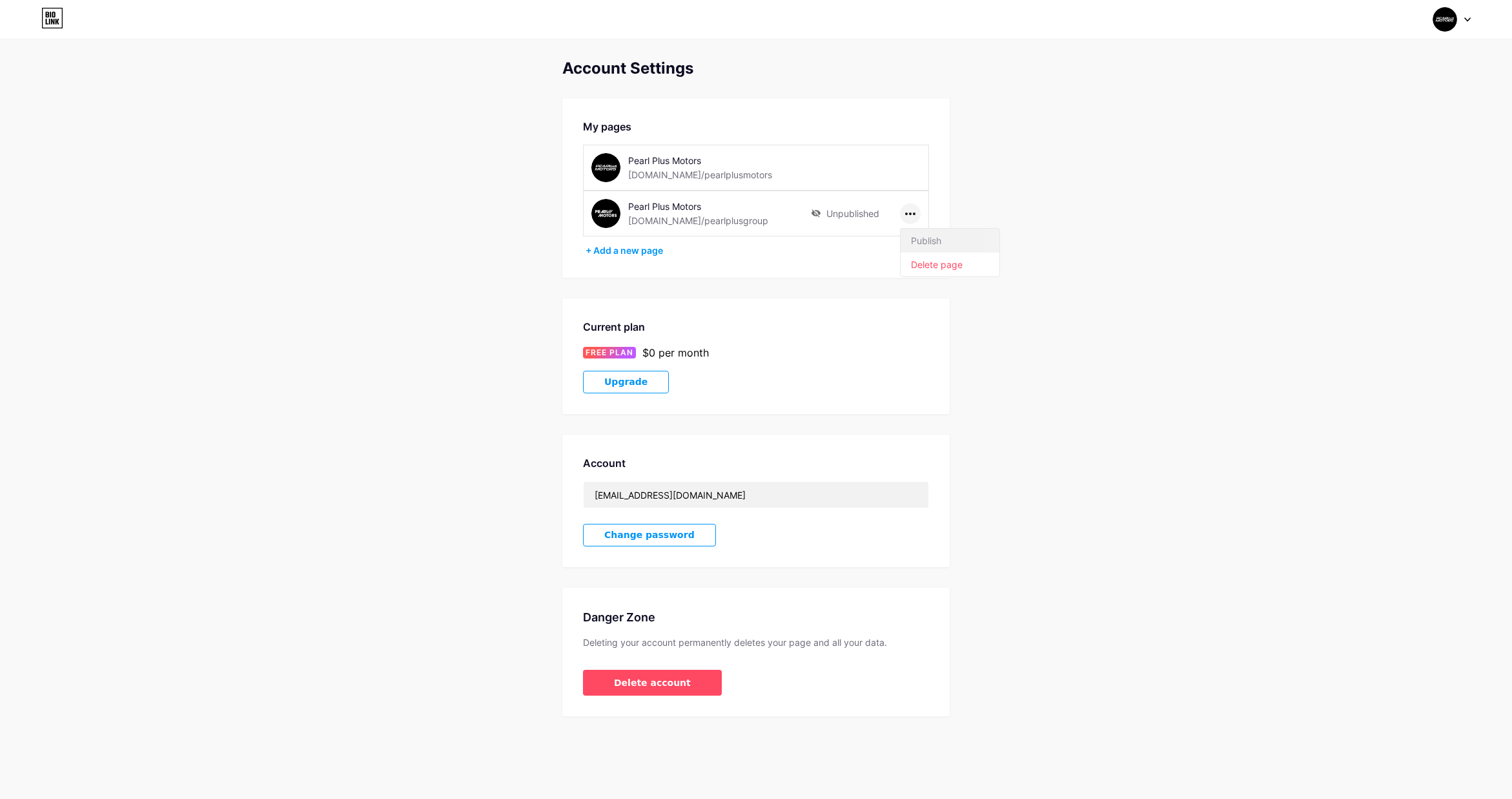
click at [938, 237] on li "Publish" at bounding box center [950, 240] width 98 height 24
click at [1215, 266] on div "Account Settings My pages Pearl Plus Motors bio.link/pearlplusmotors Pearl Plus…" at bounding box center [756, 388] width 1512 height 657
drag, startPoint x: 724, startPoint y: 226, endPoint x: 622, endPoint y: 212, distance: 103.0
click at [622, 212] on div "Pearl Plus Motors bio.link/pearlplusgroup" at bounding box center [701, 214] width 220 height 29
click at [701, 230] on div "Pearl Plus Motors bio.link/pearlplusgroup Unpublished" at bounding box center [756, 213] width 346 height 46
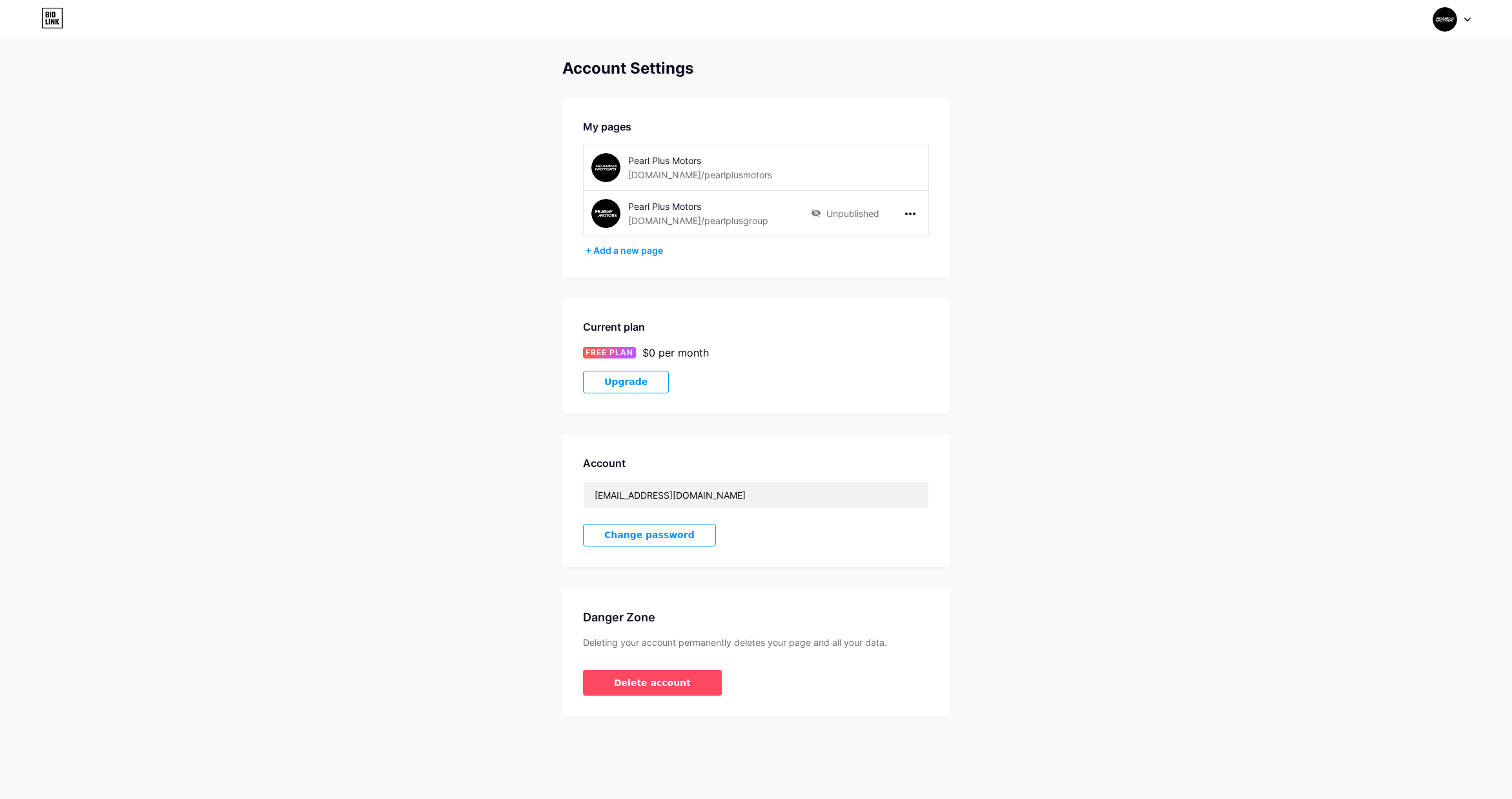
click at [712, 222] on div "[DOMAIN_NAME]/pearlplusgroup" at bounding box center [698, 220] width 140 height 13
click at [1057, 266] on div "Account Settings My pages Pearl Plus Motors bio.link/pearlplusmotors Pearl Plus…" at bounding box center [756, 388] width 1512 height 657
click at [1069, 306] on div "Account Settings My pages Pearl Plus Motors bio.link/pearlplusmotors Pearl Plus…" at bounding box center [756, 388] width 1512 height 657
click at [1191, 370] on div "Account Settings My pages Pearl Plus Motors bio.link/pearlplusmotors Pearl Plus…" at bounding box center [756, 388] width 1512 height 657
click at [1152, 463] on div "Account Settings My pages Pearl Plus Motors bio.link/pearlplusmotors Pearl Plus…" at bounding box center [756, 388] width 1512 height 657
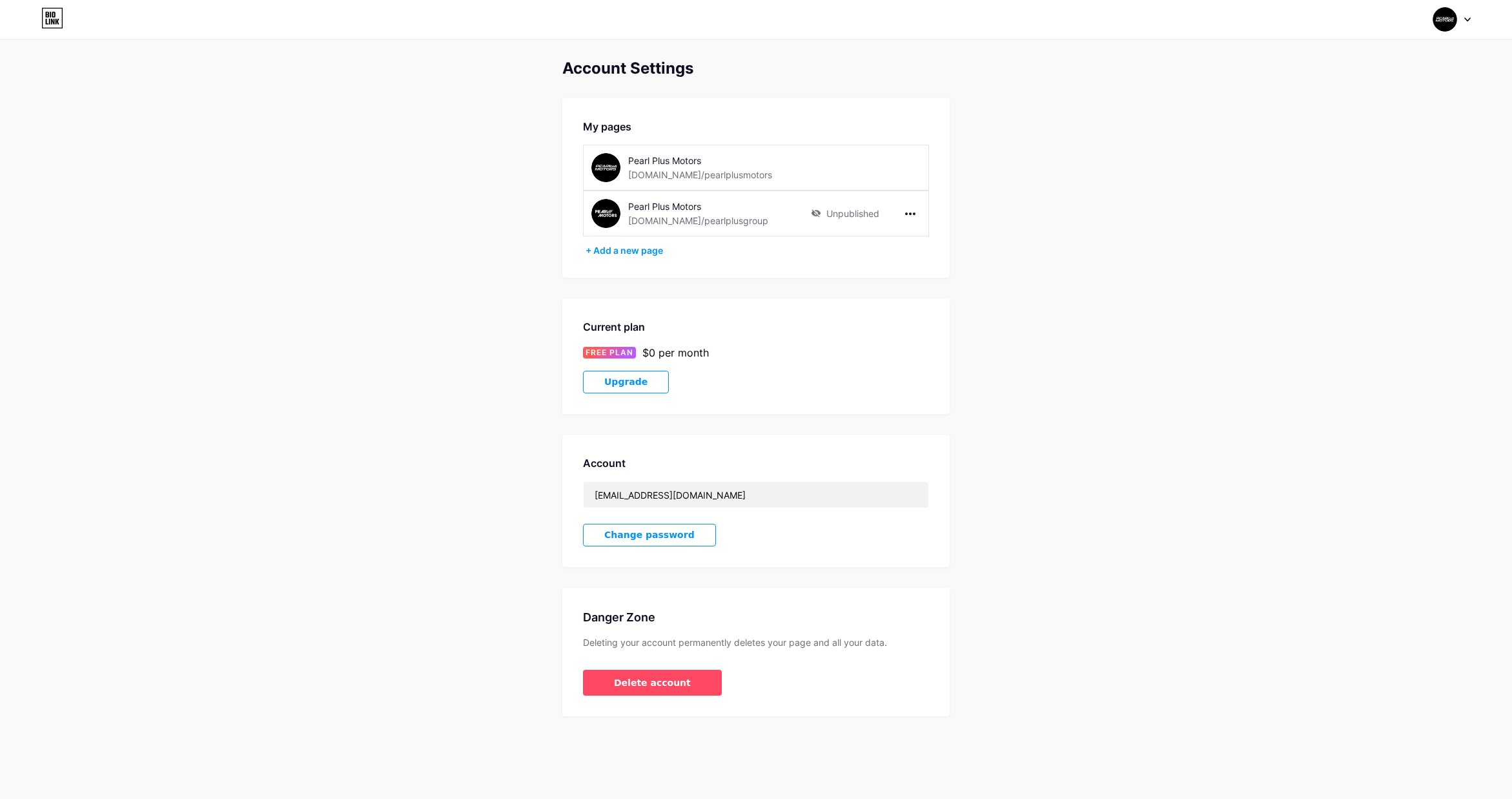
click at [852, 214] on div "Unpublished" at bounding box center [845, 214] width 69 height 29
click at [1067, 240] on div "Account Settings My pages Pearl Plus Motors bio.link/pearlplusmotors Pearl Plus…" at bounding box center [756, 388] width 1512 height 657
drag, startPoint x: 880, startPoint y: 212, endPoint x: 837, endPoint y: 213, distance: 43.0
click at [834, 213] on div "Unpublished" at bounding box center [865, 214] width 110 height 29
click at [881, 210] on div "Unpublished" at bounding box center [865, 214] width 110 height 29
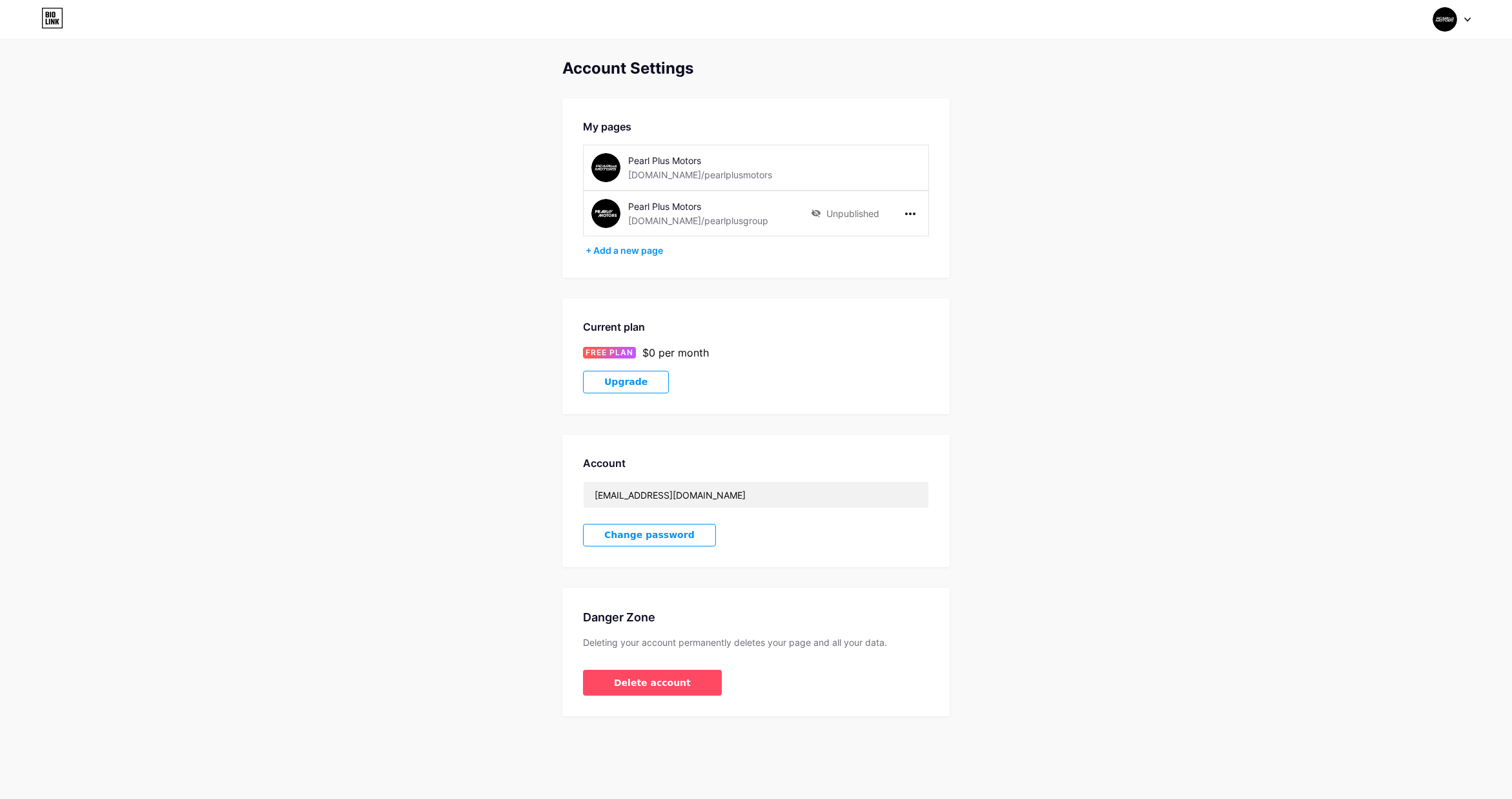
click at [878, 211] on div "Unpublished" at bounding box center [865, 214] width 110 height 29
copy div "Unpublished"
click at [1082, 276] on div "Account Settings My pages Pearl Plus Motors bio.link/pearlplusmotors Pearl Plus…" at bounding box center [756, 388] width 1512 height 657
click at [816, 212] on icon at bounding box center [816, 213] width 11 height 9
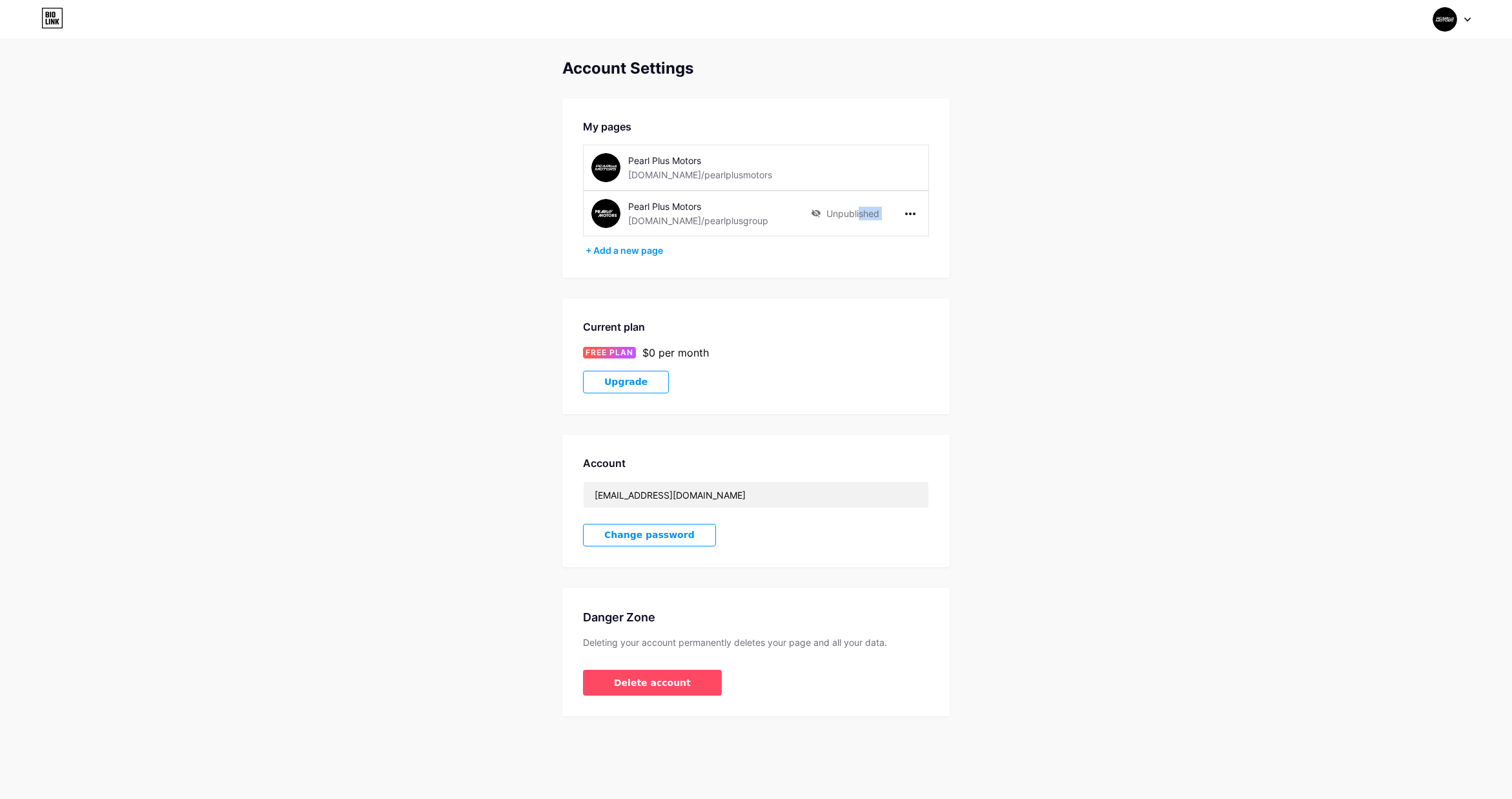
click at [816, 212] on icon at bounding box center [816, 213] width 11 height 9
click at [813, 212] on icon at bounding box center [816, 213] width 9 height 8
click at [800, 209] on div "Pearl Plus Motors bio.link/pearlplusgroup" at bounding box center [701, 214] width 220 height 29
click at [915, 215] on div at bounding box center [910, 214] width 21 height 21
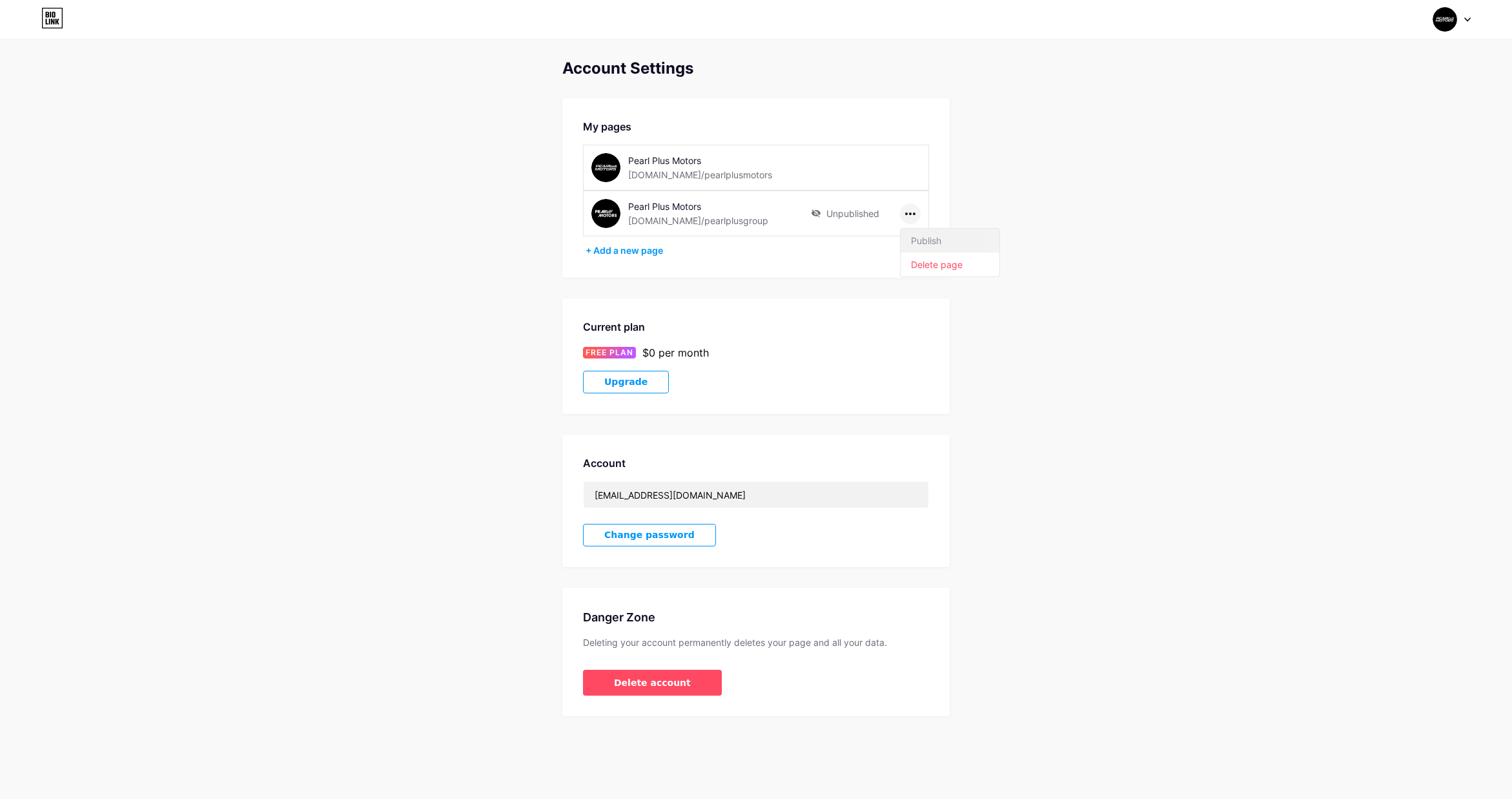
click at [940, 241] on li "Publish" at bounding box center [950, 240] width 98 height 24
click at [1048, 268] on div "Account Settings My pages Pearl Plus Motors bio.link/pearlplusmotors Pearl Plus…" at bounding box center [756, 388] width 1512 height 657
click at [617, 324] on div "Current plan" at bounding box center [756, 326] width 346 height 15
click at [616, 353] on span "FREE PLAN" at bounding box center [610, 352] width 48 height 11
click at [1094, 224] on div "Account Settings My pages Pearl Plus Motors bio.link/pearlplusmotors Pearl Plus…" at bounding box center [756, 388] width 1512 height 657
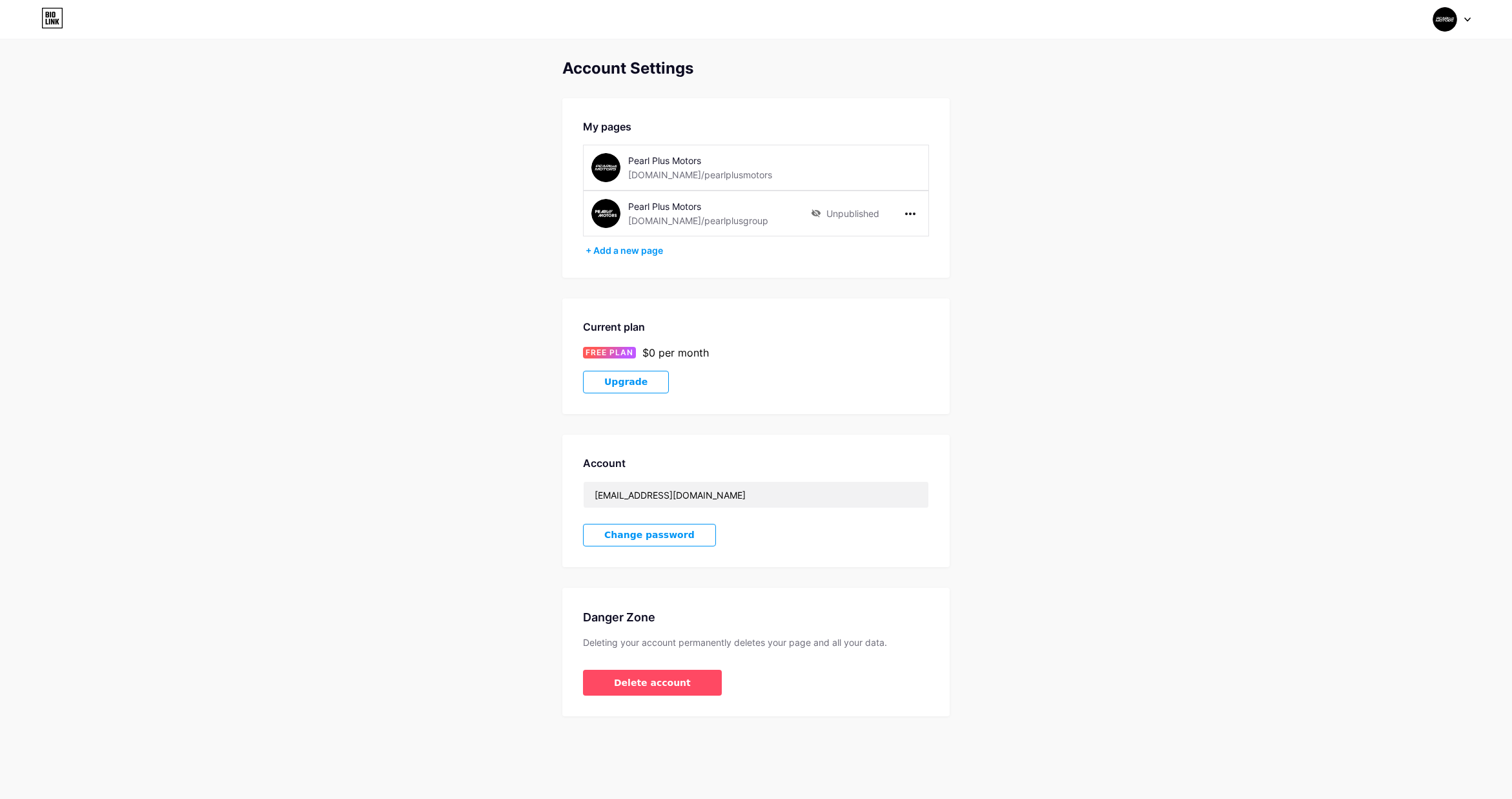
click at [677, 213] on div "Pearl Plus Motors bio.link/pearlplusgroup" at bounding box center [719, 214] width 183 height 29
click at [664, 206] on div "Pearl Plus Motors" at bounding box center [719, 206] width 183 height 13
click at [600, 213] on img at bounding box center [606, 214] width 29 height 29
click at [610, 214] on img at bounding box center [606, 214] width 29 height 29
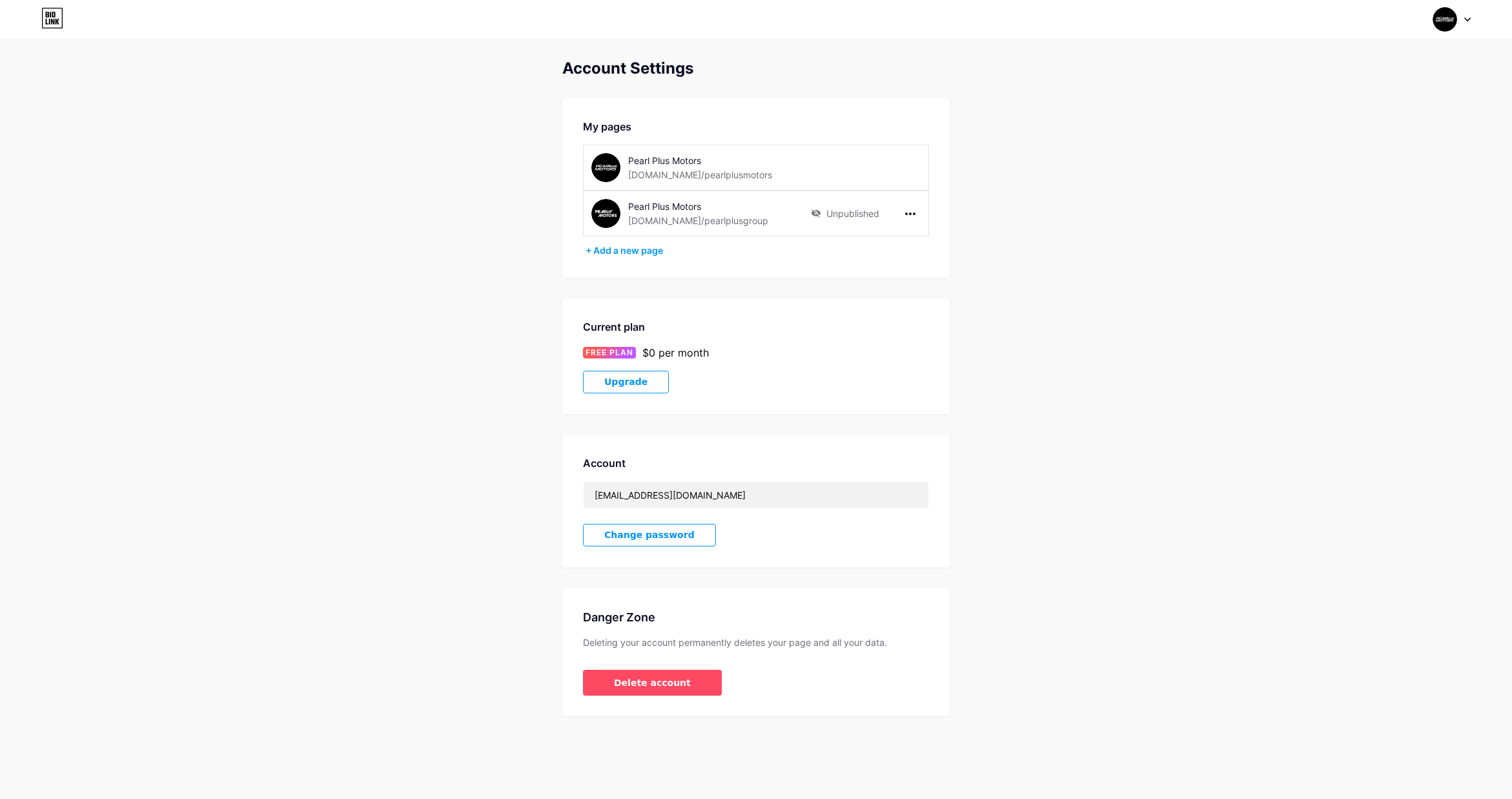
click at [610, 214] on img at bounding box center [606, 214] width 29 height 29
click at [618, 212] on img at bounding box center [606, 214] width 29 height 29
click at [630, 221] on div "[DOMAIN_NAME]/pearlplusgroup" at bounding box center [698, 220] width 140 height 13
click at [649, 206] on div "Pearl Plus Motors" at bounding box center [719, 206] width 183 height 13
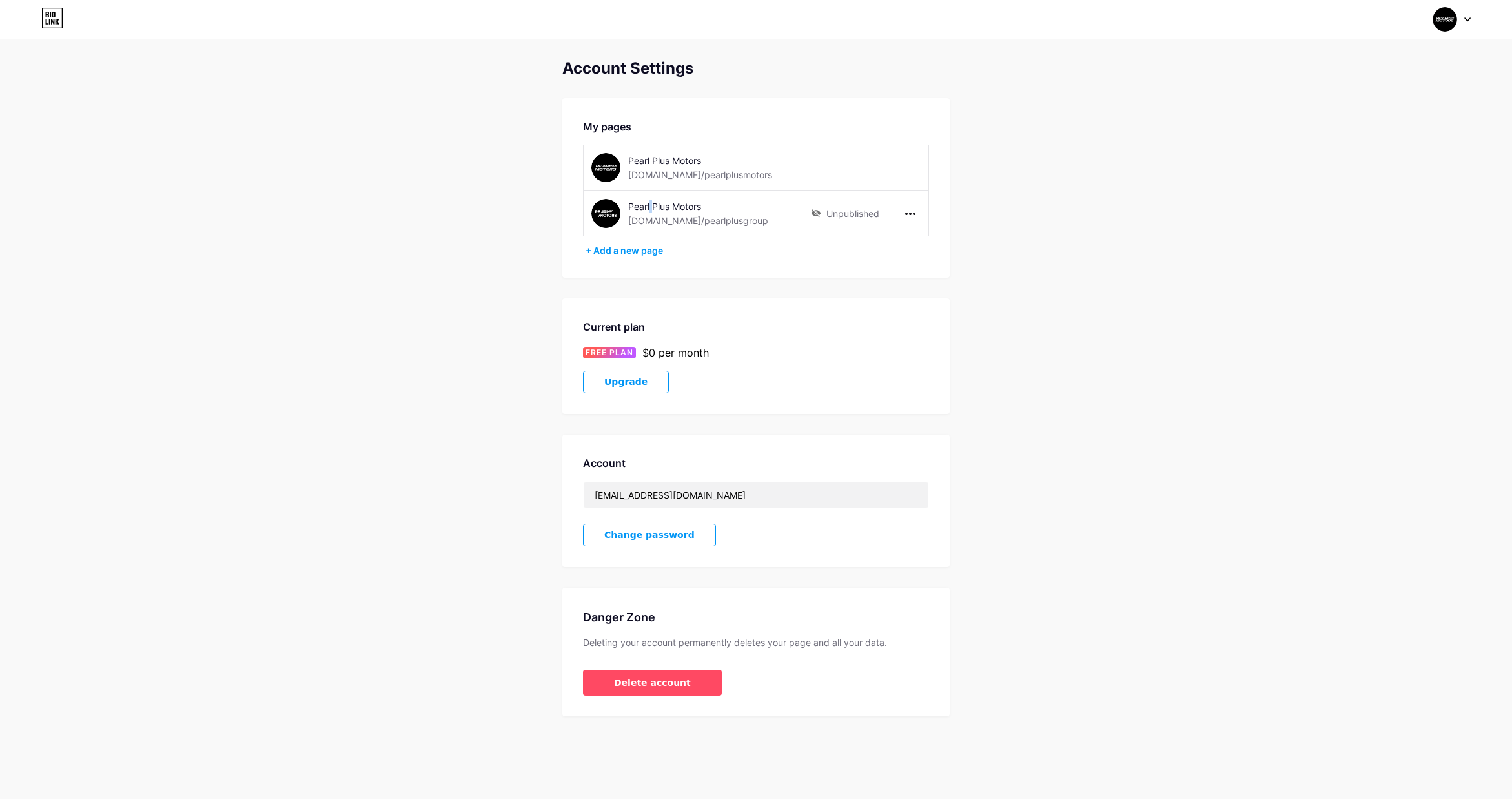
click at [649, 206] on div "Pearl Plus Motors" at bounding box center [719, 206] width 183 height 13
click at [661, 218] on div "[DOMAIN_NAME]/pearlplusgroup" at bounding box center [698, 220] width 140 height 13
click at [662, 218] on div "[DOMAIN_NAME]/pearlplusgroup" at bounding box center [698, 220] width 140 height 13
drag, startPoint x: 743, startPoint y: 220, endPoint x: 726, endPoint y: 222, distance: 17.1
click at [743, 221] on div "Pearl Plus Motors bio.link/pearlplusgroup" at bounding box center [719, 214] width 183 height 29
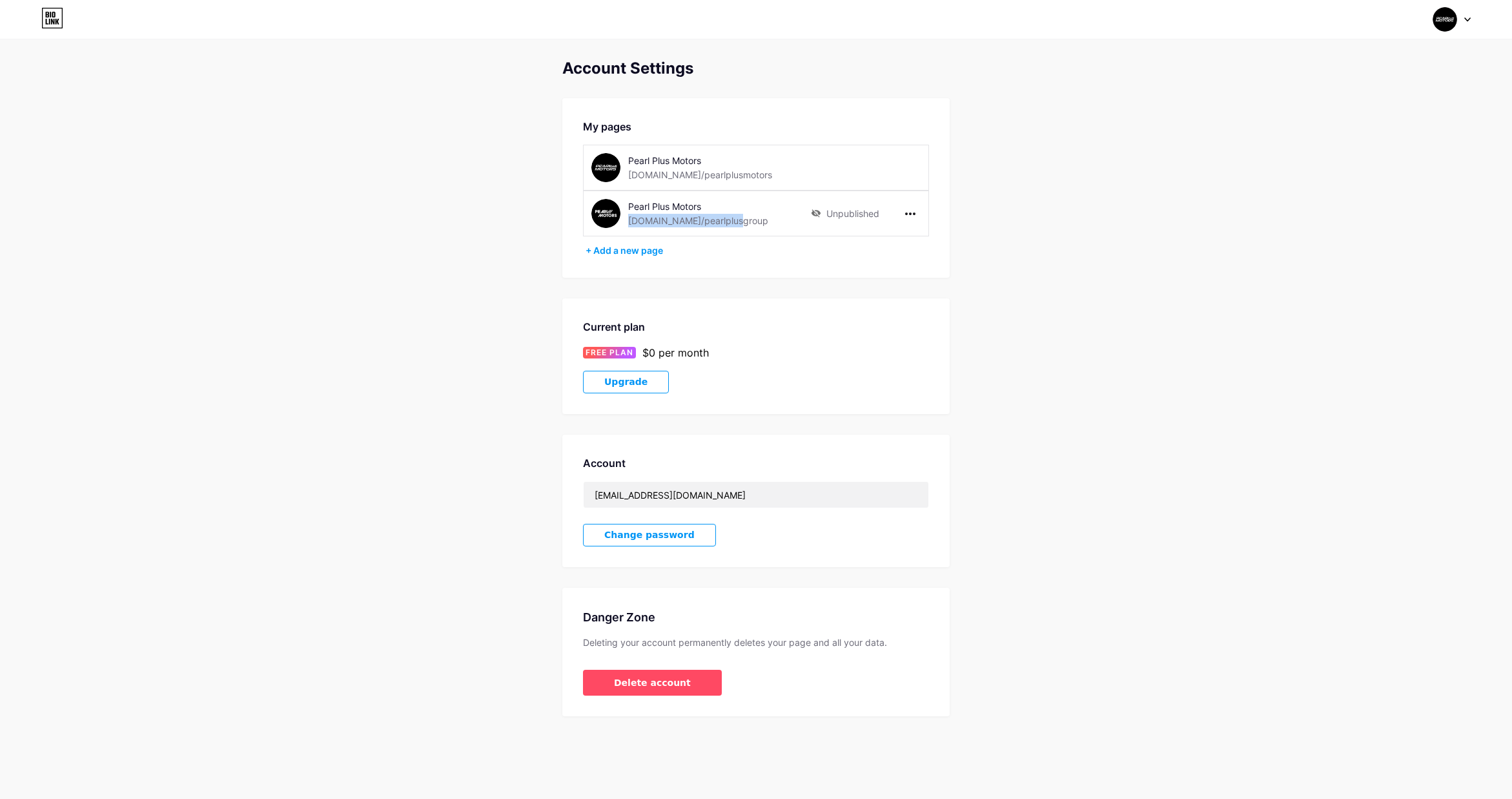
drag, startPoint x: 689, startPoint y: 222, endPoint x: 626, endPoint y: 223, distance: 63.0
click at [626, 223] on div "Pearl Plus Motors bio.link/pearlplusgroup" at bounding box center [701, 214] width 220 height 29
copy div "[DOMAIN_NAME]/pearlplusgroup"
click at [779, 222] on div "Pearl Plus Motors bio.link/pearlplusgroup" at bounding box center [719, 214] width 183 height 29
click at [812, 212] on icon at bounding box center [816, 213] width 9 height 8
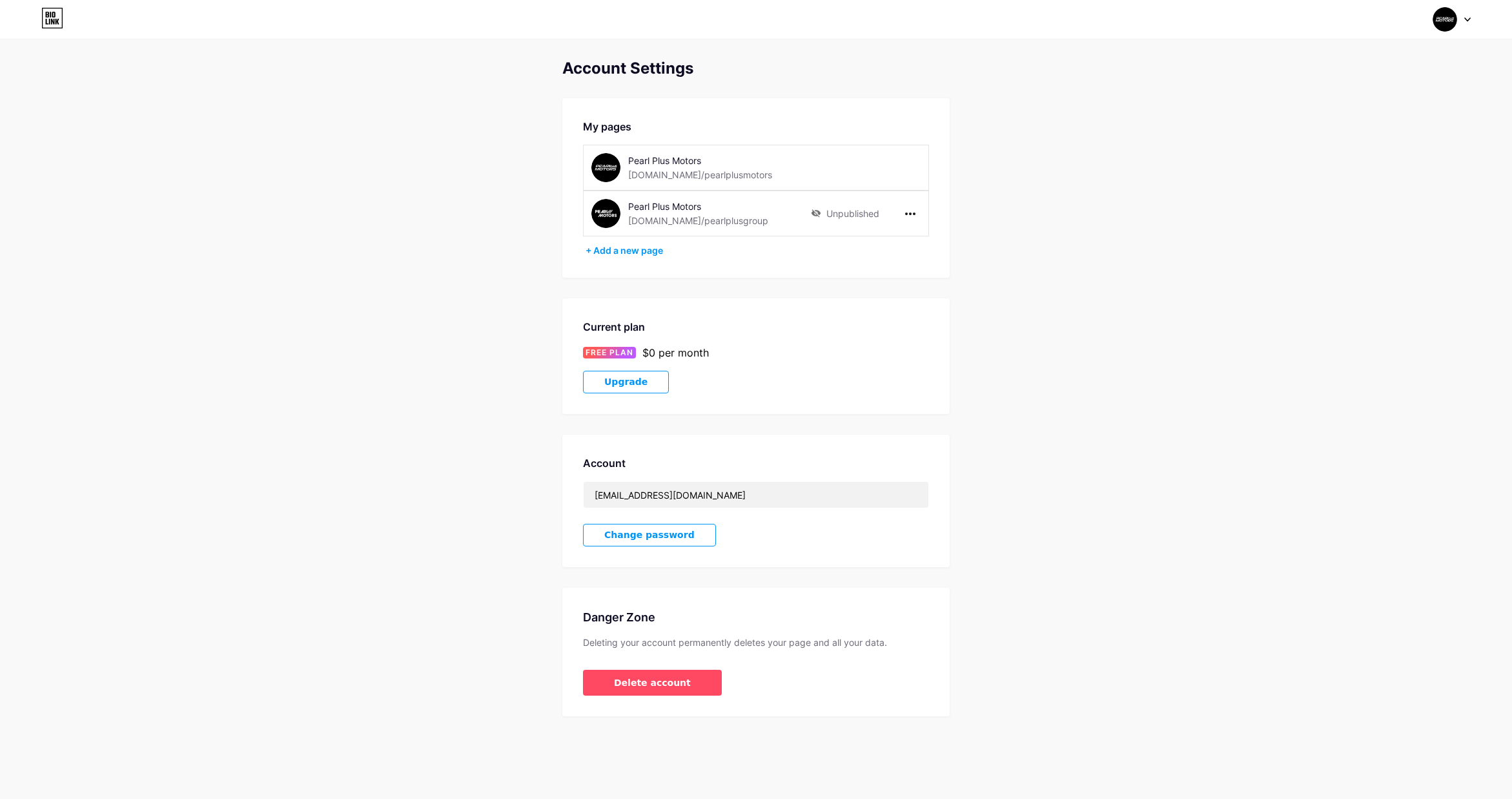
drag, startPoint x: 703, startPoint y: 230, endPoint x: 751, endPoint y: 219, distance: 49.2
click at [707, 230] on div "Pearl Plus Motors bio.link/pearlplusgroup Unpublished" at bounding box center [756, 213] width 346 height 46
click at [766, 216] on div "Pearl Plus Motors bio.link/pearlplusgroup" at bounding box center [719, 214] width 183 height 29
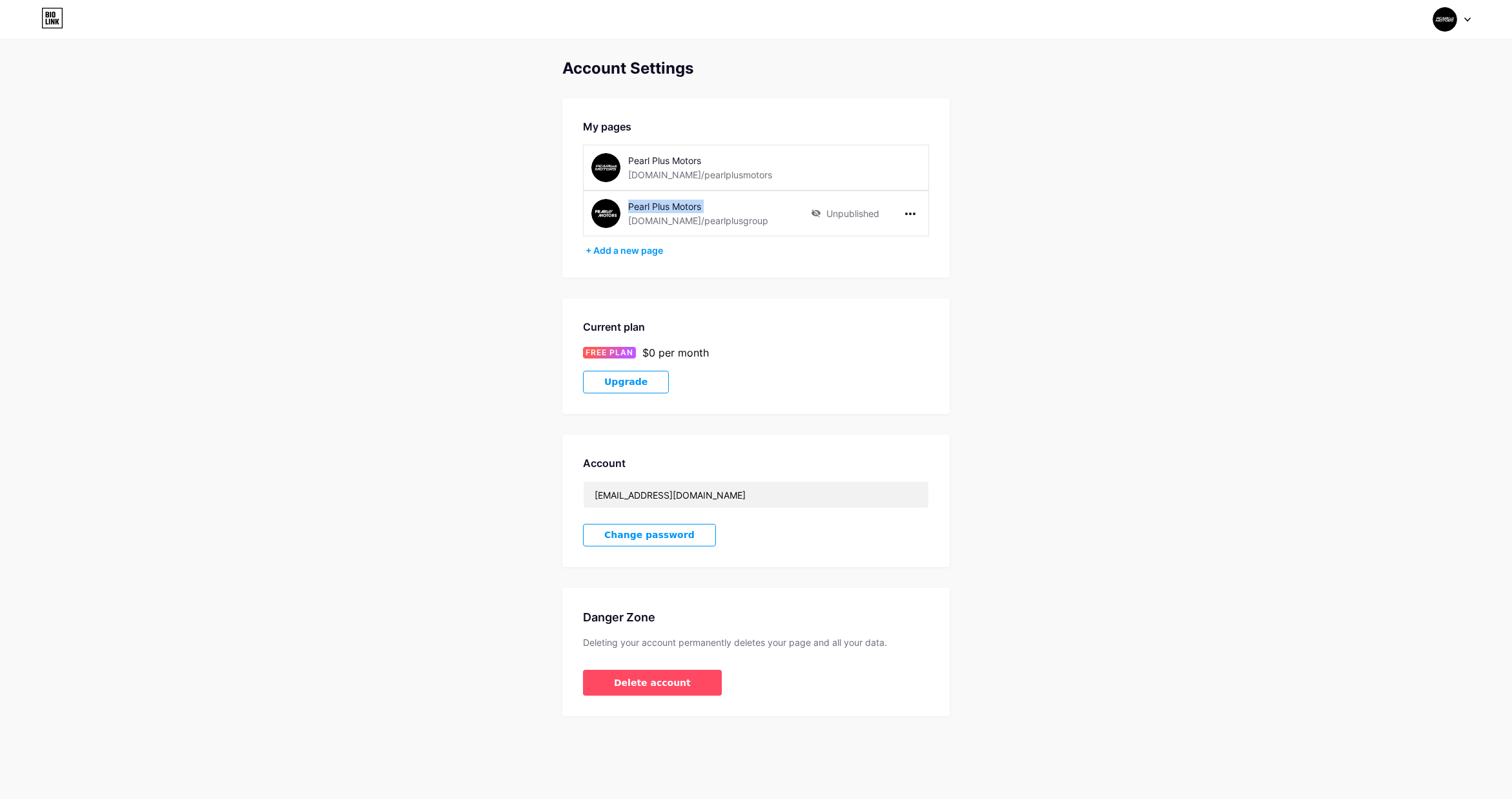
click at [766, 216] on div "Pearl Plus Motors bio.link/pearlplusgroup" at bounding box center [719, 214] width 183 height 29
click at [789, 215] on div "Pearl Plus Motors bio.link/pearlplusgroup" at bounding box center [719, 214] width 183 height 29
click at [720, 487] on input "[EMAIL_ADDRESS][DOMAIN_NAME]" at bounding box center [756, 495] width 345 height 26
click at [721, 494] on input "[EMAIL_ADDRESS][DOMAIN_NAME]" at bounding box center [756, 495] width 345 height 26
drag, startPoint x: 711, startPoint y: 496, endPoint x: 582, endPoint y: 501, distance: 129.1
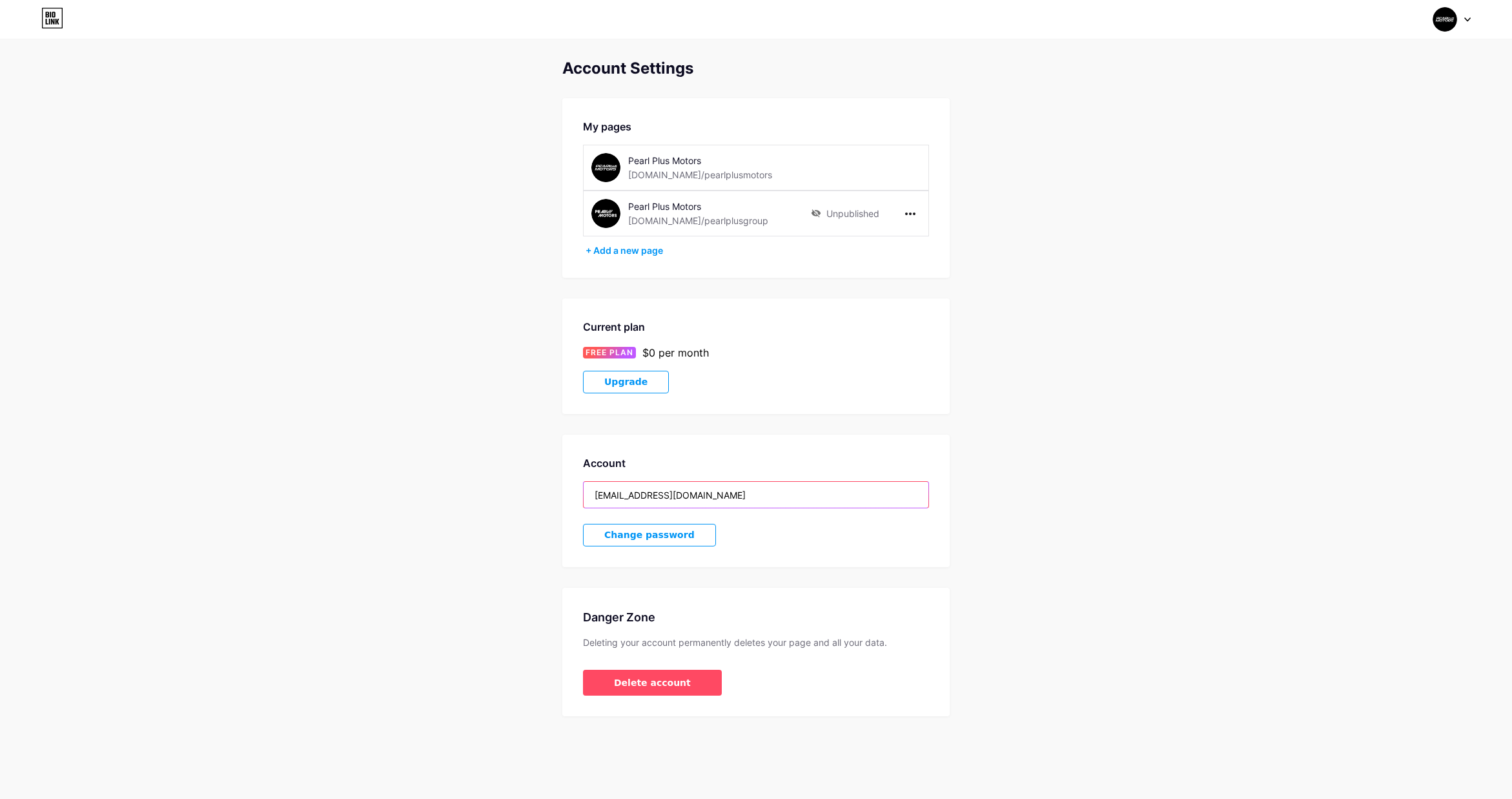
click at [582, 501] on div "Account vanderhallae@gmail.com Change password" at bounding box center [756, 501] width 387 height 133
drag, startPoint x: 543, startPoint y: 479, endPoint x: 509, endPoint y: 476, distance: 34.1
click at [509, 476] on div "Account Settings My pages Pearl Plus Motors bio.link/pearlplusmotors Pearl Plus…" at bounding box center [756, 388] width 1512 height 657
click at [913, 211] on div at bounding box center [910, 214] width 21 height 21
click at [929, 236] on li "Publish" at bounding box center [950, 240] width 98 height 24
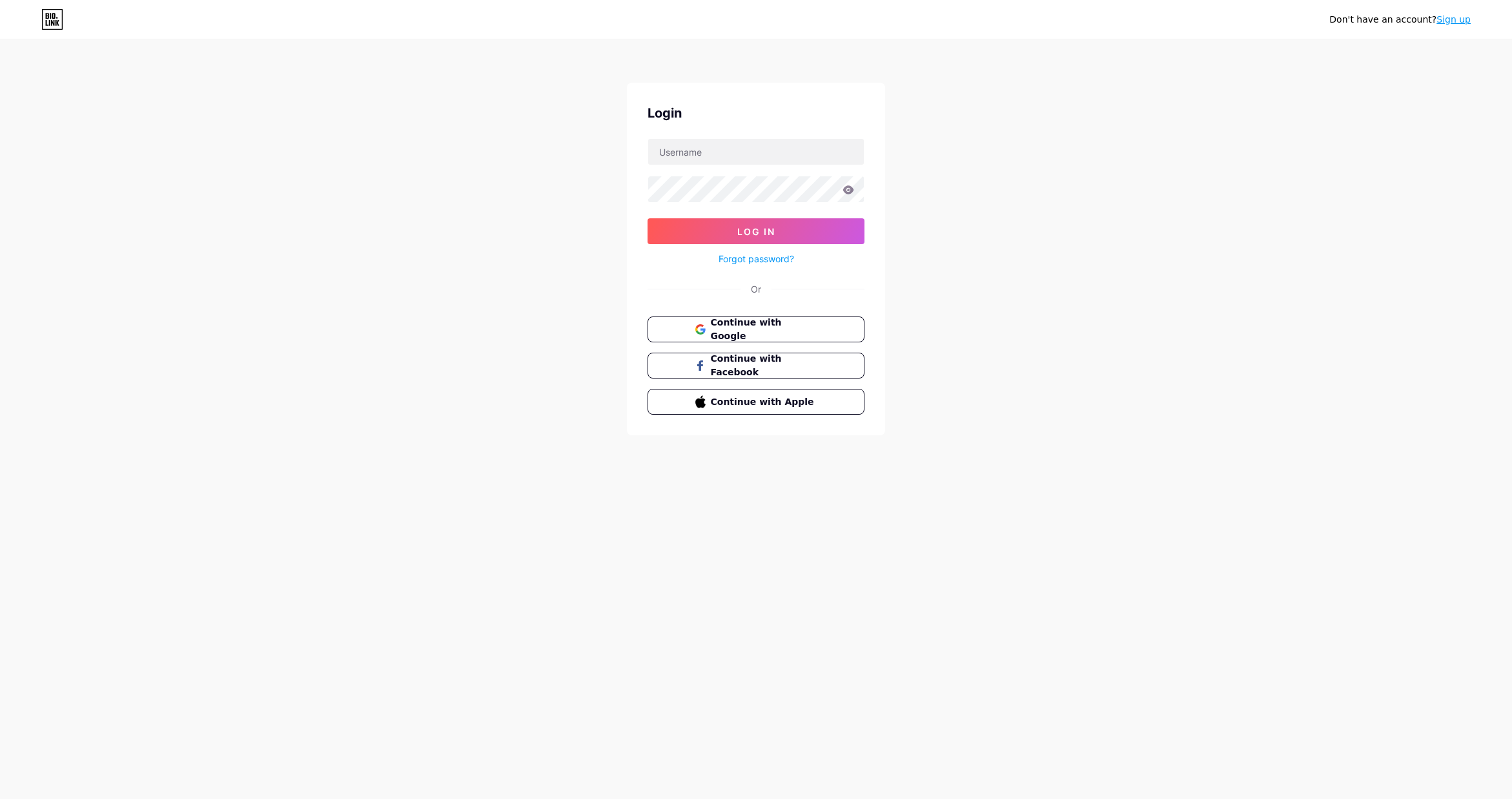
drag, startPoint x: 1091, startPoint y: 144, endPoint x: 1057, endPoint y: 12, distance: 136.3
click at [1091, 140] on div "Don't have an account? Sign up Login Log In Forgot password? Or Continue with G…" at bounding box center [756, 238] width 1512 height 477
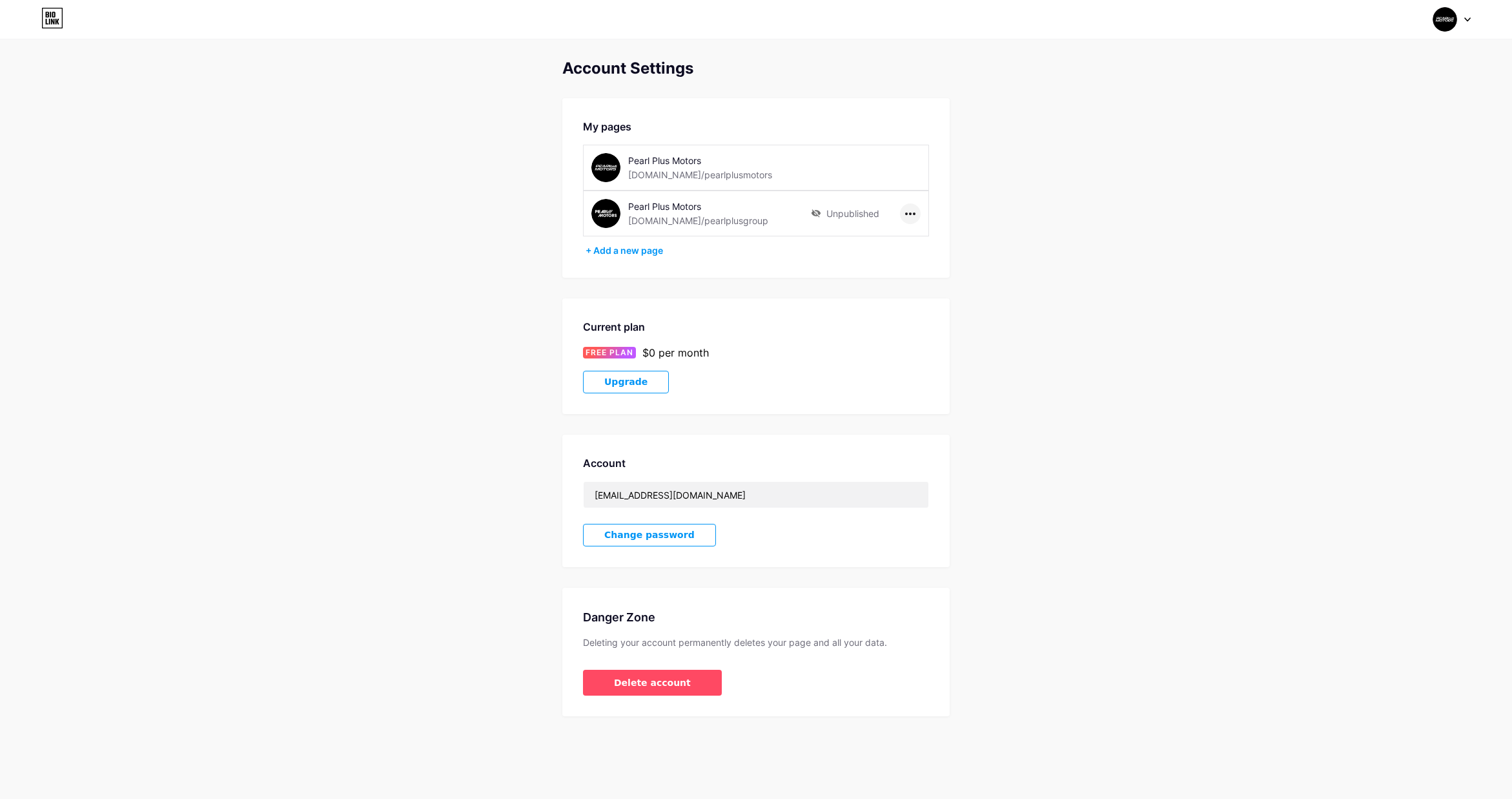
click at [916, 213] on div at bounding box center [910, 214] width 21 height 21
click at [688, 224] on div "[DOMAIN_NAME]/pearlplusgroup" at bounding box center [698, 220] width 140 height 13
click at [1466, 17] on icon at bounding box center [1467, 19] width 7 height 5
click at [1352, 146] on link "Dashboard" at bounding box center [1390, 146] width 160 height 35
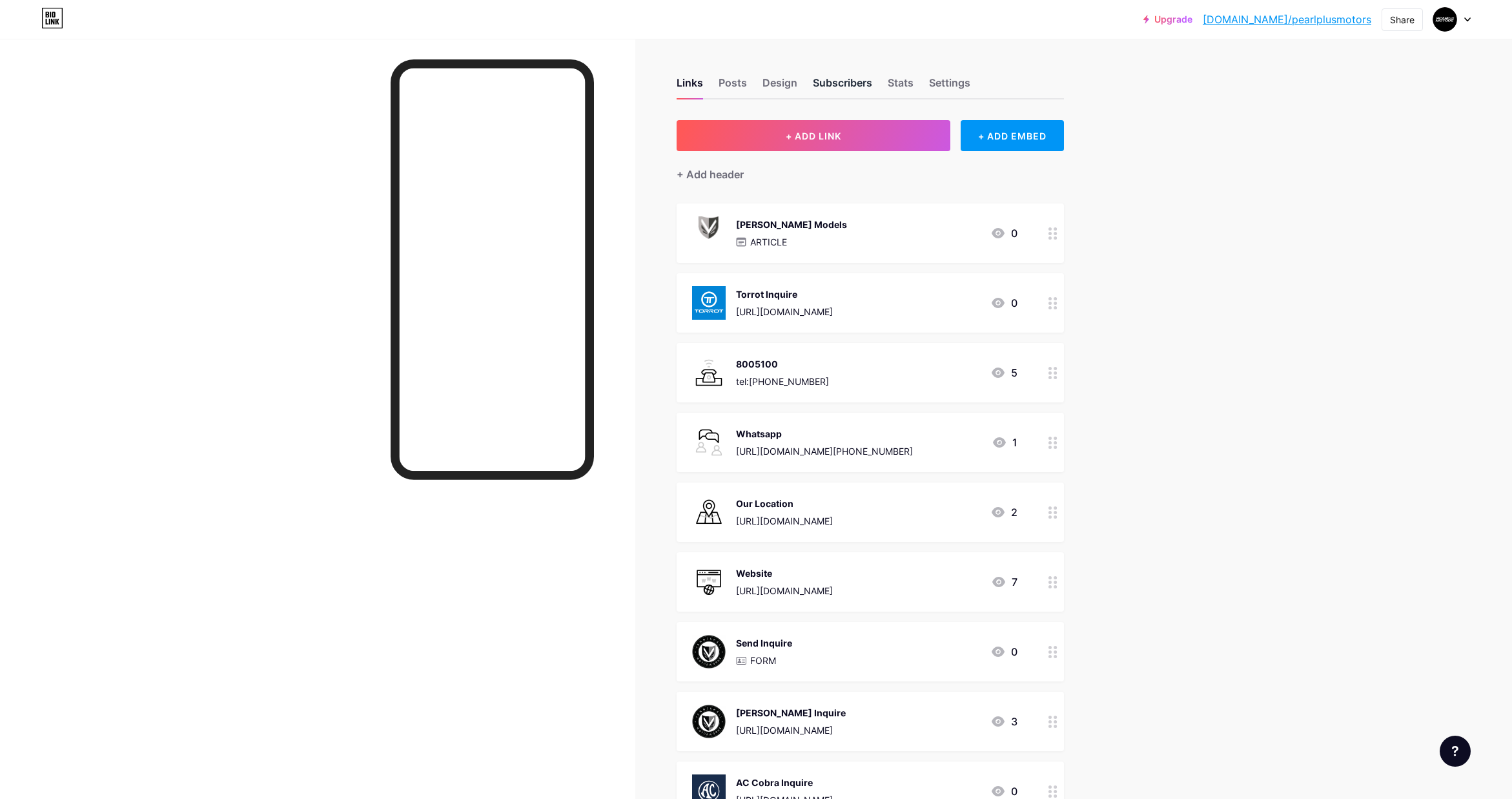
click at [840, 80] on div "Subscribers" at bounding box center [842, 87] width 59 height 23
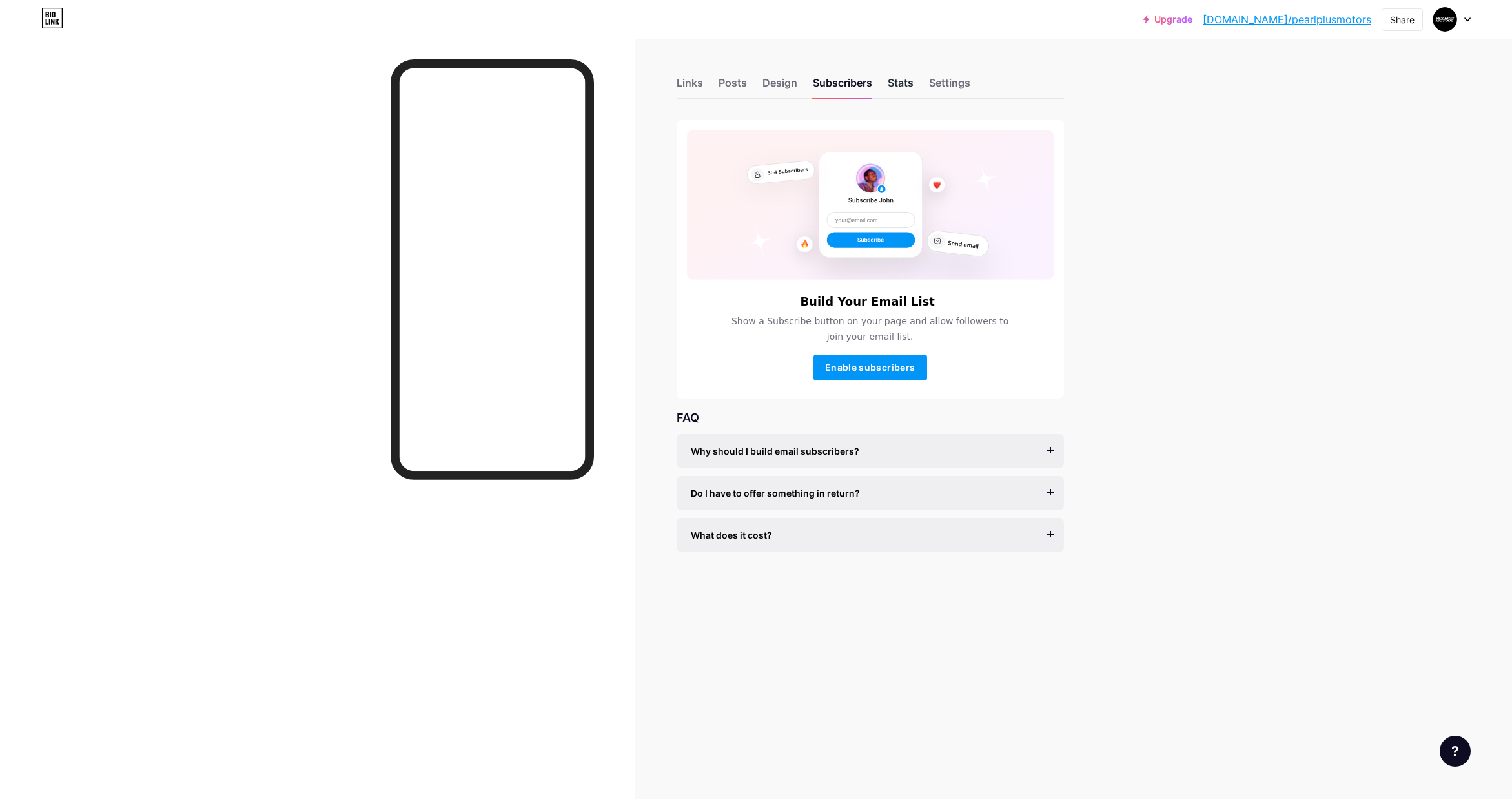
click at [898, 83] on div "Stats" at bounding box center [900, 87] width 26 height 23
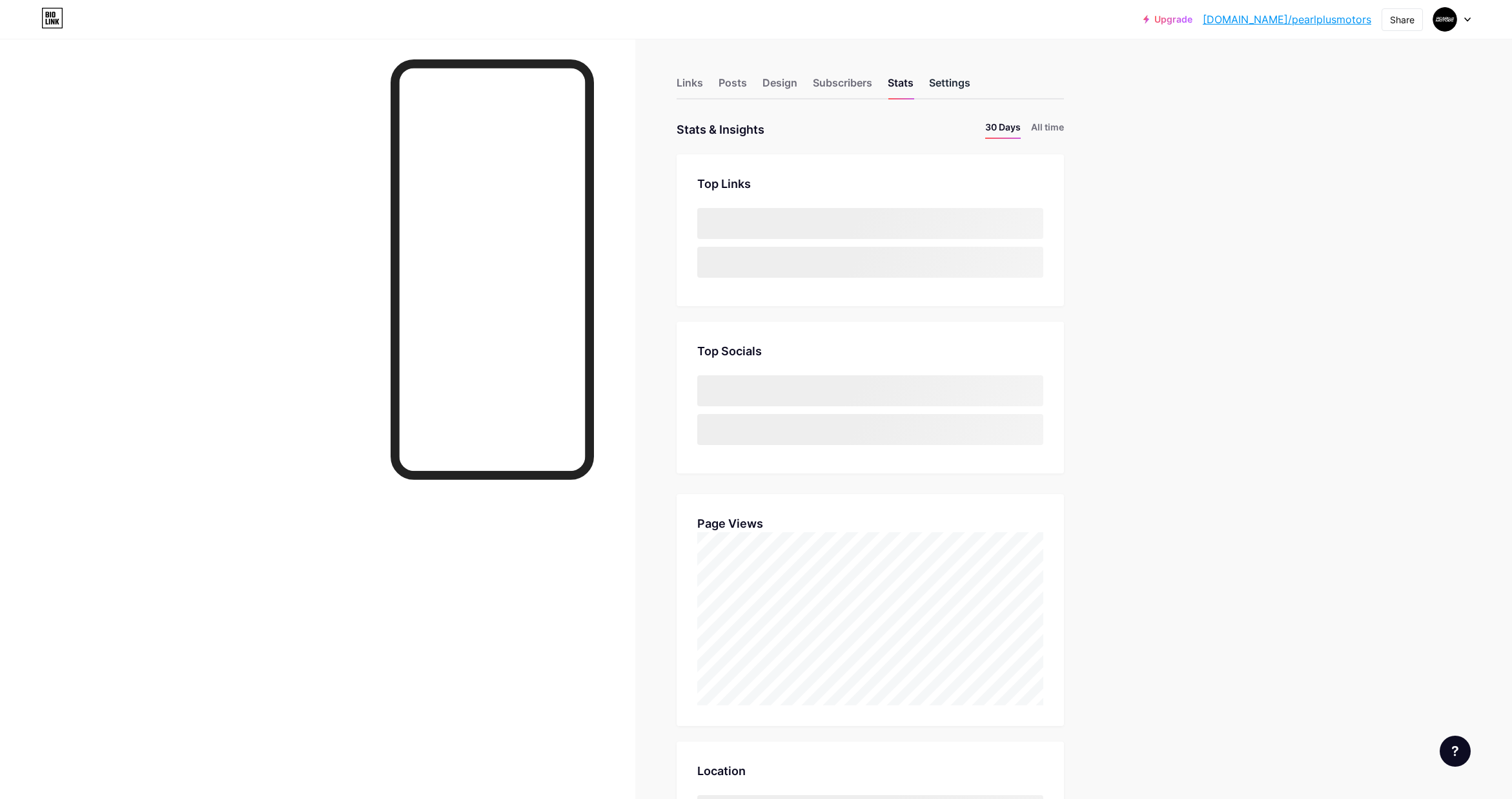
scroll to position [799, 1512]
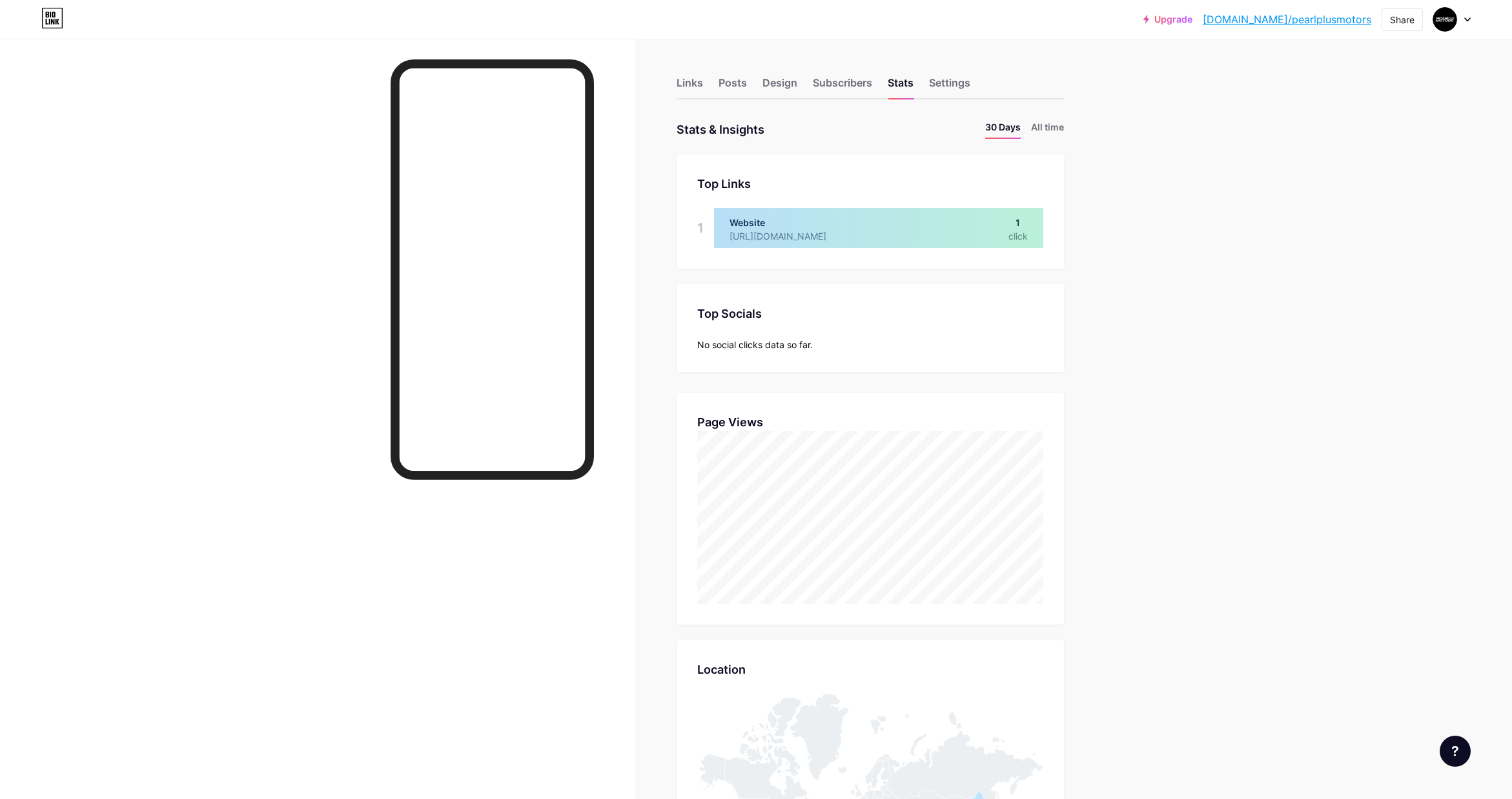
click at [849, 235] on div at bounding box center [878, 228] width 329 height 40
click at [872, 232] on div at bounding box center [878, 228] width 329 height 40
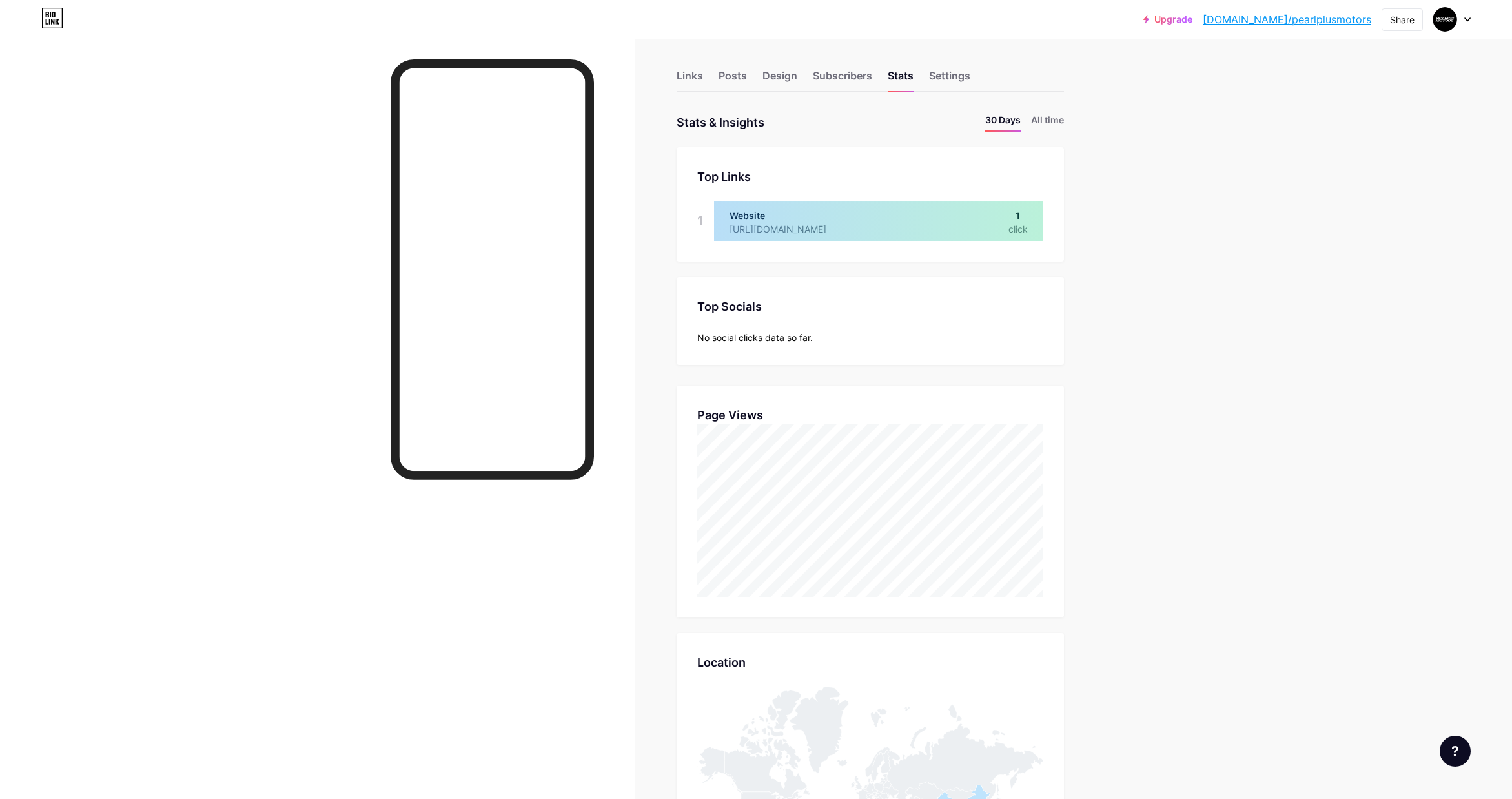
scroll to position [5, 0]
click at [1045, 129] on li "All time" at bounding box center [1047, 125] width 33 height 19
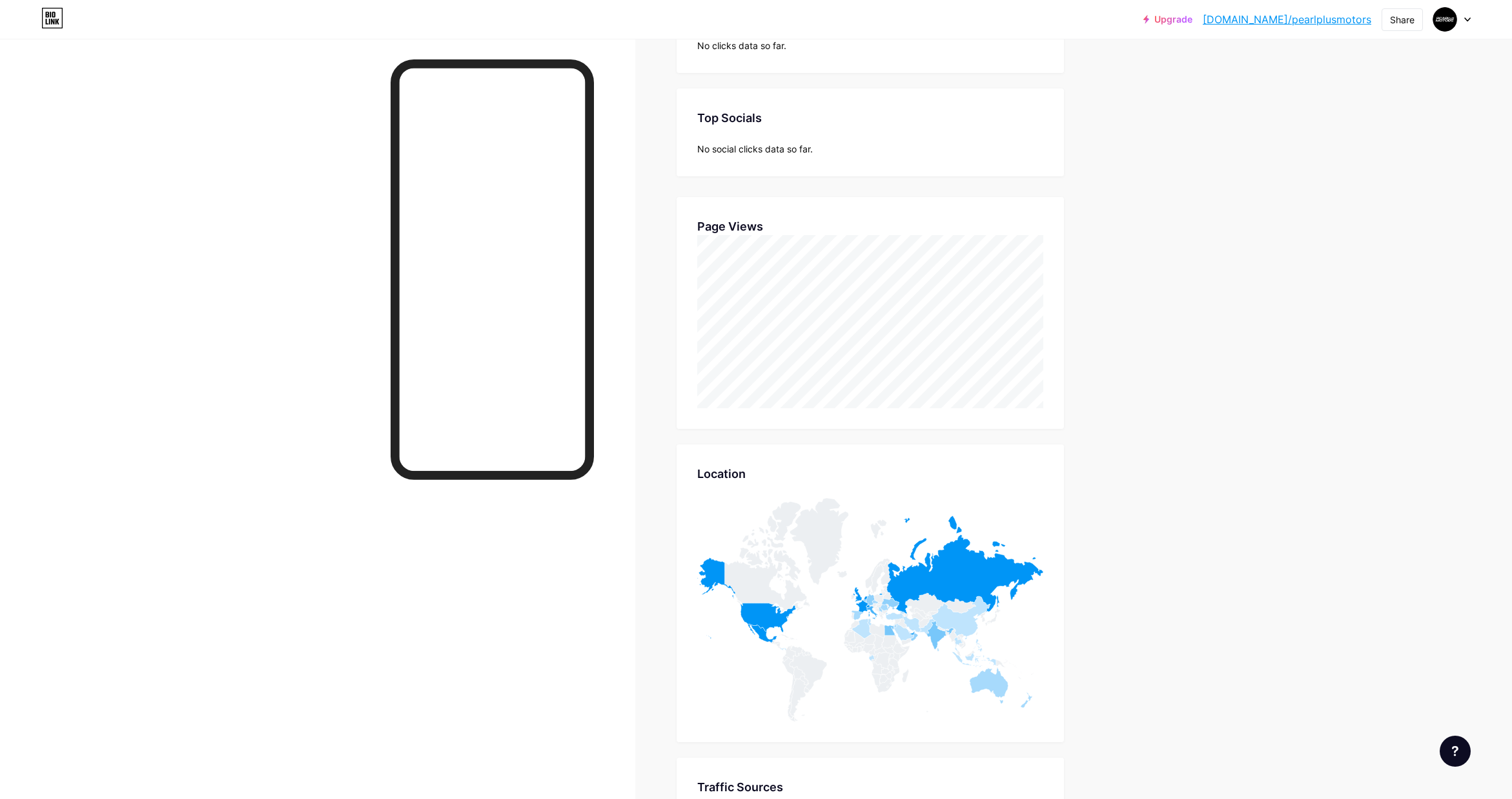
scroll to position [0, 0]
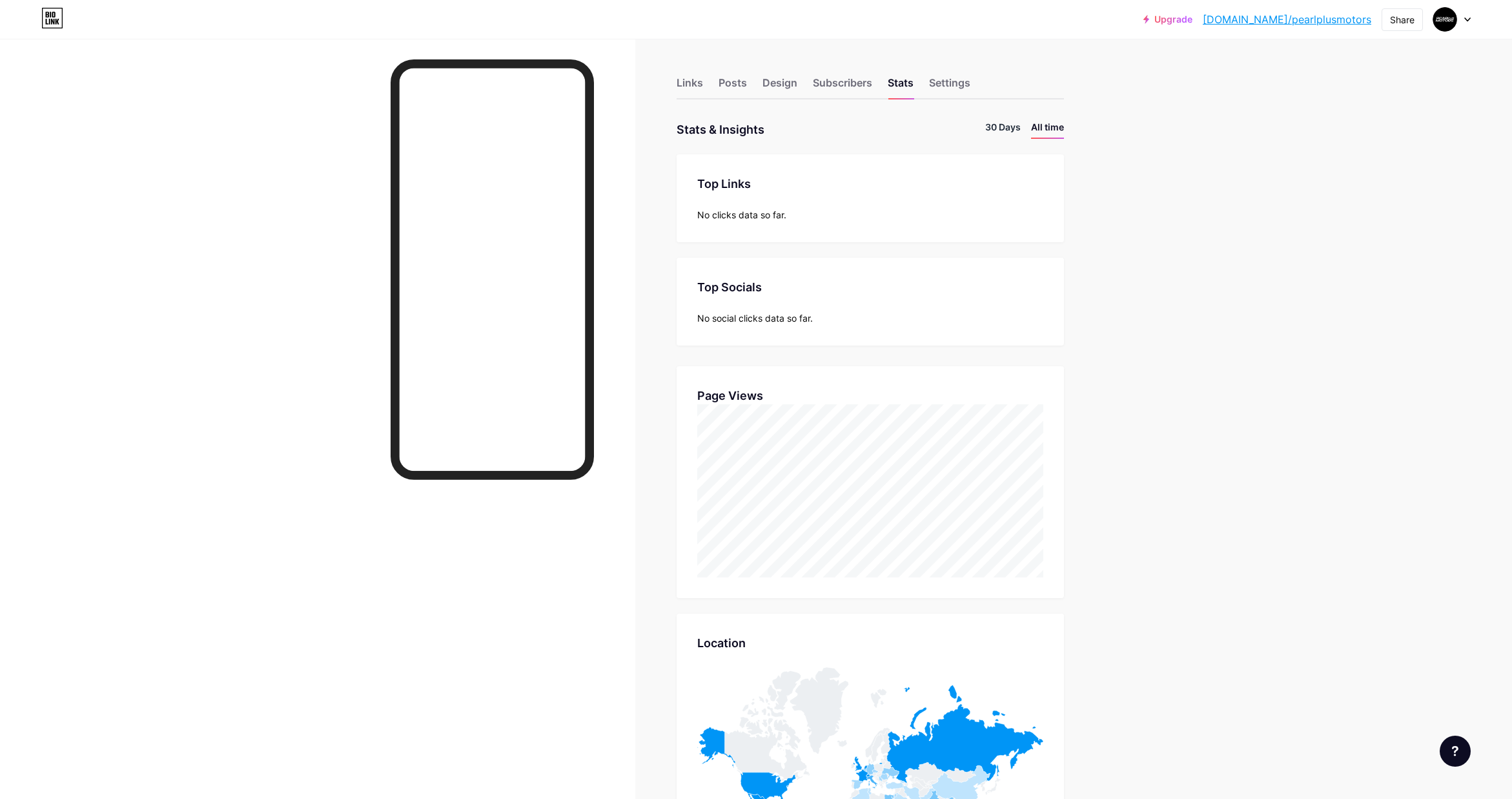
click at [998, 127] on li "30 Days" at bounding box center [1002, 129] width 35 height 19
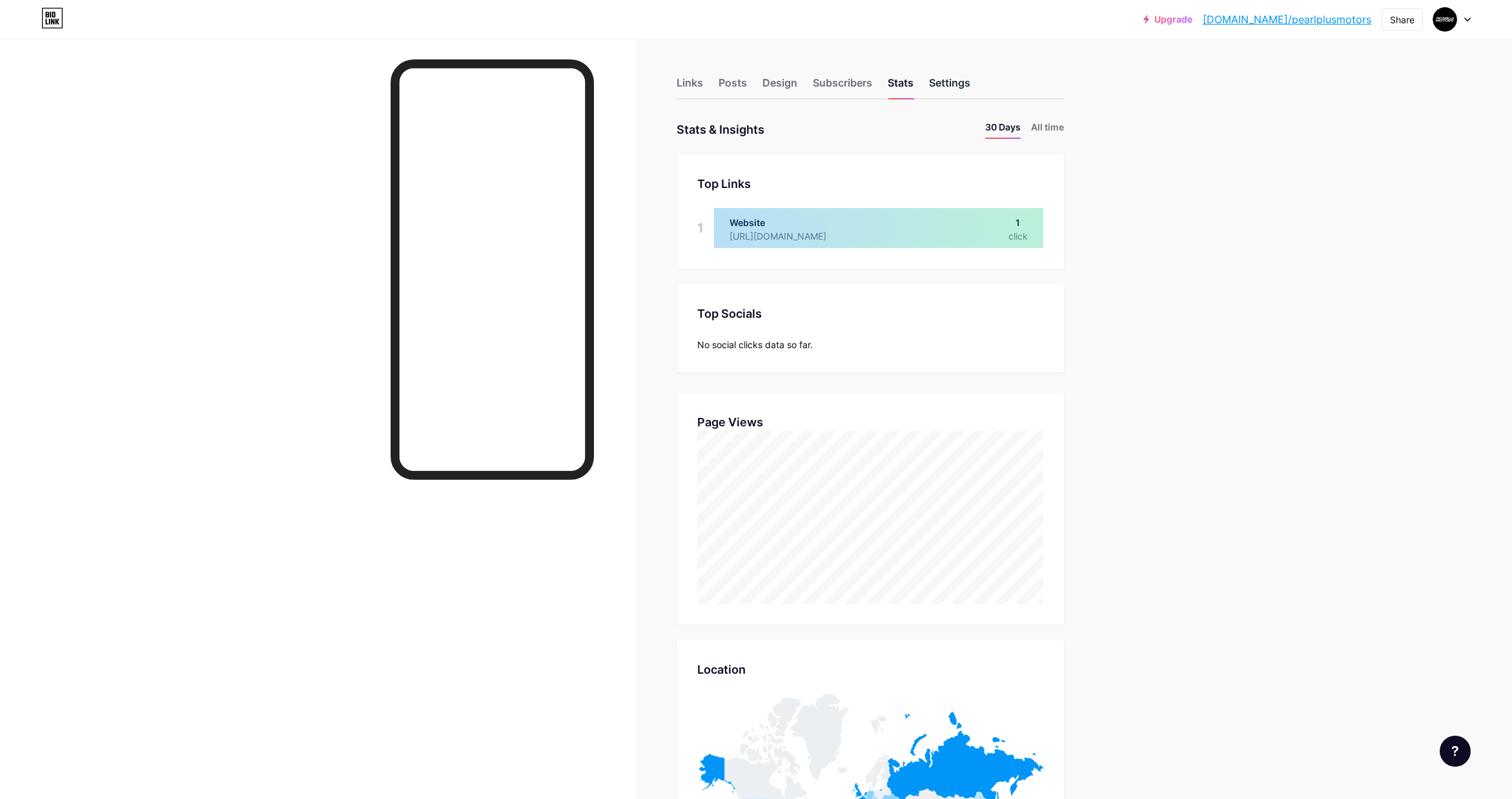
click at [954, 86] on div "Settings" at bounding box center [950, 87] width 41 height 23
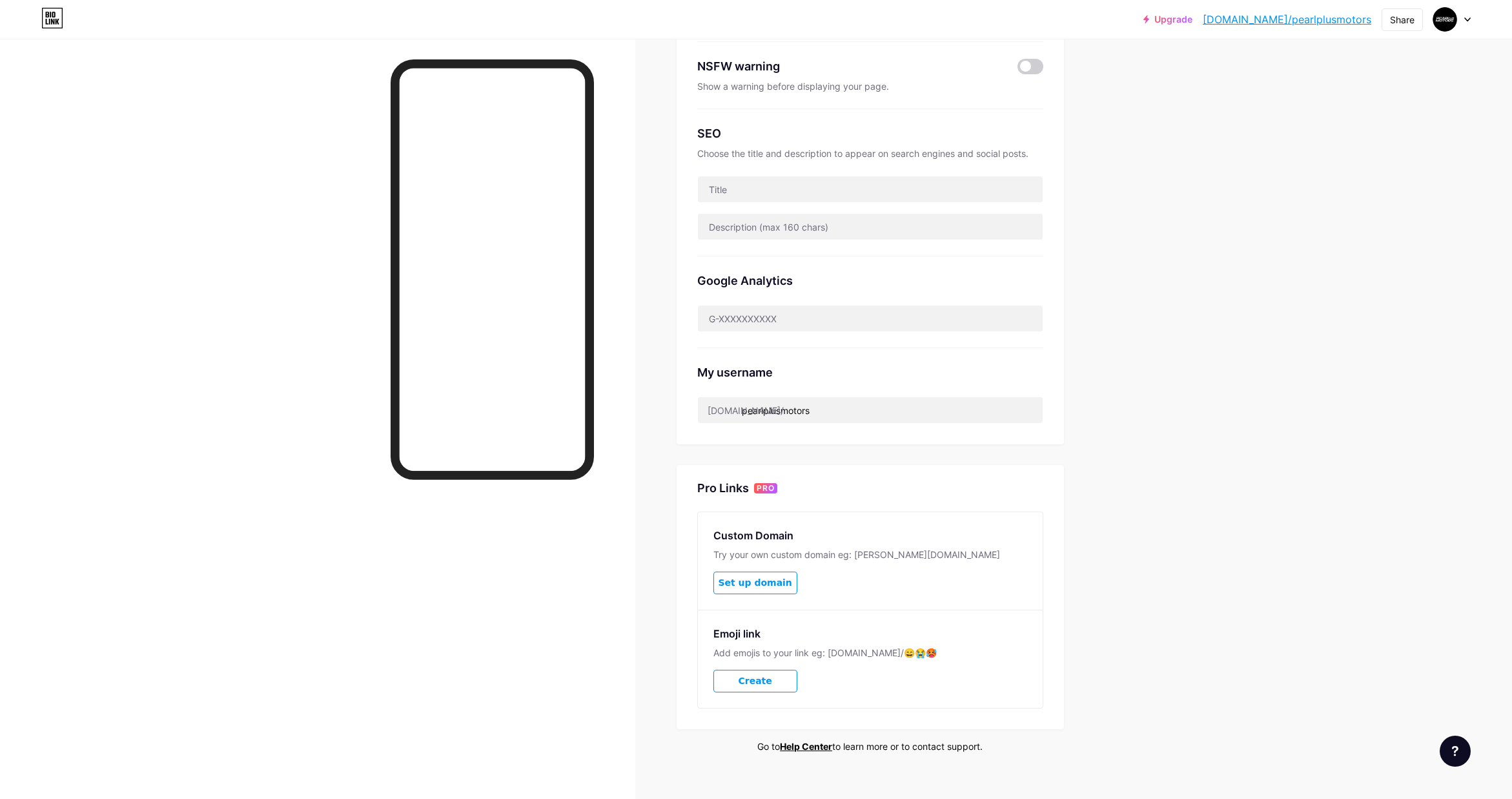
scroll to position [206, 0]
click at [831, 403] on input "pearlplusmotors" at bounding box center [870, 407] width 345 height 26
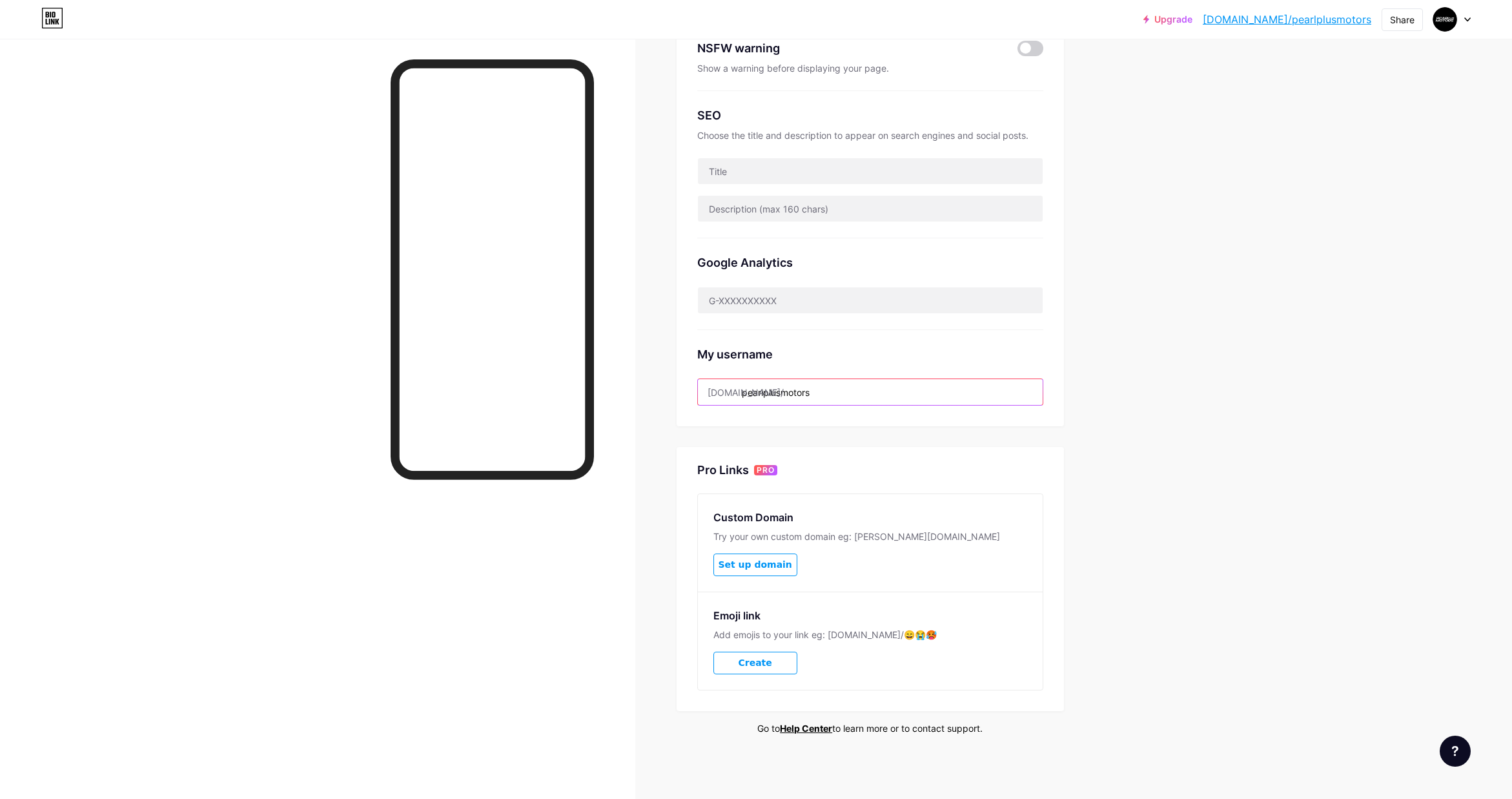
click at [841, 392] on input "pearlplusmotors" at bounding box center [870, 392] width 345 height 26
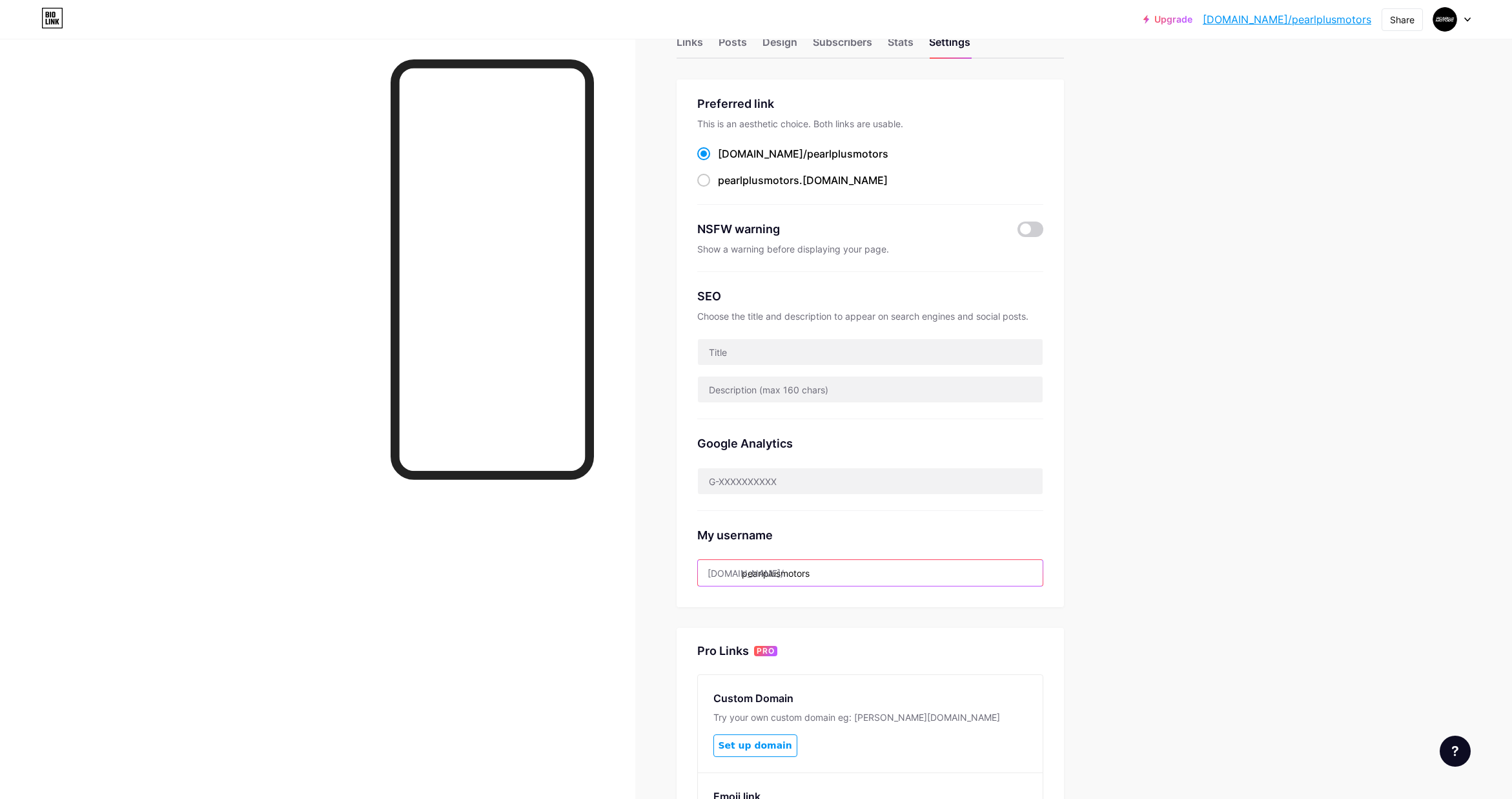
scroll to position [0, 0]
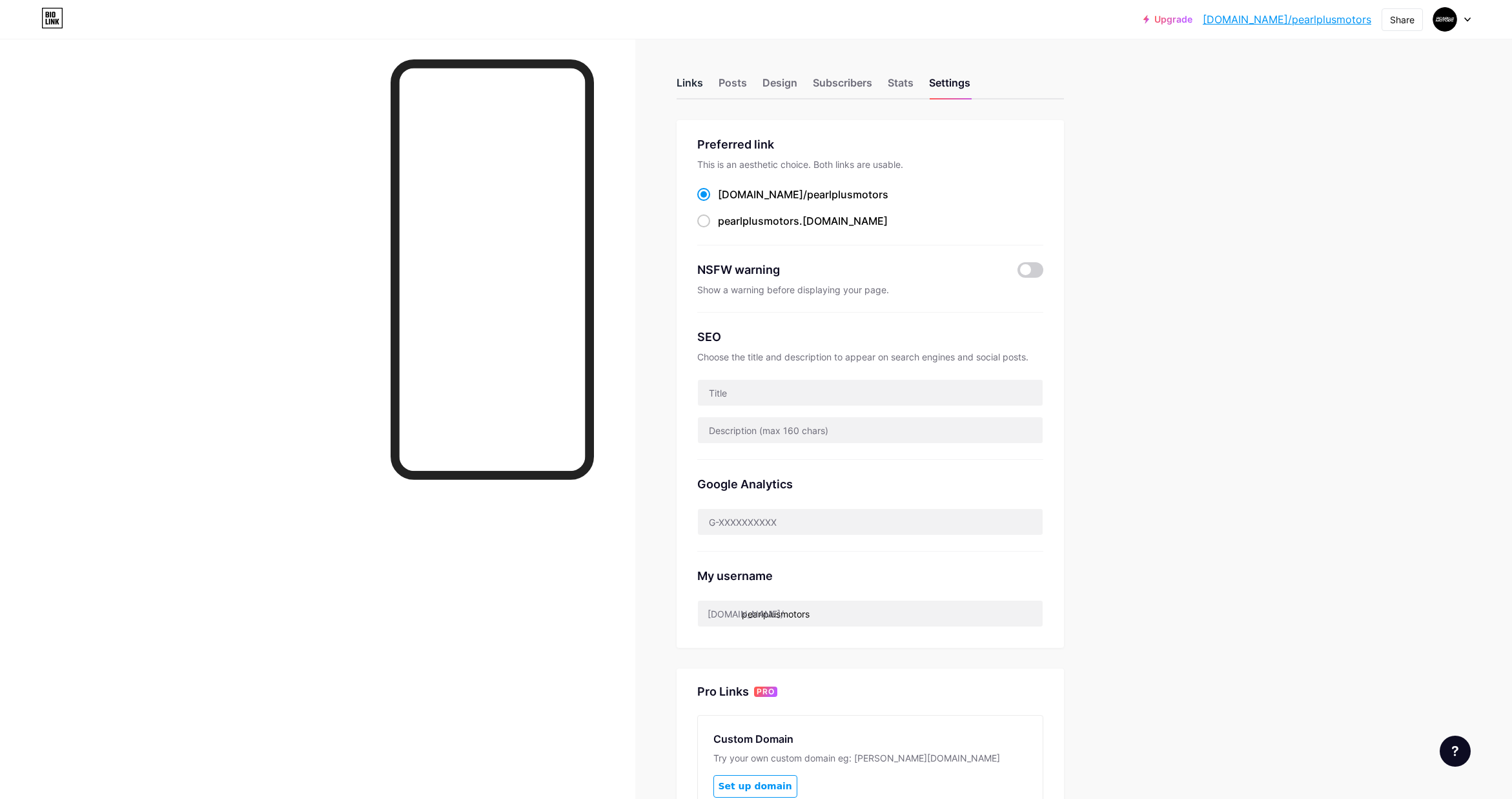
click at [689, 86] on div "Links" at bounding box center [690, 87] width 27 height 23
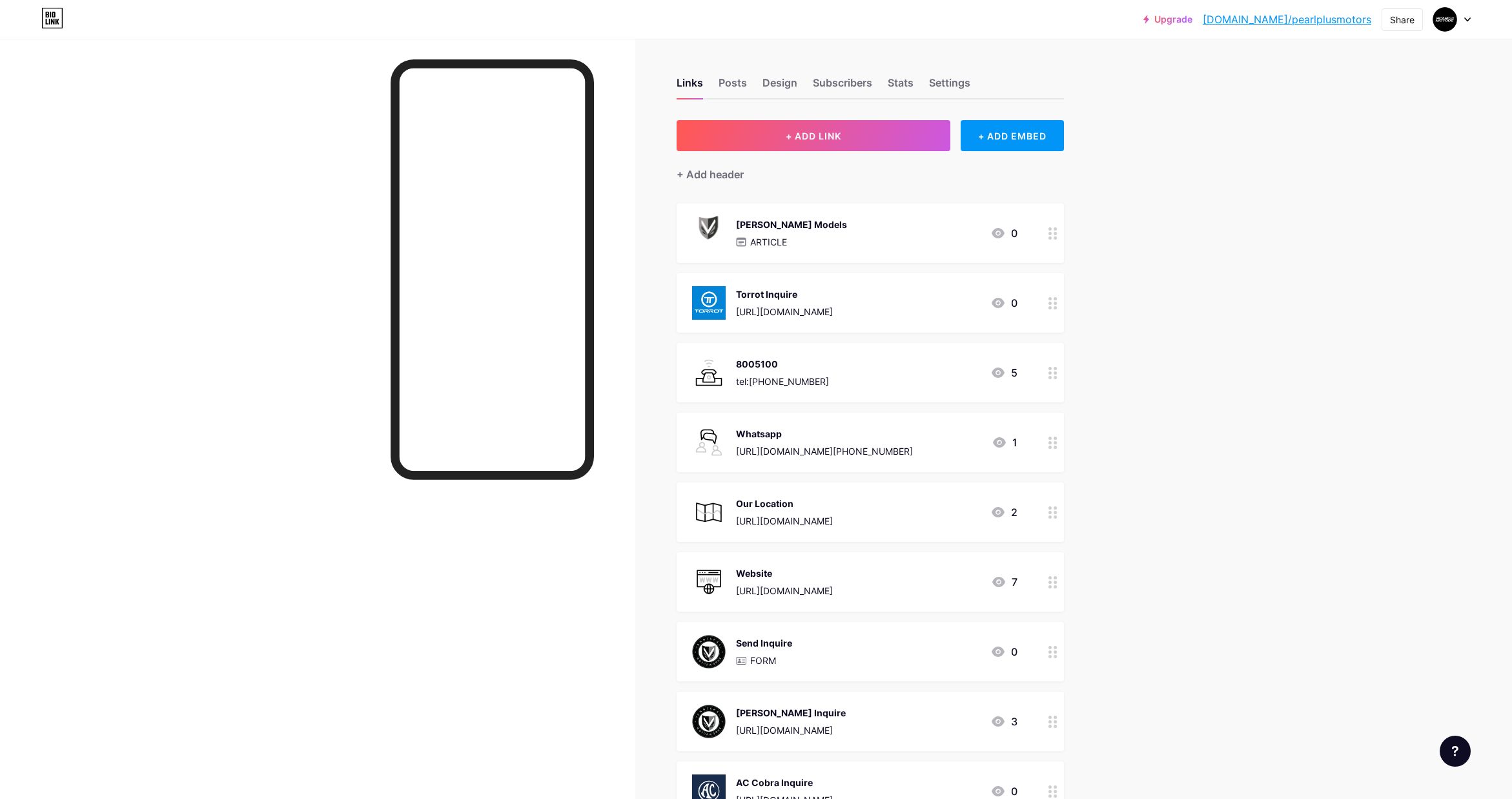
click at [801, 299] on div "Torrot Inquire" at bounding box center [785, 294] width 97 height 13
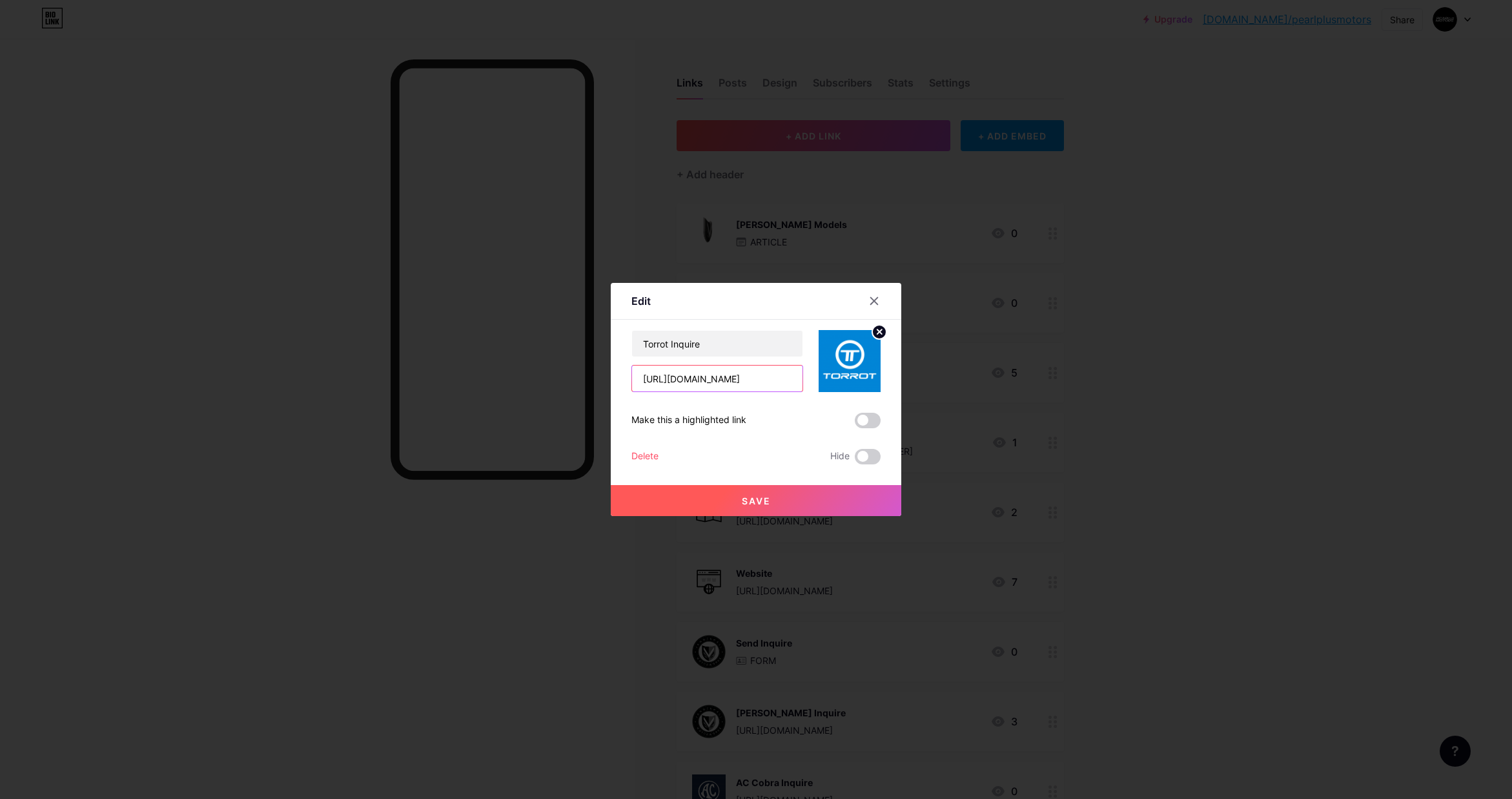
click at [749, 374] on input "[URL][DOMAIN_NAME]" at bounding box center [717, 378] width 170 height 26
click at [763, 376] on input "[URL][DOMAIN_NAME]" at bounding box center [717, 378] width 170 height 26
click at [785, 378] on input "[URL][DOMAIN_NAME]" at bounding box center [717, 378] width 170 height 26
paste input "[URL][DOMAIN_NAME]"
type input "[URL][DOMAIN_NAME]"
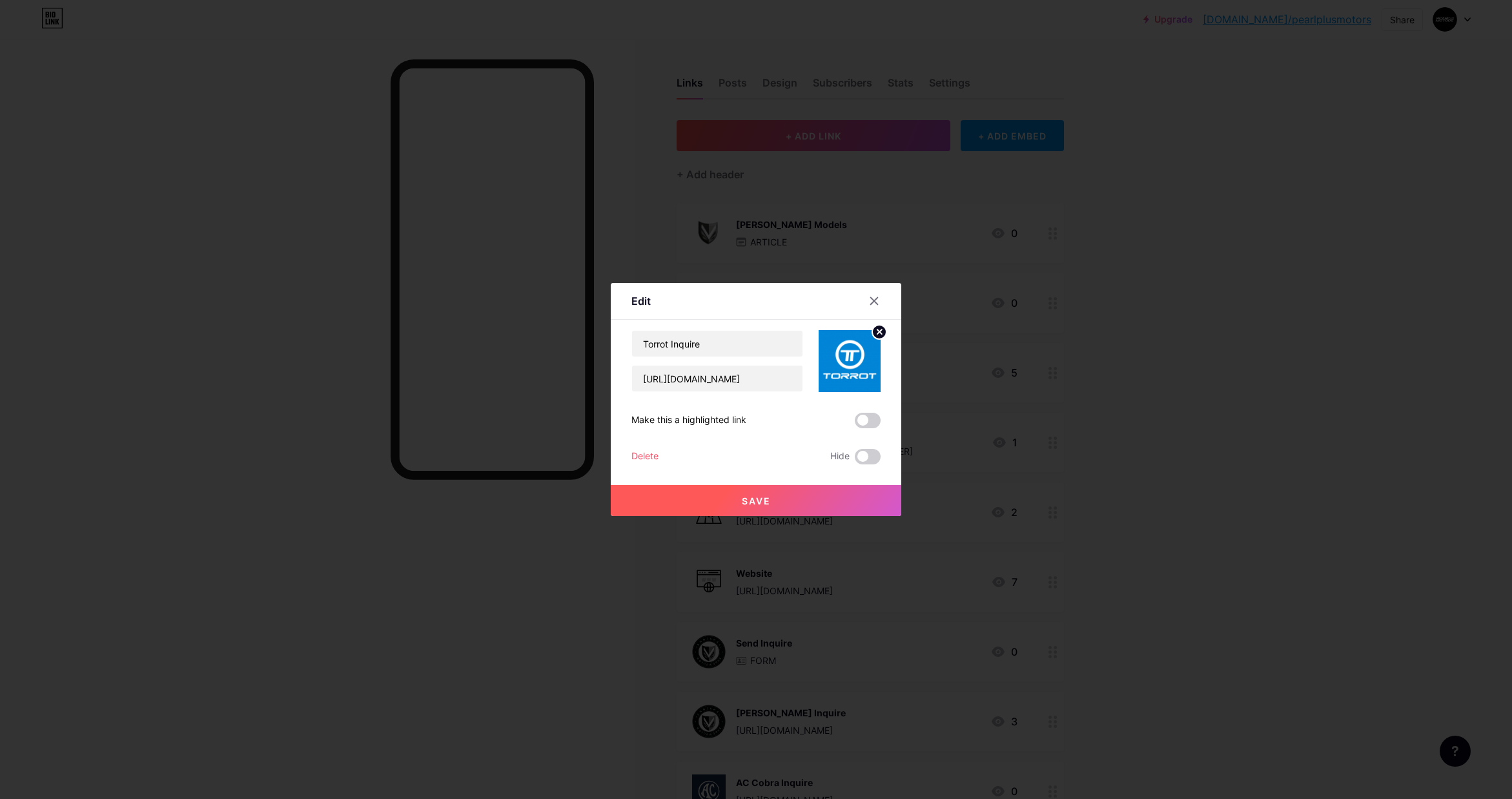
click at [755, 507] on button "Save" at bounding box center [756, 501] width 291 height 31
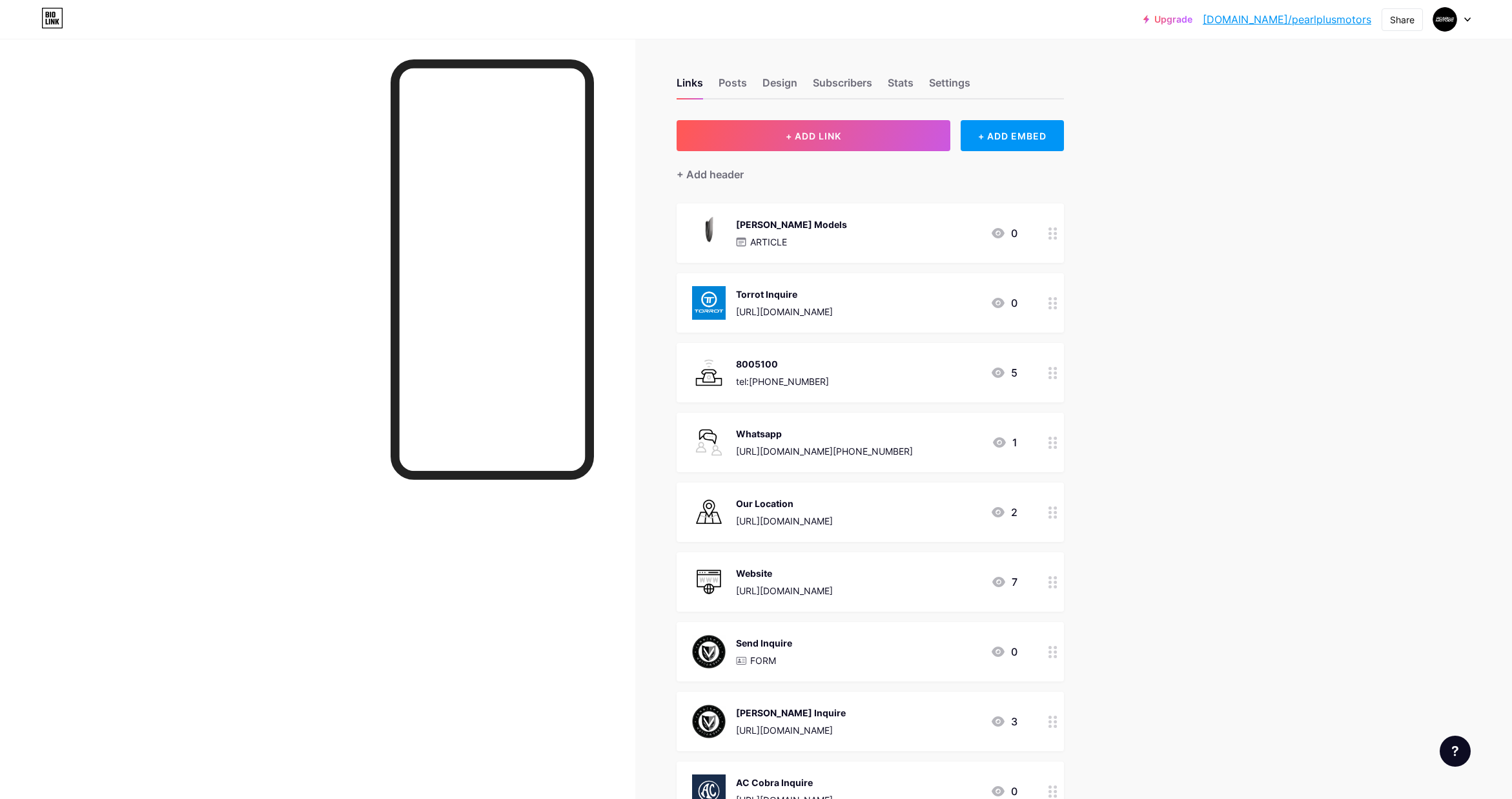
scroll to position [1, 0]
click at [885, 228] on div "[PERSON_NAME] Models ARTICLE 0" at bounding box center [854, 232] width 325 height 33
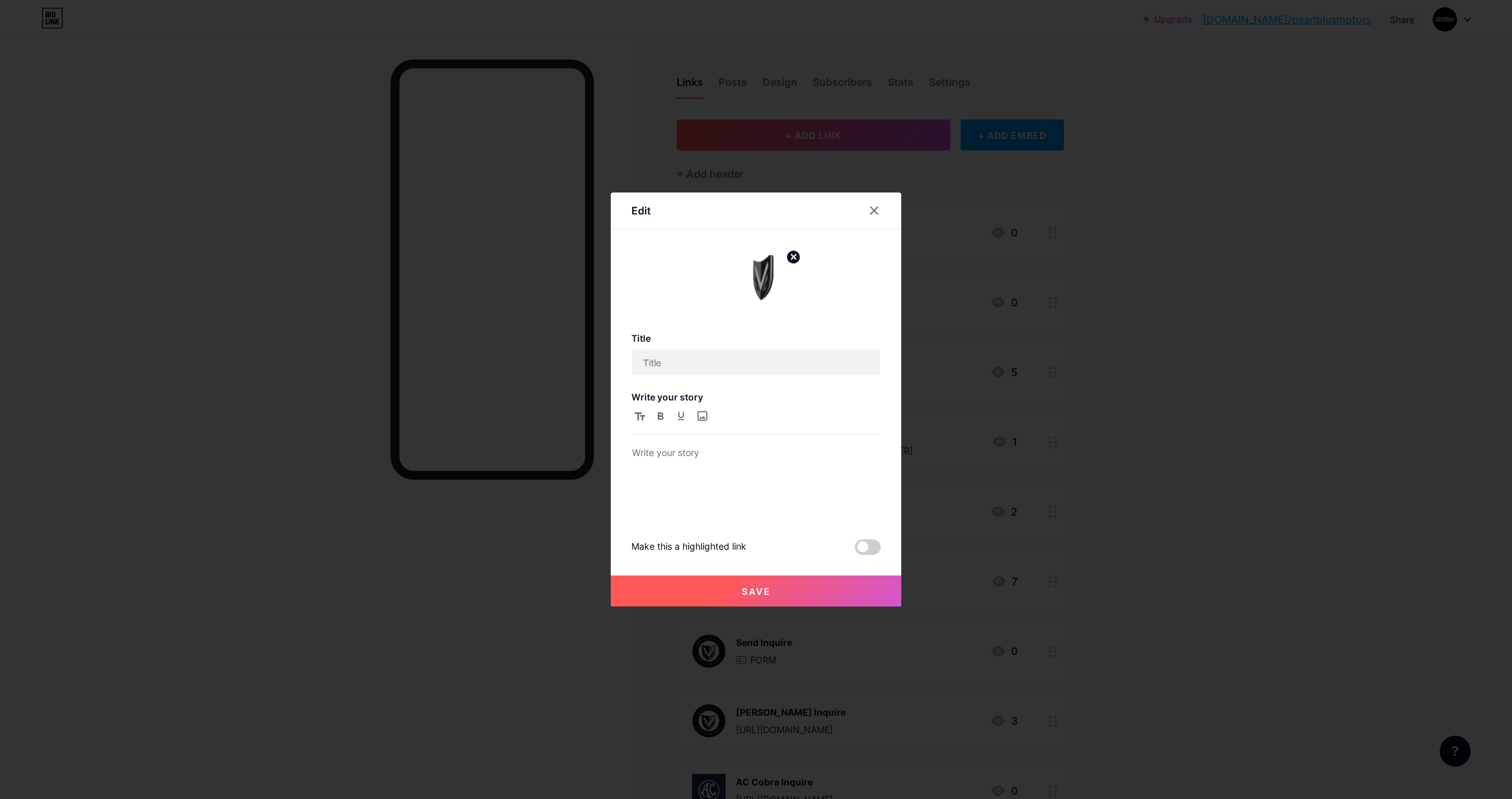
type input "[PERSON_NAME] Models"
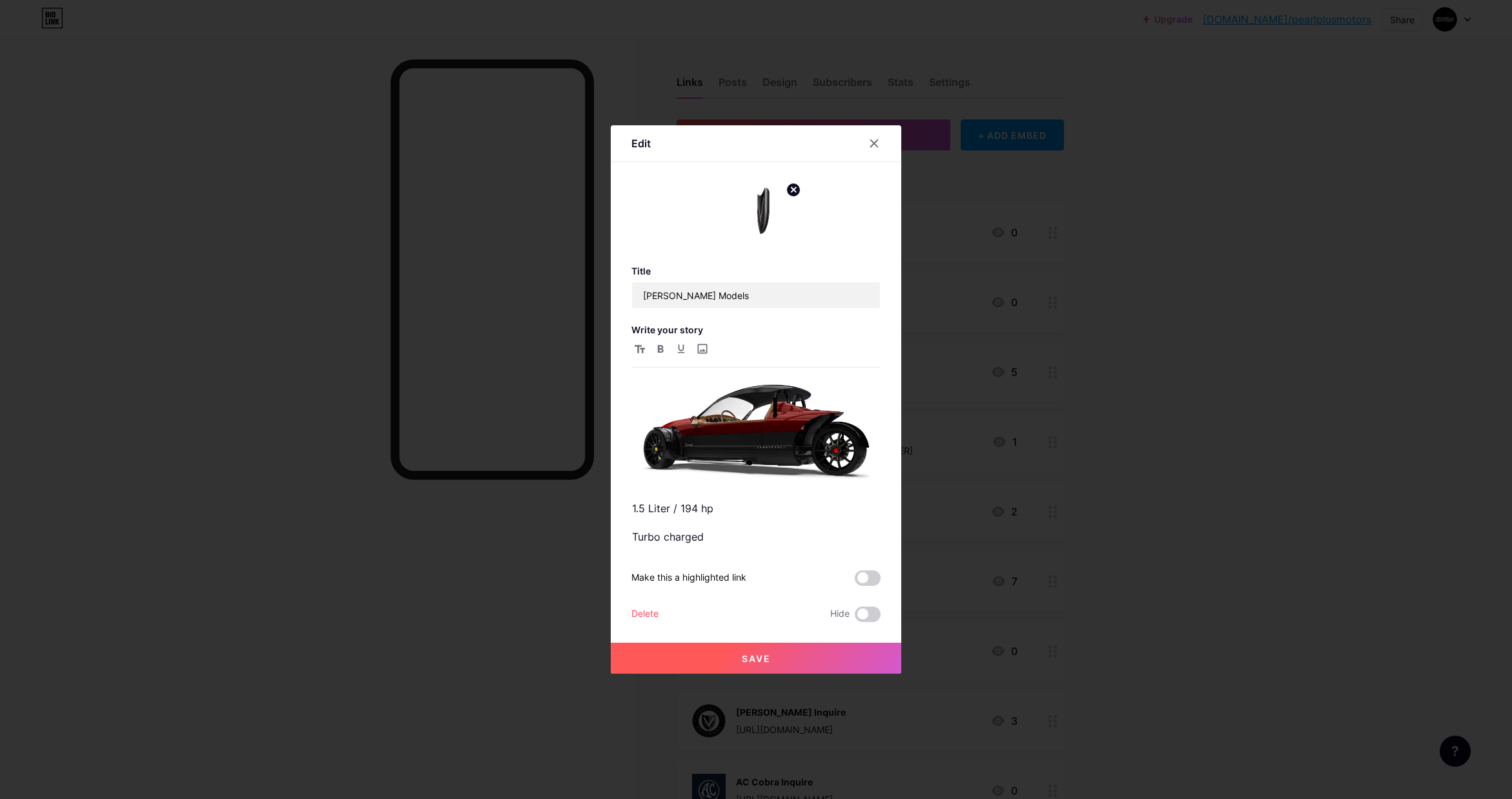
scroll to position [0, 0]
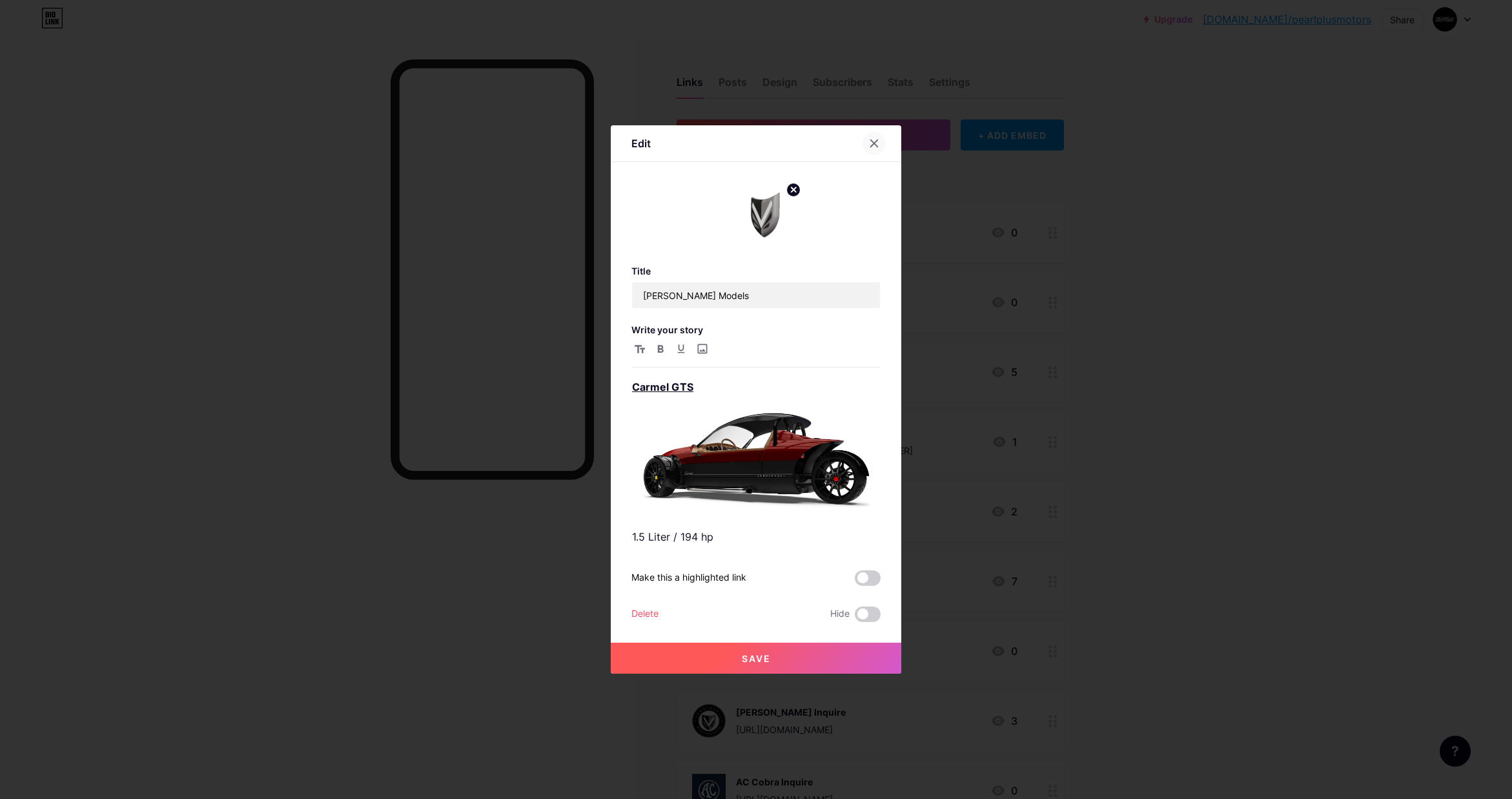
click at [872, 140] on icon at bounding box center [874, 144] width 11 height 11
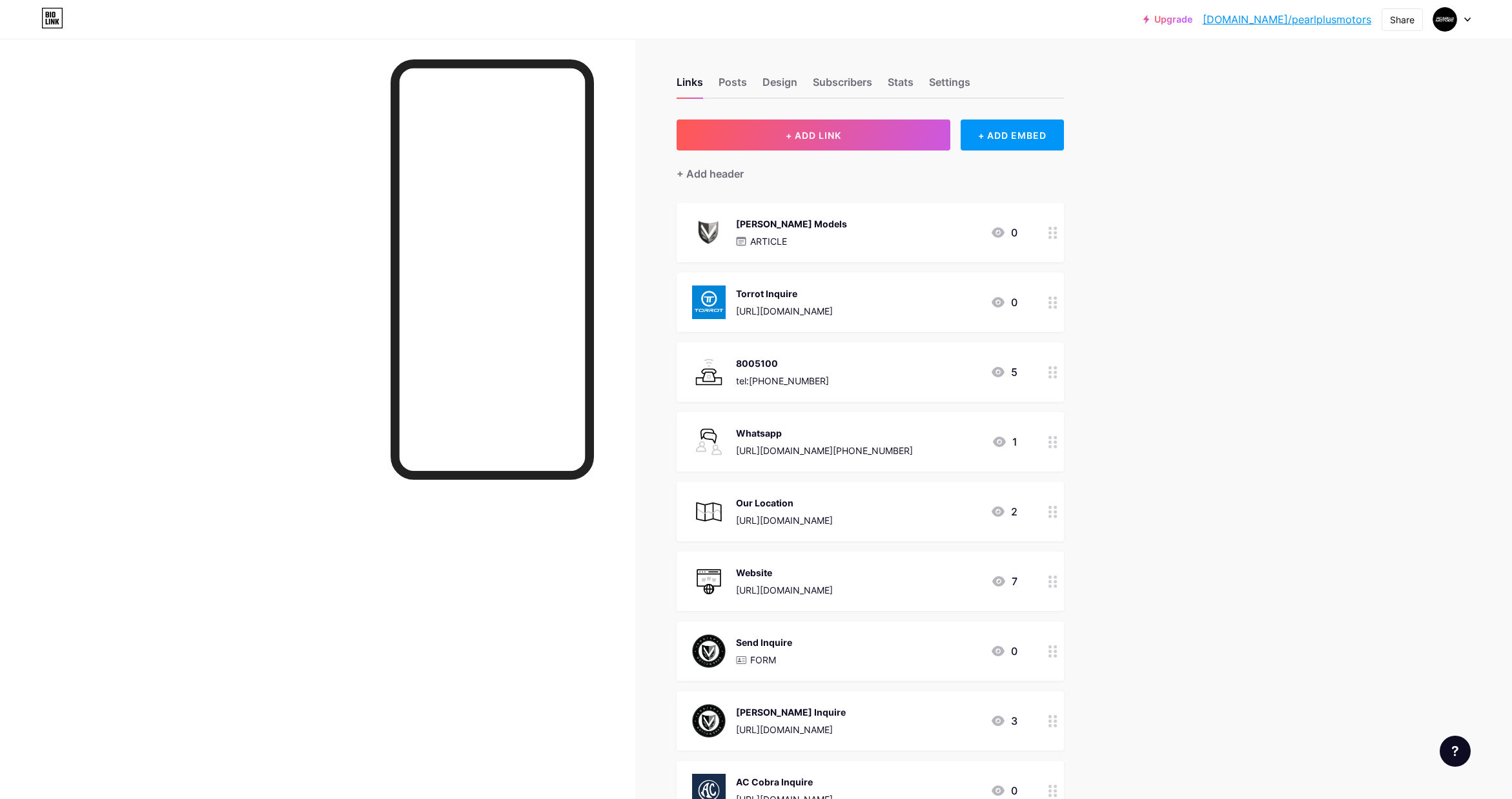
click at [809, 294] on div "Torrot Inquire" at bounding box center [785, 294] width 97 height 13
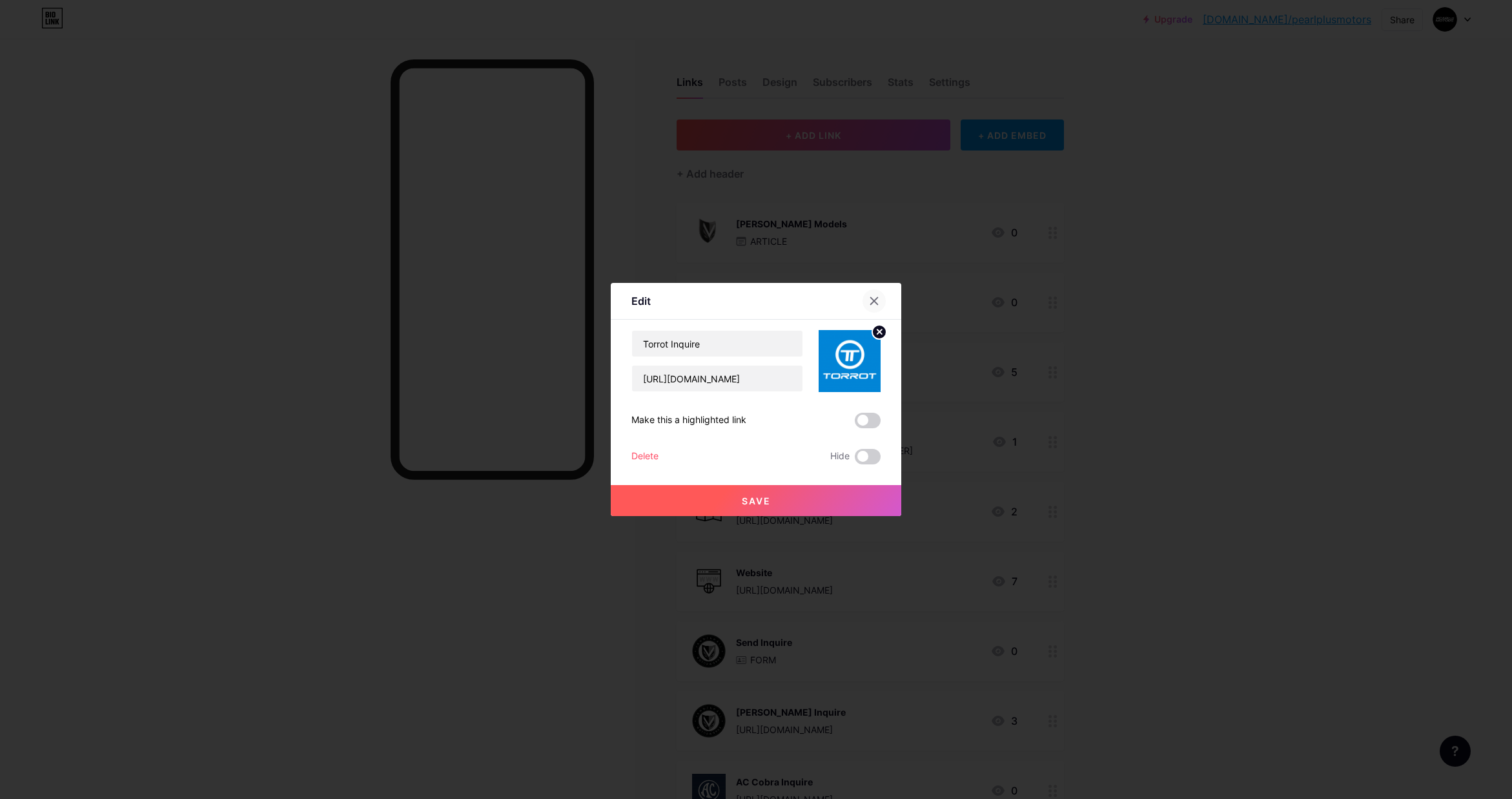
click at [873, 299] on icon at bounding box center [874, 301] width 11 height 11
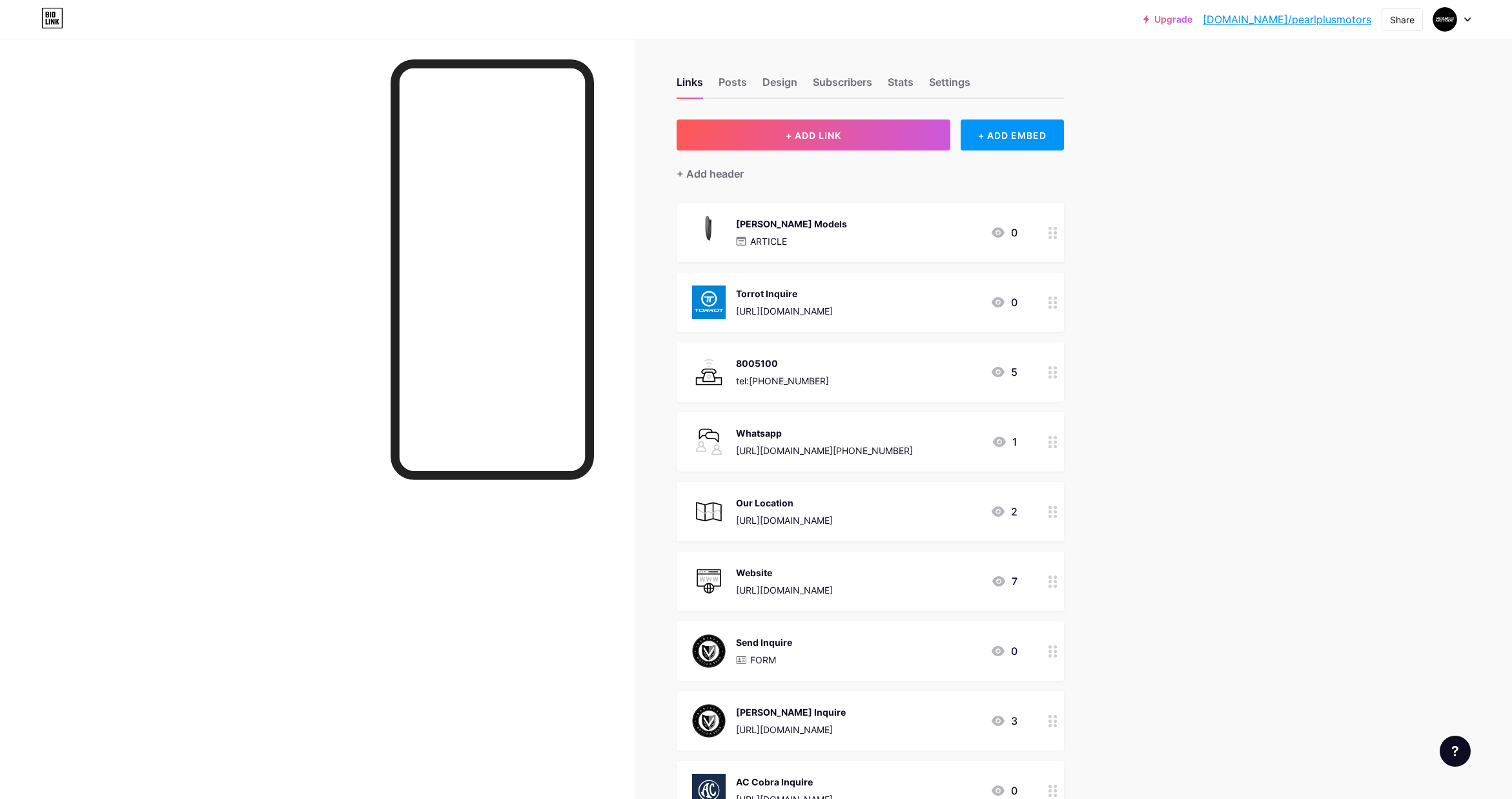
click at [904, 232] on div "[PERSON_NAME] Models ARTICLE 0" at bounding box center [854, 232] width 325 height 33
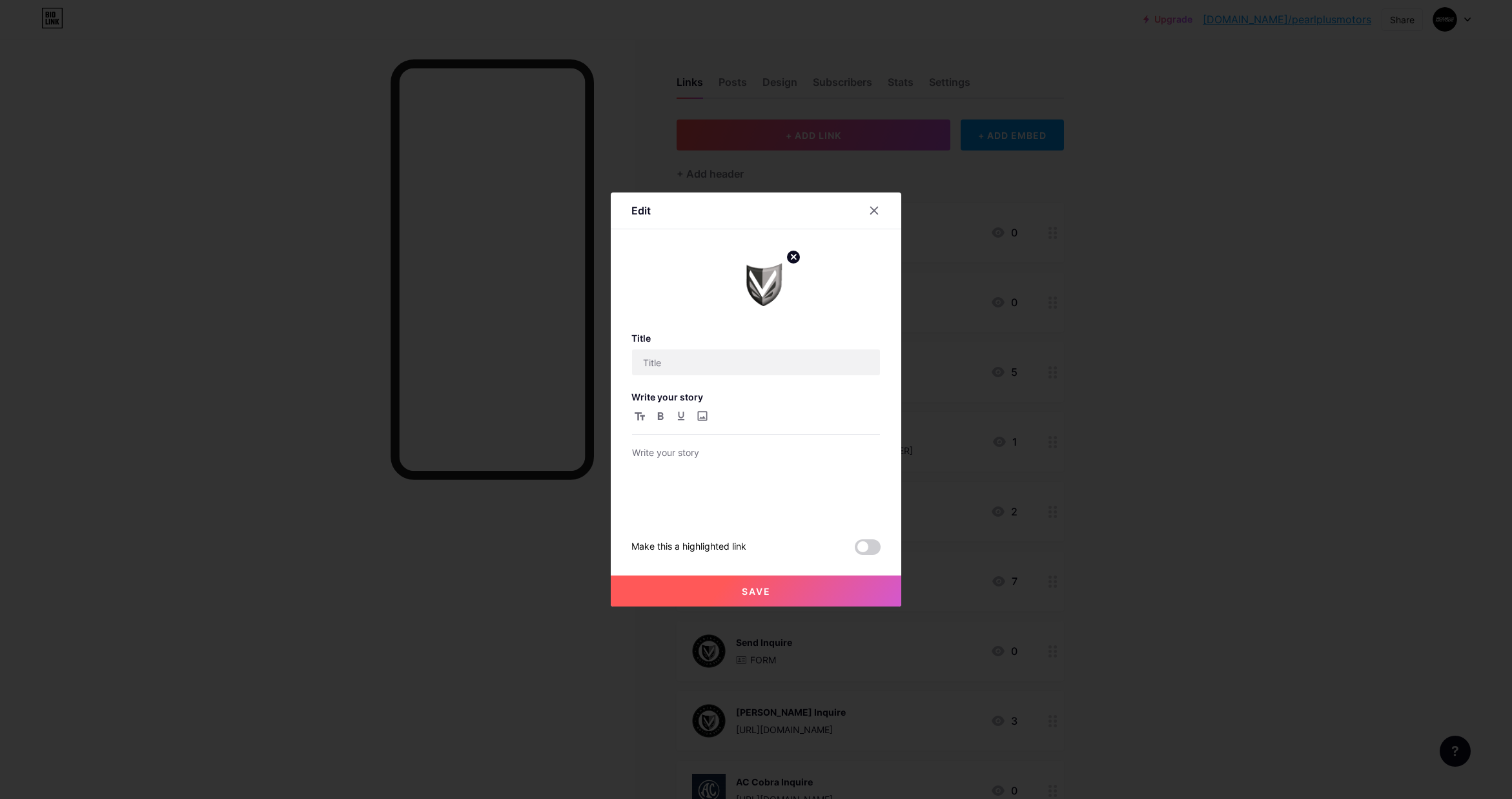
type input "[PERSON_NAME] Models"
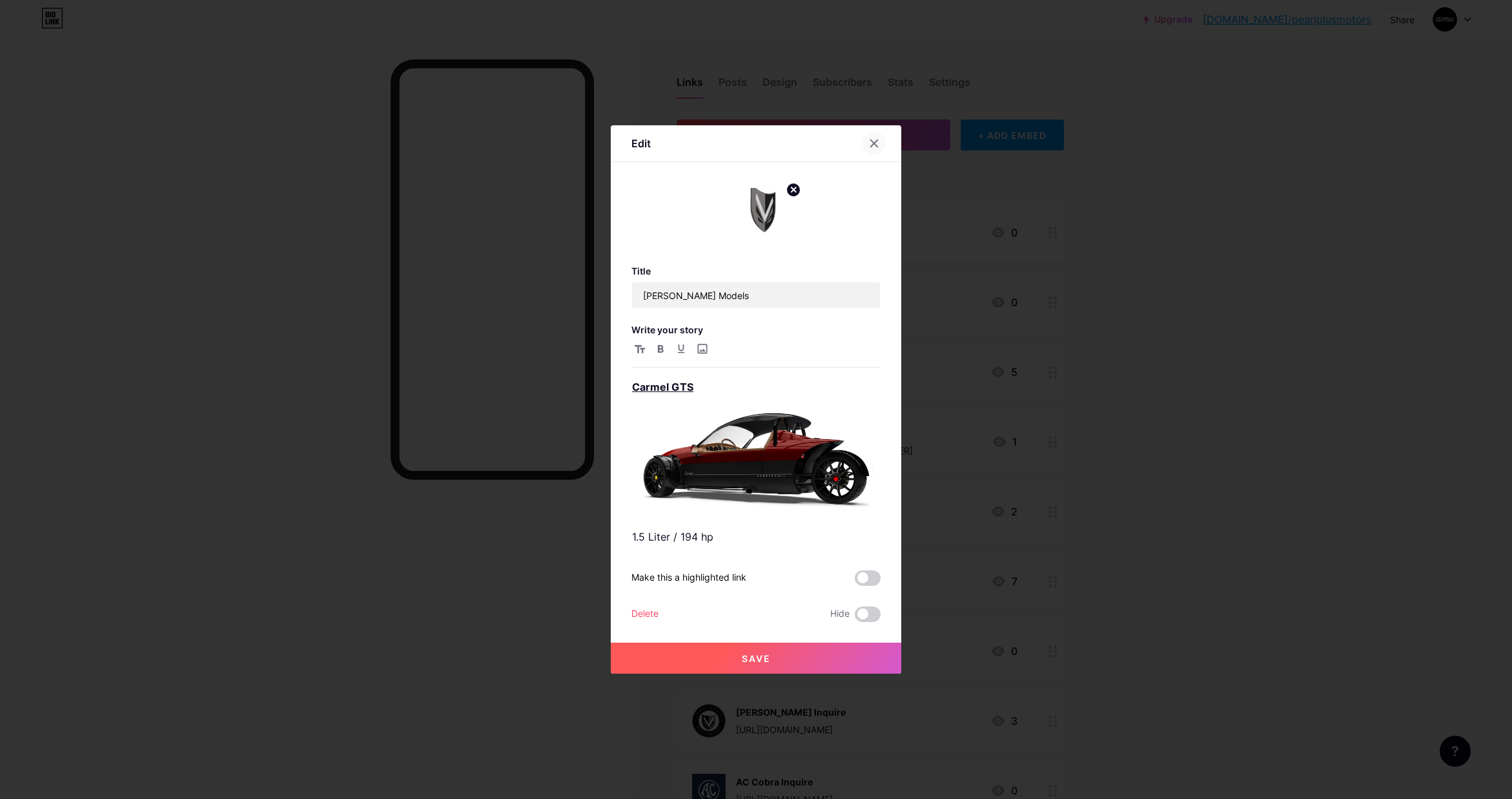
click at [873, 144] on icon at bounding box center [874, 144] width 7 height 7
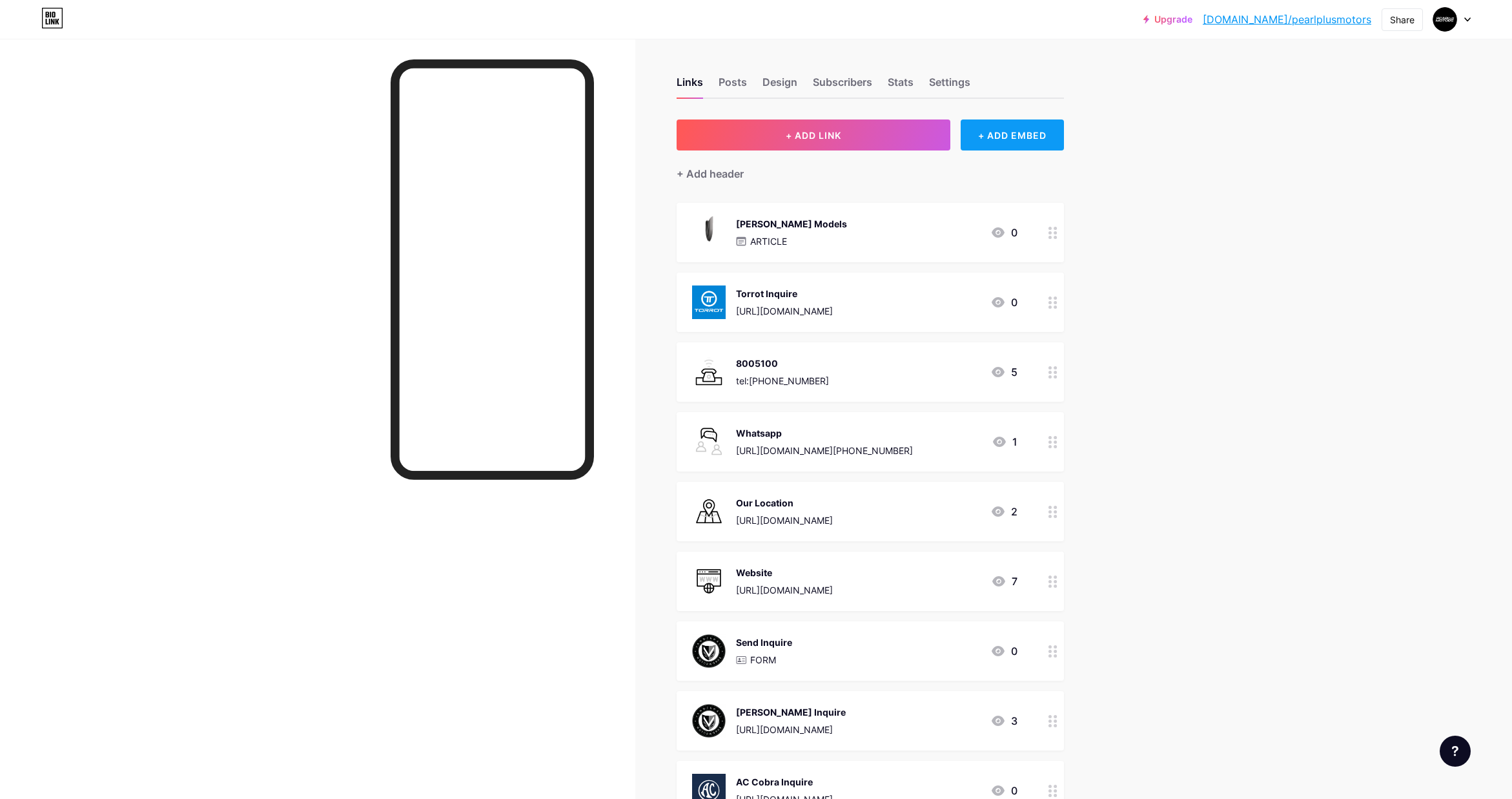
click at [1000, 129] on div "+ ADD EMBED" at bounding box center [1012, 134] width 102 height 31
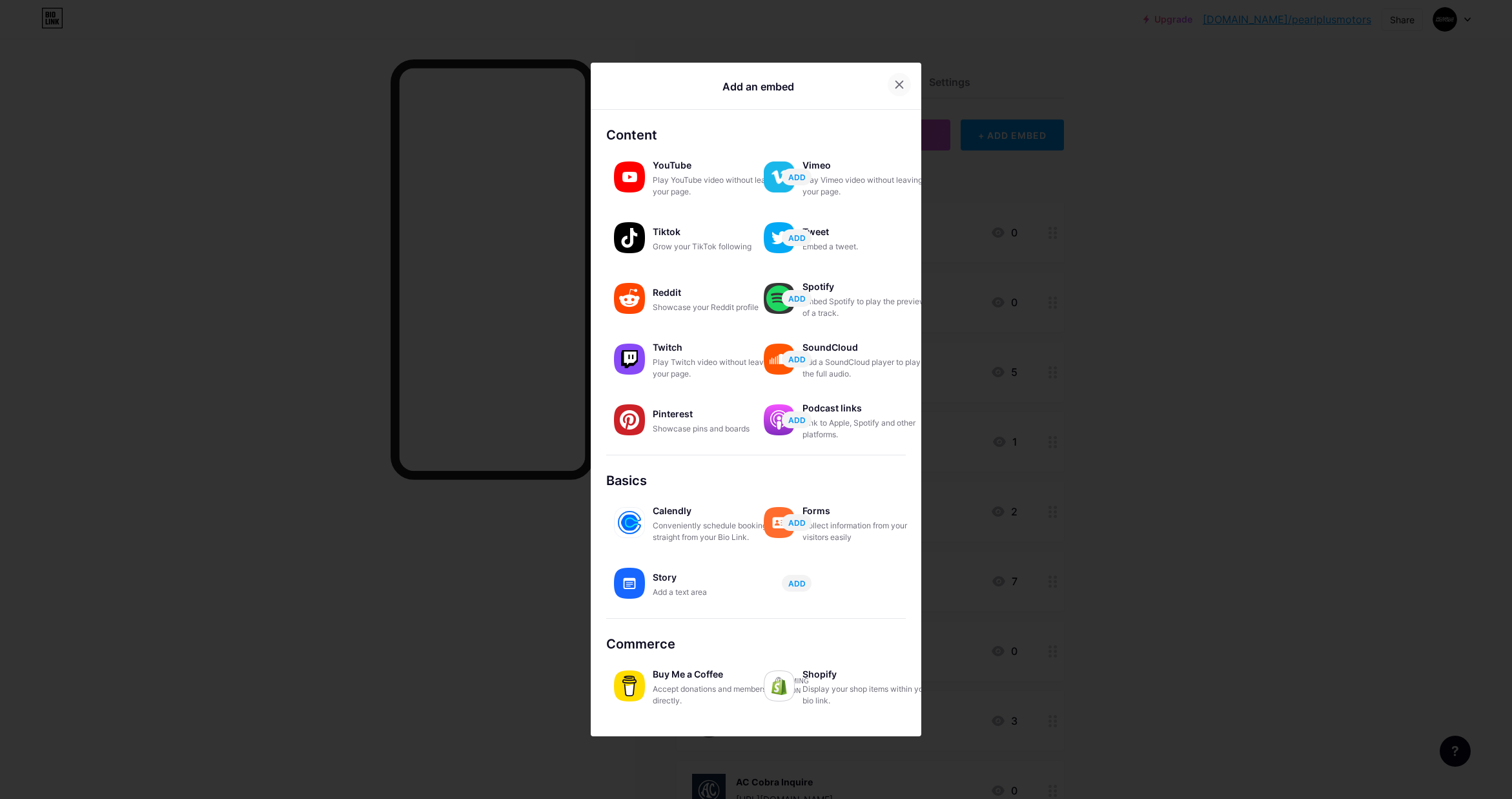
click at [894, 81] on icon at bounding box center [900, 85] width 11 height 11
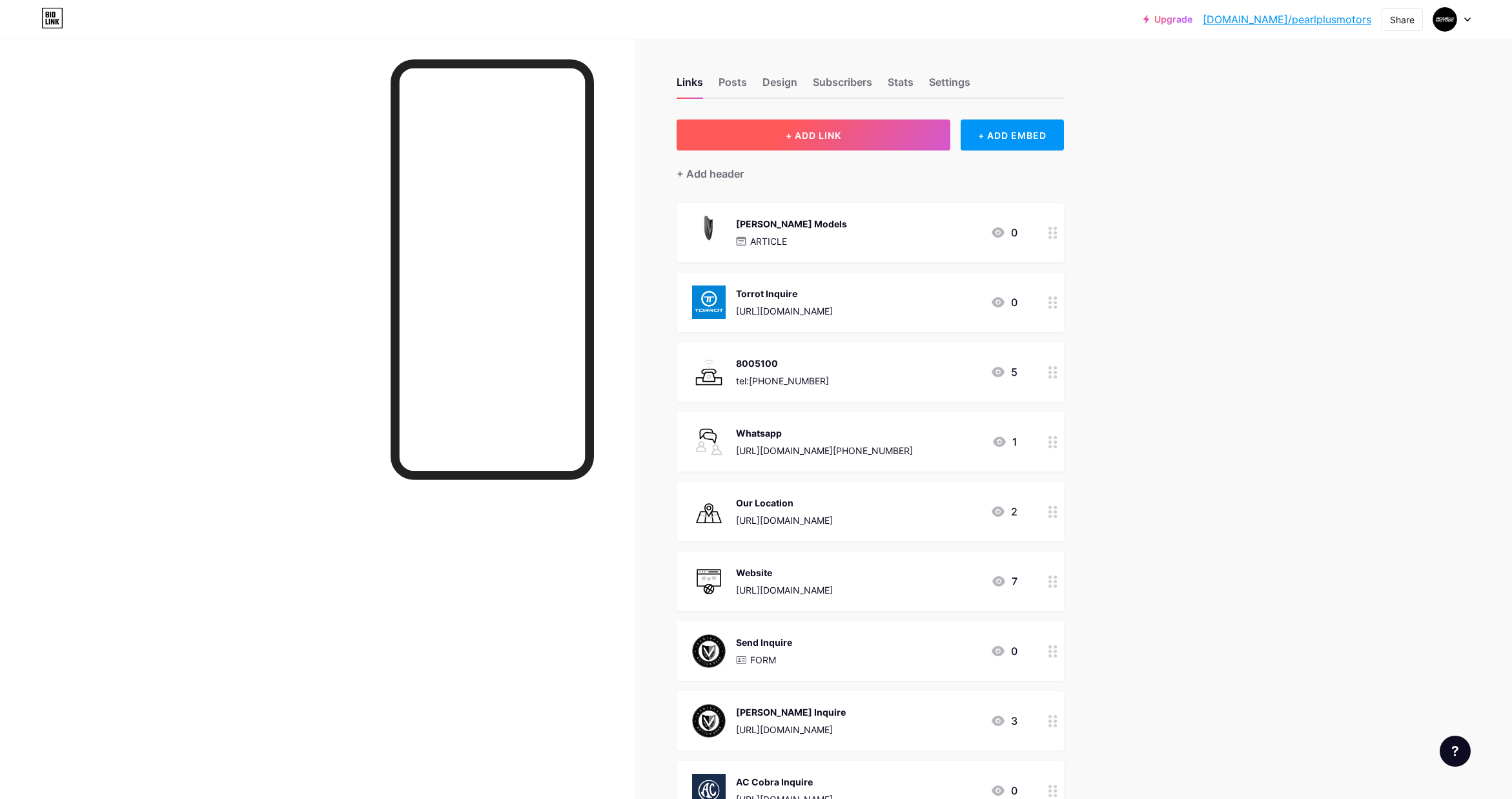
click at [819, 136] on span "+ ADD LINK" at bounding box center [813, 135] width 55 height 11
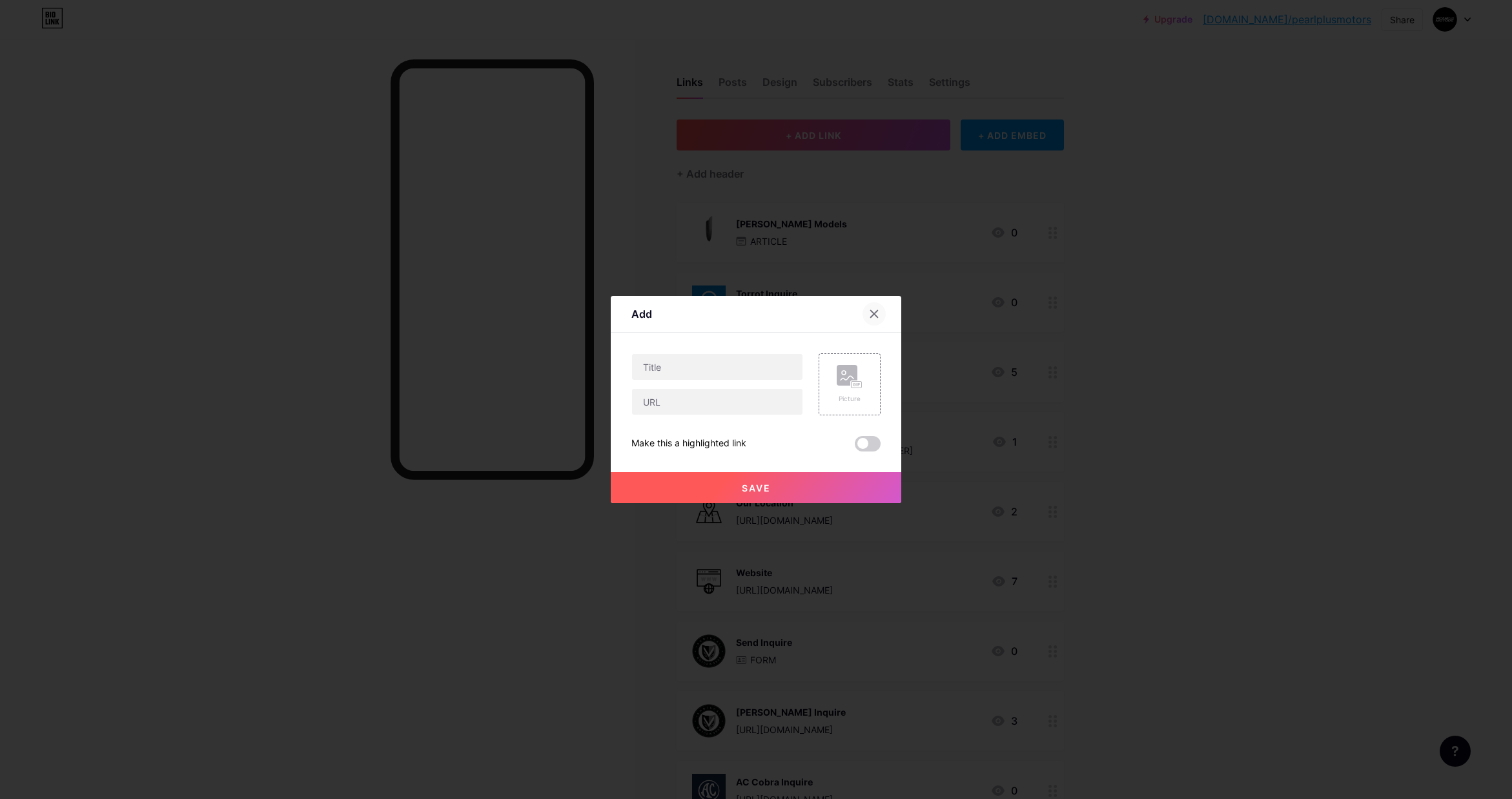
click at [874, 310] on icon at bounding box center [874, 314] width 11 height 11
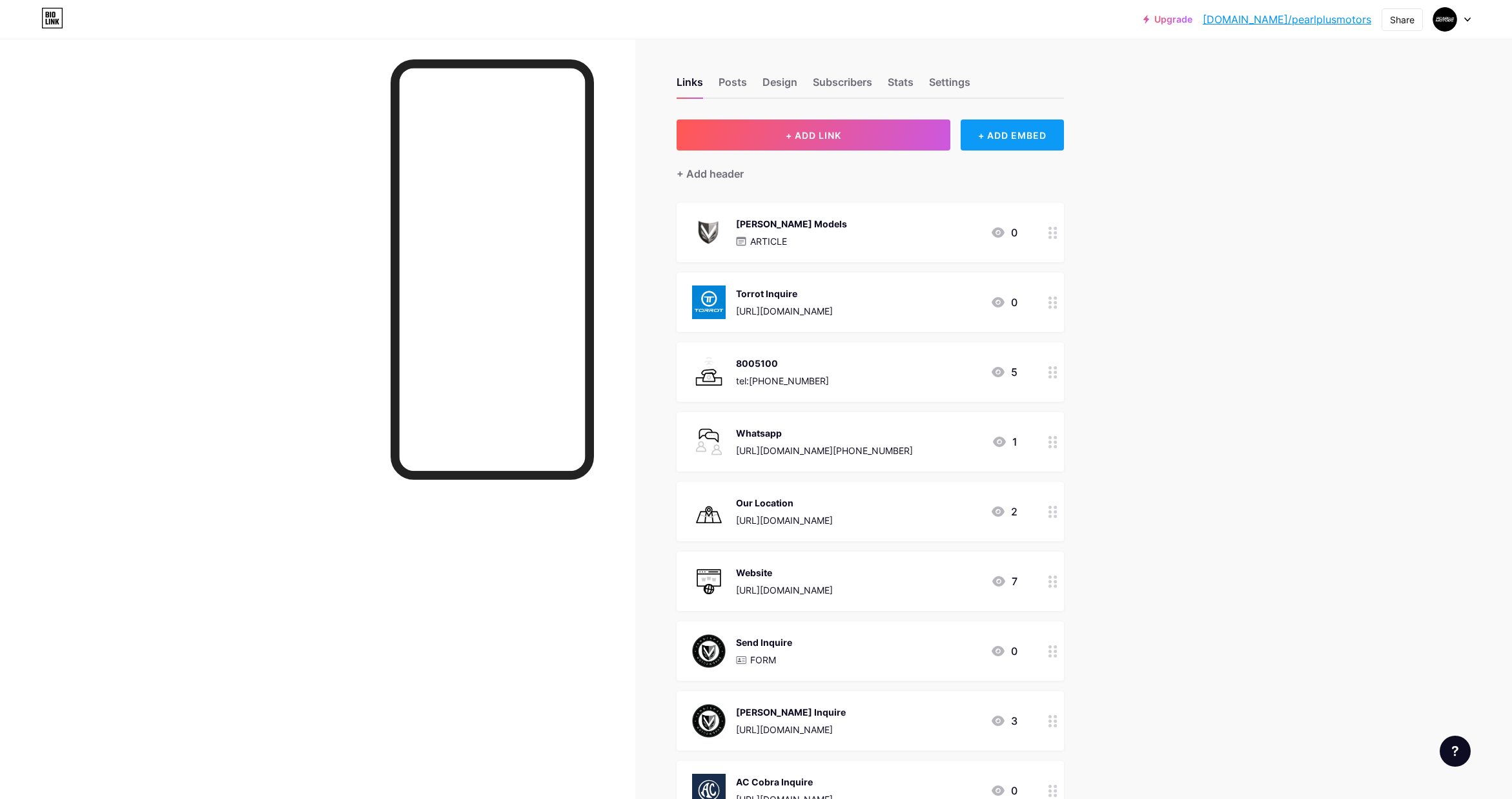
click at [1006, 132] on div "+ ADD EMBED" at bounding box center [1012, 134] width 102 height 31
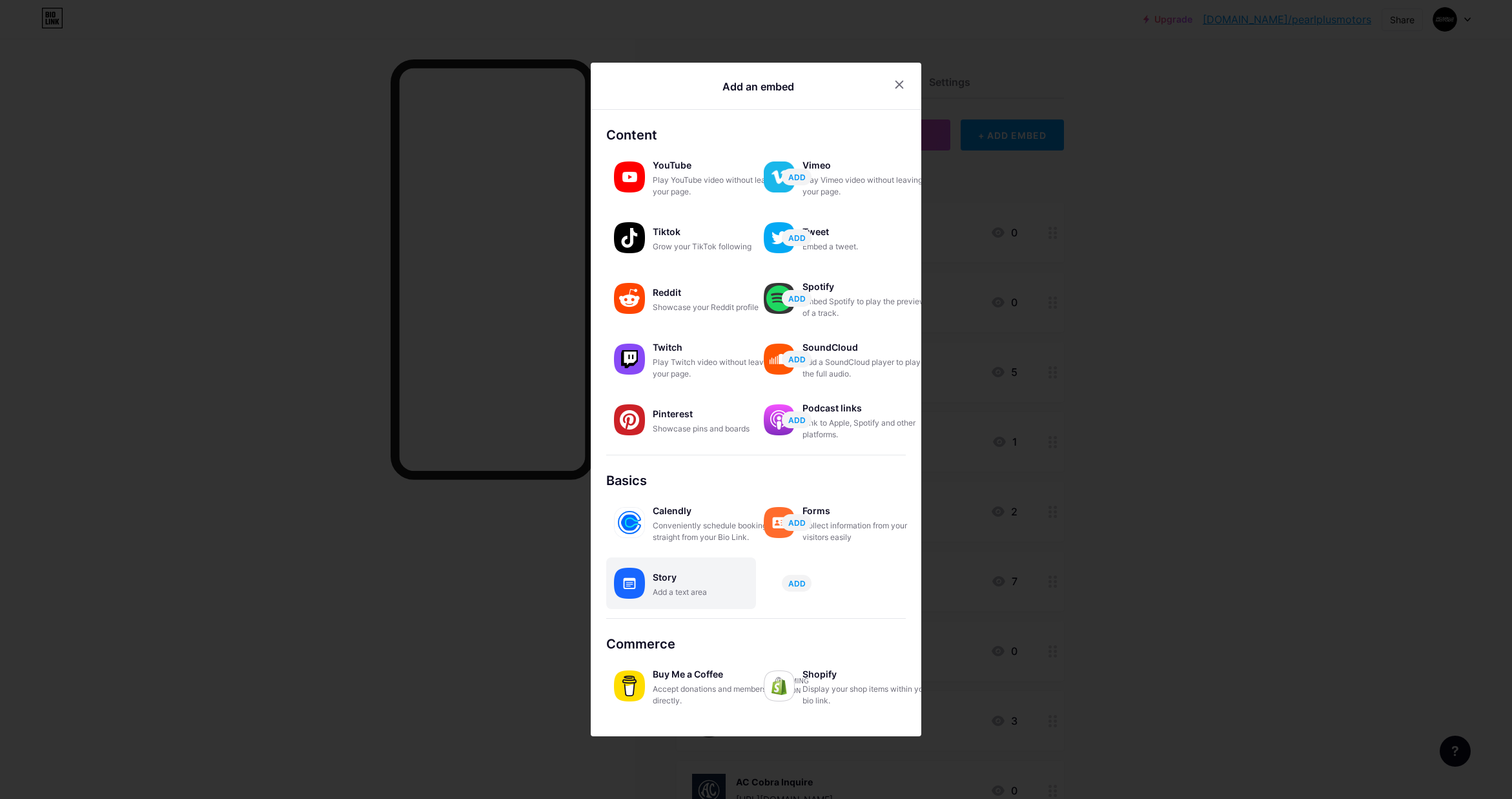
click at [707, 578] on div "Story" at bounding box center [717, 577] width 129 height 18
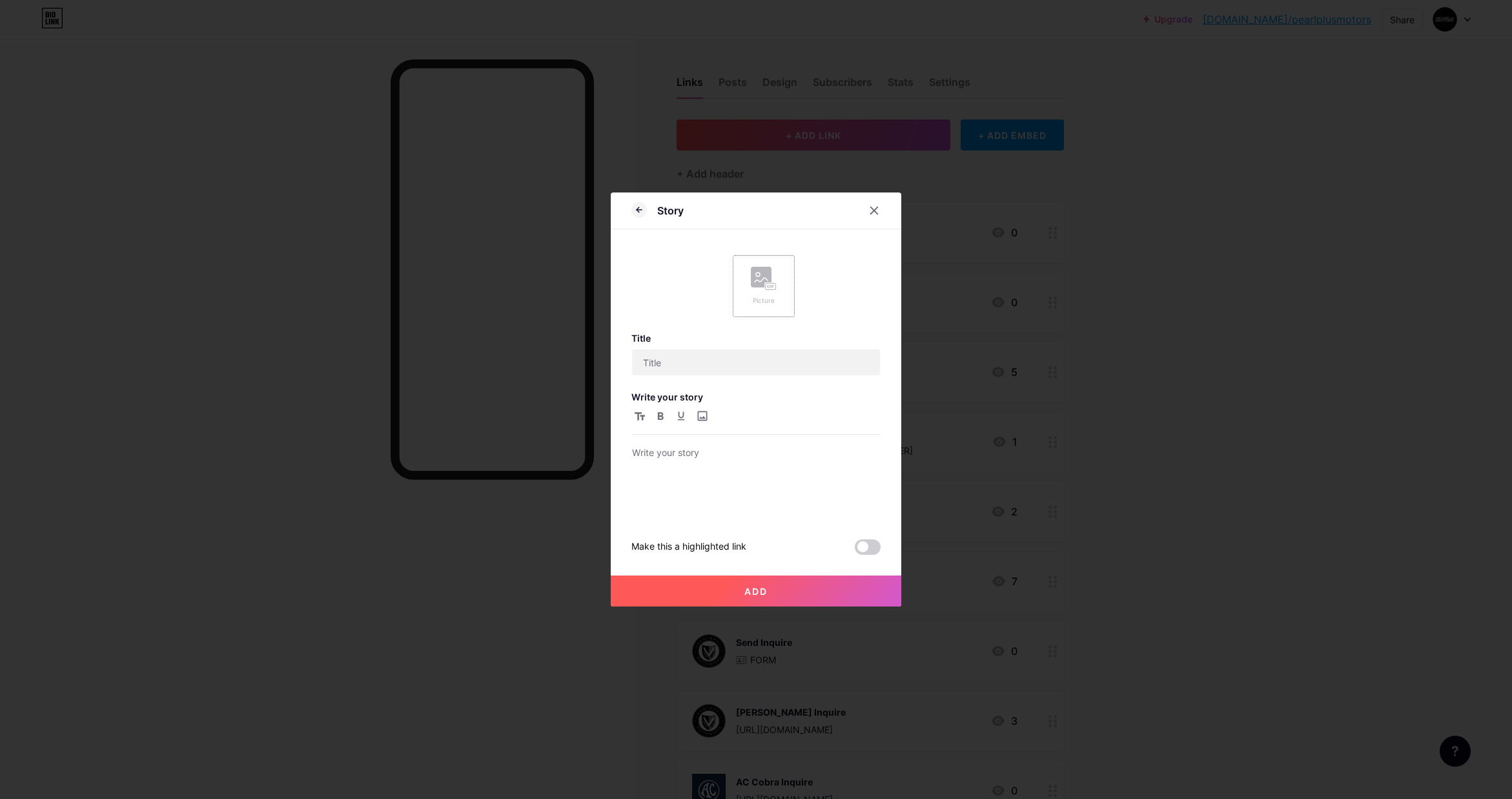
click at [773, 284] on rect at bounding box center [771, 287] width 11 height 7
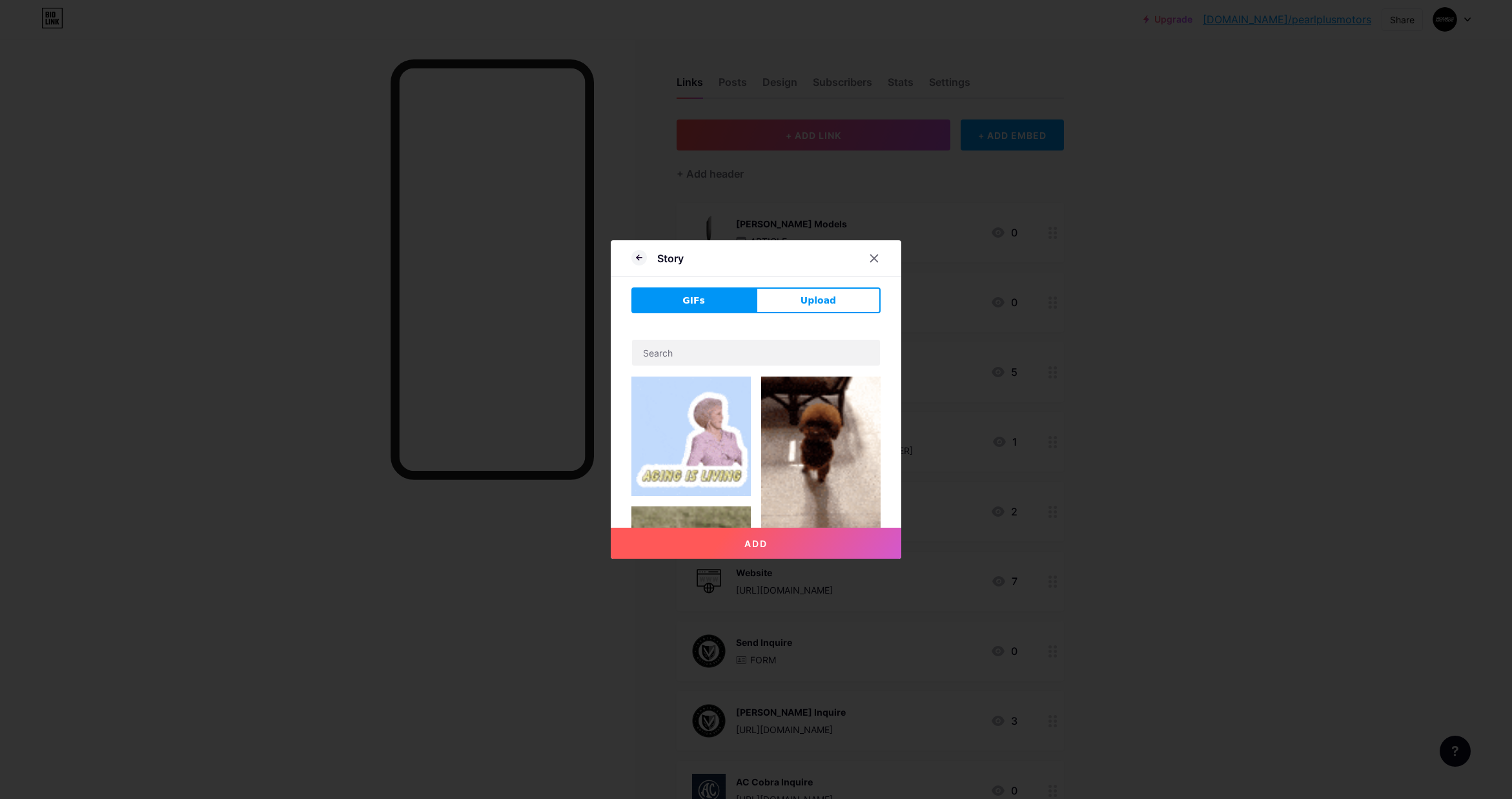
click at [722, 298] on button "GIFs" at bounding box center [693, 300] width 124 height 26
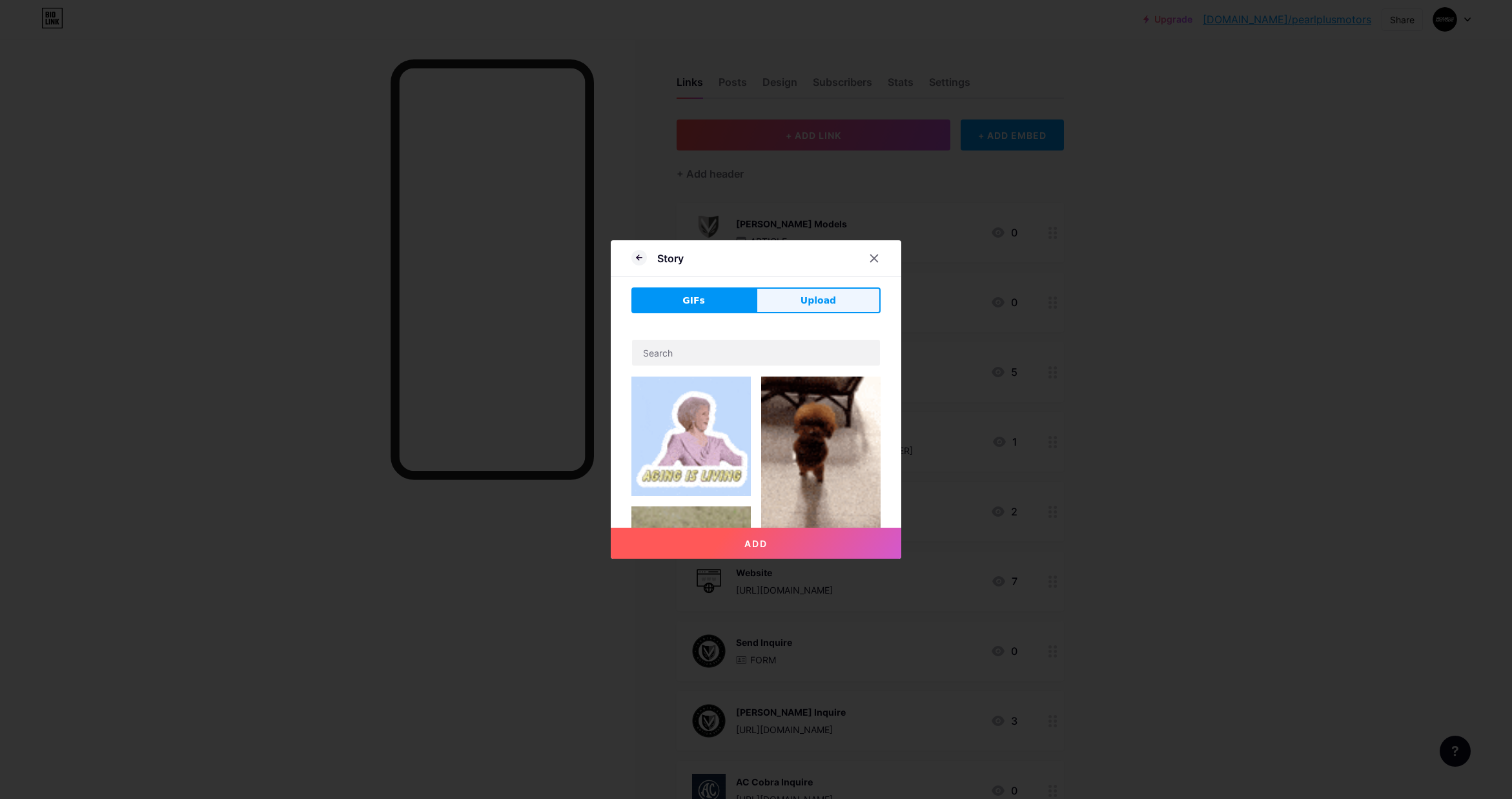
click at [809, 300] on span "Upload" at bounding box center [818, 300] width 35 height 13
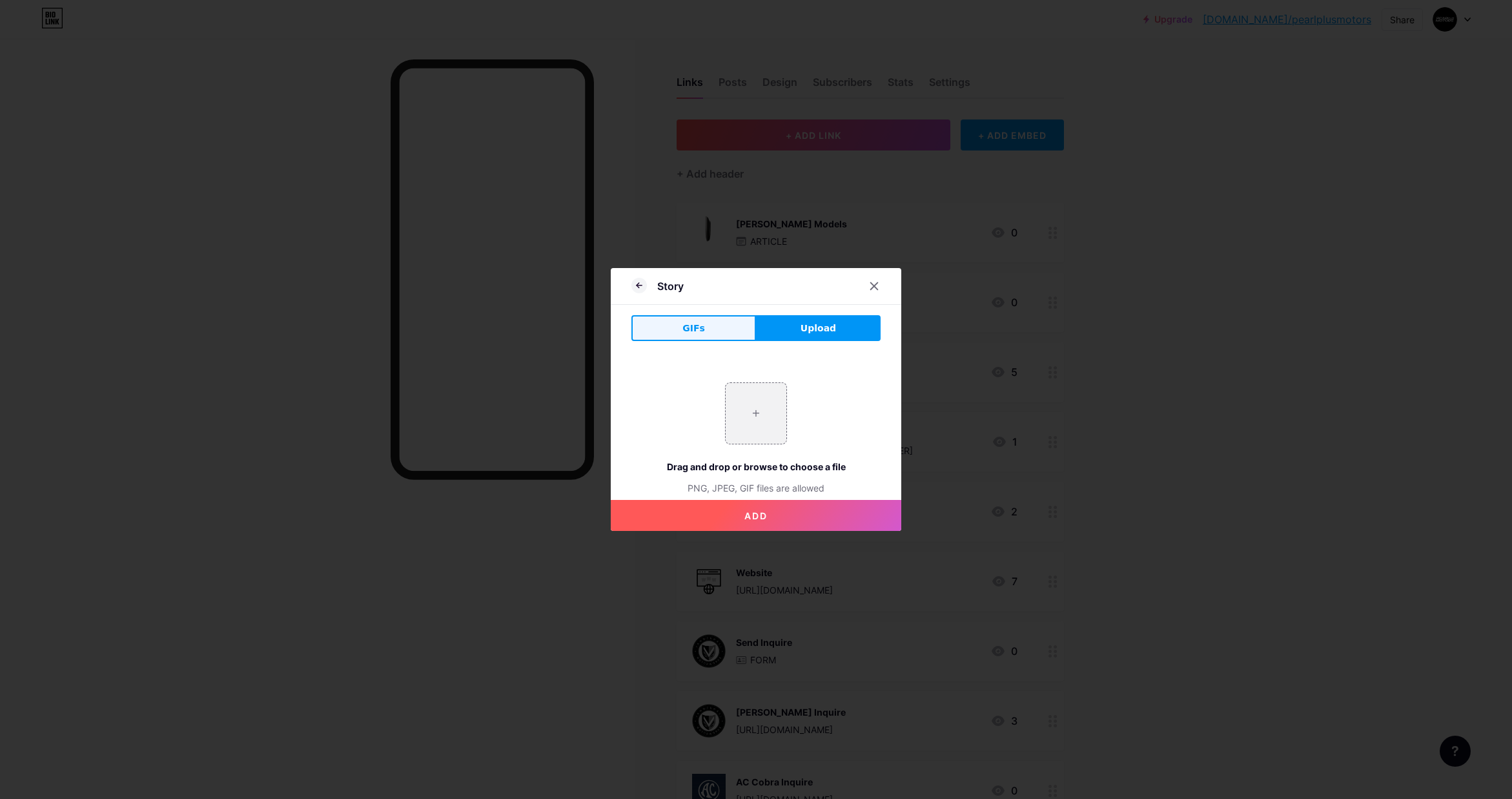
click at [704, 328] on button "GIFs" at bounding box center [693, 328] width 124 height 26
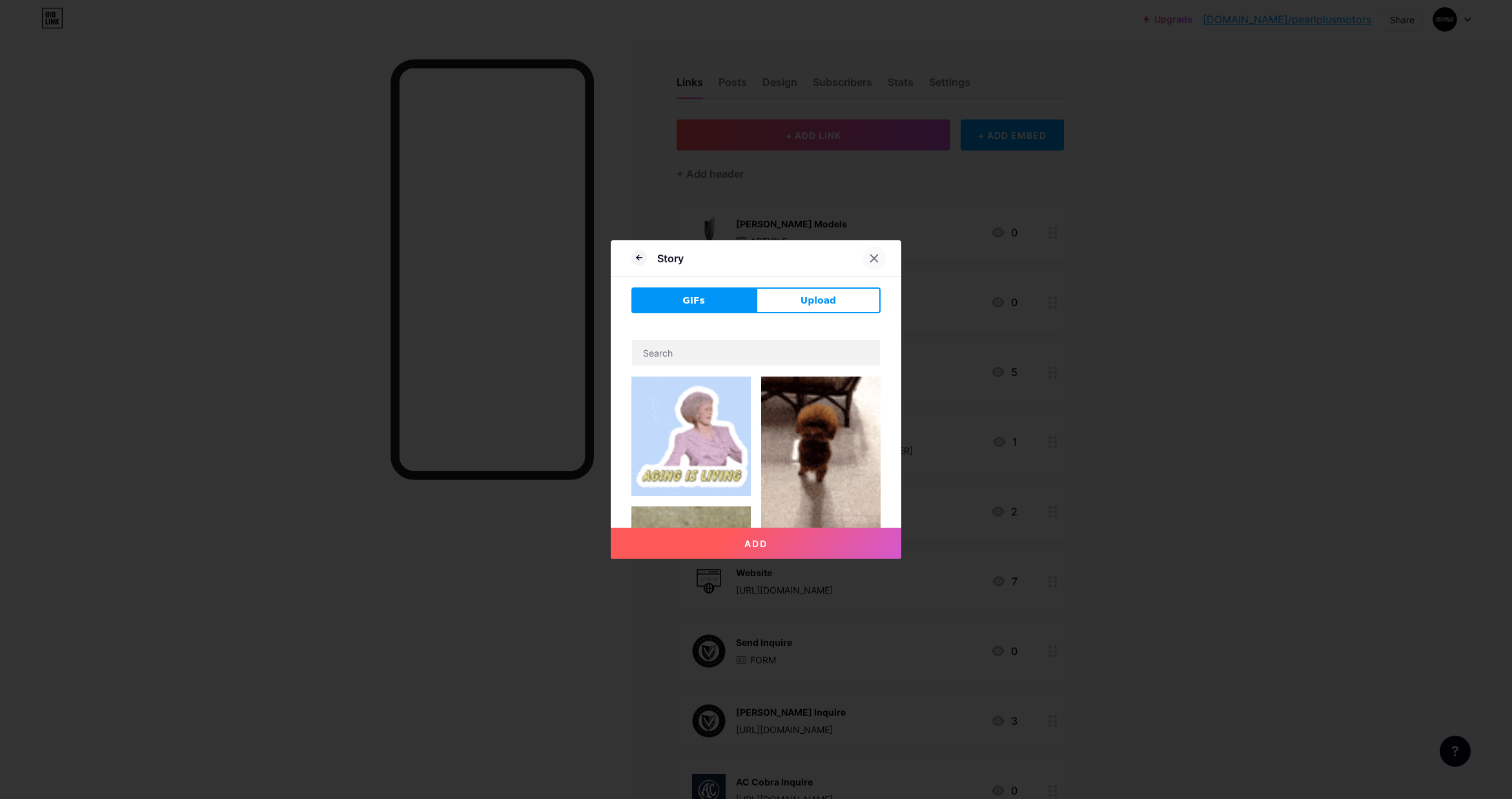
click at [874, 258] on icon at bounding box center [874, 258] width 7 height 7
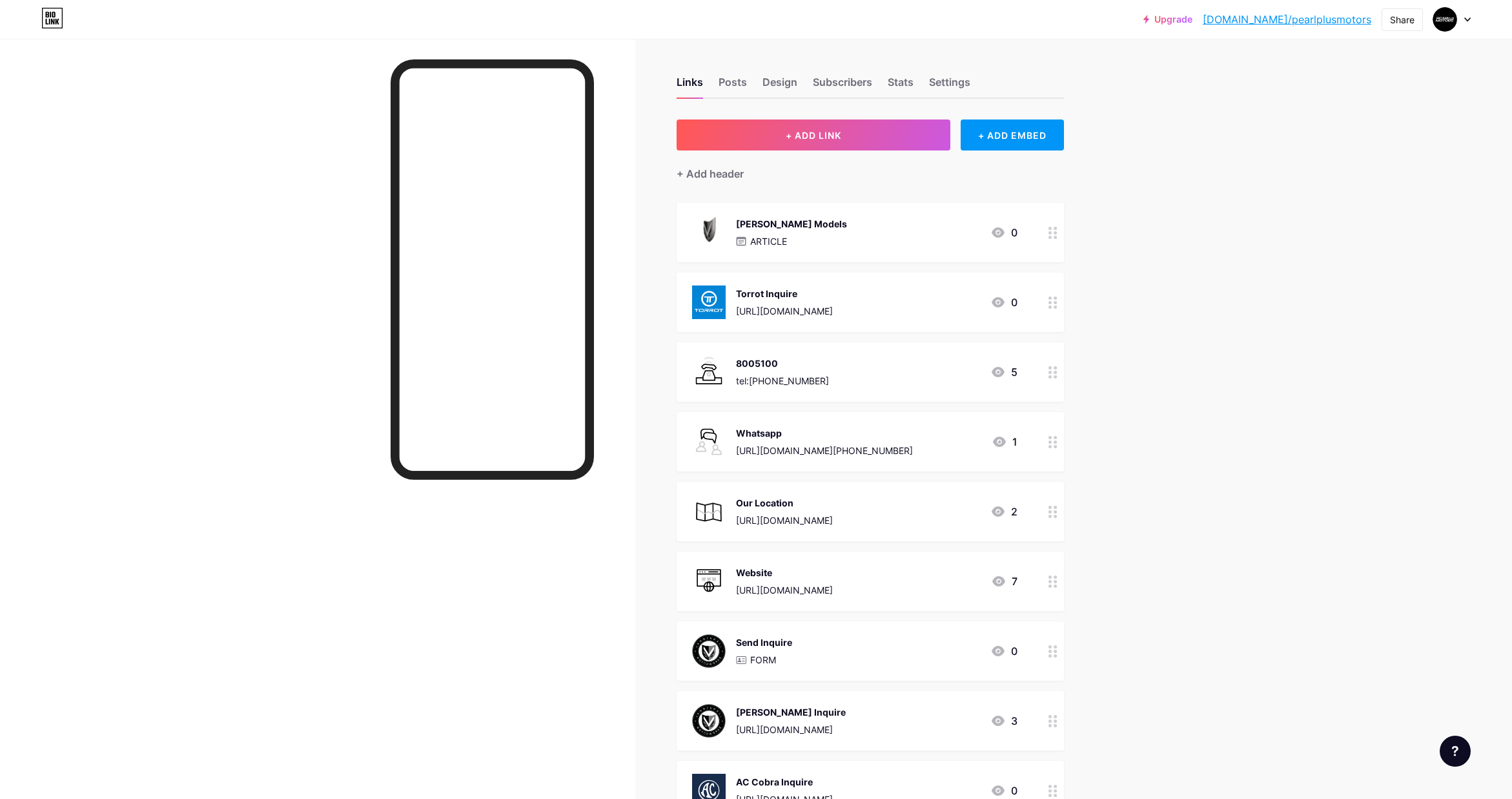
click at [852, 235] on div "[PERSON_NAME] Models ARTICLE 0" at bounding box center [854, 232] width 325 height 33
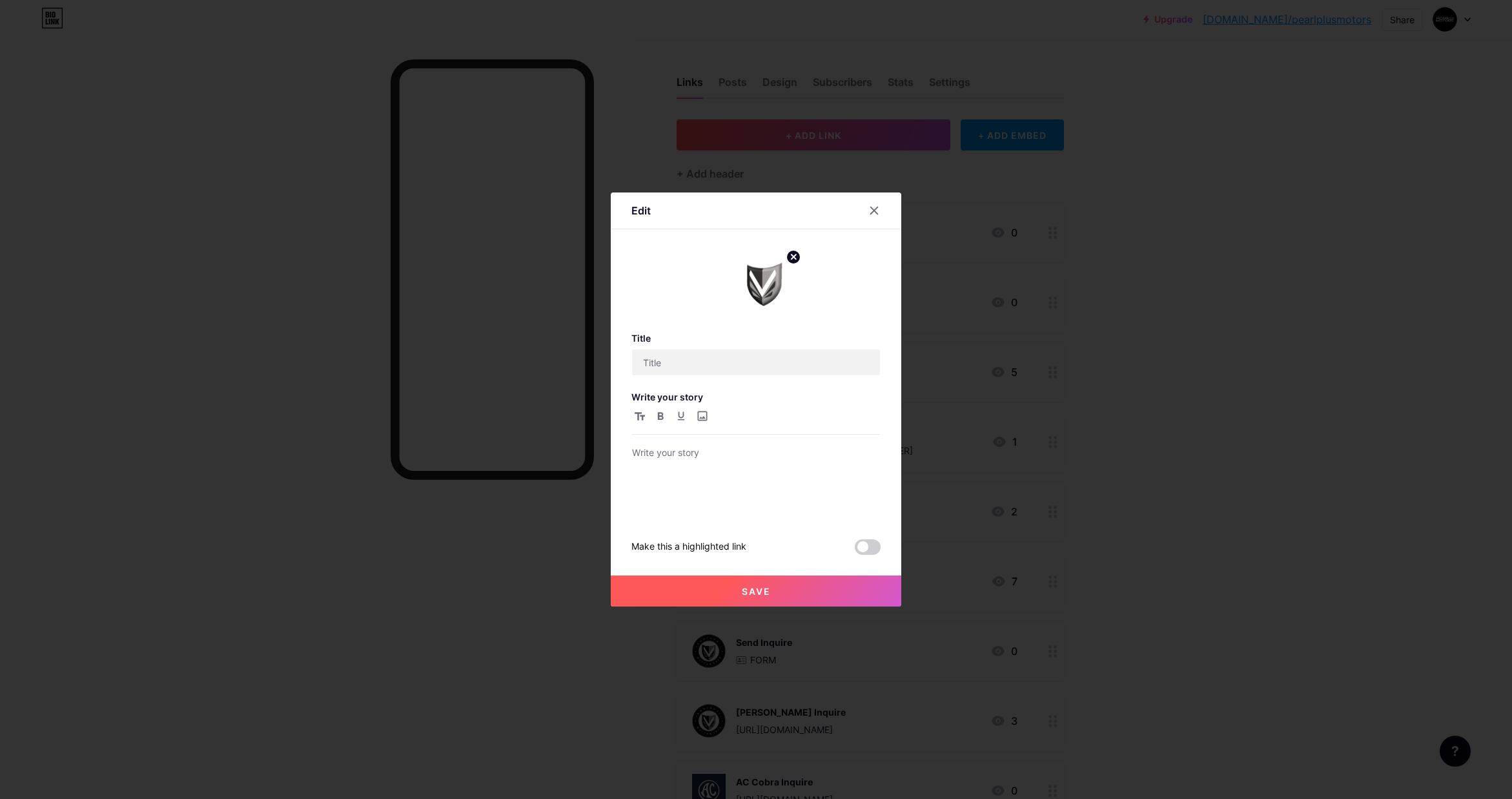
type input "[PERSON_NAME] Models"
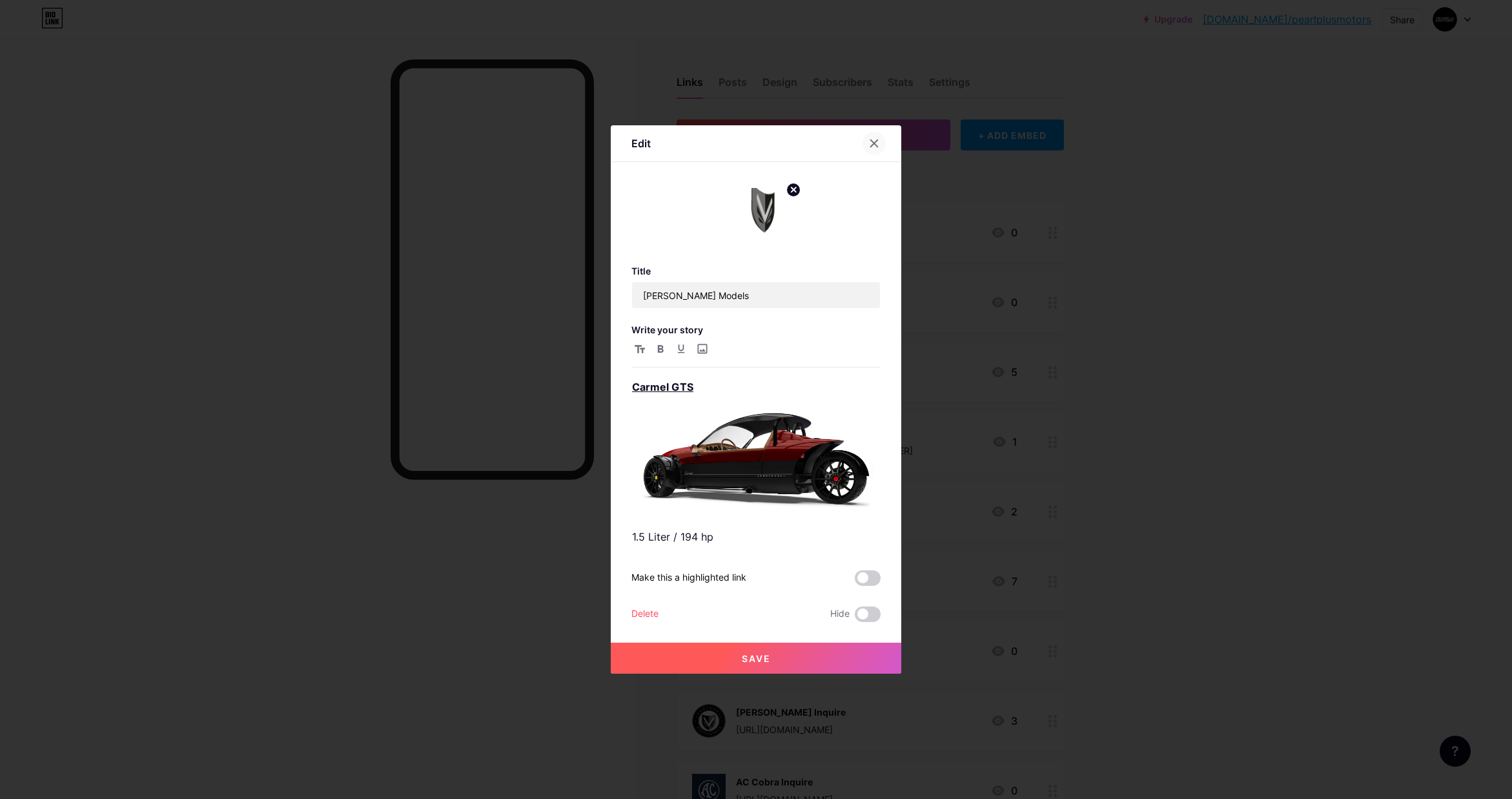
click at [873, 141] on icon at bounding box center [874, 144] width 7 height 7
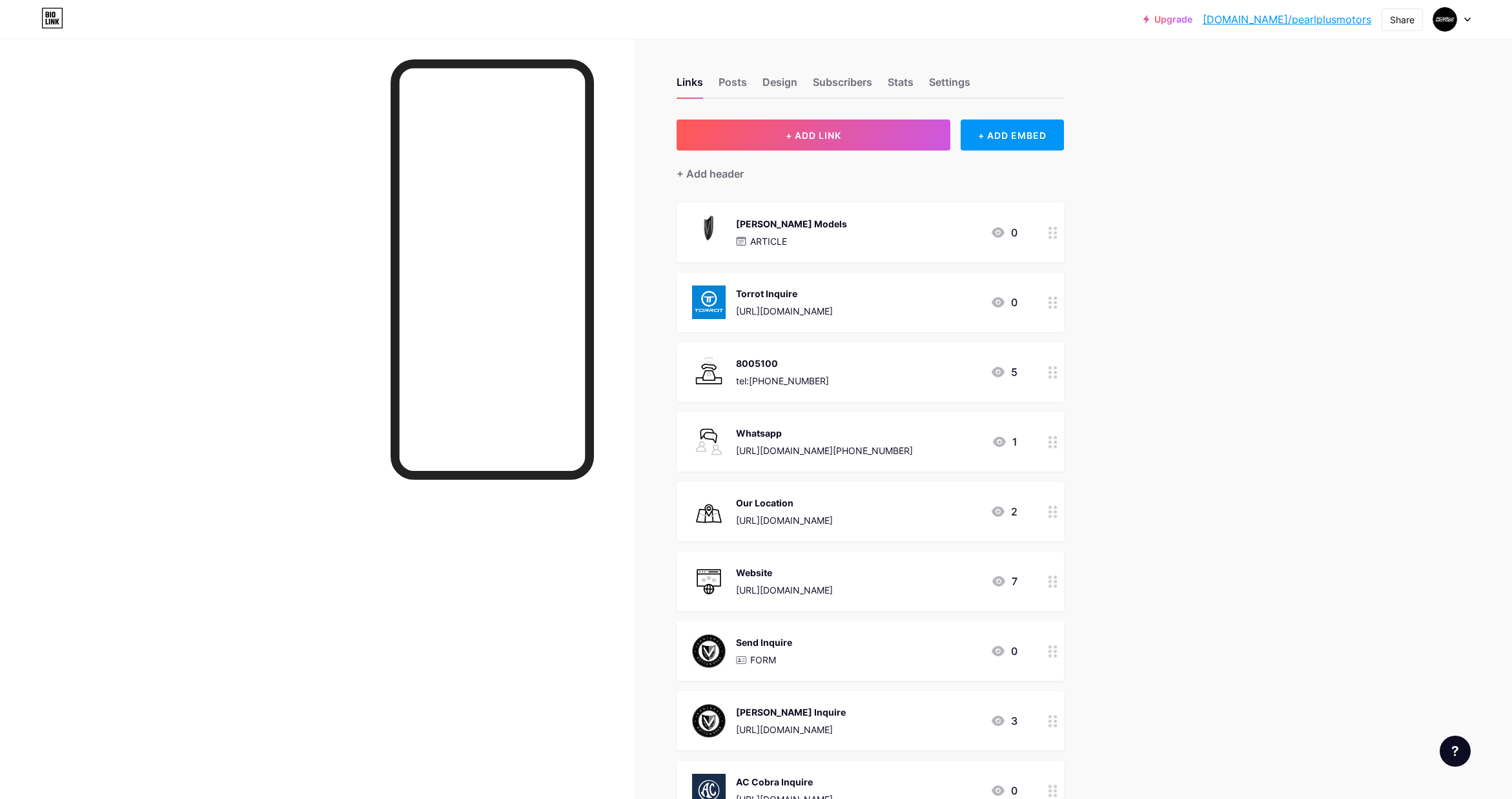
scroll to position [5, 0]
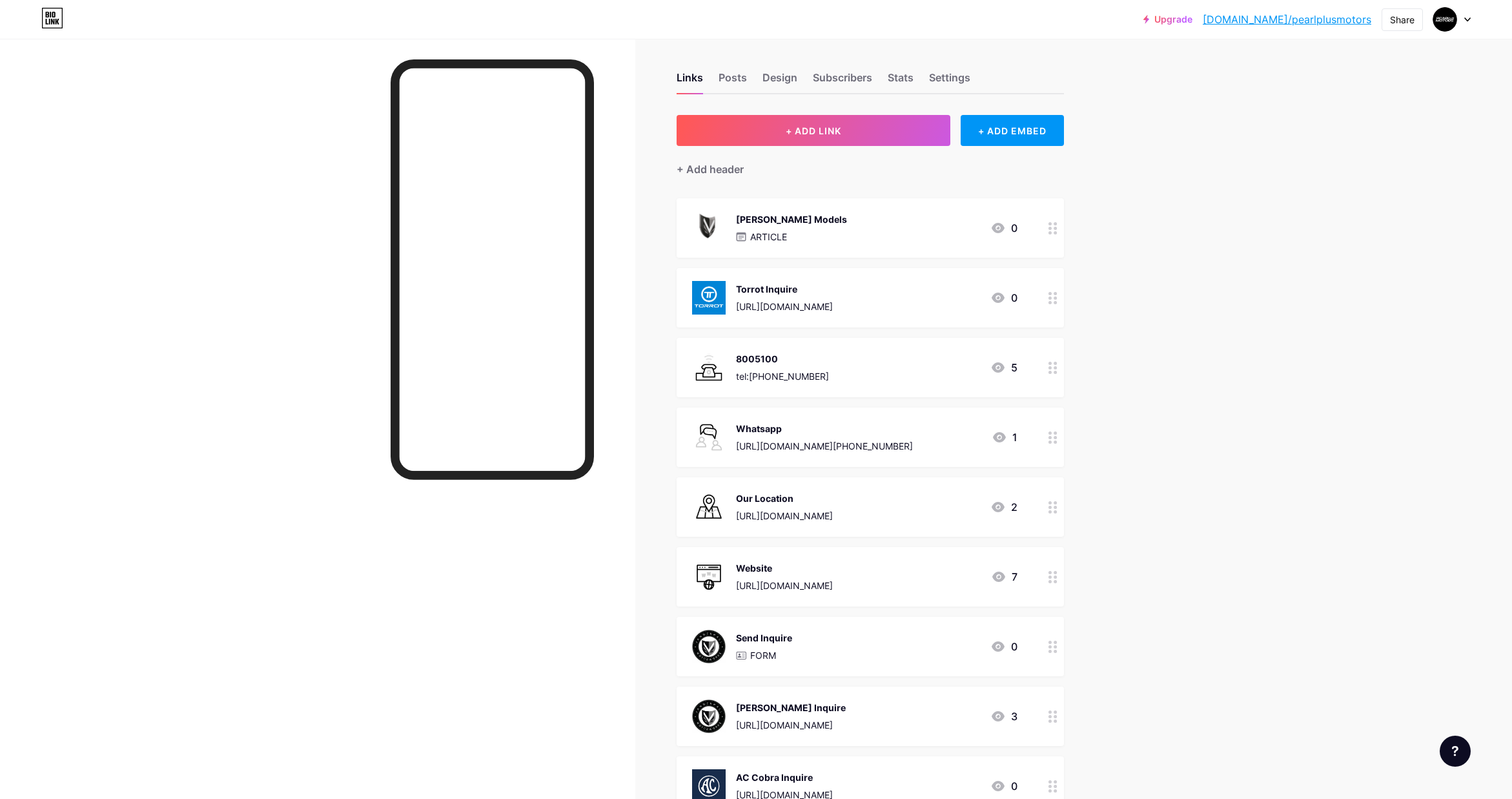
click at [706, 307] on img at bounding box center [709, 298] width 33 height 33
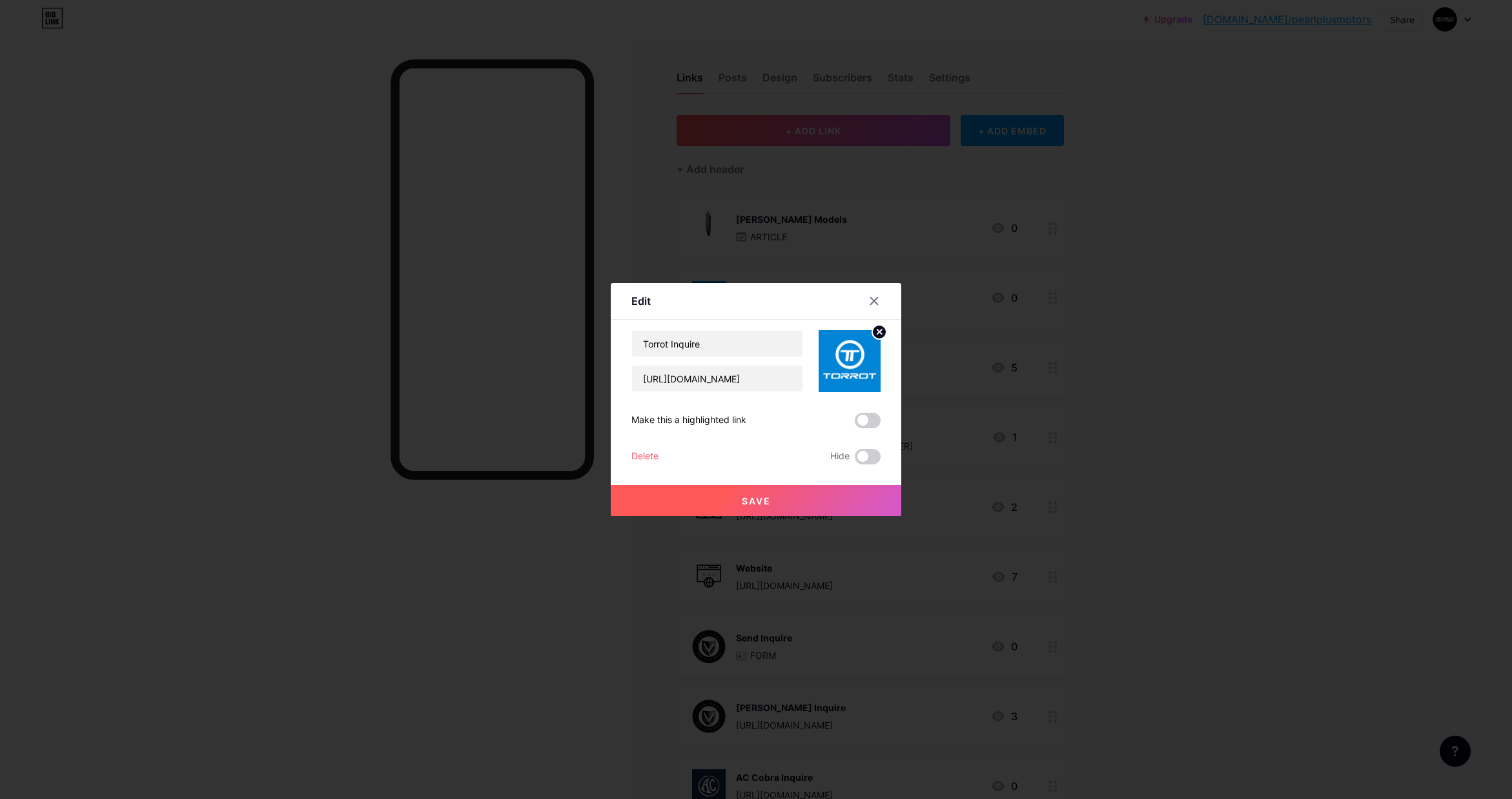
click at [857, 364] on img at bounding box center [849, 361] width 62 height 62
click at [874, 299] on icon at bounding box center [874, 301] width 11 height 11
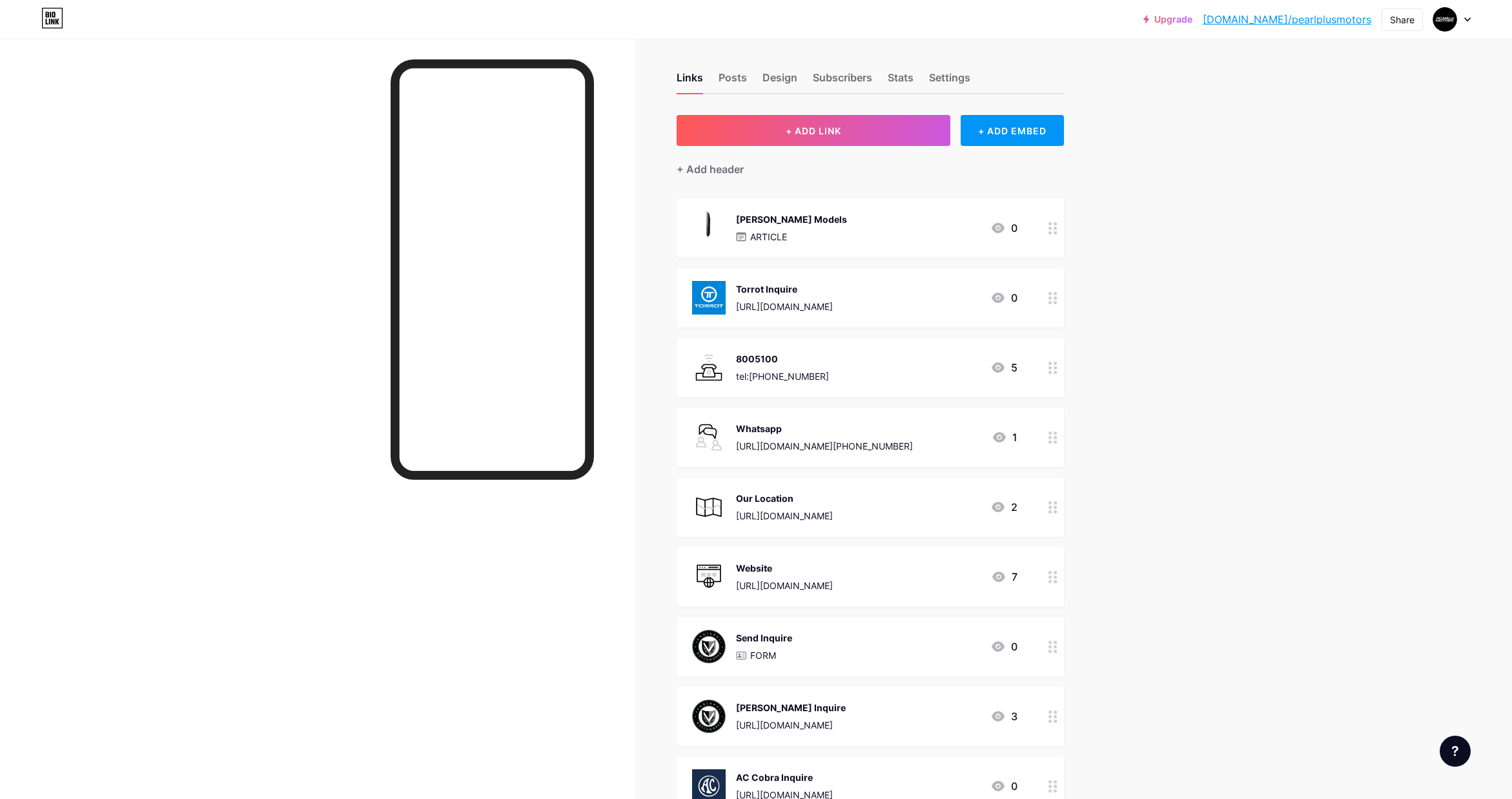
click at [1203, 235] on div "Upgrade [DOMAIN_NAME]/pearlp... [DOMAIN_NAME]/pearlplusmotors Share Switch acco…" at bounding box center [756, 539] width 1512 height 1088
click at [876, 297] on div "Torrot Inquire [URL][DOMAIN_NAME] 0" at bounding box center [854, 298] width 325 height 33
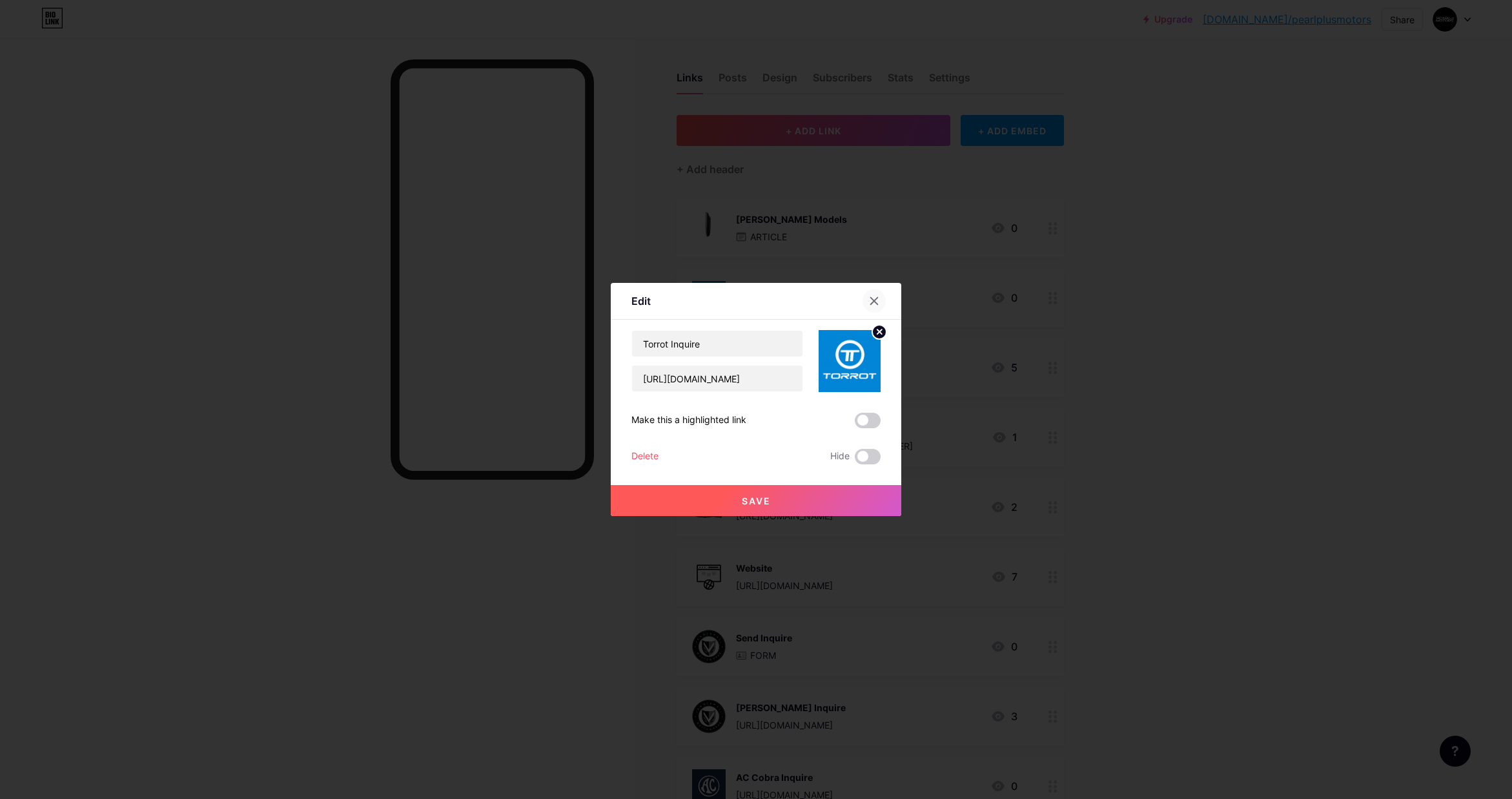
click at [876, 303] on icon at bounding box center [874, 301] width 7 height 7
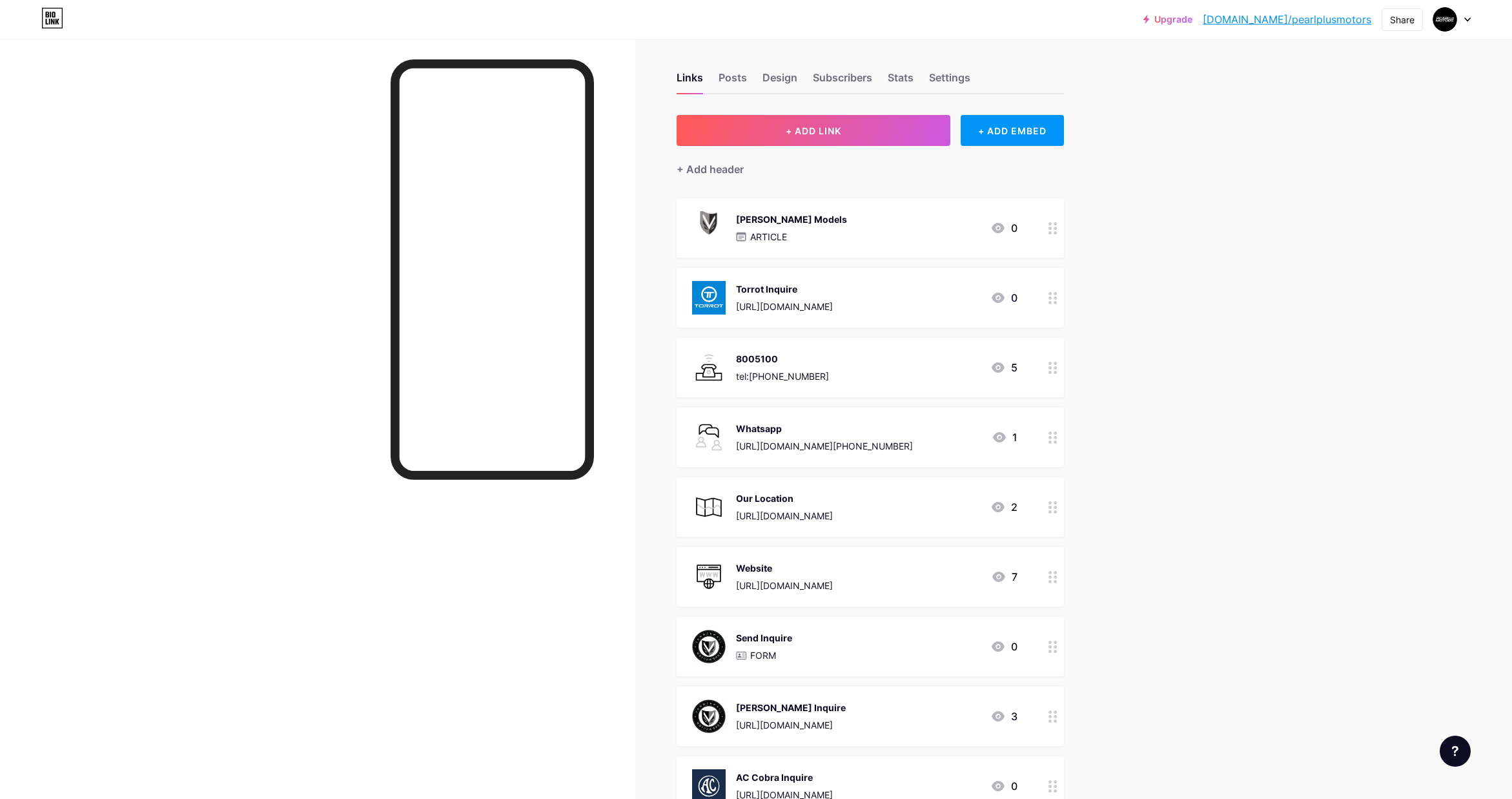
click at [1198, 269] on div "Upgrade [DOMAIN_NAME]/pearlp... [DOMAIN_NAME]/pearlplusmotors Share Switch acco…" at bounding box center [756, 539] width 1512 height 1088
click at [704, 291] on img at bounding box center [709, 298] width 33 height 33
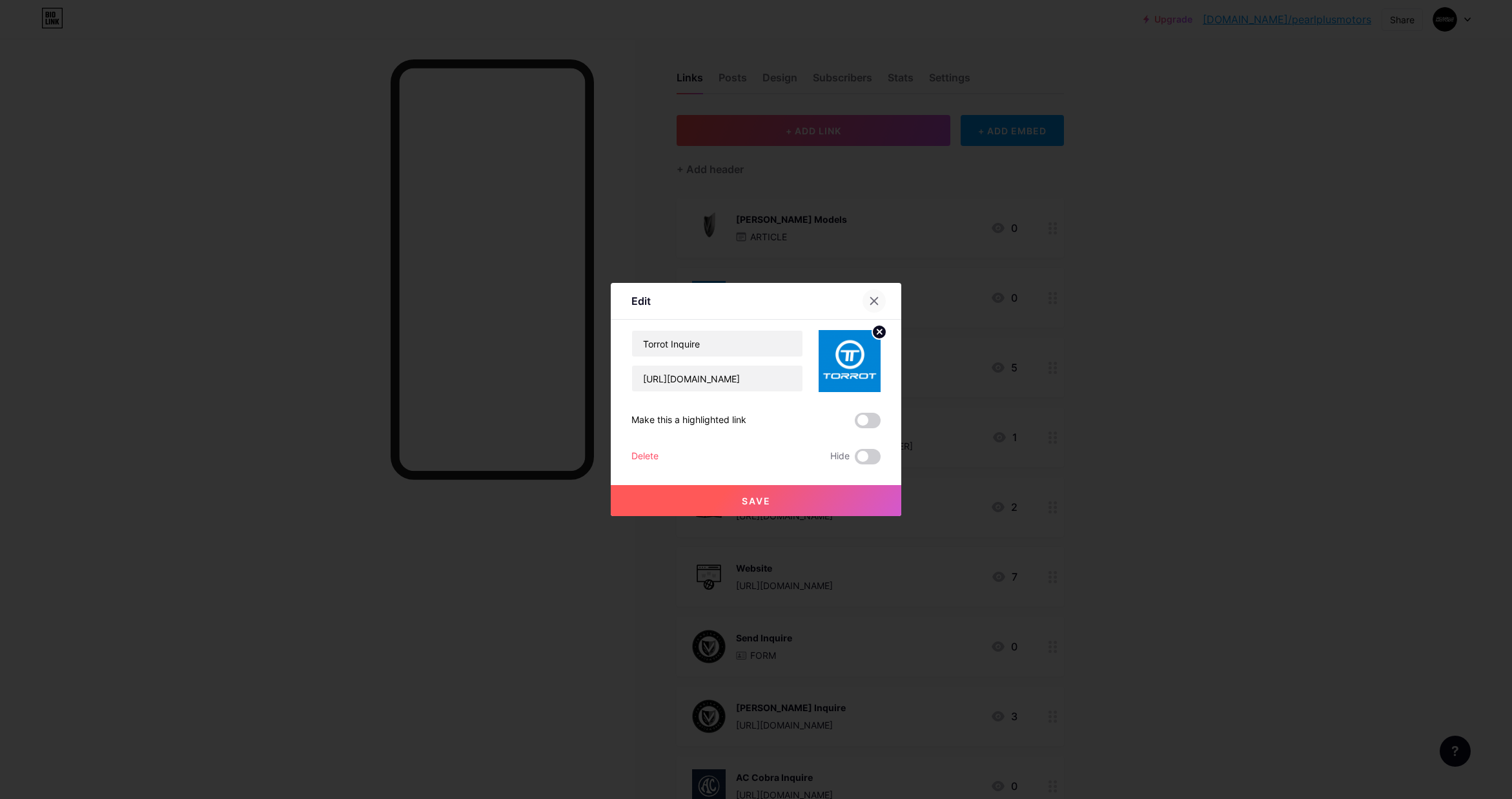
click at [878, 297] on icon at bounding box center [874, 301] width 11 height 11
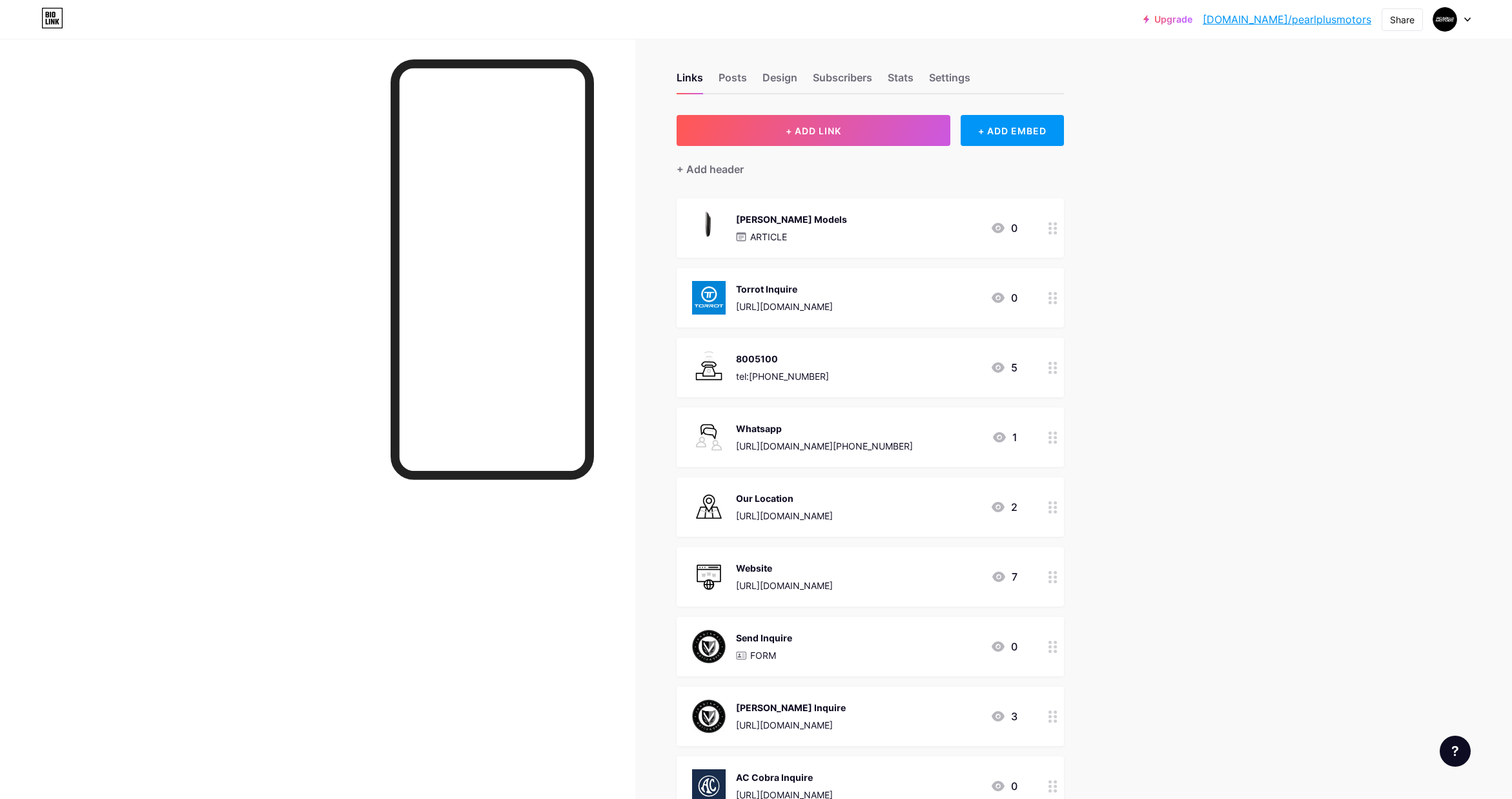
click at [1240, 296] on div "Upgrade [DOMAIN_NAME]/pearlp... [DOMAIN_NAME]/pearlplusmotors Share Switch acco…" at bounding box center [756, 539] width 1512 height 1088
click at [1258, 203] on div "Upgrade [DOMAIN_NAME]/pearlp... [DOMAIN_NAME]/pearlplusmotors Share Switch acco…" at bounding box center [756, 539] width 1512 height 1088
click at [1051, 297] on icon at bounding box center [1053, 298] width 9 height 12
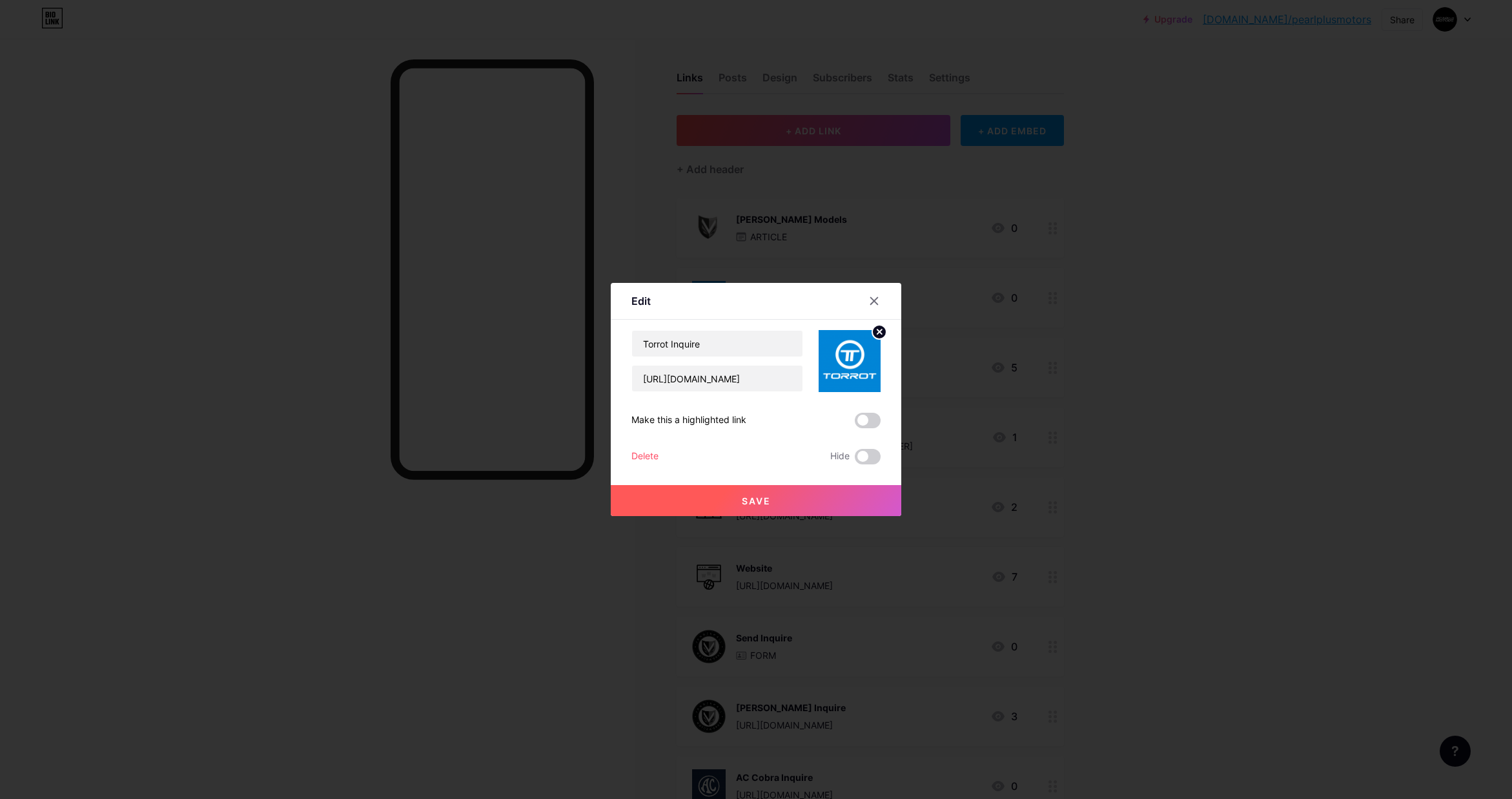
click at [875, 301] on icon at bounding box center [874, 301] width 11 height 11
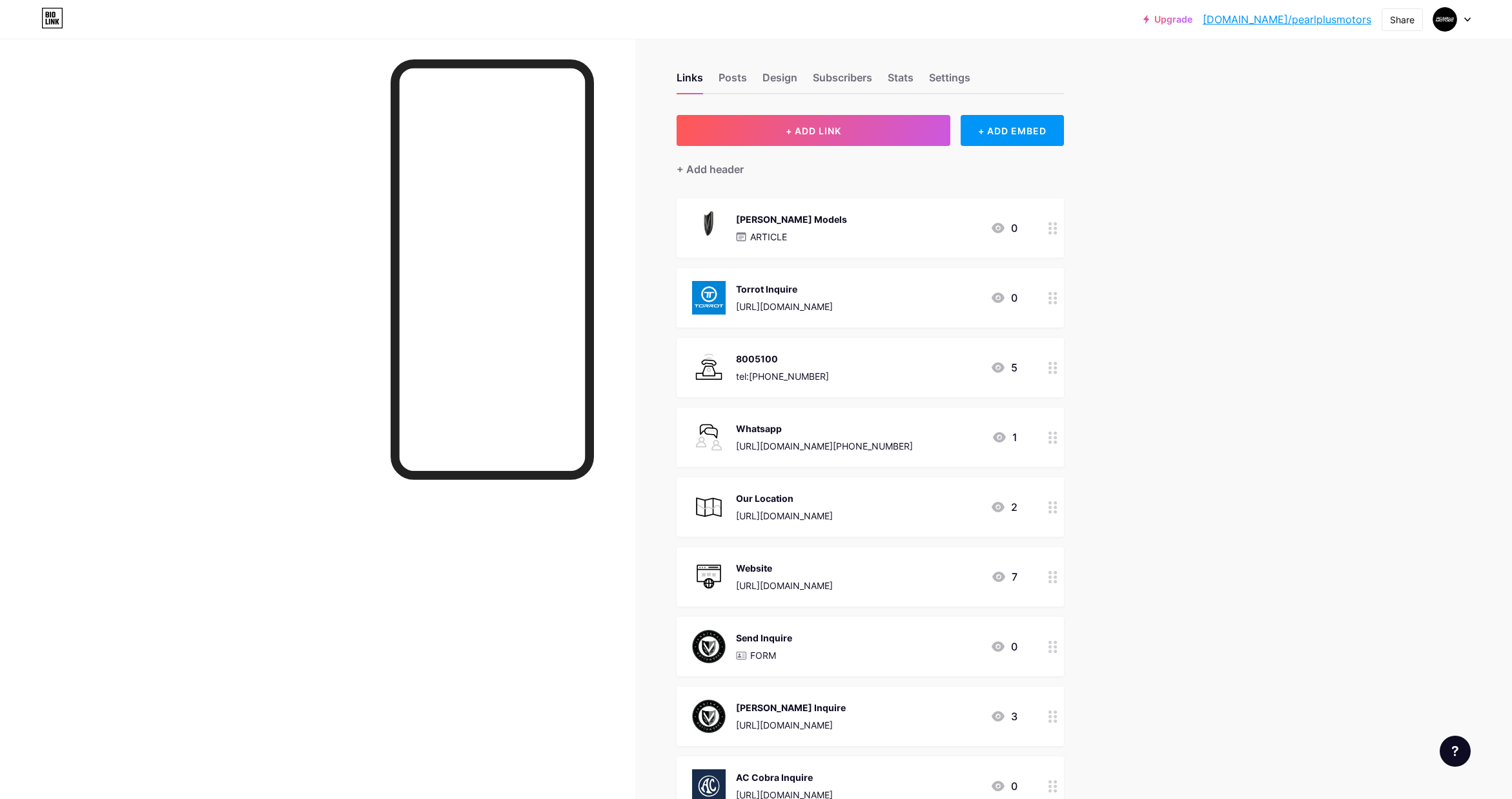
click at [1149, 292] on div "Upgrade [DOMAIN_NAME]/pearlp... [DOMAIN_NAME]/pearlplusmotors Share Switch acco…" at bounding box center [756, 539] width 1512 height 1088
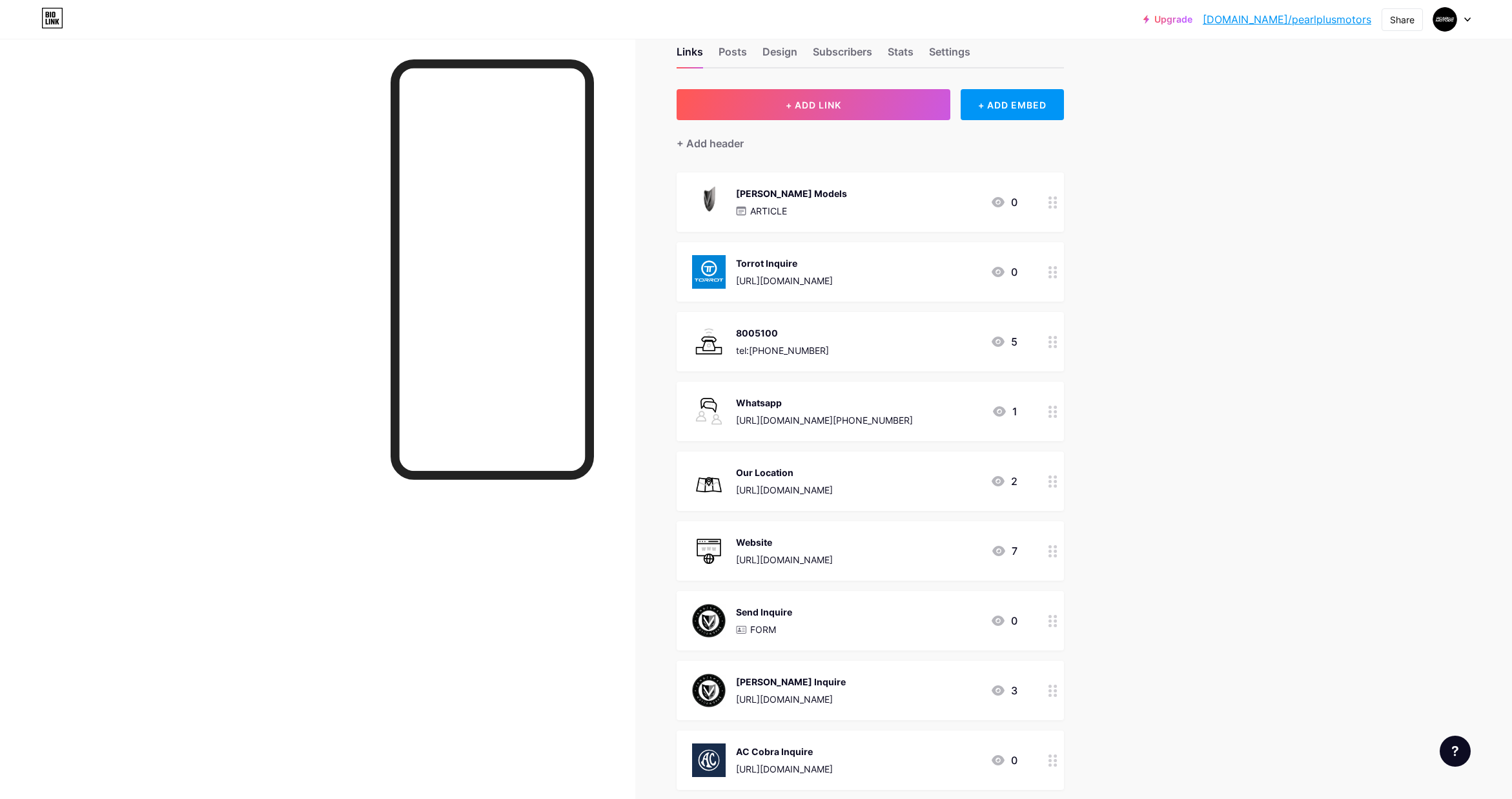
scroll to position [32, 0]
click at [1467, 21] on div at bounding box center [1452, 19] width 37 height 23
click at [1349, 270] on div "Upgrade [DOMAIN_NAME]/pearlp... [DOMAIN_NAME]/pearlplusmotors Share Switch acco…" at bounding box center [756, 512] width 1512 height 1088
click at [714, 263] on img at bounding box center [709, 271] width 33 height 33
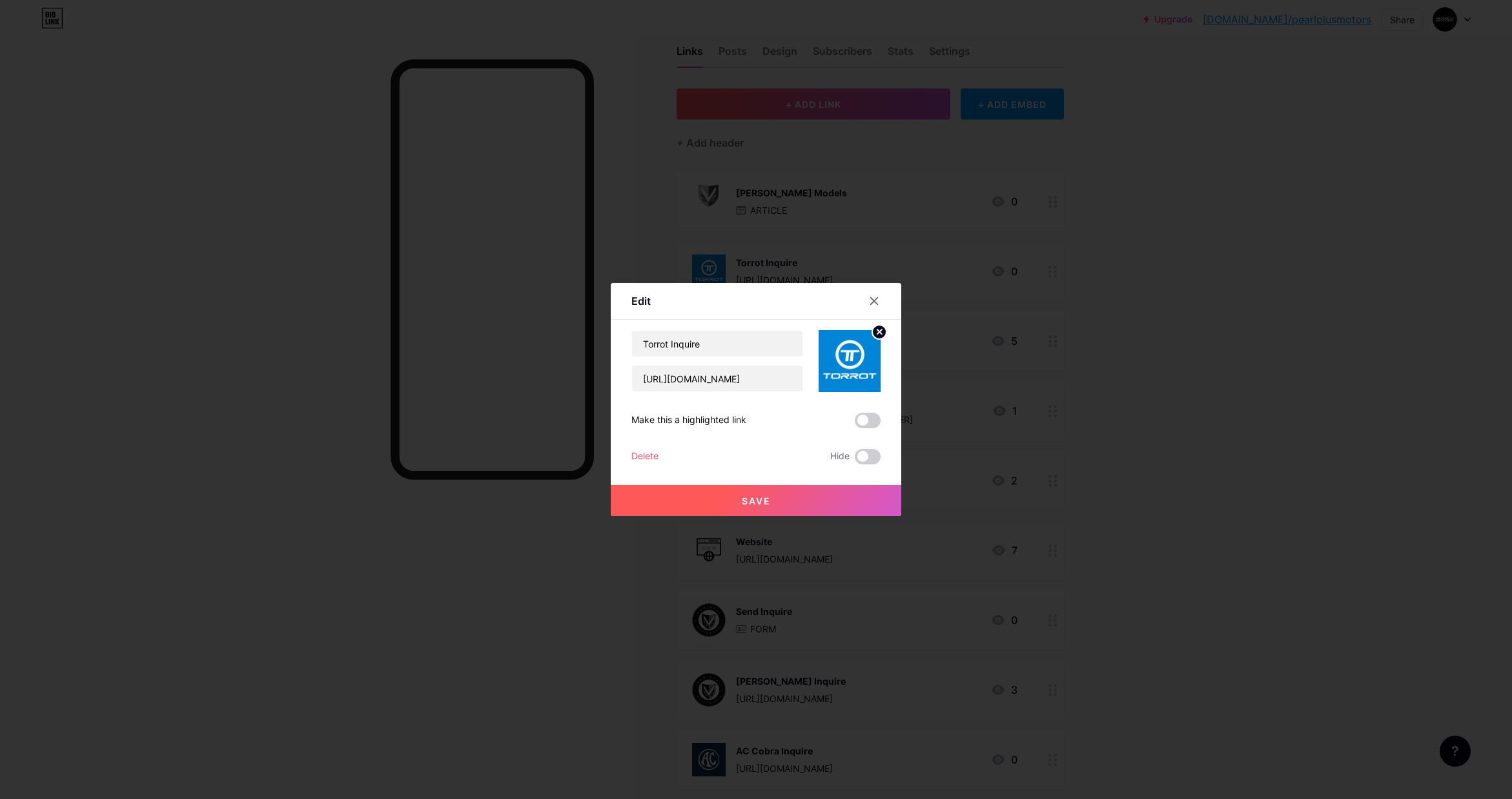
click at [880, 334] on icon at bounding box center [879, 332] width 5 height 5
click at [860, 360] on rect at bounding box center [857, 362] width 11 height 7
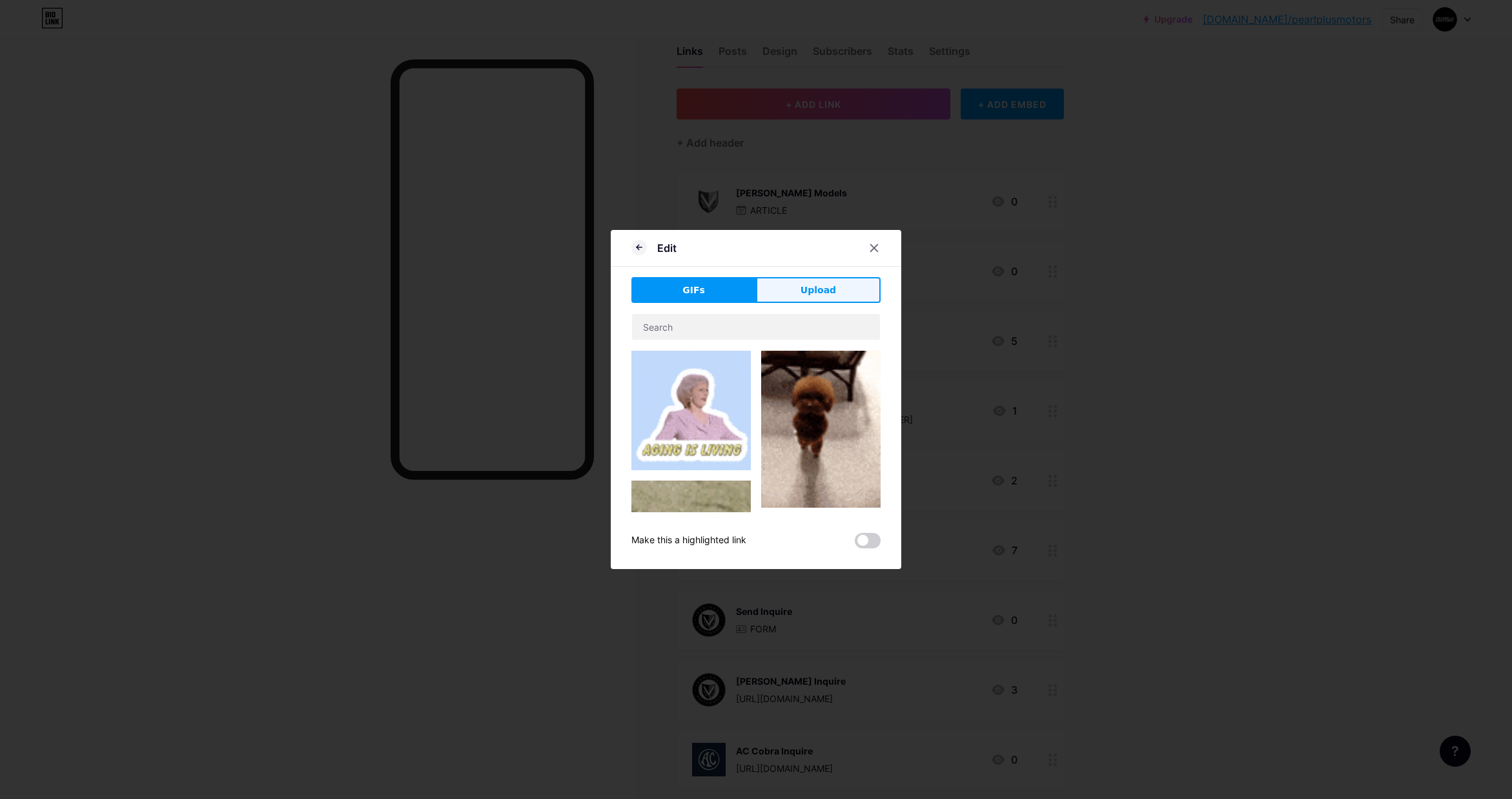
click at [817, 290] on span "Upload" at bounding box center [818, 290] width 35 height 13
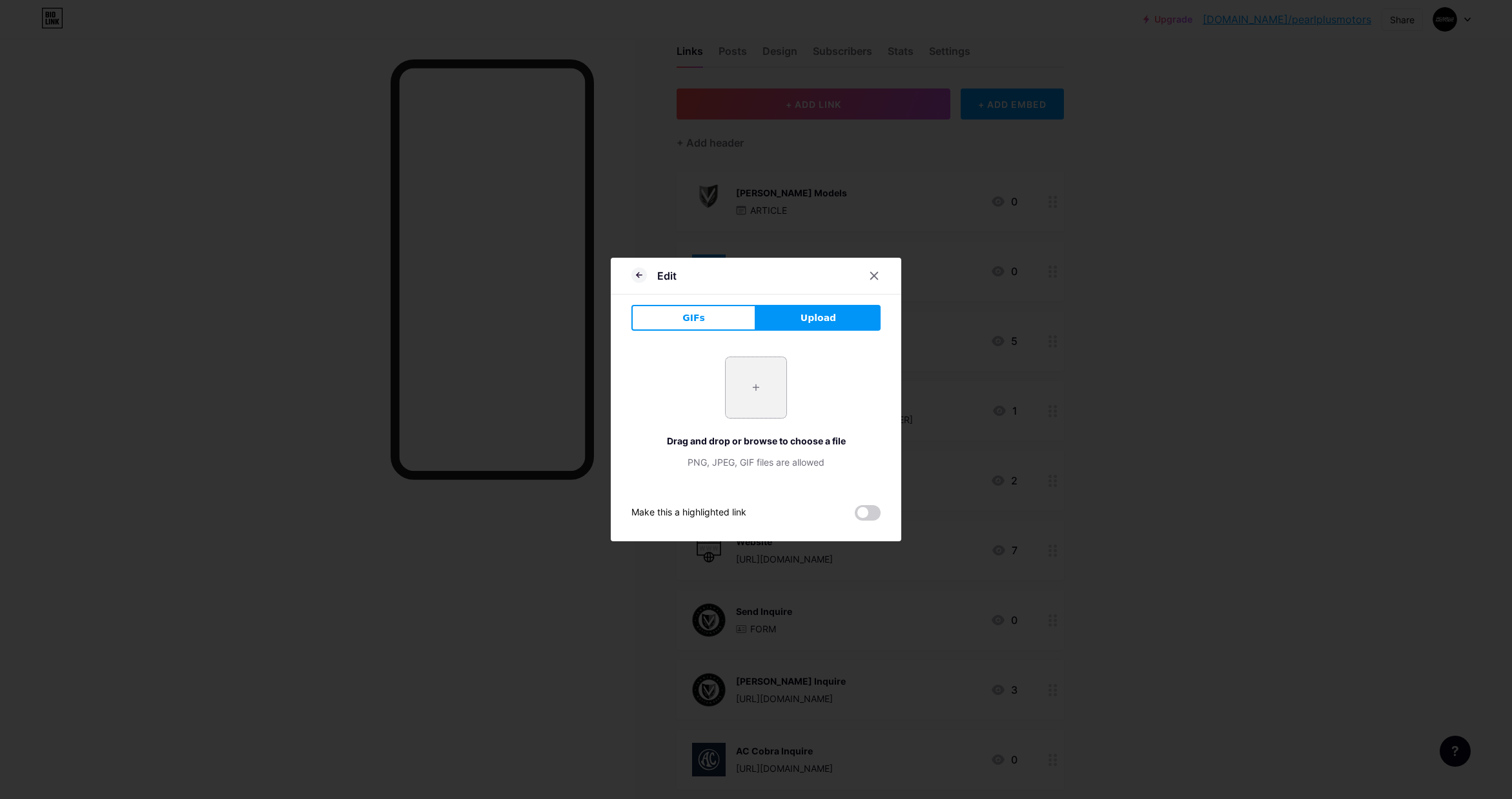
click at [761, 386] on input "file" at bounding box center [755, 387] width 61 height 61
click at [1093, 87] on div at bounding box center [756, 400] width 1512 height 799
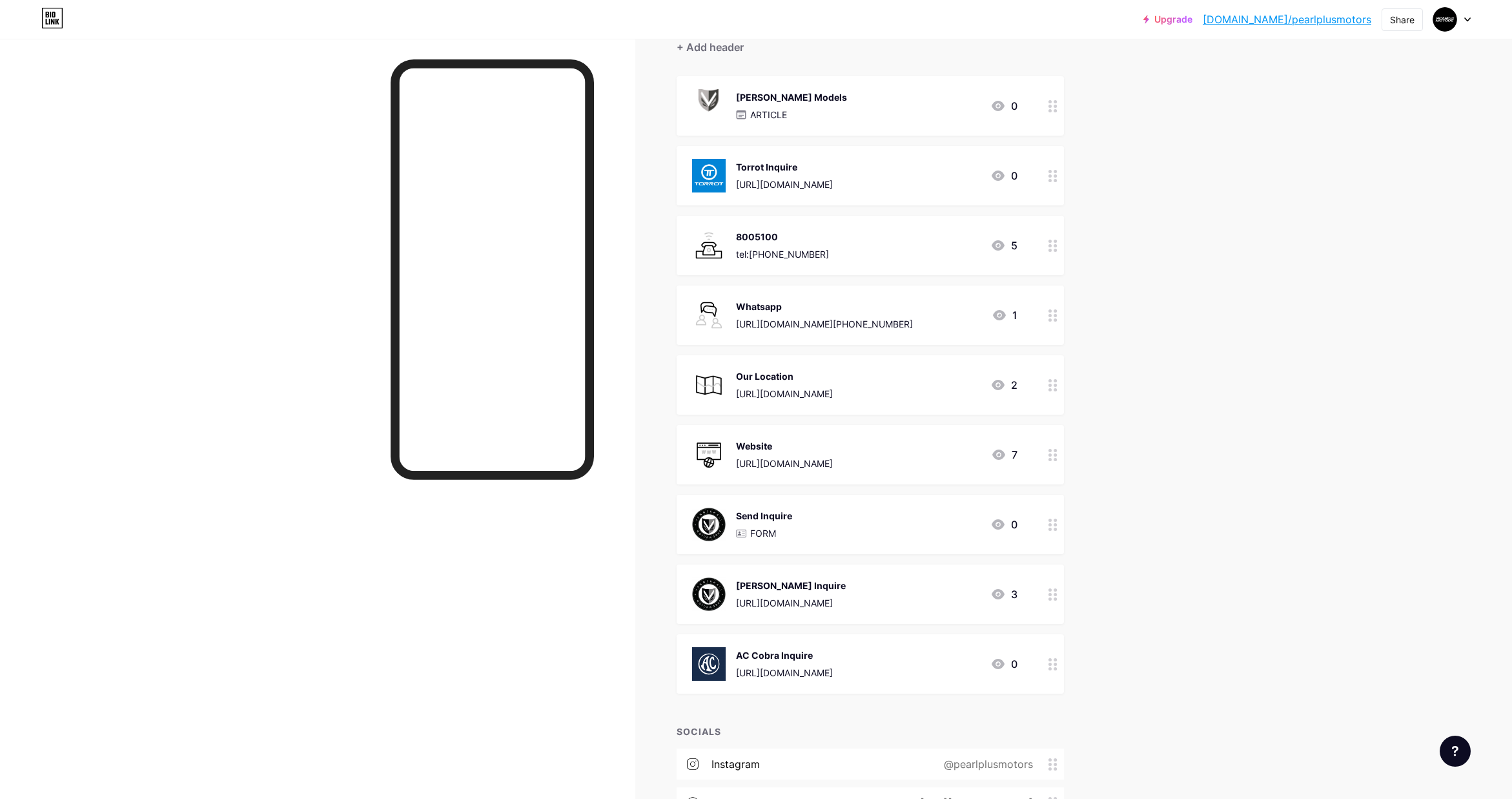
scroll to position [136, 0]
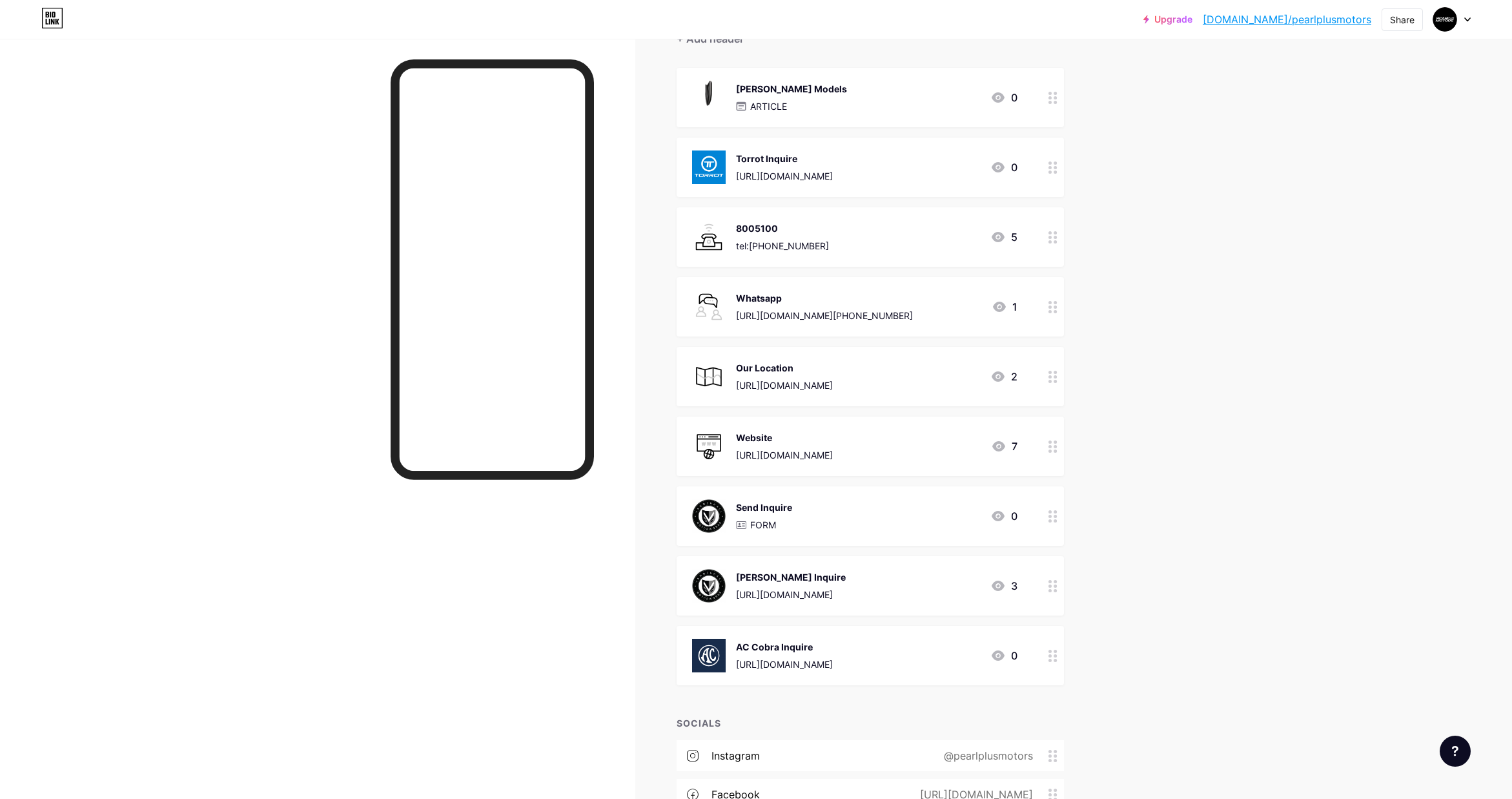
click at [710, 163] on img at bounding box center [709, 167] width 33 height 33
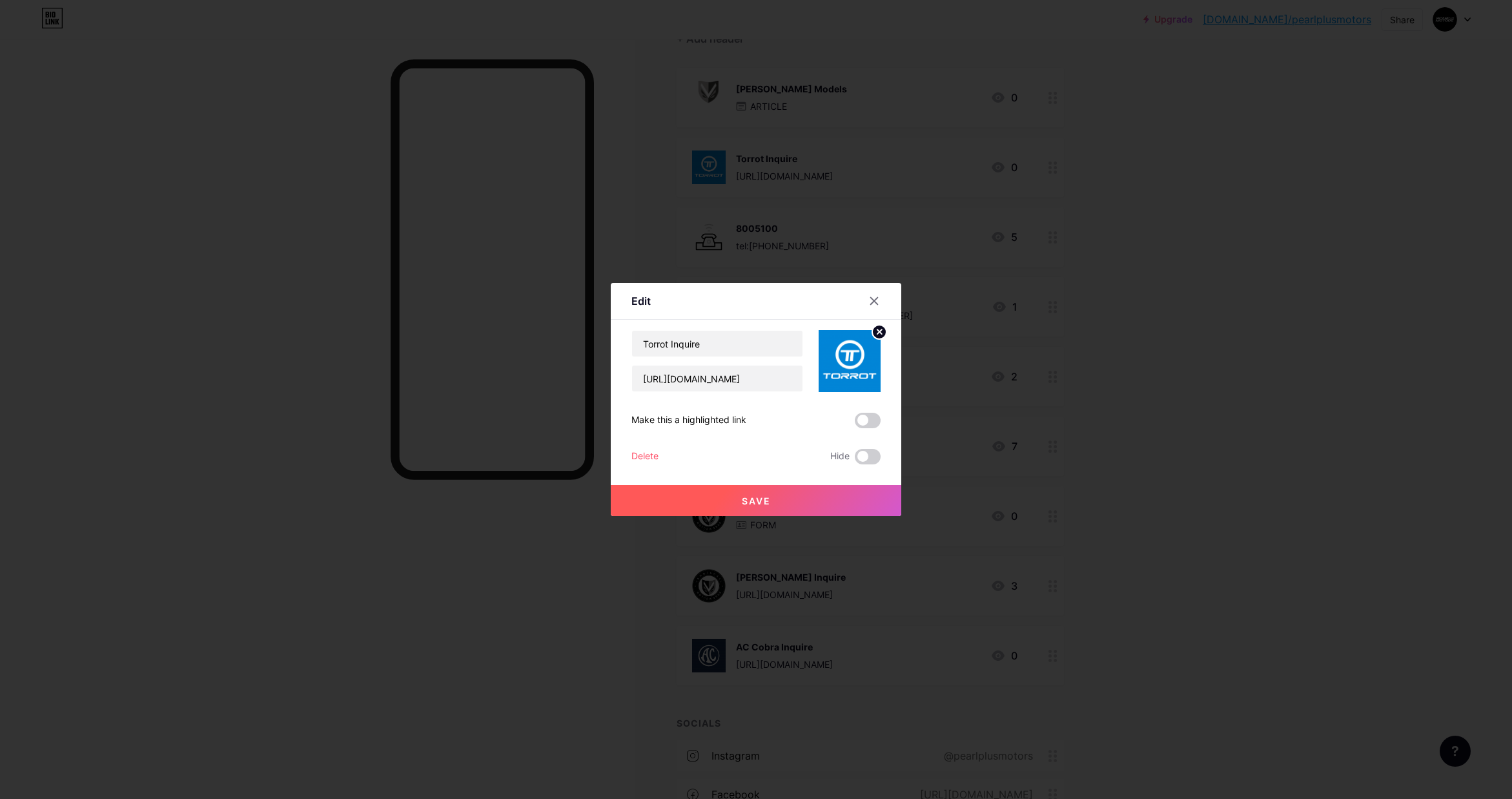
click at [875, 328] on circle at bounding box center [879, 332] width 14 height 14
click at [853, 357] on icon at bounding box center [849, 354] width 26 height 24
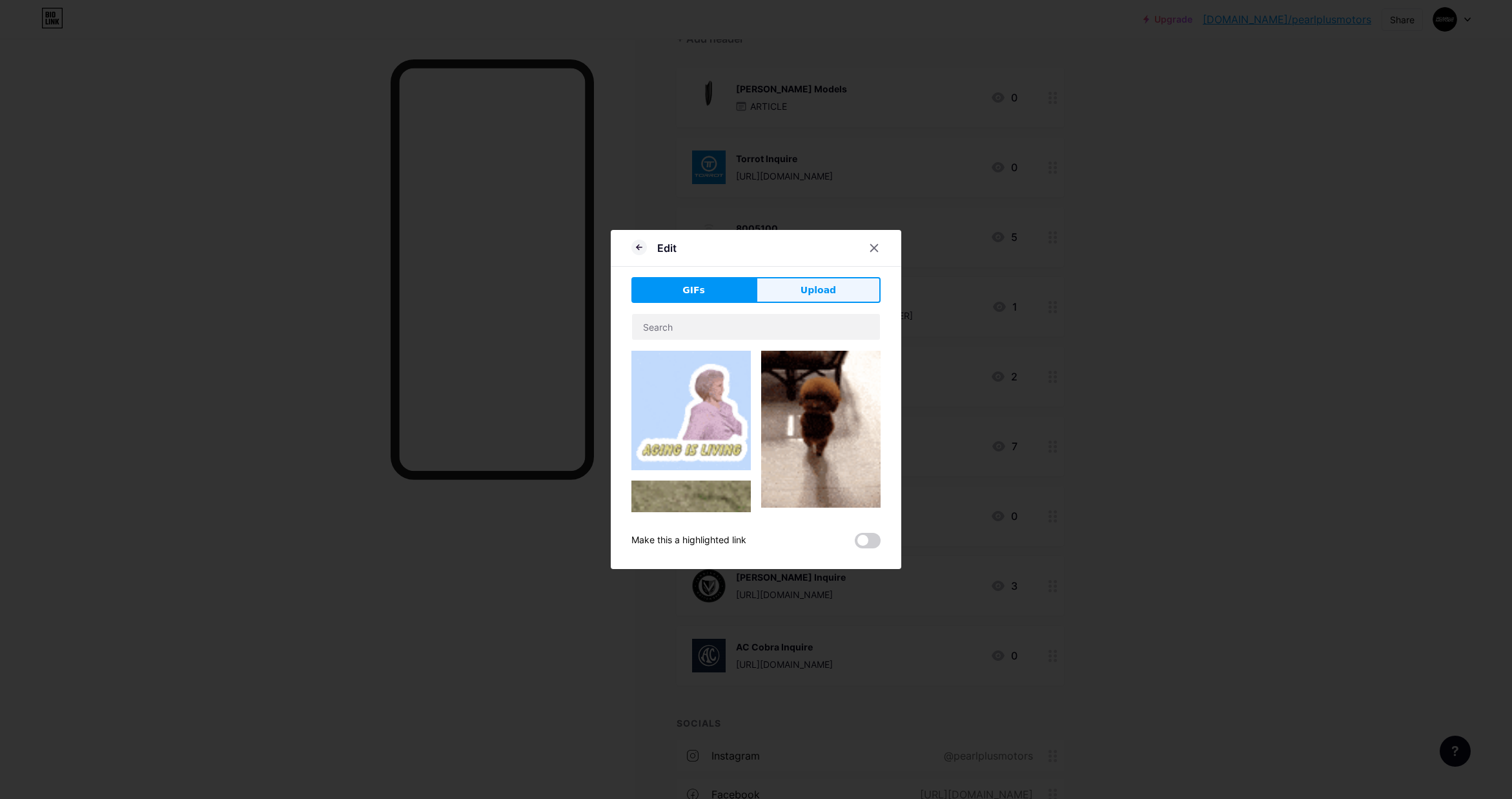
click at [809, 289] on span "Upload" at bounding box center [818, 290] width 35 height 13
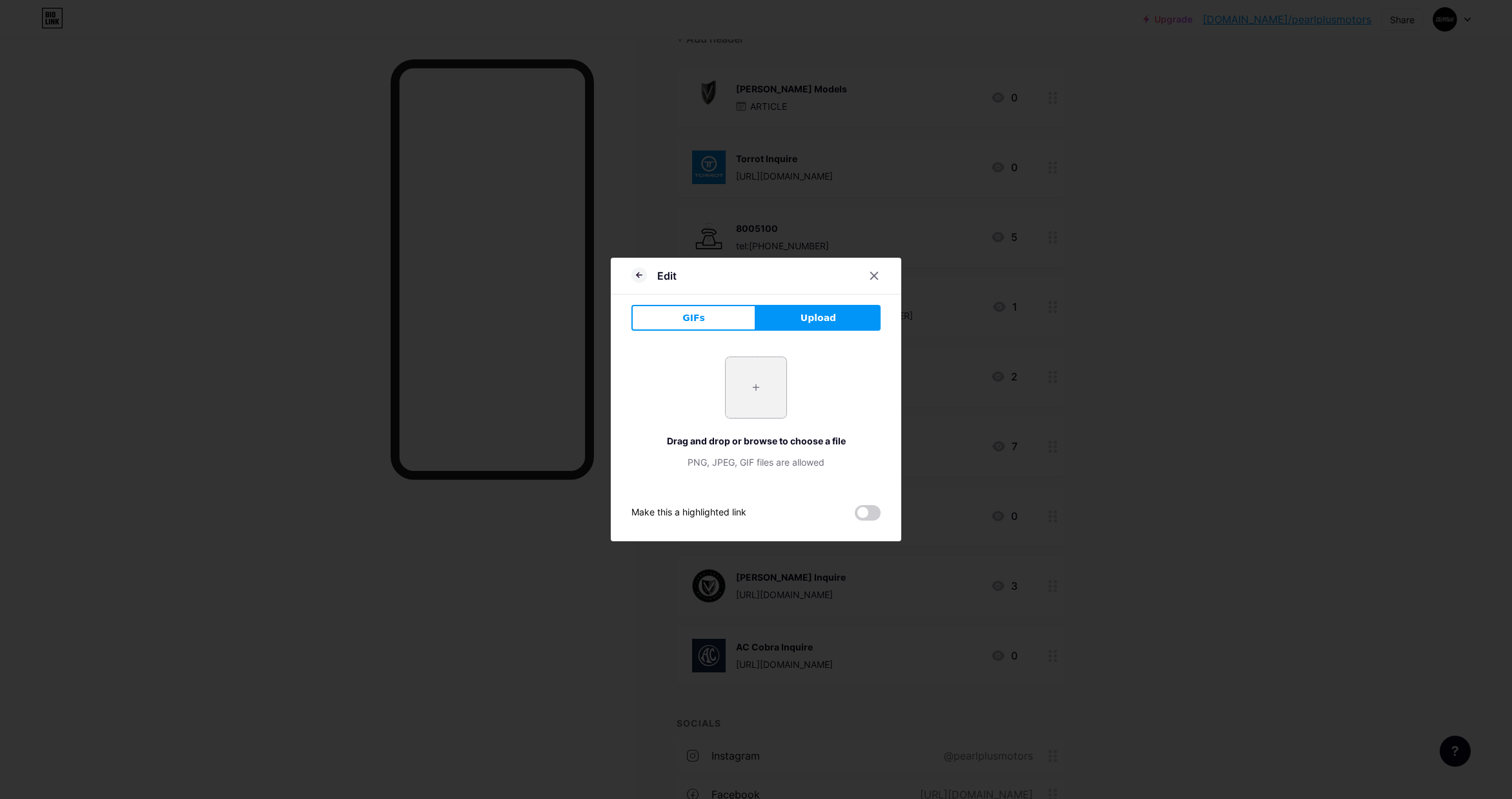
click at [762, 393] on input "file" at bounding box center [755, 387] width 61 height 61
type input "C:\fakepath\3dgifmaker71663.gif"
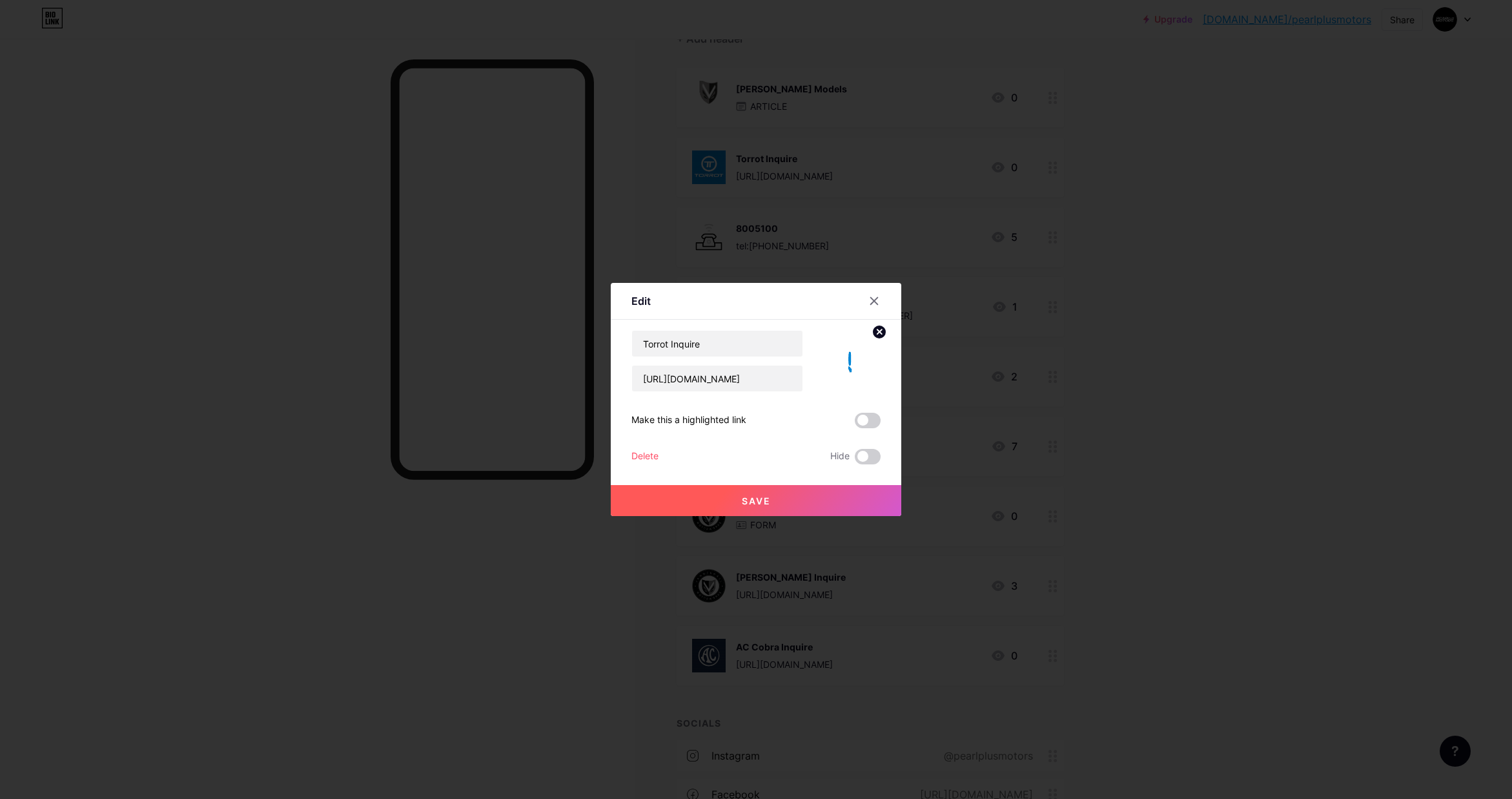
click at [777, 495] on button "Save" at bounding box center [756, 501] width 291 height 31
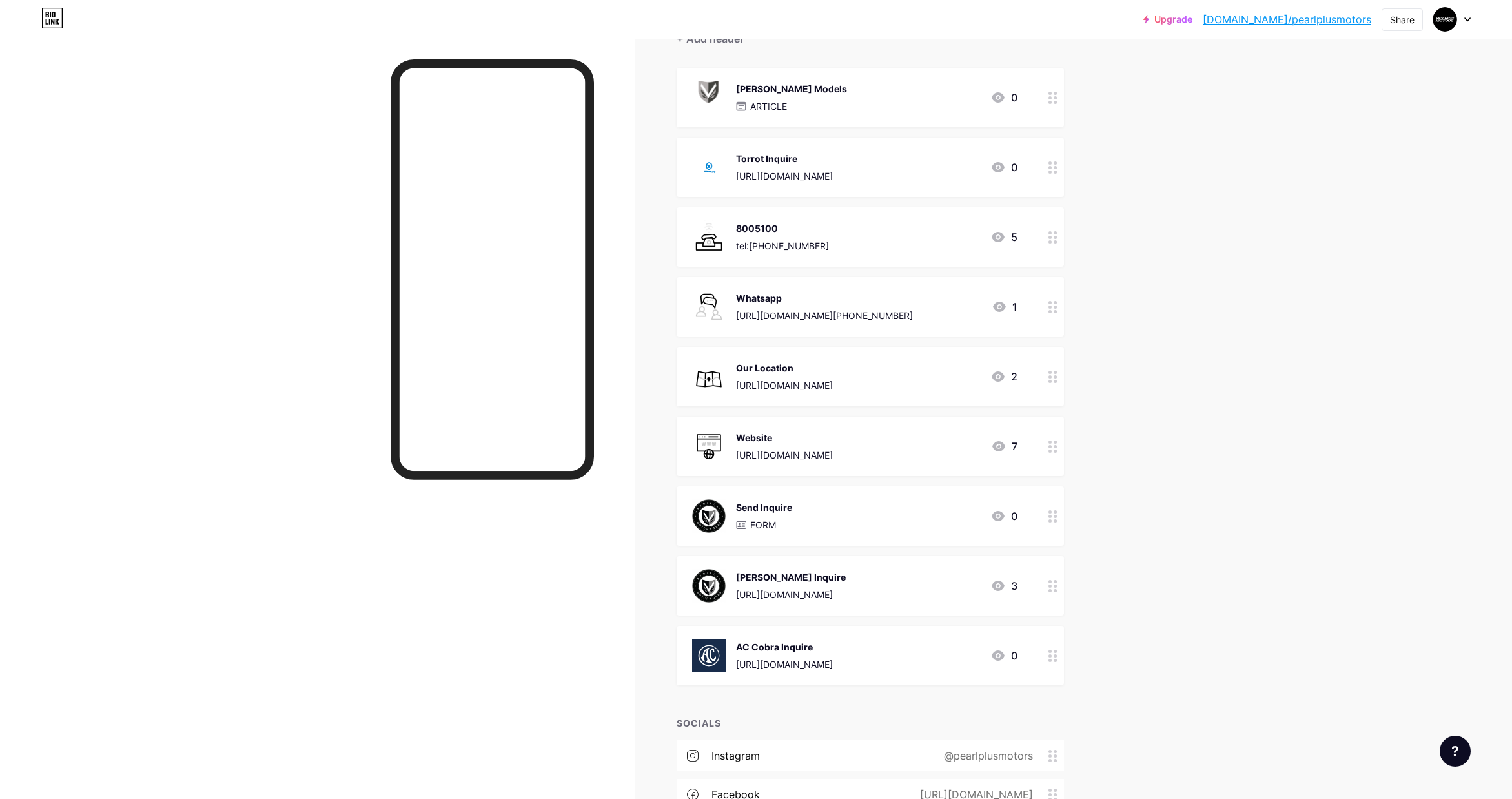
click at [699, 165] on img at bounding box center [709, 167] width 33 height 33
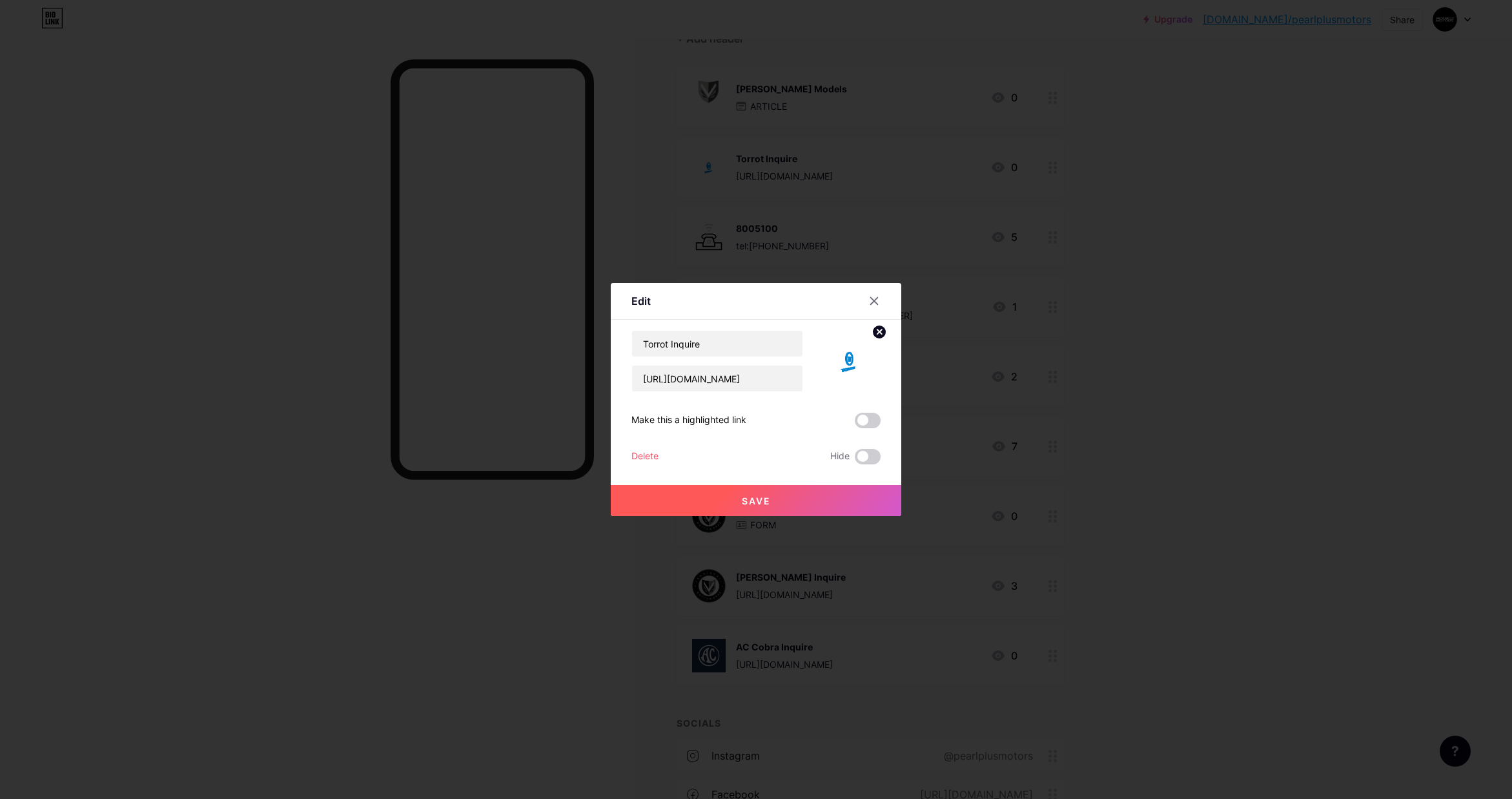
click at [843, 358] on img at bounding box center [849, 361] width 62 height 62
click at [877, 330] on icon at bounding box center [879, 332] width 5 height 5
click at [858, 359] on rect at bounding box center [857, 362] width 11 height 7
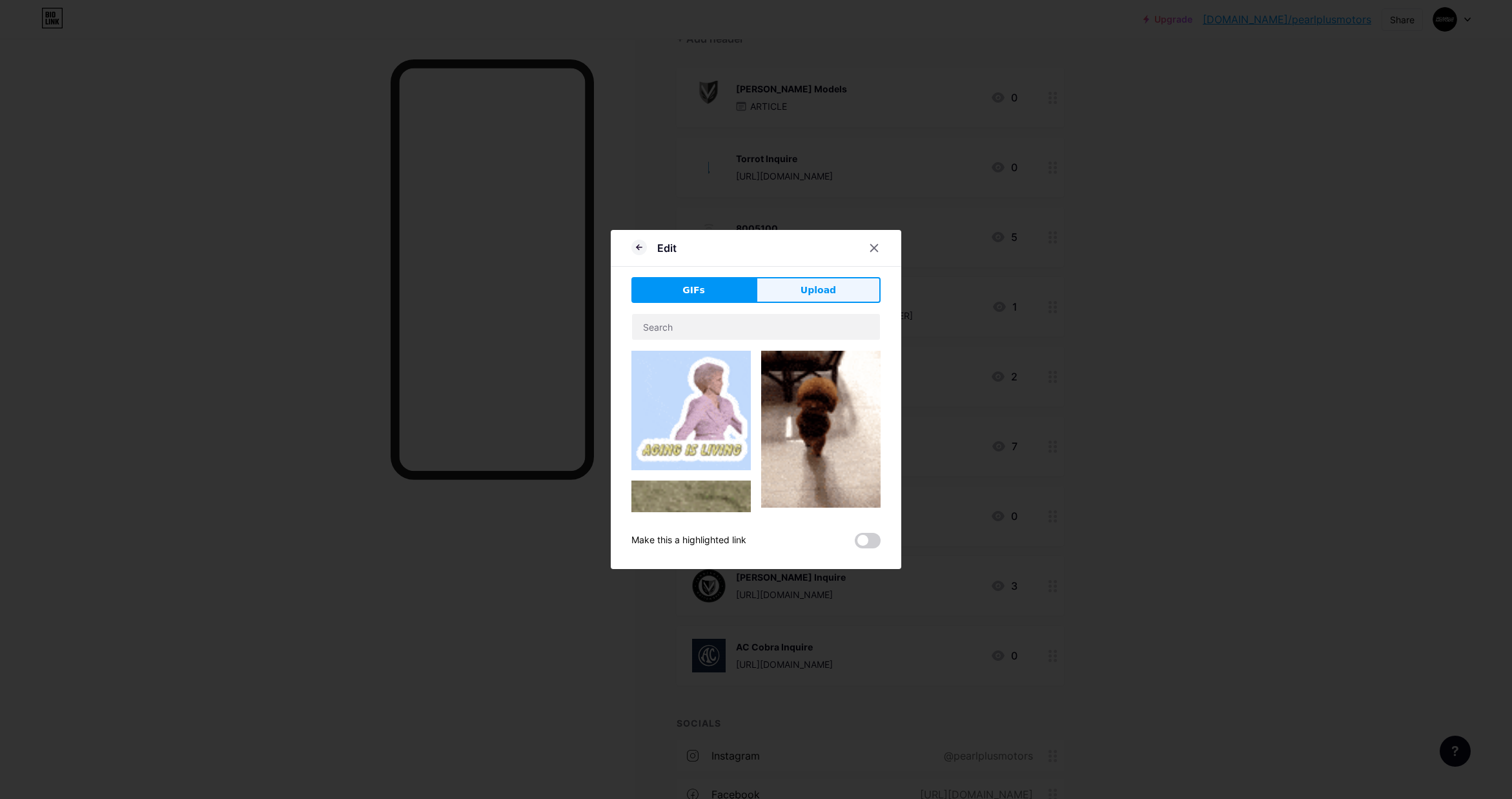
click at [812, 284] on span "Upload" at bounding box center [818, 290] width 35 height 13
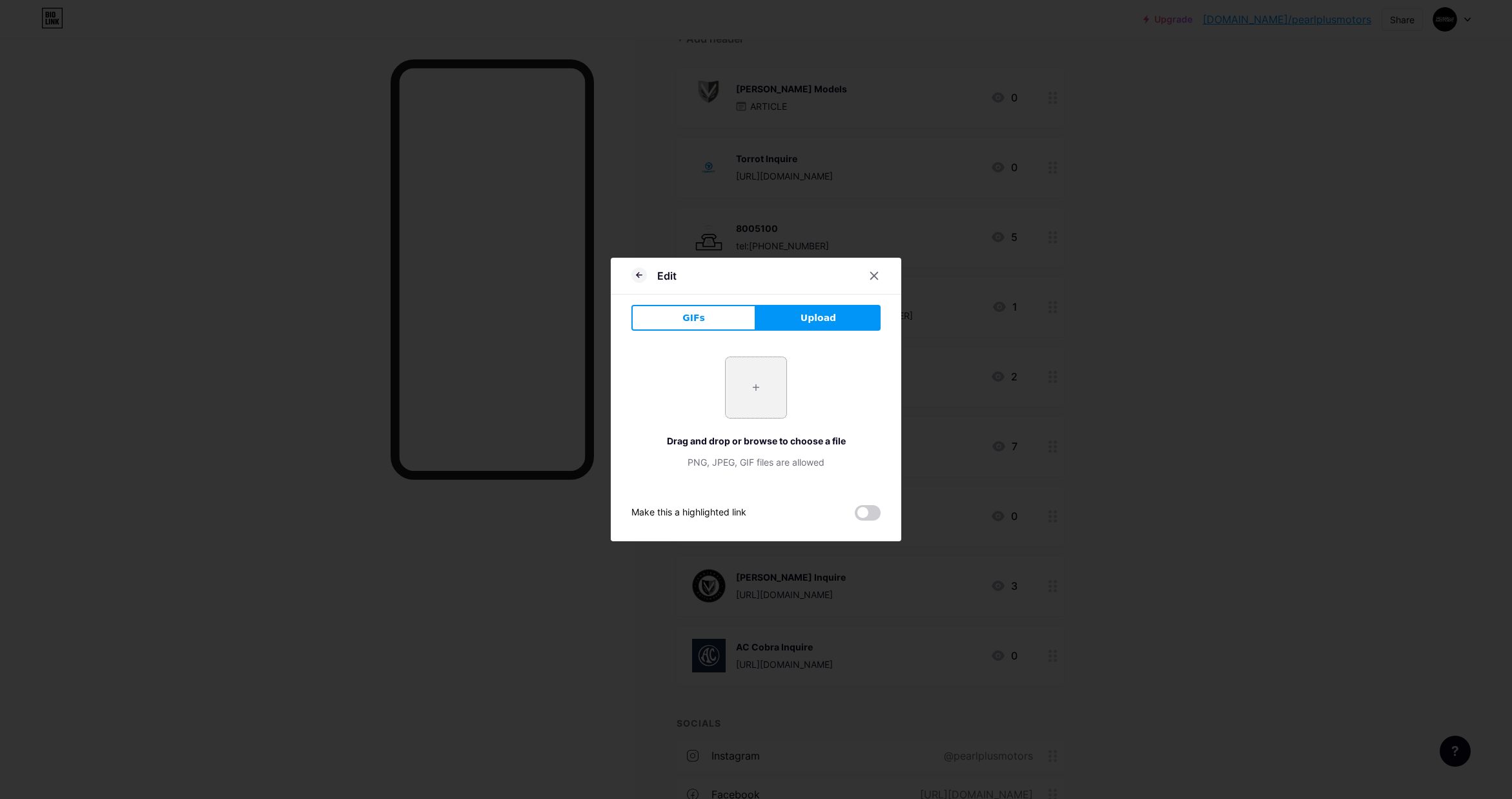
click at [757, 388] on input "file" at bounding box center [755, 387] width 61 height 61
type input "C:\fakepath\3dgifmaker71663.gif"
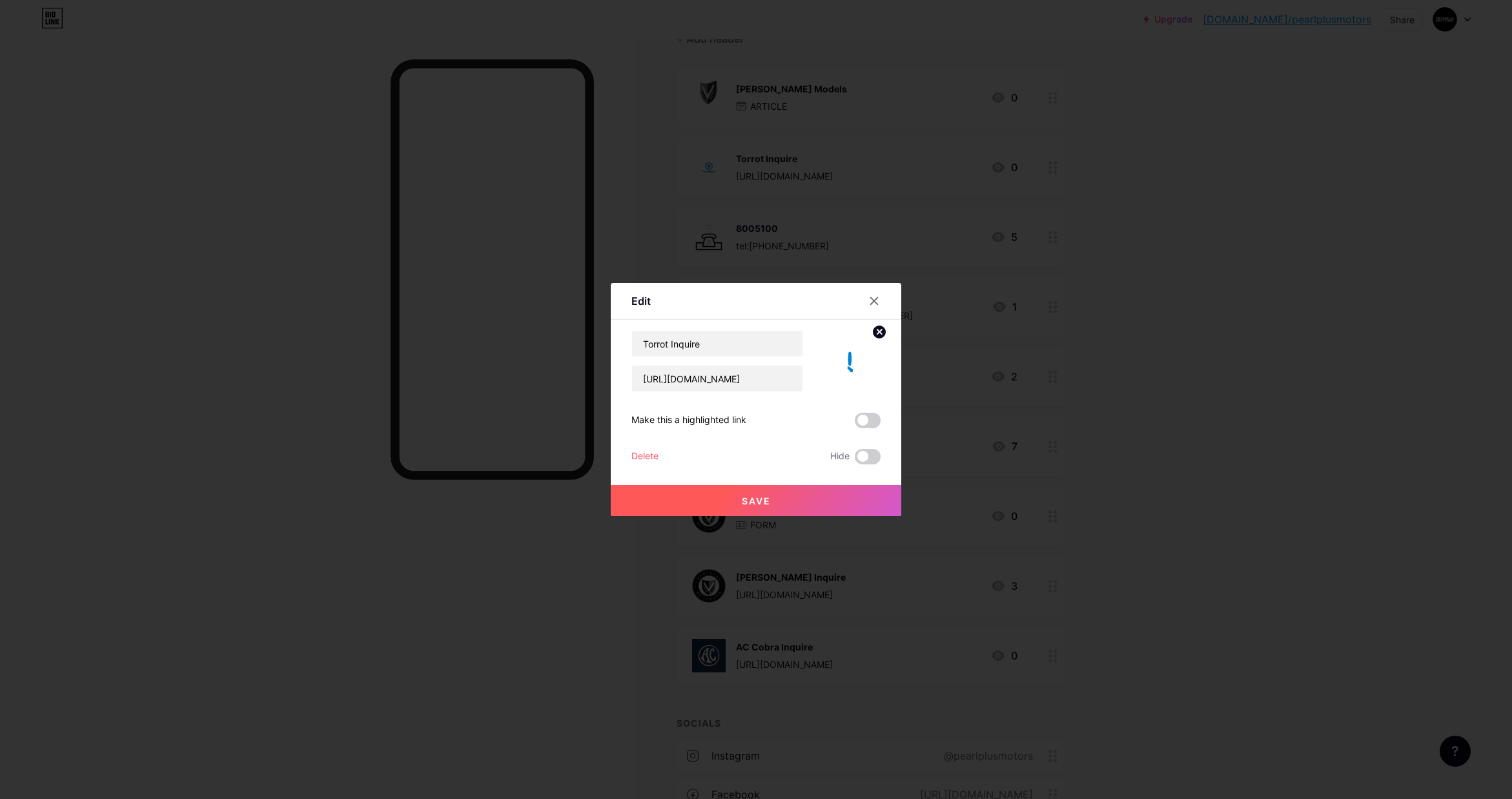
click at [759, 496] on span "Save" at bounding box center [757, 501] width 29 height 11
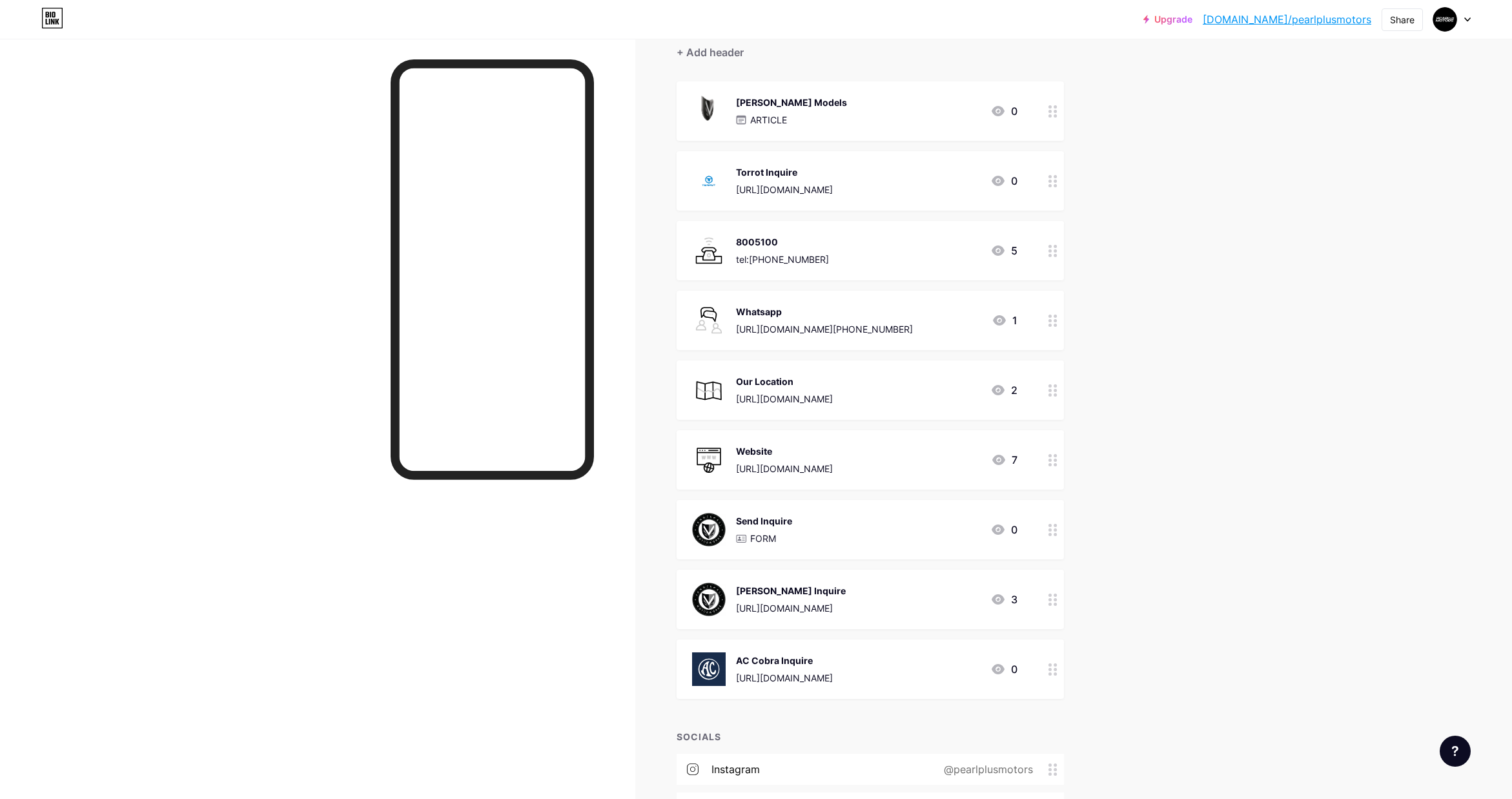
scroll to position [119, 0]
click at [715, 180] on img at bounding box center [709, 184] width 33 height 33
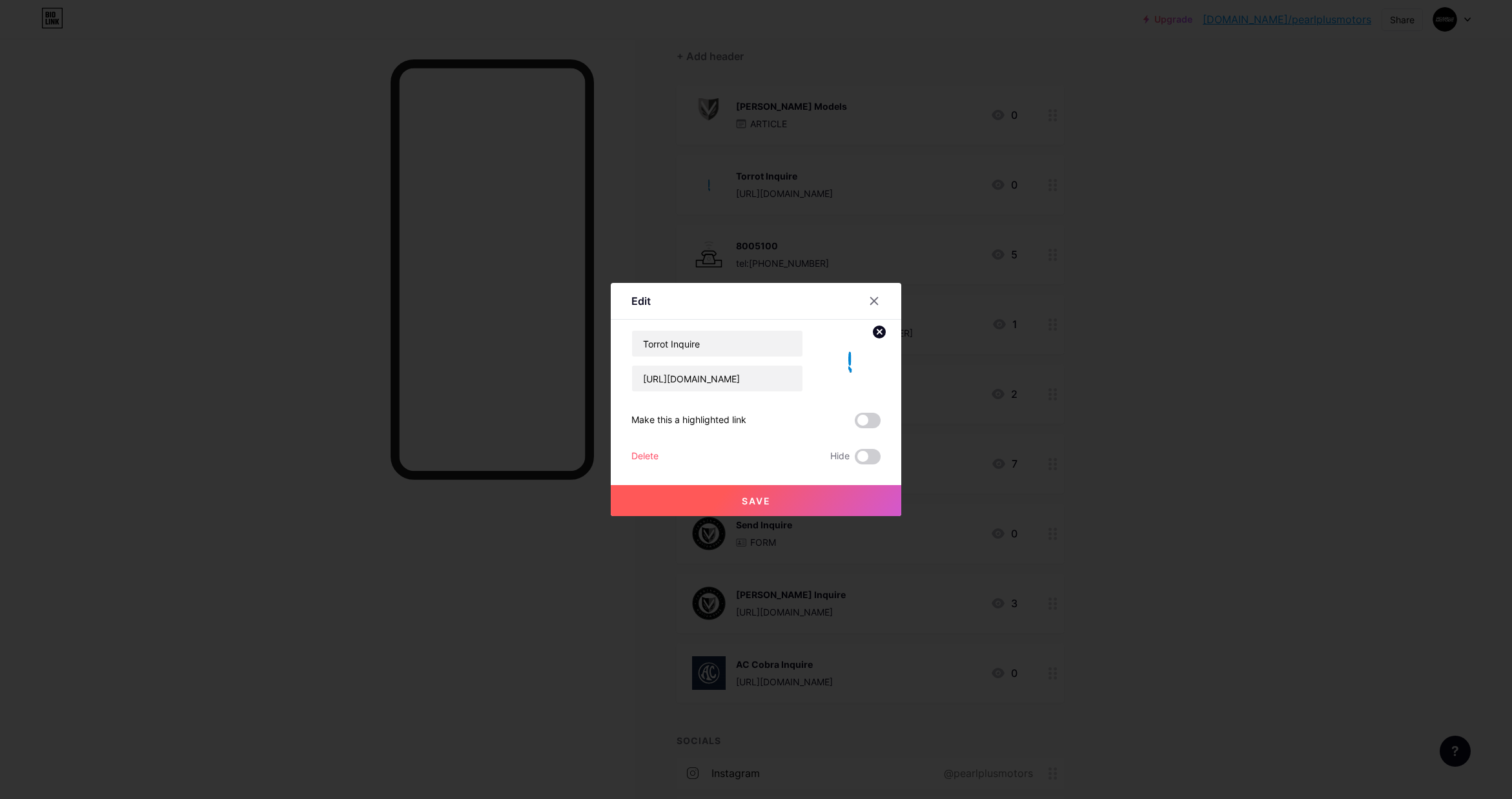
click at [880, 334] on icon at bounding box center [879, 332] width 5 height 5
click at [856, 360] on icon at bounding box center [849, 354] width 26 height 24
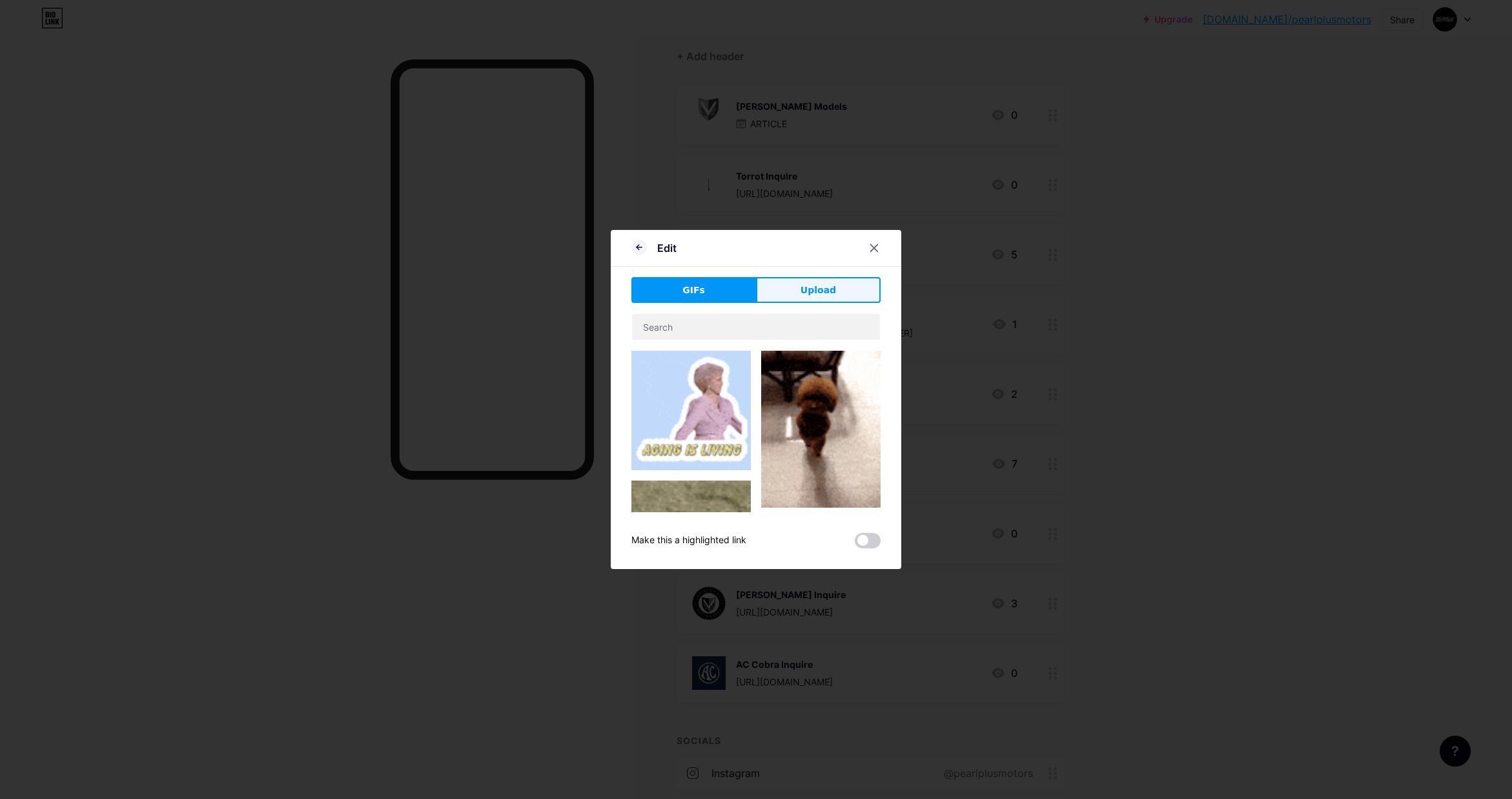
click at [799, 292] on button "Upload" at bounding box center [818, 290] width 124 height 26
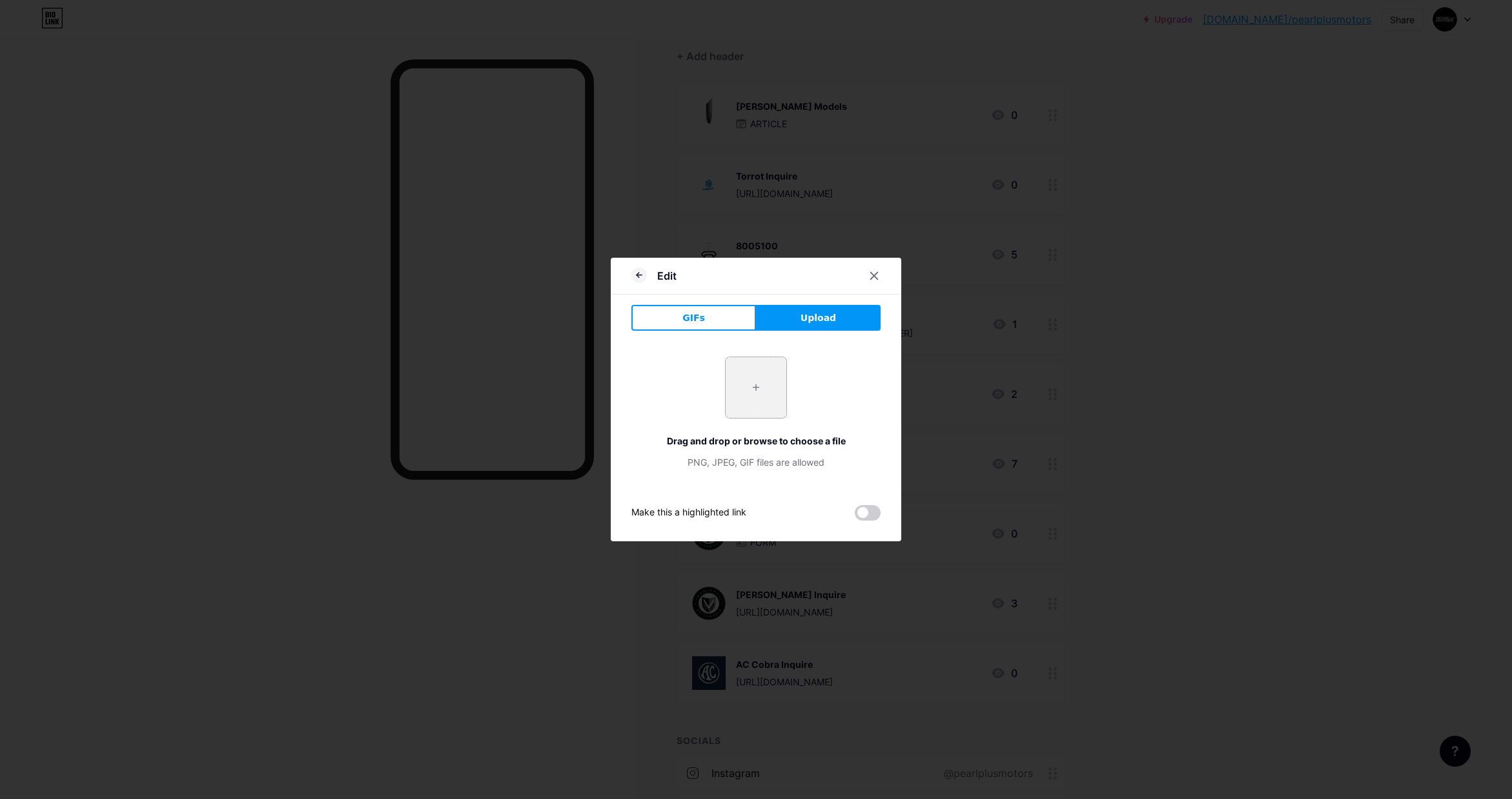
click at [756, 379] on input "file" at bounding box center [755, 387] width 61 height 61
type input "C:\fakepath\3dgifmaker20154.gif"
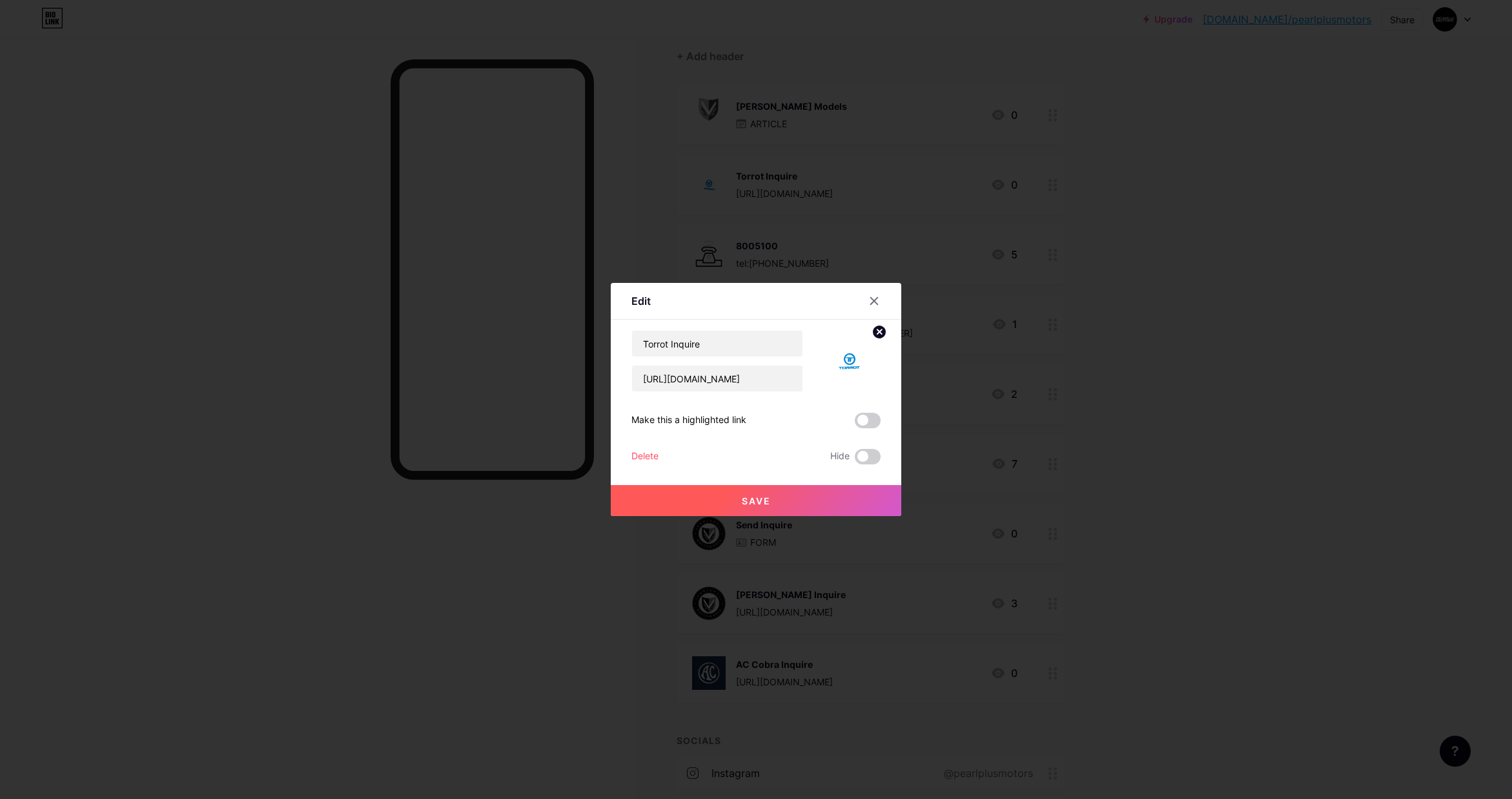
click at [759, 507] on button "Save" at bounding box center [756, 501] width 291 height 31
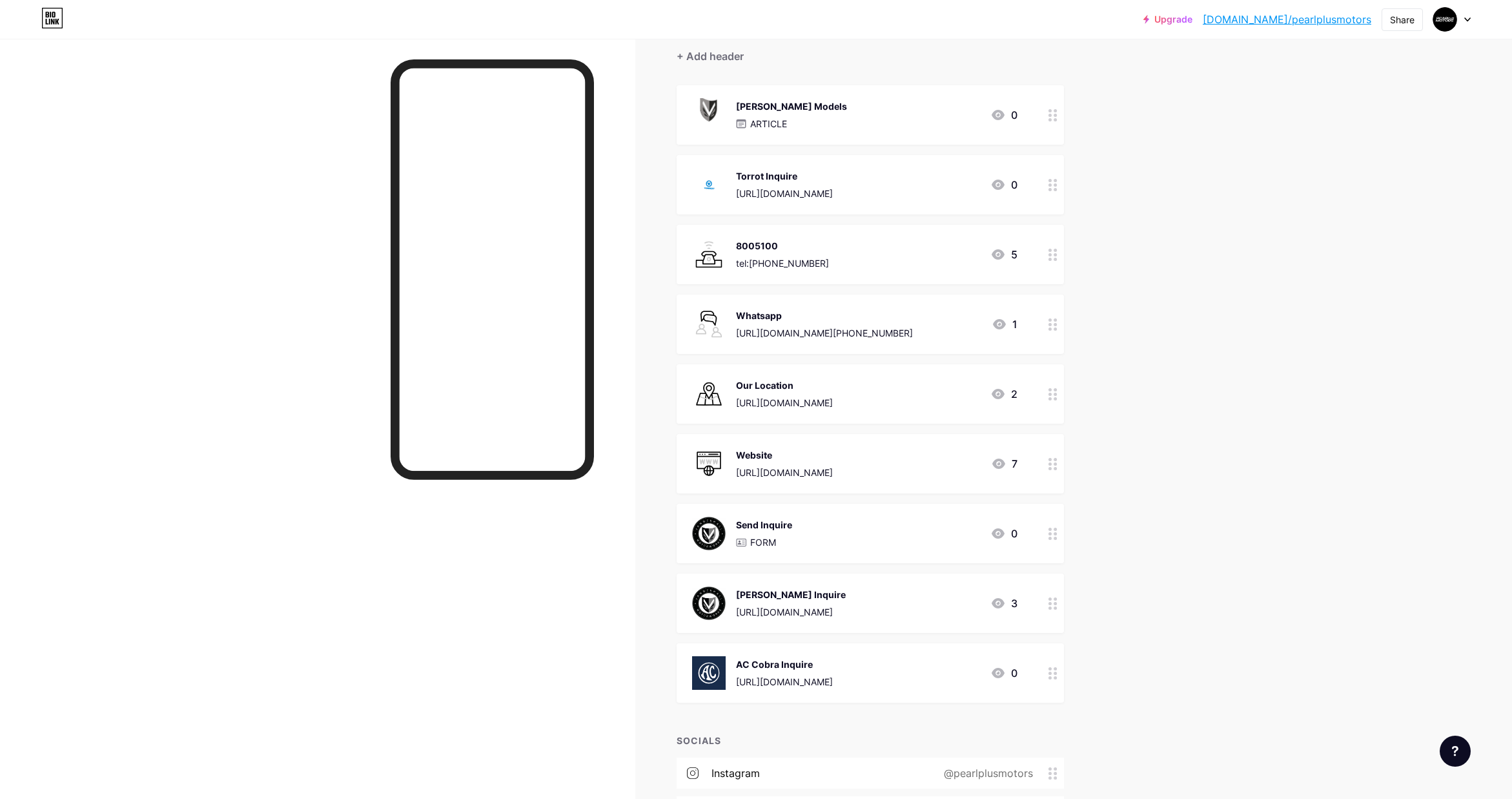
click at [706, 184] on img at bounding box center [709, 184] width 33 height 33
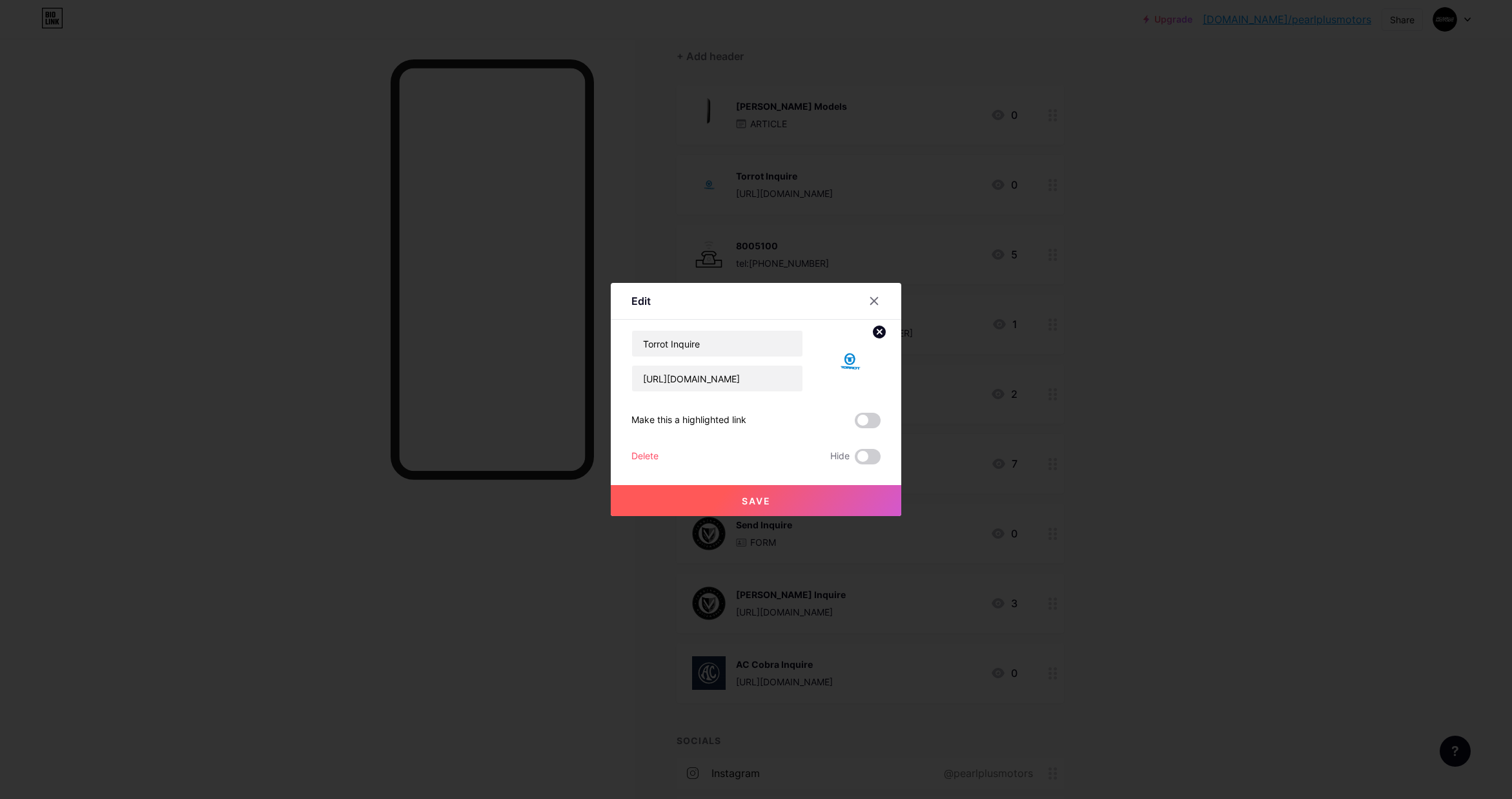
click at [874, 334] on circle at bounding box center [879, 332] width 14 height 14
click at [849, 359] on rect at bounding box center [847, 352] width 21 height 21
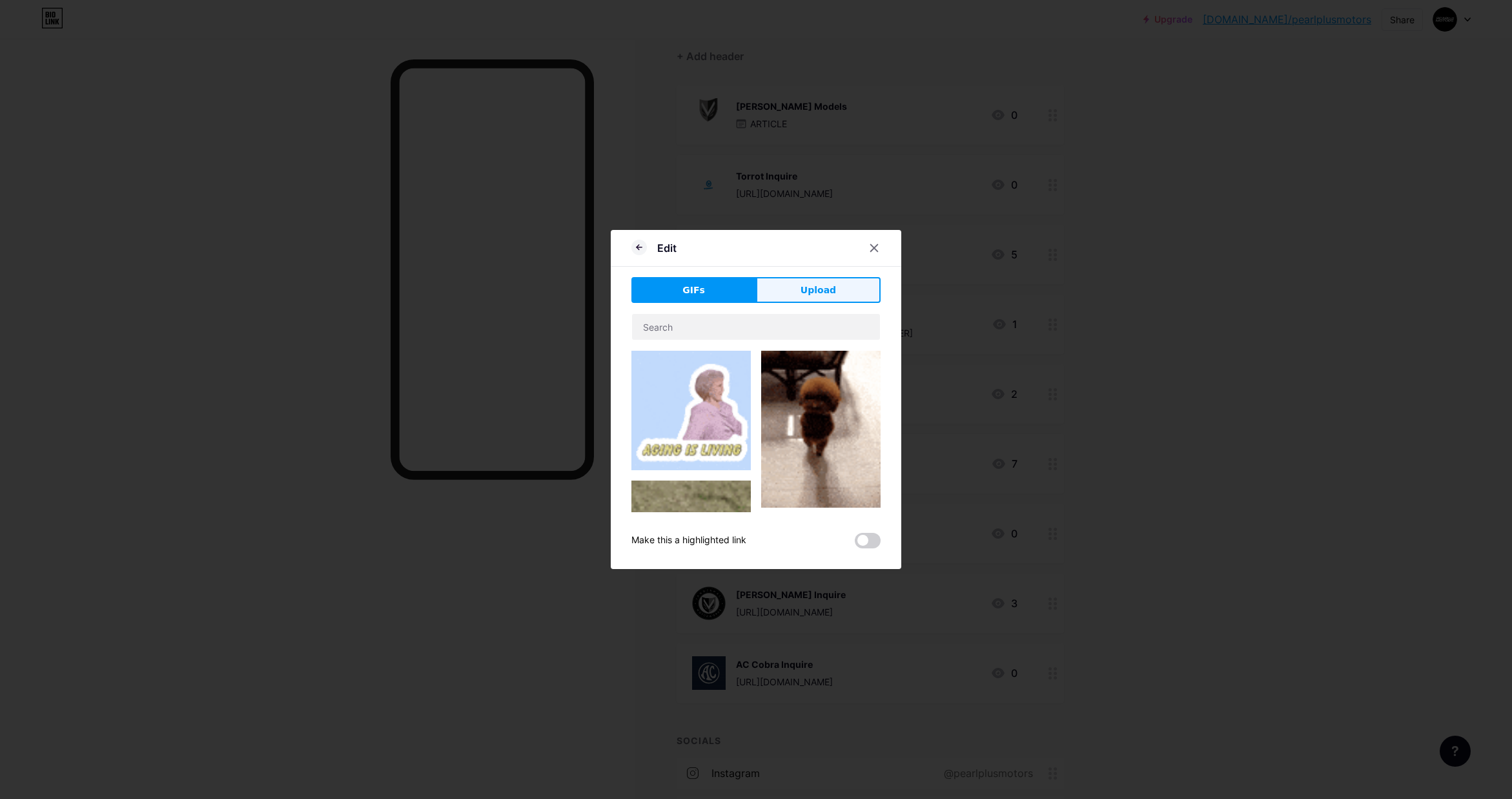
click at [801, 292] on button "Upload" at bounding box center [818, 290] width 124 height 26
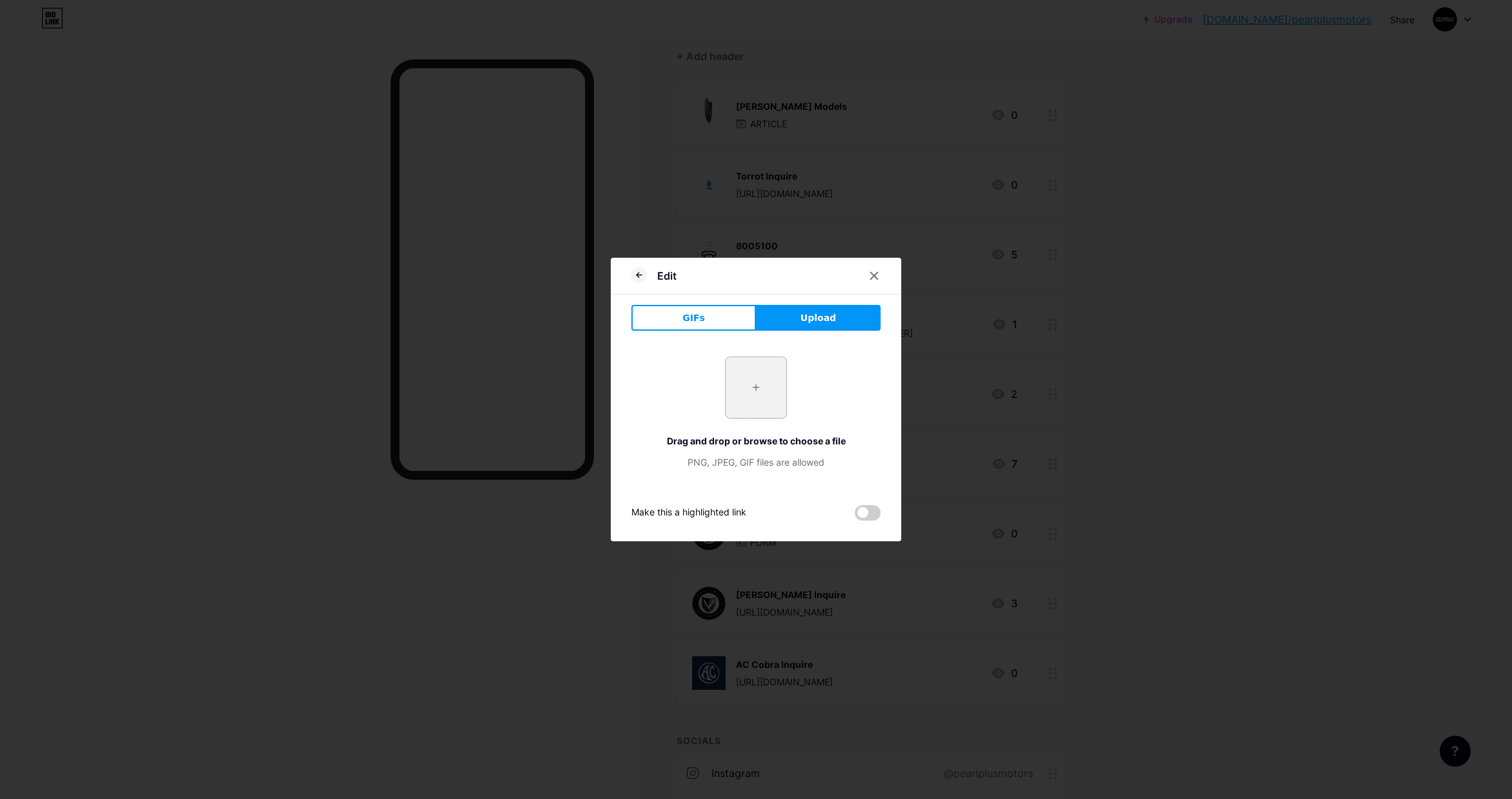
click at [759, 385] on input "file" at bounding box center [755, 387] width 61 height 61
type input "C:\fakepath\3dgifmaker20154-ezgif.com-crop.gif"
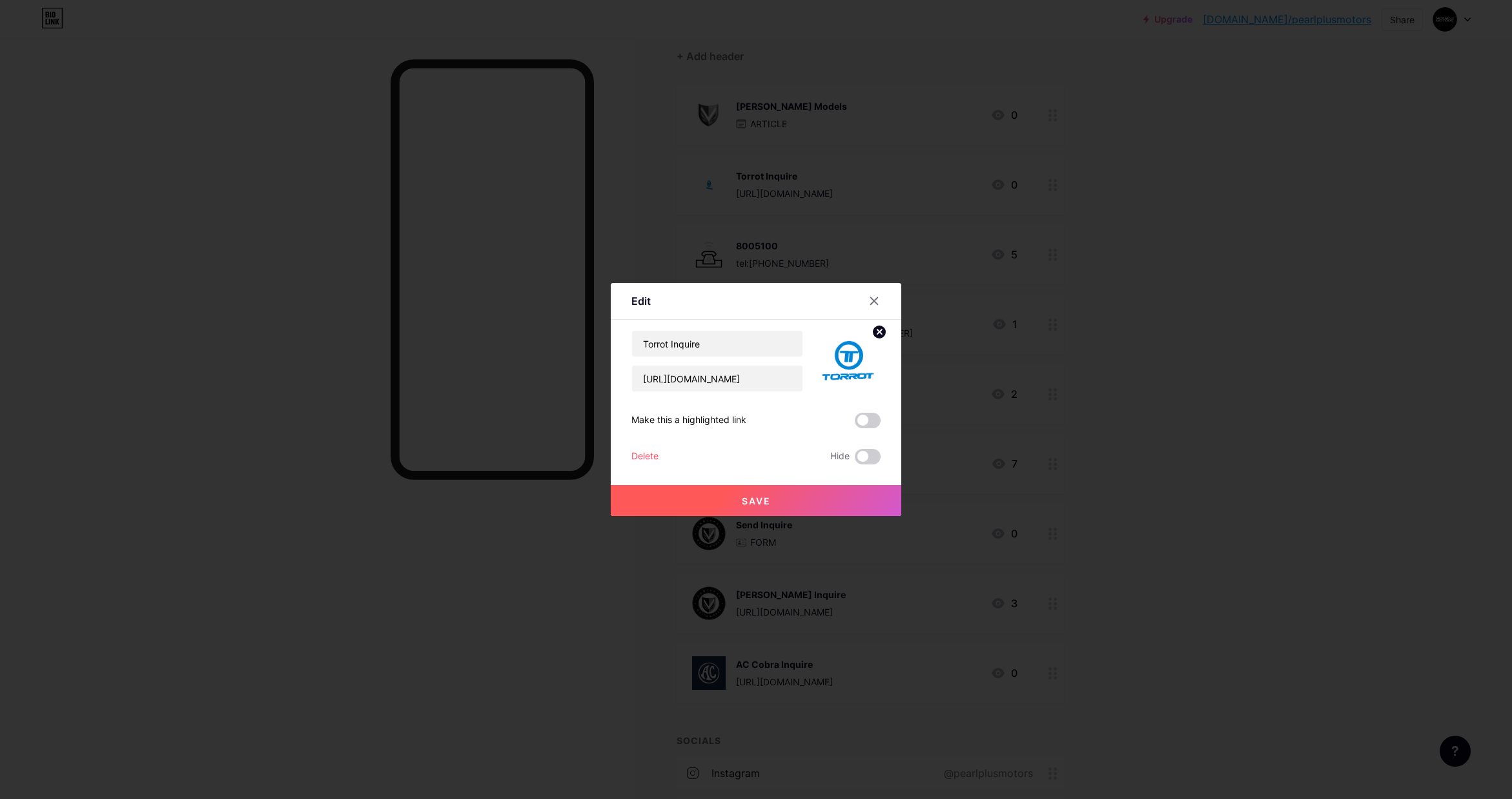
click at [775, 491] on button "Save" at bounding box center [756, 501] width 291 height 31
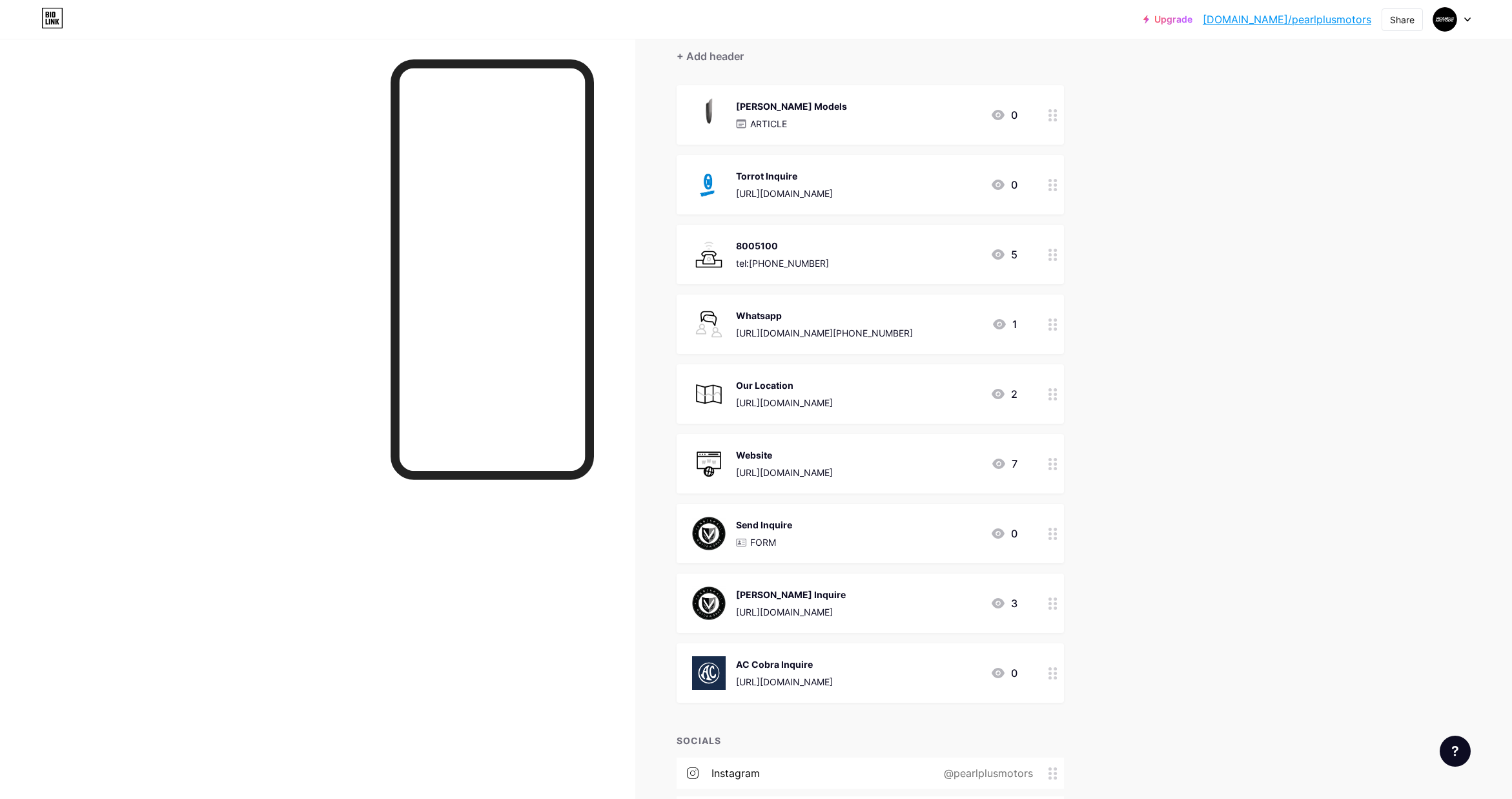
click at [831, 110] on div "[PERSON_NAME] Models ARTICLE 0" at bounding box center [854, 115] width 325 height 33
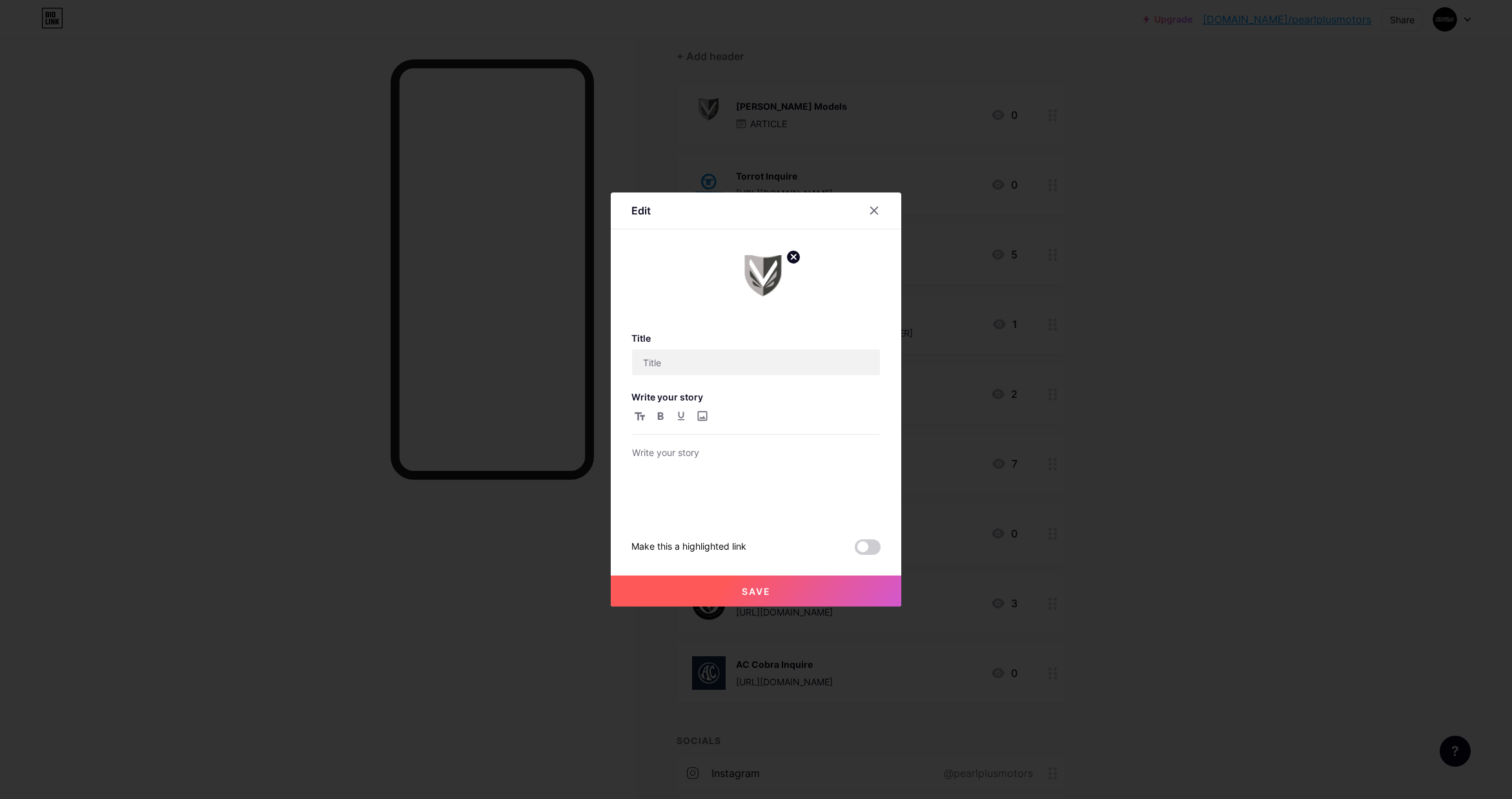
type input "[PERSON_NAME] Models"
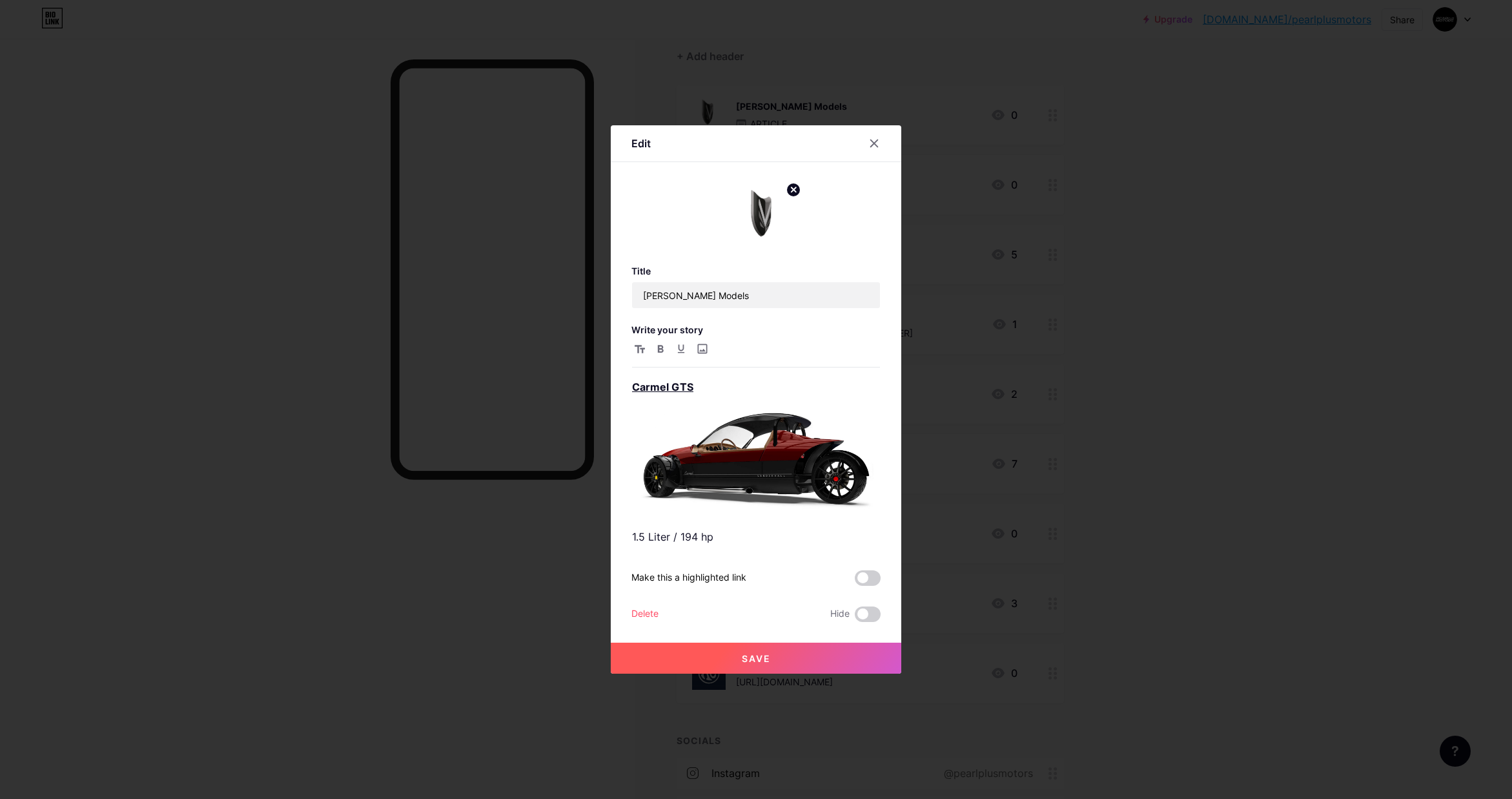
scroll to position [131, 0]
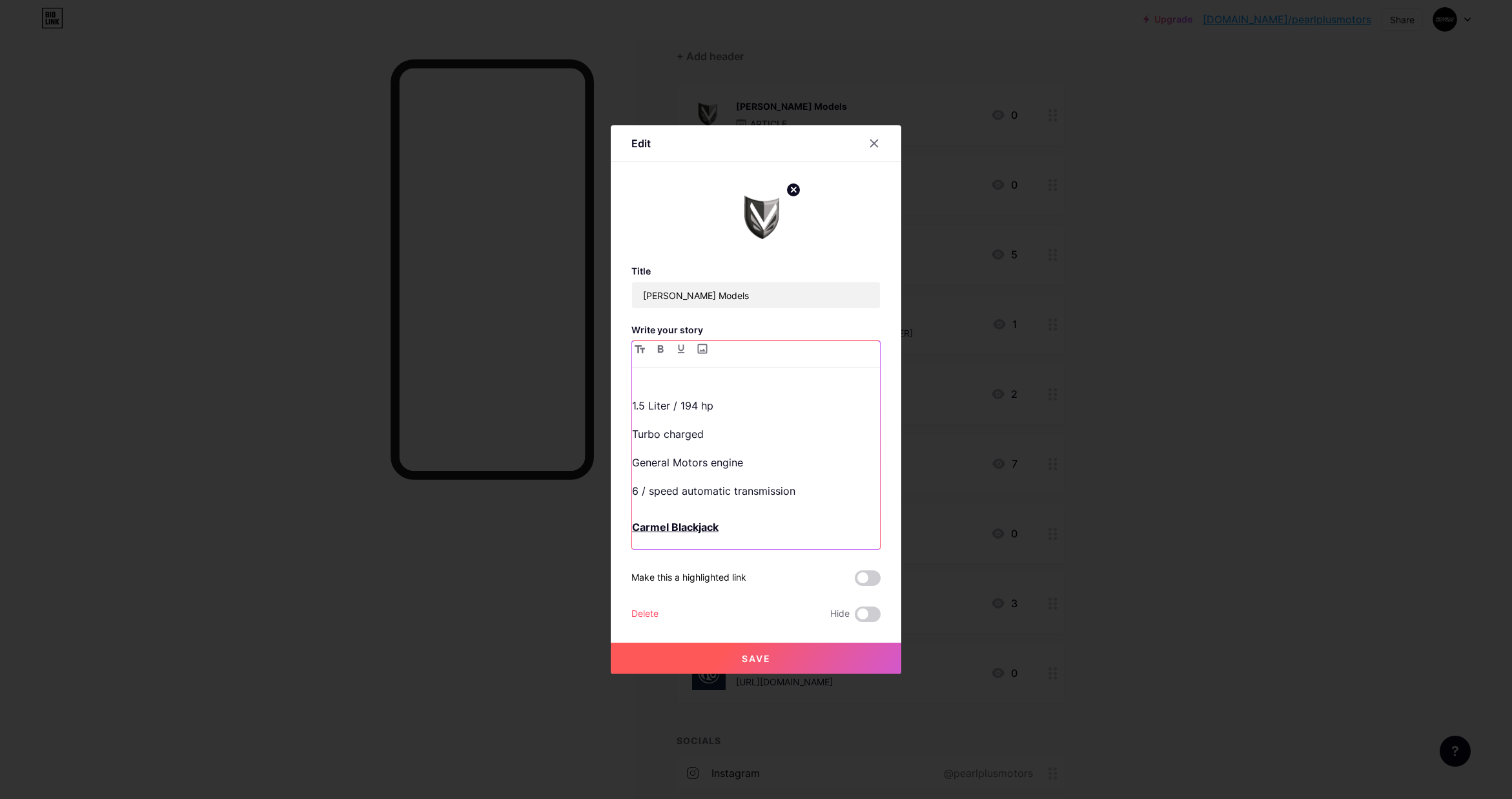
click at [767, 476] on div "Carmel GTS 1.5 Liter / 194 hp Turbo charged General Motors engine 6 / speed aut…" at bounding box center [756, 463] width 248 height 171
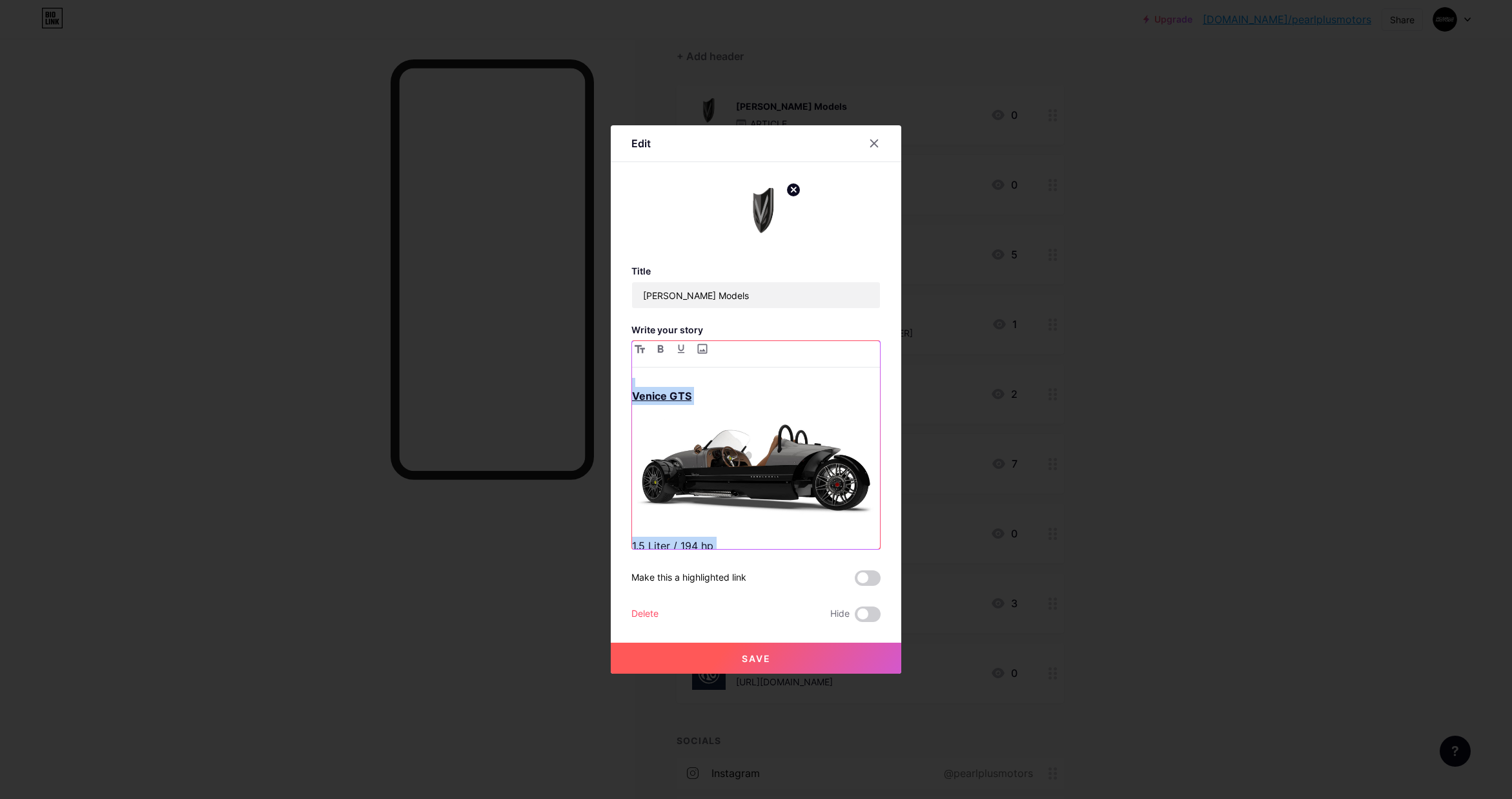
scroll to position [635, 0]
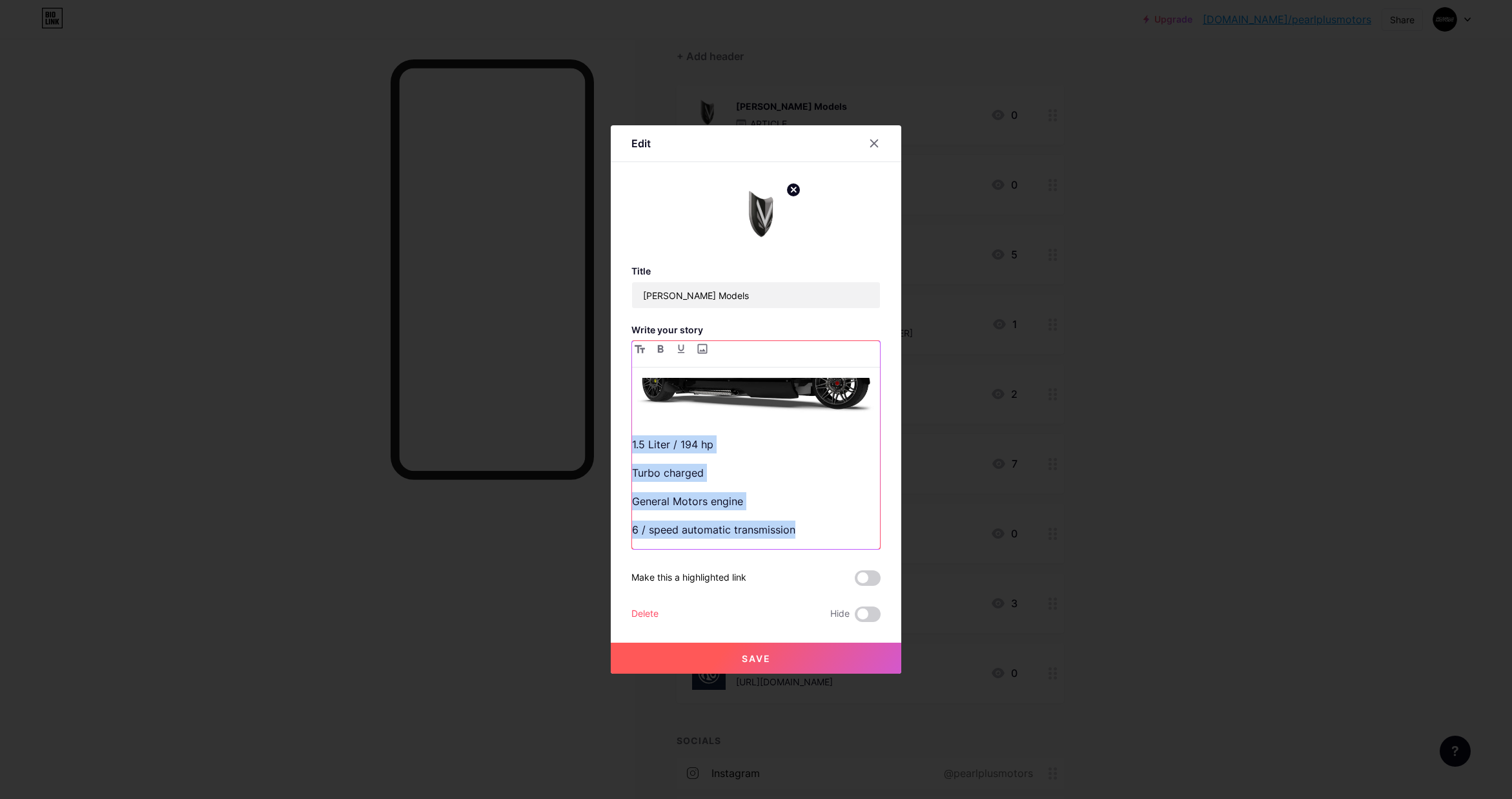
copy div "Carmel GTS 1.5 Liter / 194 hp Turbo charged General Motors engine 6 / speed aut…"
click at [799, 542] on div "Carmel GTS 1.5 Liter / 194 hp Turbo charged General Motors engine 6 / speed aut…" at bounding box center [756, 463] width 248 height 171
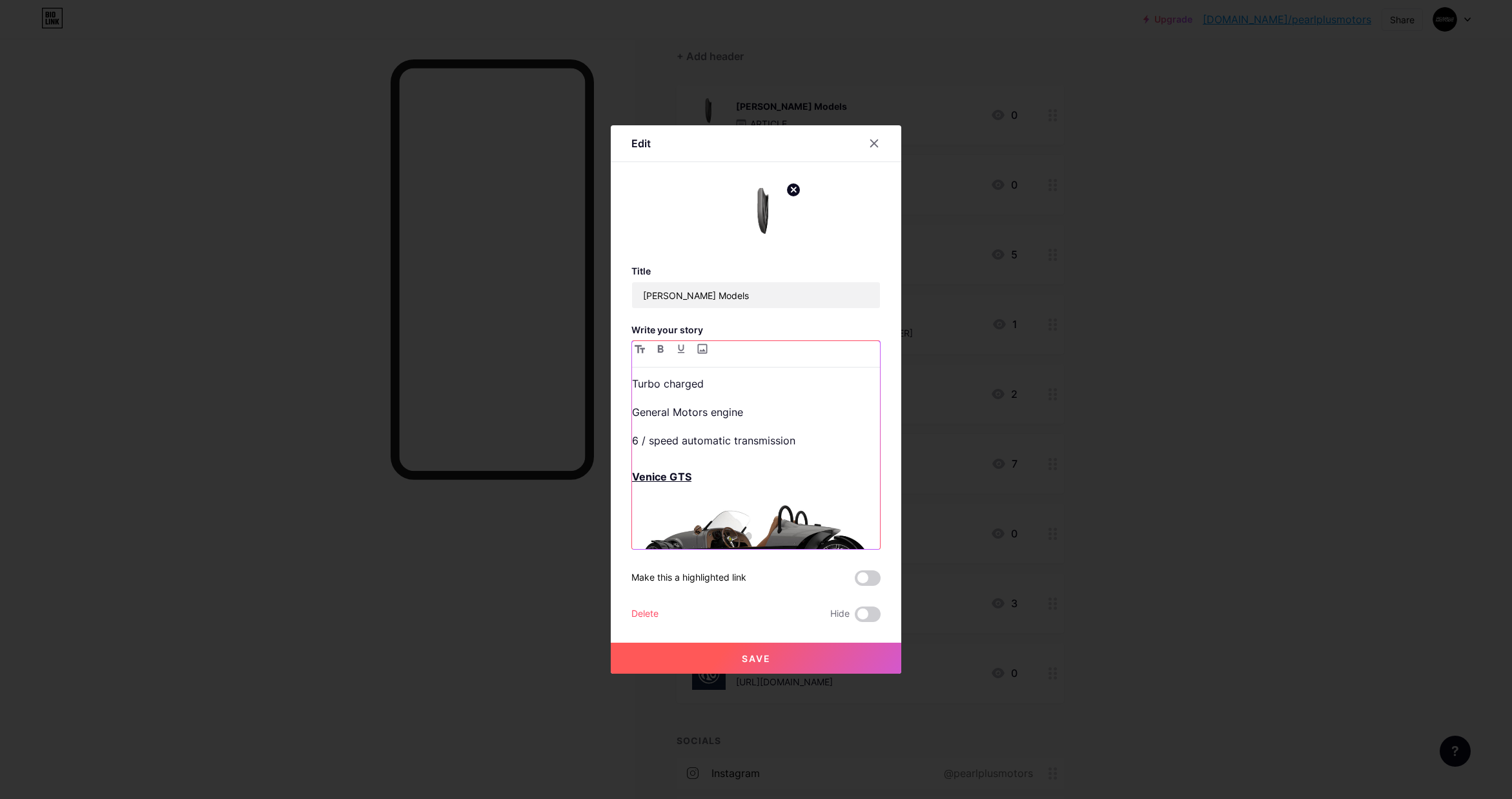
scroll to position [449, 0]
click at [697, 488] on p "6 / speed automatic transmission Venice GTS" at bounding box center [756, 462] width 248 height 54
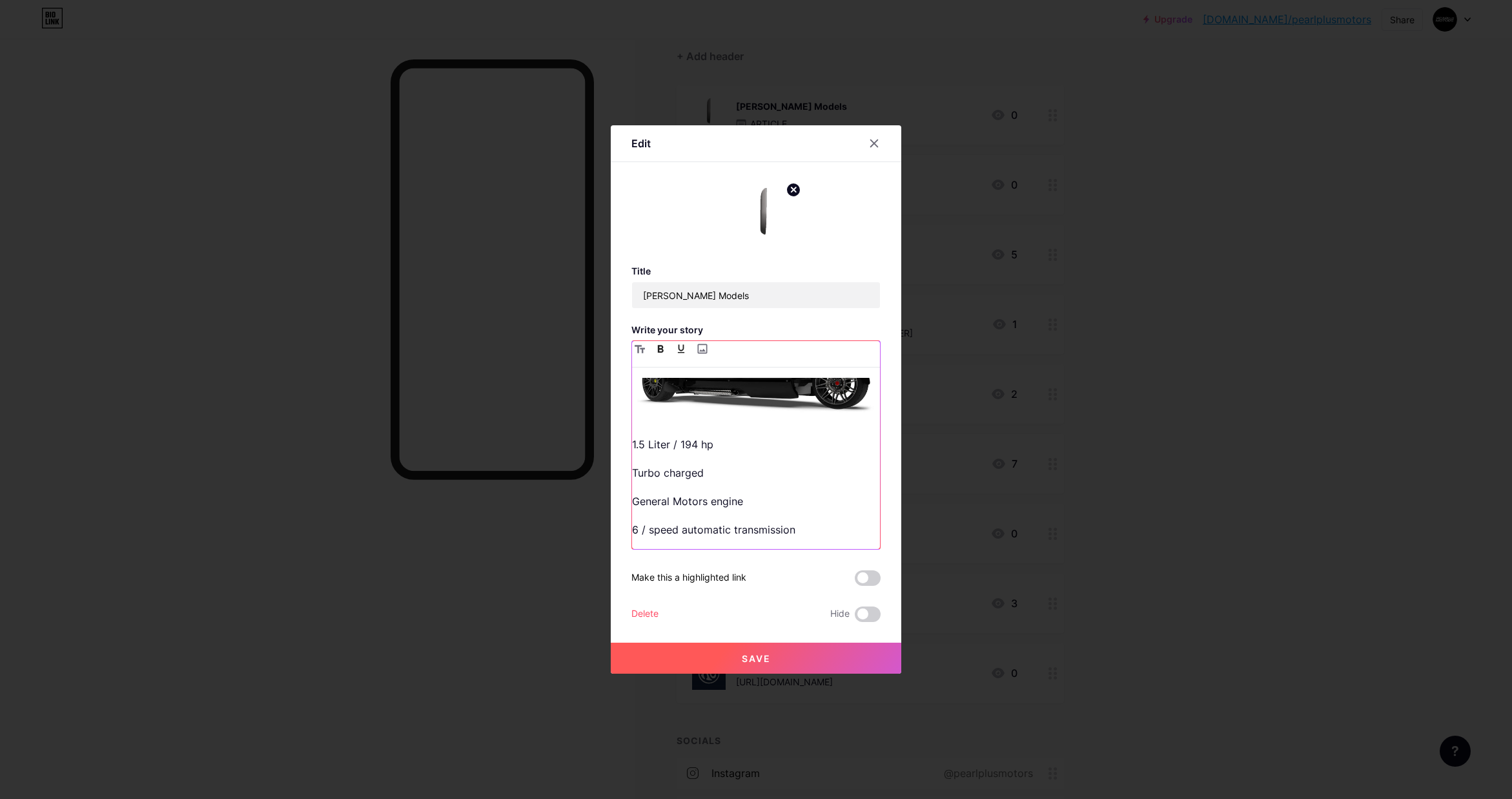
click at [723, 549] on div "Carmel GTS 1.5 Liter / 194 hp Turbo charged General Motors engine 6 / speed aut…" at bounding box center [756, 463] width 248 height 171
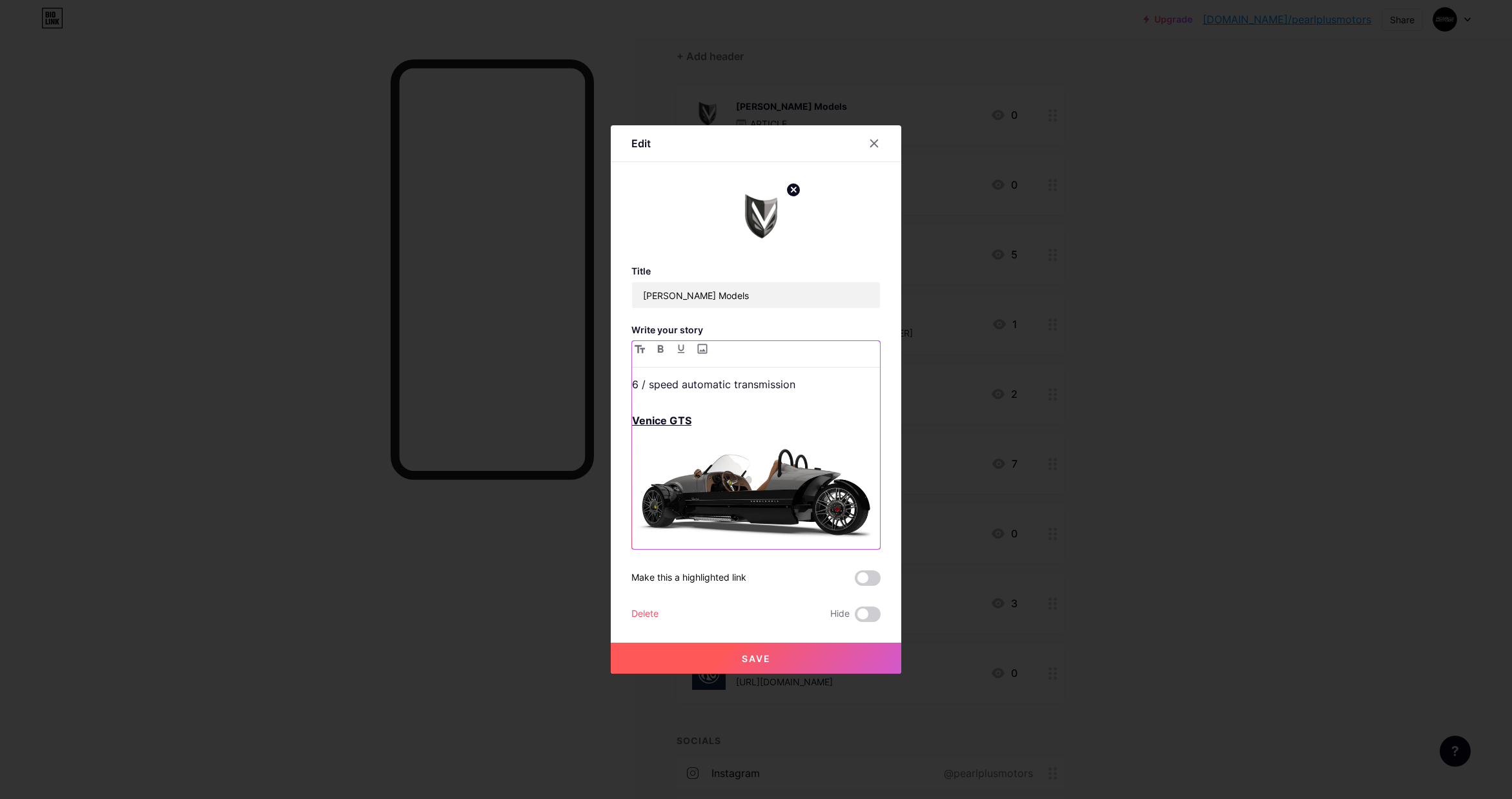
scroll to position [563, 0]
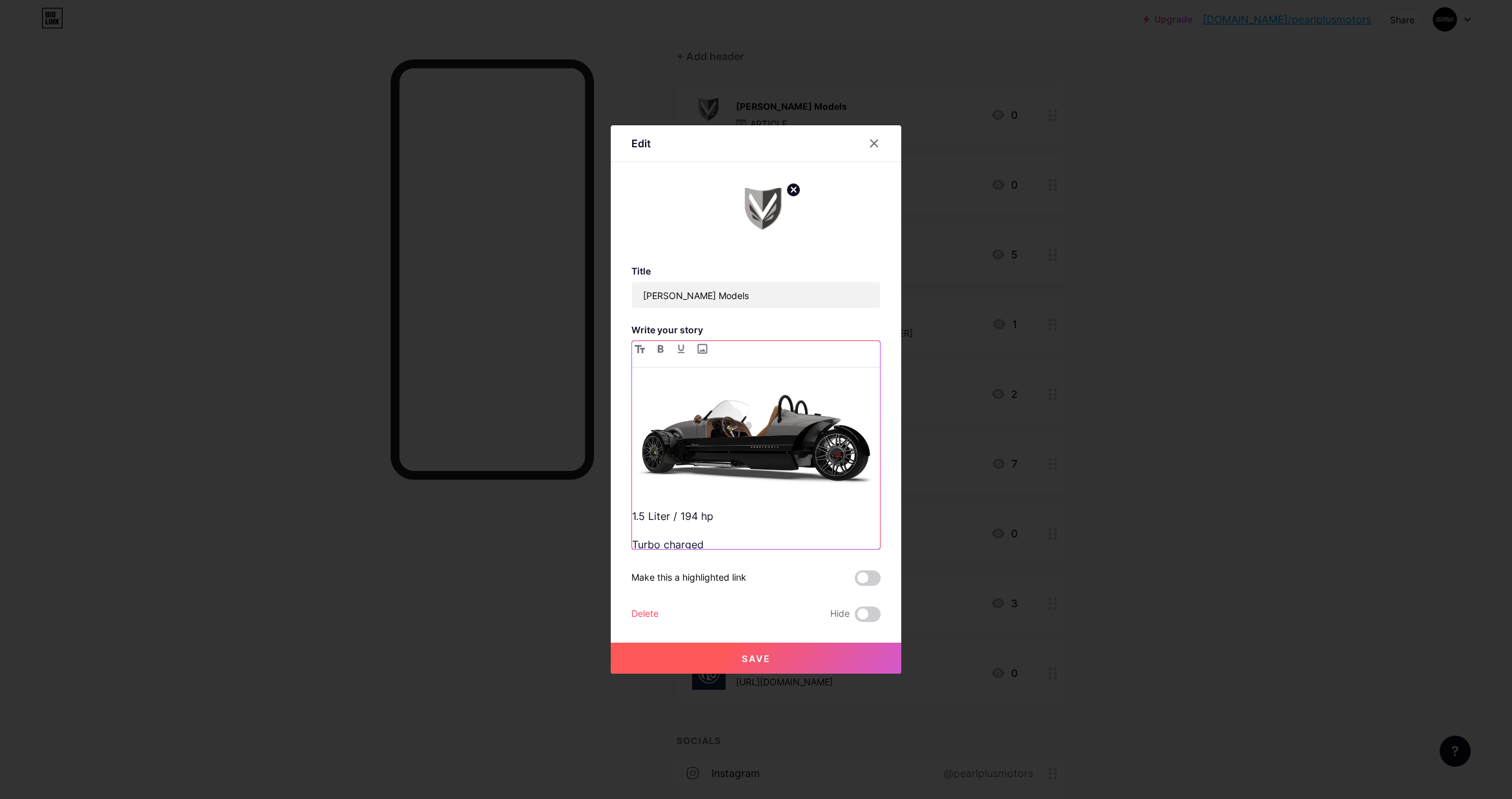
click at [741, 405] on img at bounding box center [756, 438] width 248 height 106
click at [875, 142] on icon at bounding box center [874, 144] width 7 height 7
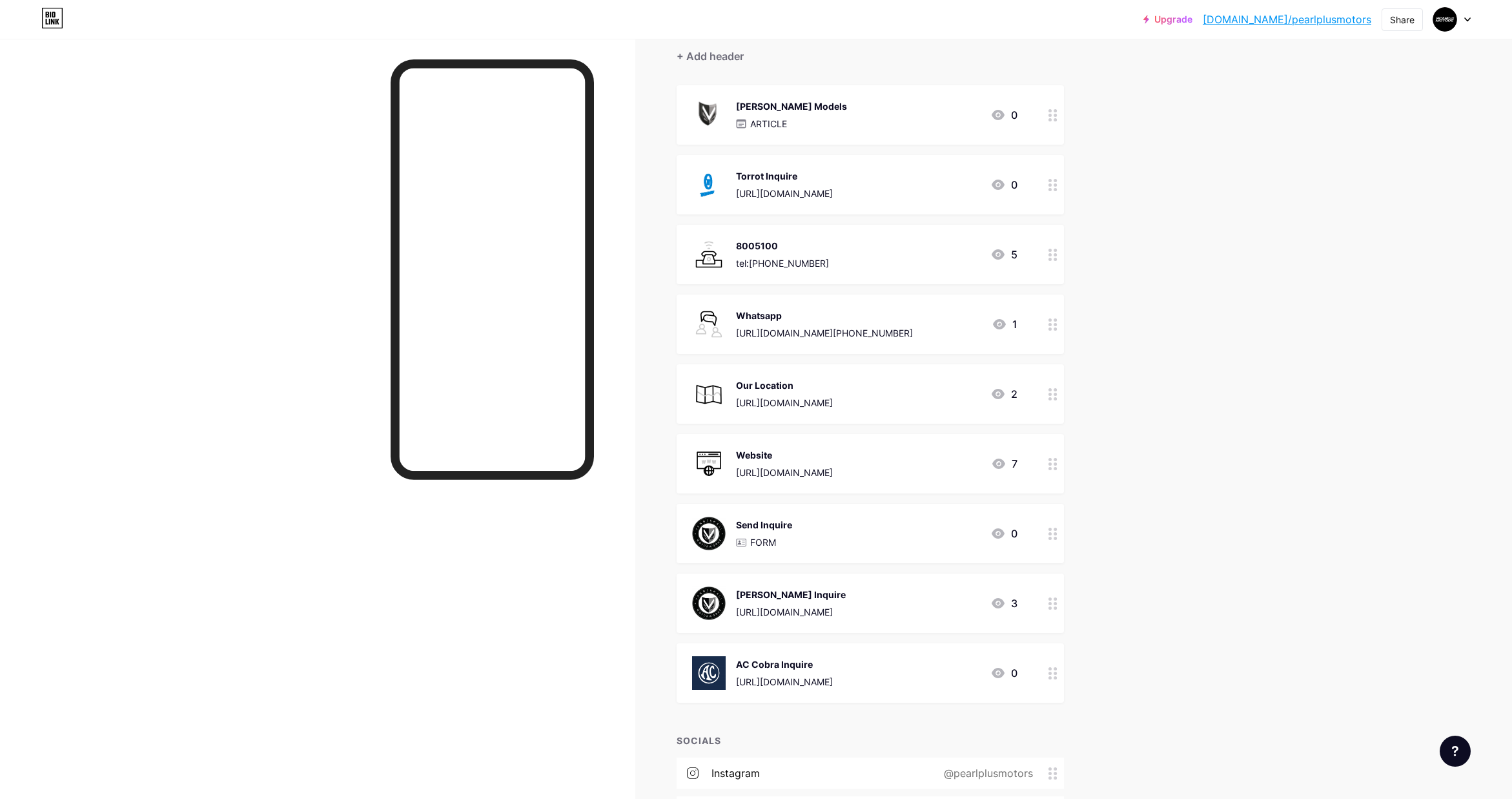
click at [701, 104] on img at bounding box center [709, 115] width 33 height 33
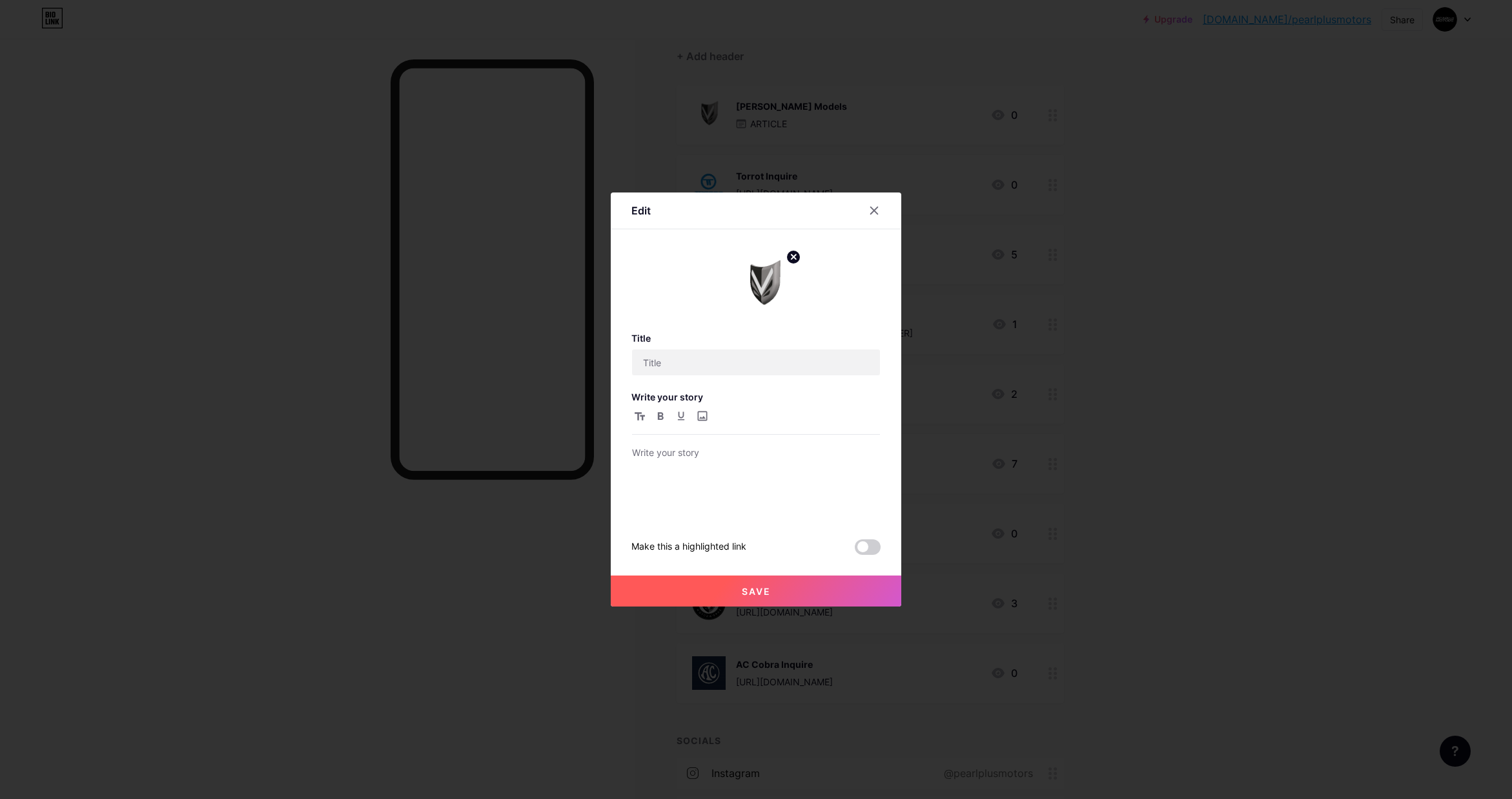
type input "[PERSON_NAME] Models"
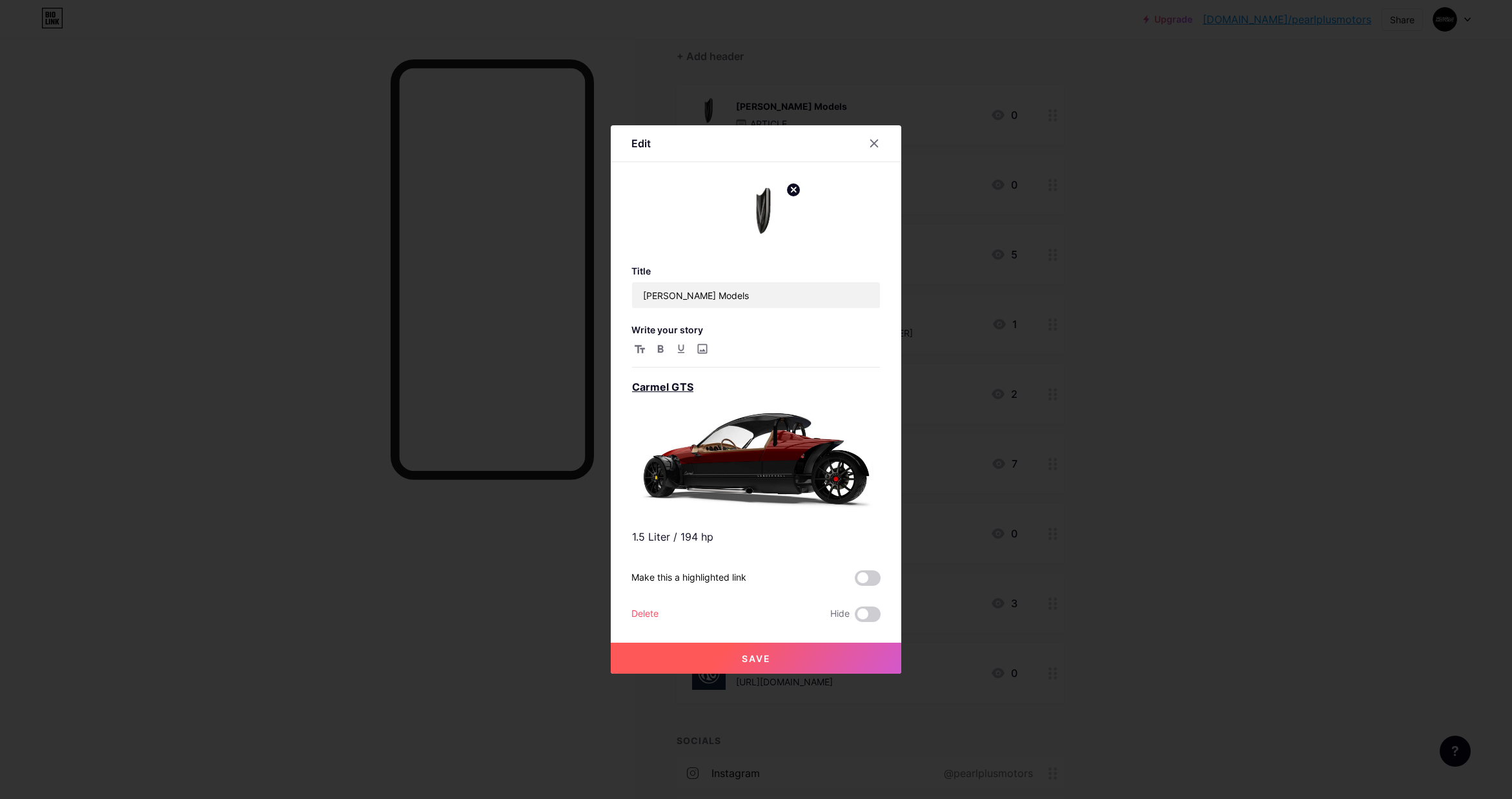
click at [998, 441] on div at bounding box center [756, 400] width 1512 height 799
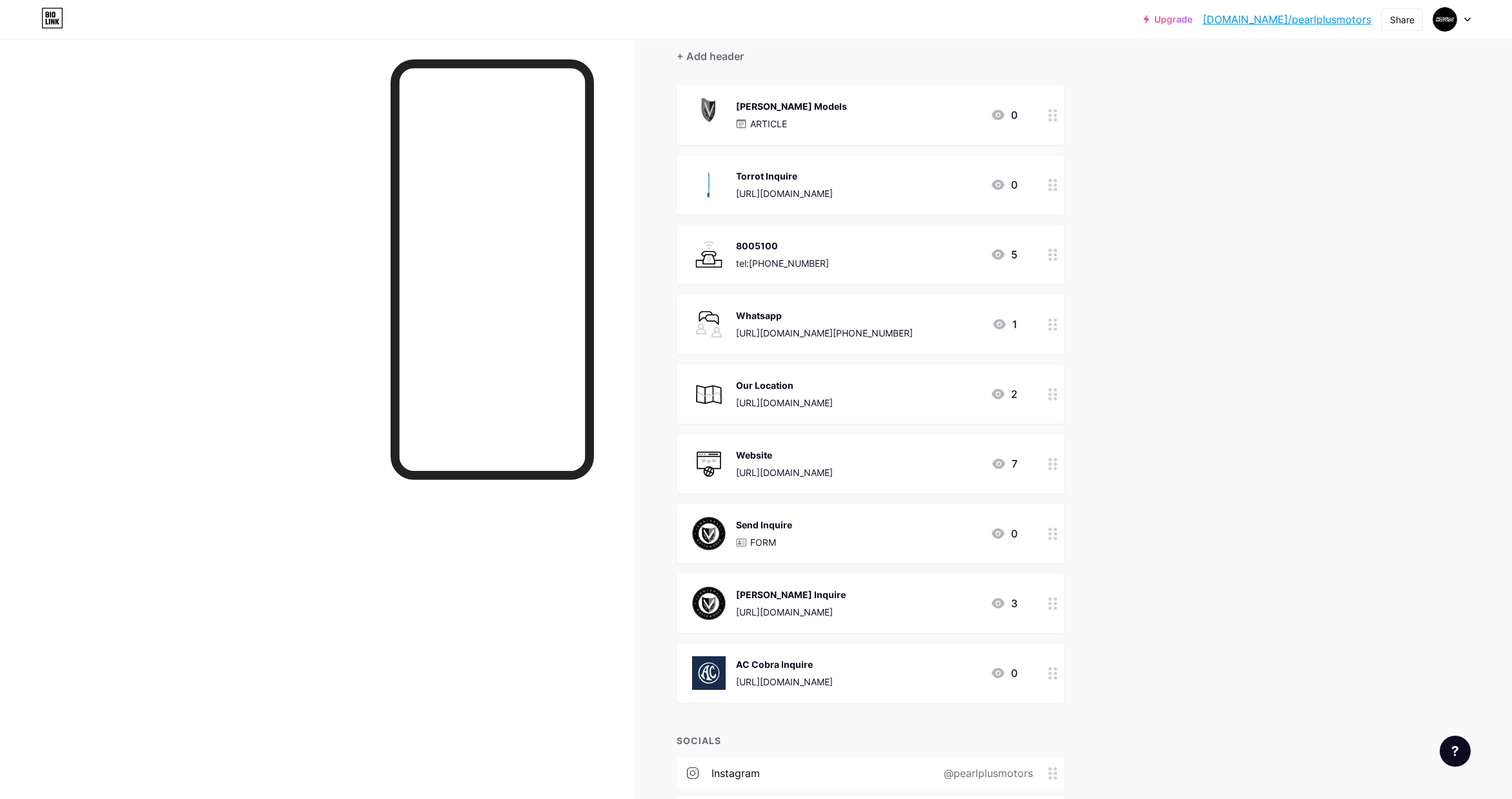
click at [1308, 368] on div "Upgrade [DOMAIN_NAME]/pearlp... [DOMAIN_NAME]/pearlplusmotors Share Switch acco…" at bounding box center [756, 425] width 1512 height 1088
